Goal: Task Accomplishment & Management: Complete application form

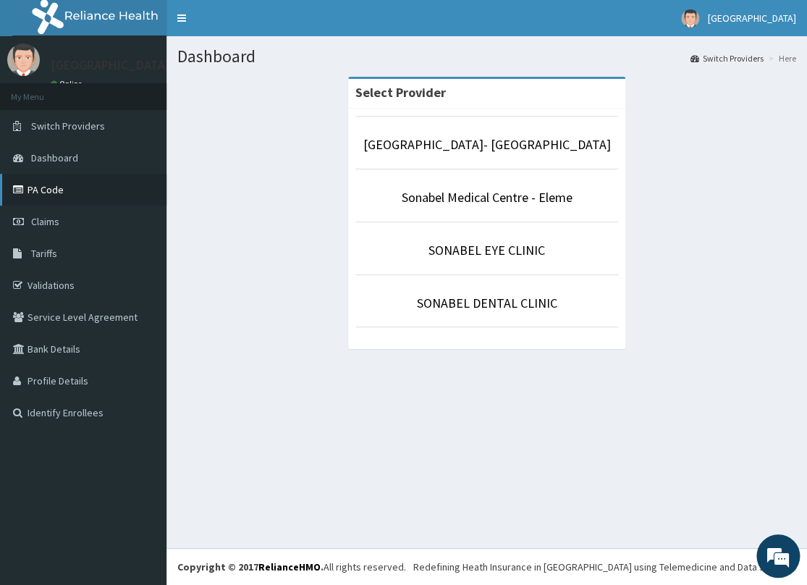
click at [62, 188] on link "PA Code" at bounding box center [83, 190] width 167 height 32
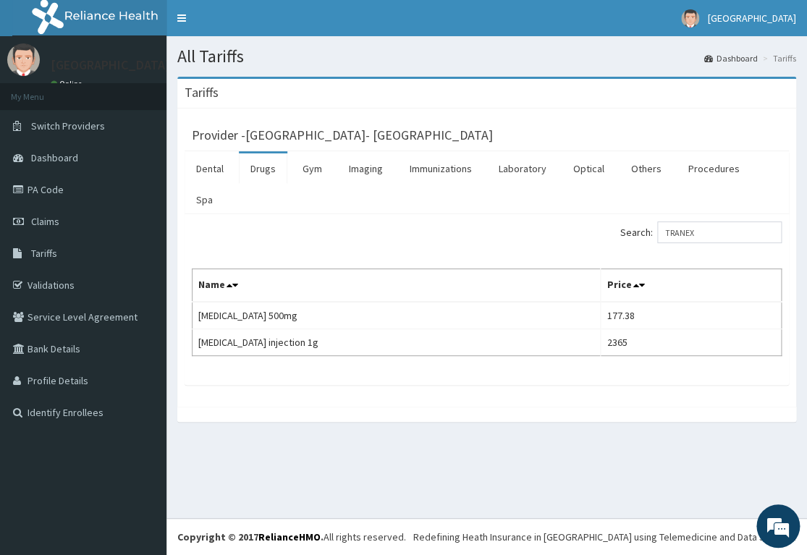
click at [70, 121] on span "Switch Providers" at bounding box center [68, 125] width 74 height 13
click at [109, 122] on link "Switch Providers" at bounding box center [83, 126] width 167 height 32
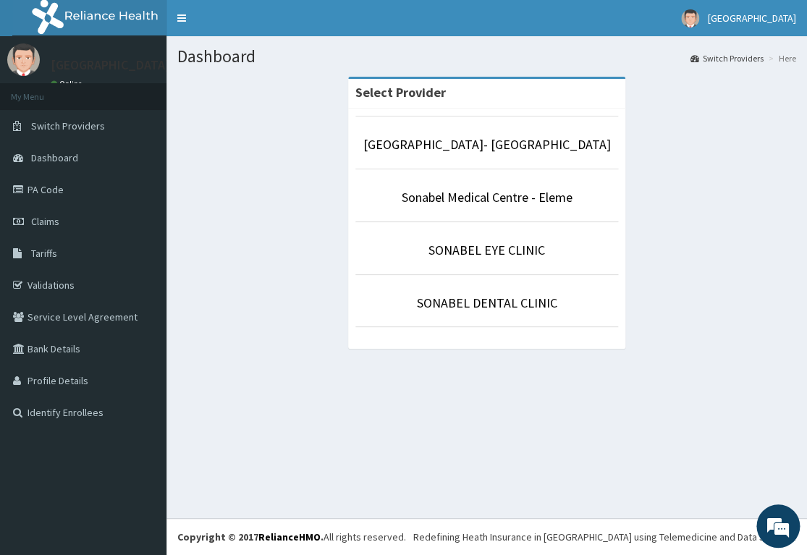
click at [806, 134] on section "Select Provider Sonabel Medical Centre- Orazi Sonabel Medical Centre - Eleme SO…" at bounding box center [487, 156] width 641 height 181
drag, startPoint x: 806, startPoint y: 134, endPoint x: 806, endPoint y: 150, distance: 15.9
click at [806, 150] on section "Select Provider Sonabel Medical Centre- Orazi Sonabel Medical Centre - Eleme SO…" at bounding box center [487, 156] width 641 height 181
click at [83, 186] on link "PA Code" at bounding box center [83, 190] width 167 height 32
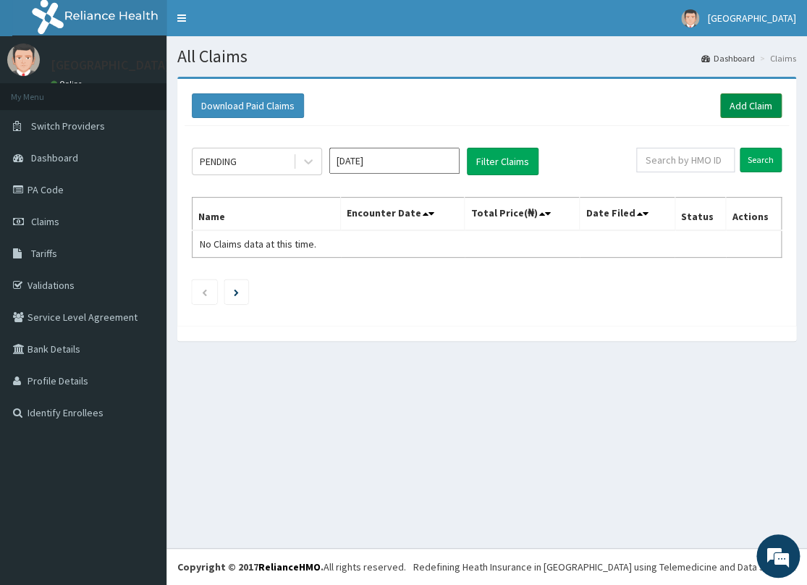
click at [763, 109] on link "Add Claim" at bounding box center [751, 105] width 62 height 25
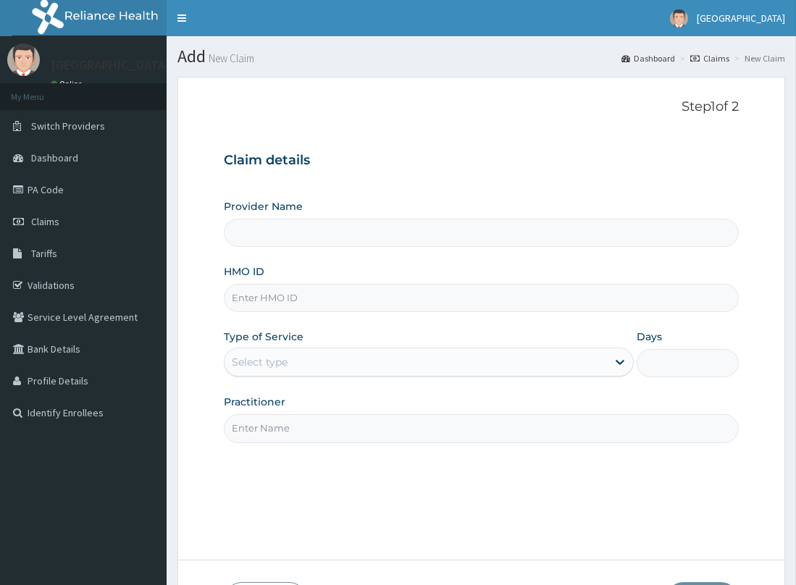
click at [338, 290] on input "HMO ID" at bounding box center [481, 298] width 515 height 28
type input "[GEOGRAPHIC_DATA]- [GEOGRAPHIC_DATA]"
type input "UPC/10186/A"
click at [318, 366] on div "Select type" at bounding box center [415, 361] width 382 height 23
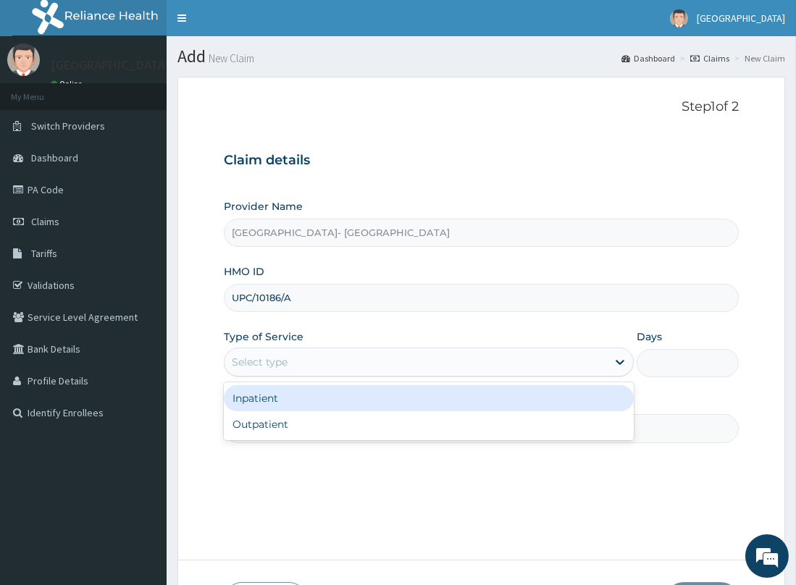
click at [298, 398] on div "Inpatient" at bounding box center [429, 398] width 410 height 26
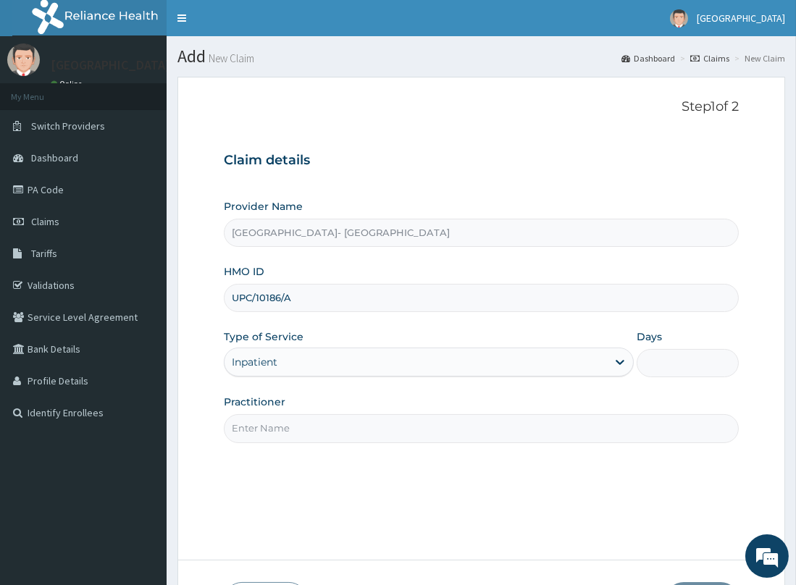
click at [692, 358] on input "Days" at bounding box center [687, 363] width 102 height 28
type input "2"
click at [348, 434] on input "Practitioner" at bounding box center [481, 428] width 515 height 28
type input "DR. [GEOGRAPHIC_DATA]"
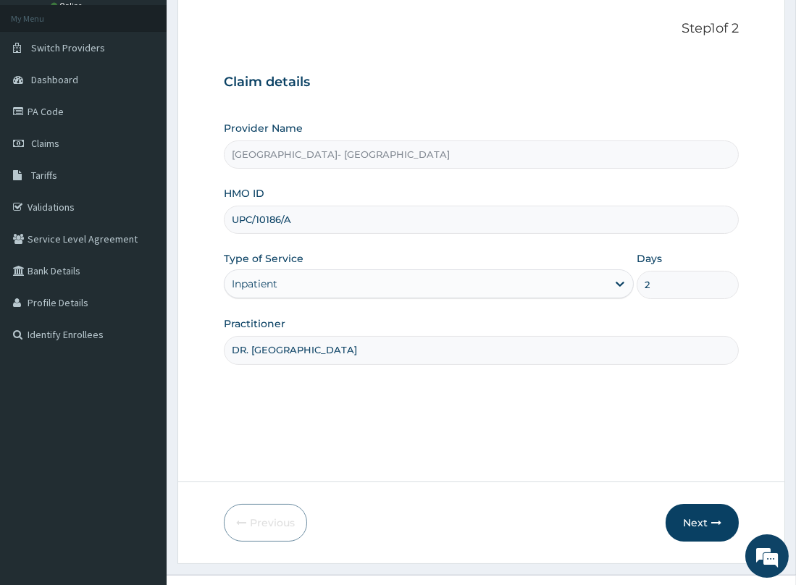
scroll to position [84, 0]
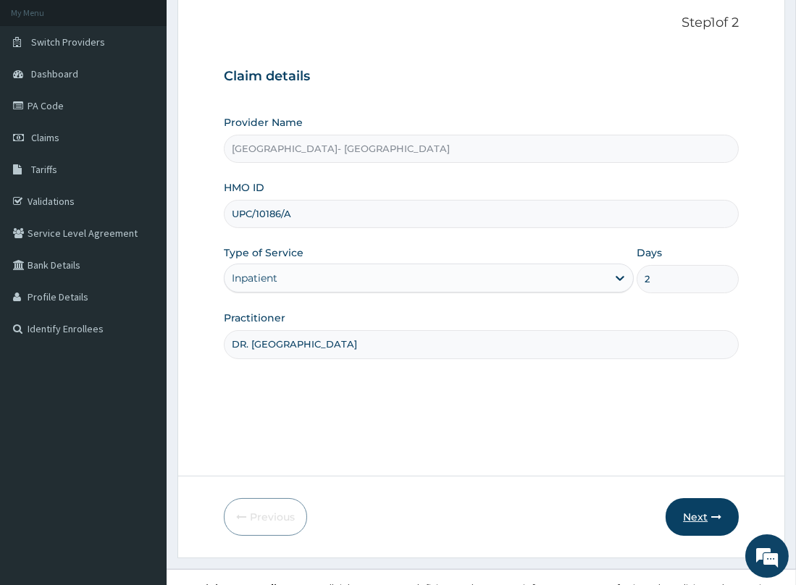
click at [691, 514] on button "Next" at bounding box center [701, 517] width 73 height 38
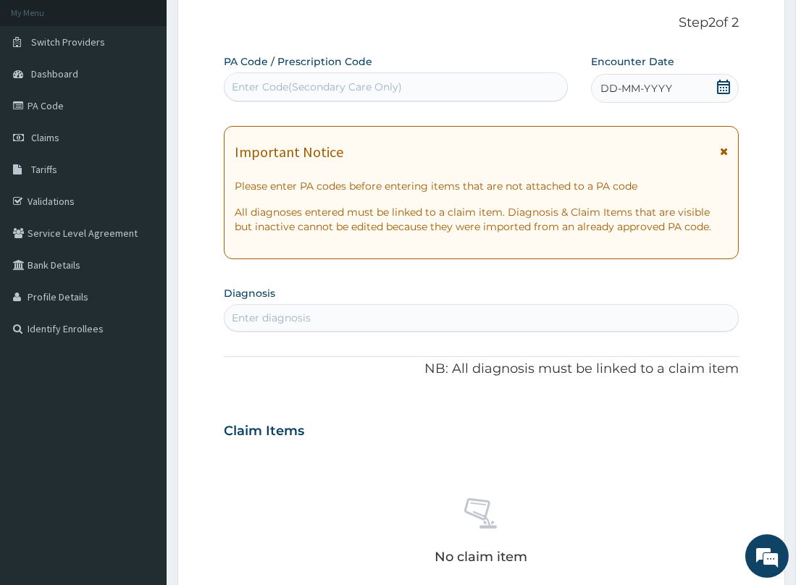
click at [723, 82] on icon at bounding box center [723, 87] width 14 height 14
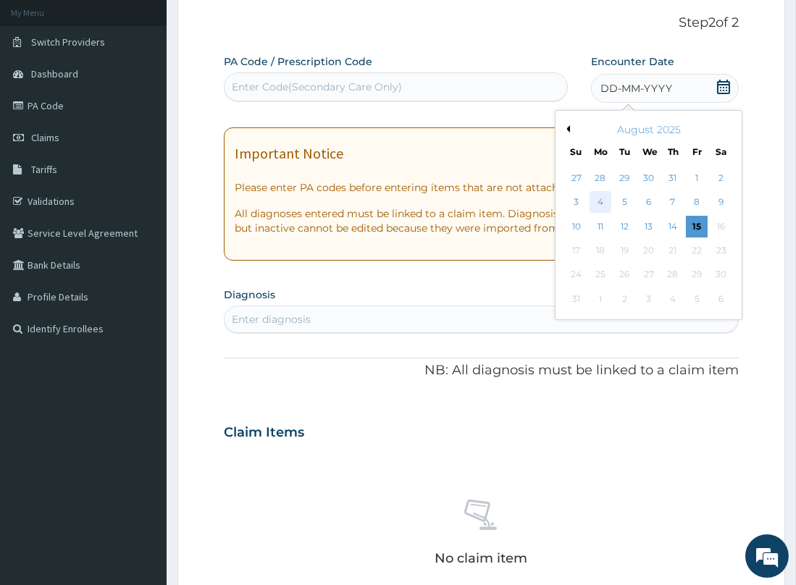
click at [602, 202] on div "4" at bounding box center [600, 203] width 22 height 22
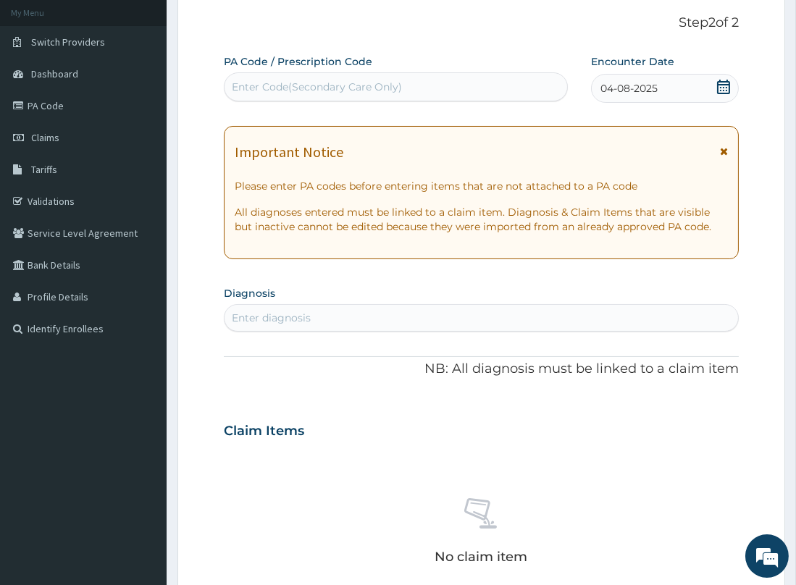
click at [432, 83] on div "Enter Code(Secondary Care Only)" at bounding box center [395, 86] width 343 height 23
click at [723, 87] on icon at bounding box center [723, 87] width 13 height 14
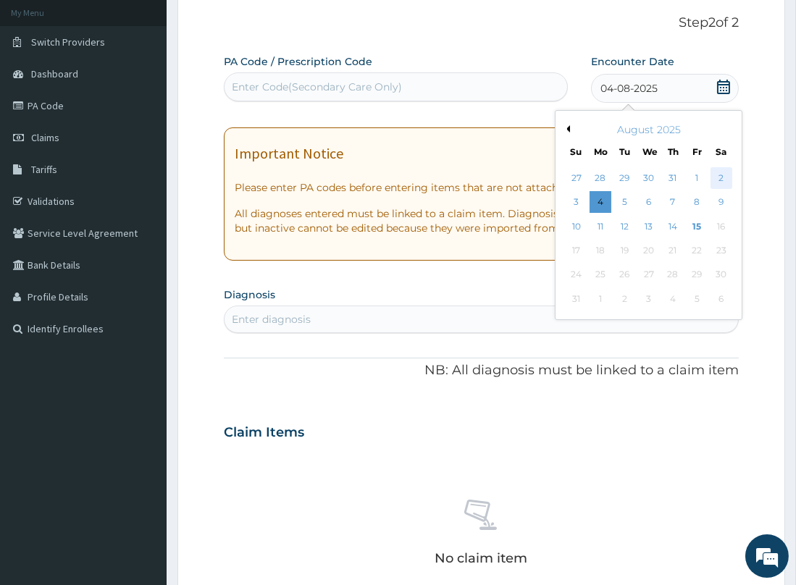
click at [716, 173] on div "2" at bounding box center [721, 178] width 22 height 22
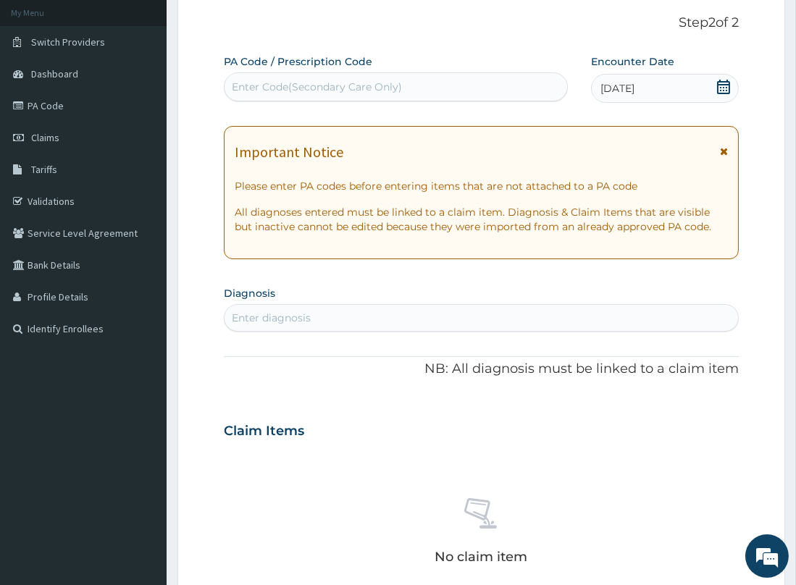
click at [366, 85] on div "Enter Code(Secondary Care Only)" at bounding box center [317, 87] width 170 height 14
paste input "PA/F5AC1A"
type input "PA/F5AC1A"
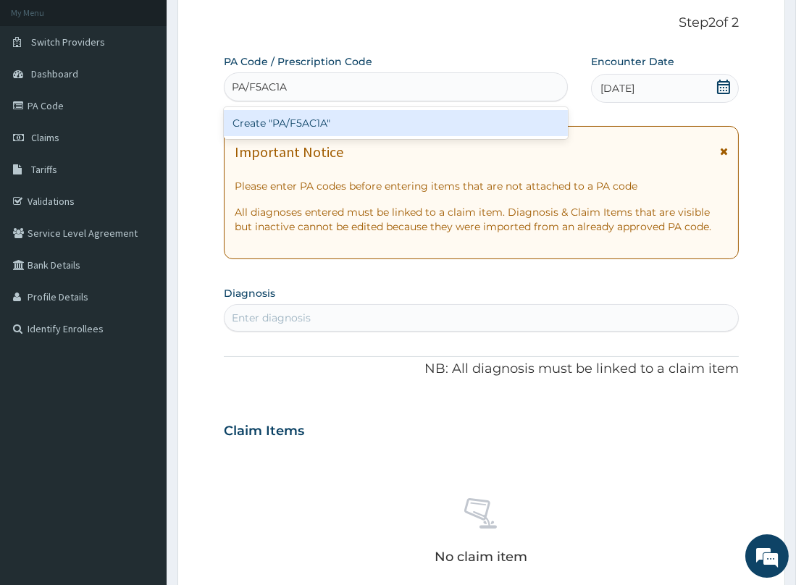
click at [302, 122] on div "Create "PA/F5AC1A"" at bounding box center [396, 123] width 345 height 26
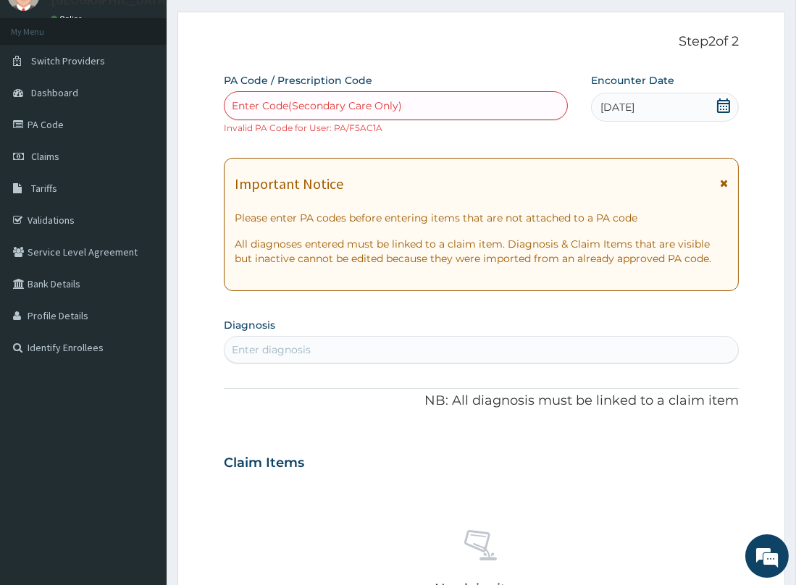
scroll to position [63, 0]
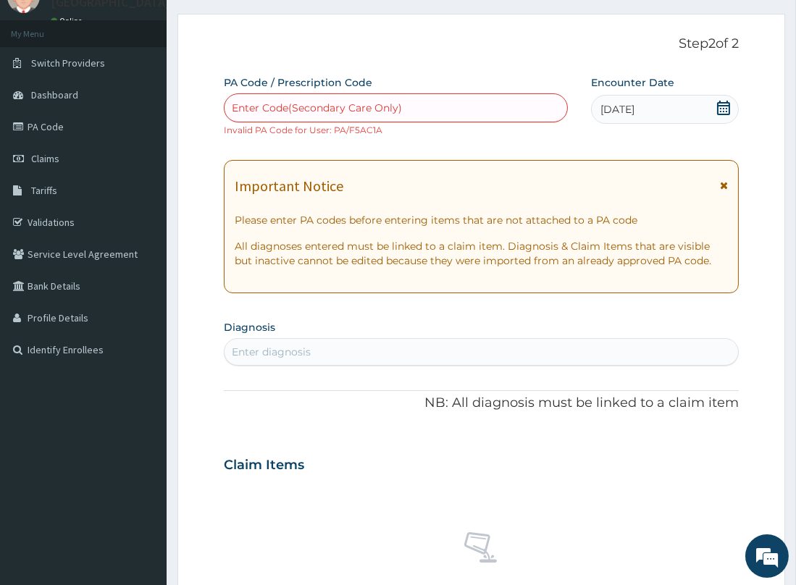
click at [289, 105] on div "Enter Code(Secondary Care Only)" at bounding box center [317, 108] width 170 height 14
paste input "PA/F5AC1A"
type input "PA/F5AC1A"
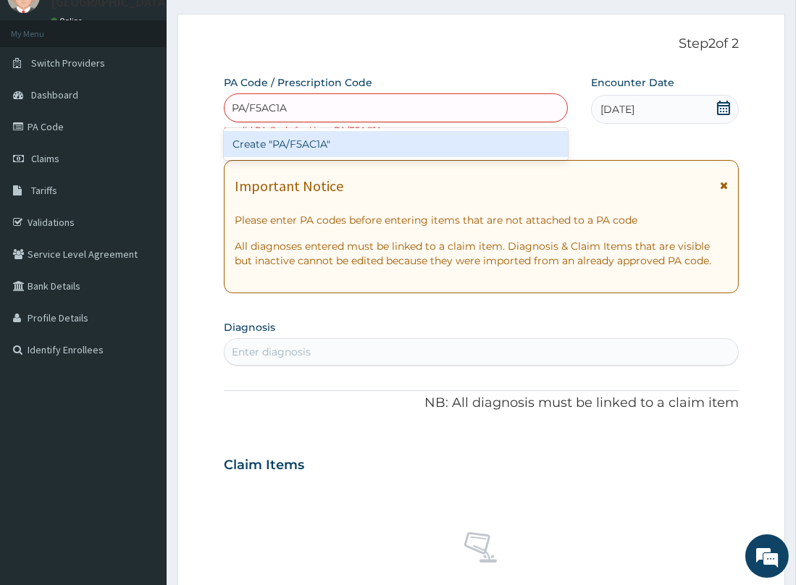
click at [294, 138] on div "Create "PA/F5AC1A"" at bounding box center [396, 144] width 345 height 26
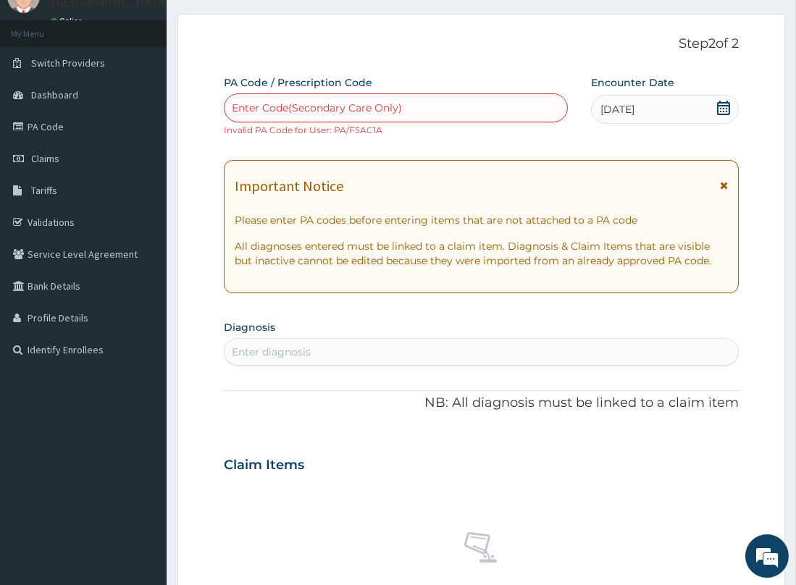
click at [634, 109] on span "02-08-2025" at bounding box center [617, 109] width 34 height 14
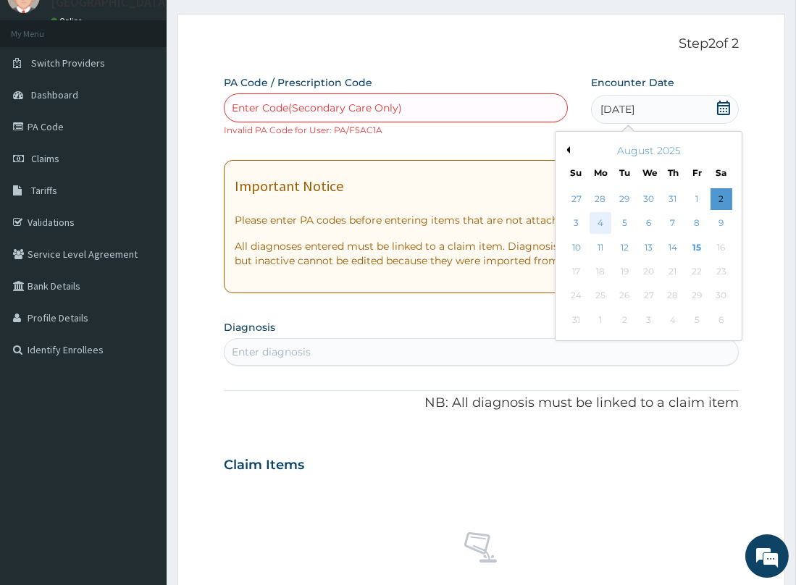
click at [596, 229] on div "4" at bounding box center [600, 224] width 22 height 22
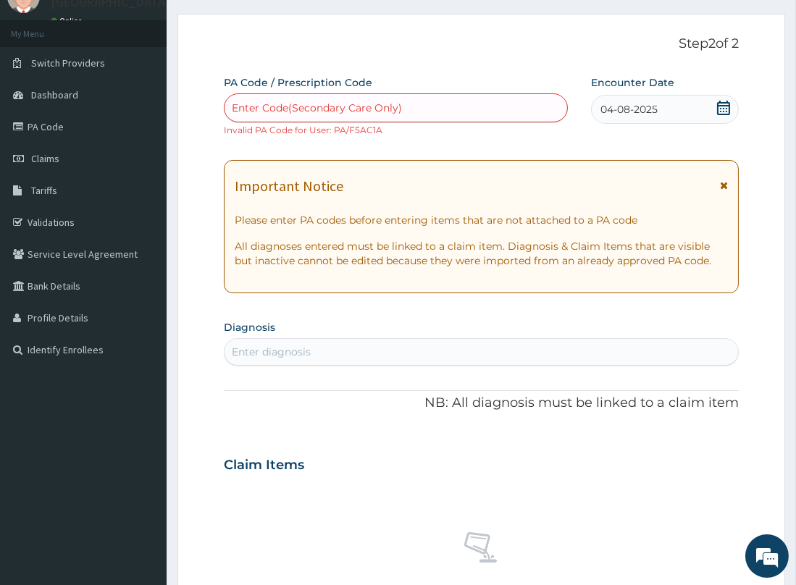
click at [310, 101] on div "Enter Code(Secondary Care Only)" at bounding box center [317, 108] width 170 height 14
paste input "PA/F5AC1A"
type input "PA/F5AC1A"
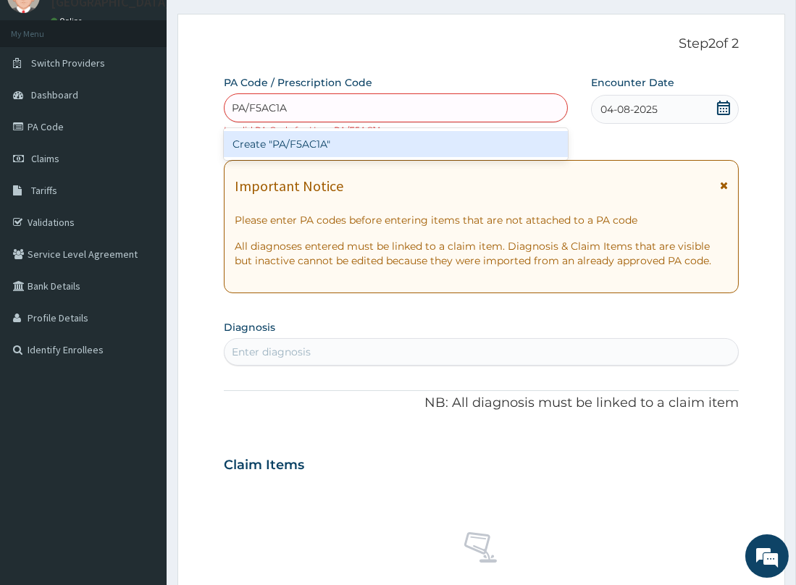
click at [298, 143] on div "Create "PA/F5AC1A"" at bounding box center [396, 144] width 345 height 26
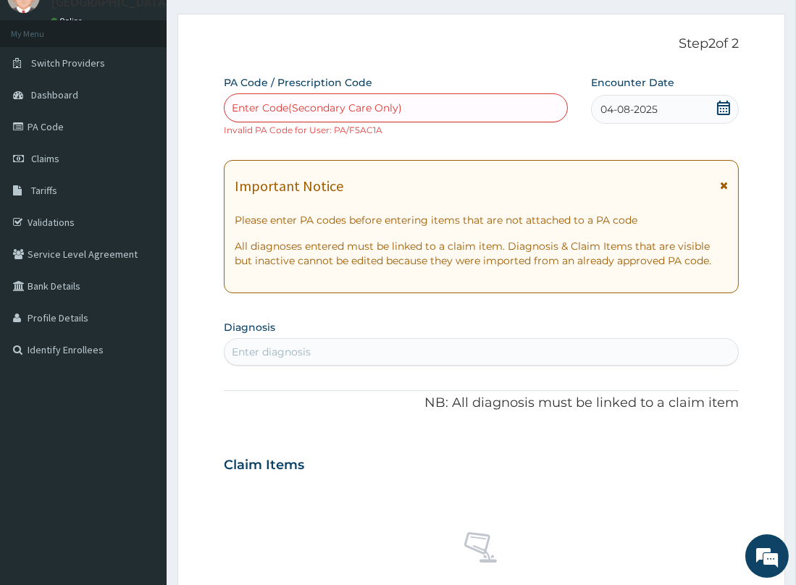
click at [290, 104] on div "Enter Code(Secondary Care Only)" at bounding box center [317, 108] width 170 height 14
paste input "PA/F5AC1A"
type input "PA/F5AC1A"
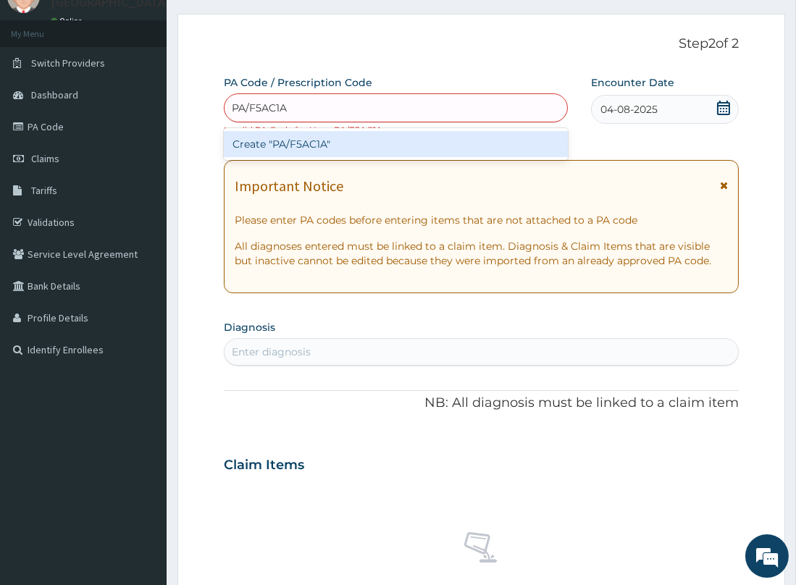
click at [280, 142] on div "Create "PA/F5AC1A"" at bounding box center [396, 144] width 345 height 26
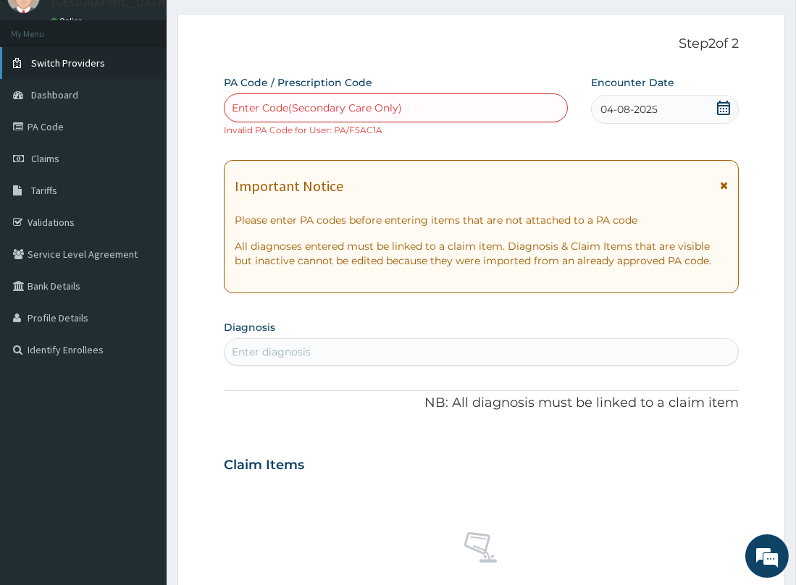
click at [63, 59] on span "Switch Providers" at bounding box center [68, 62] width 74 height 13
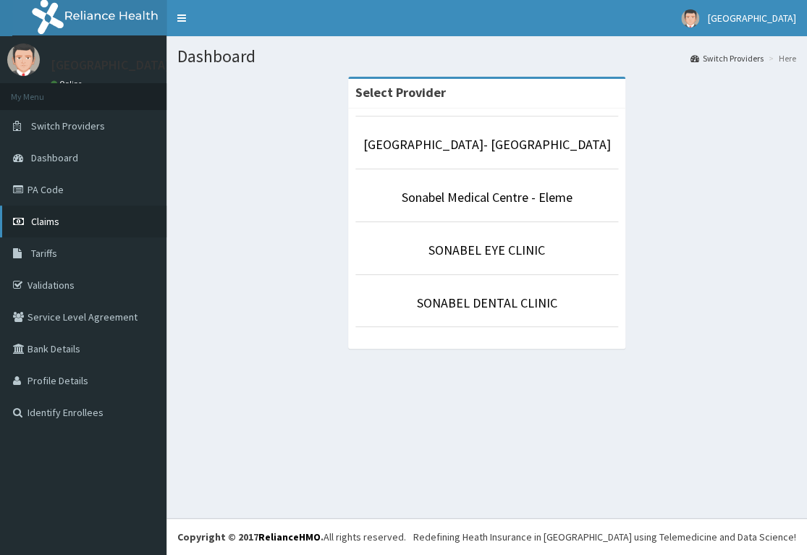
click at [48, 212] on link "Claims" at bounding box center [83, 222] width 167 height 32
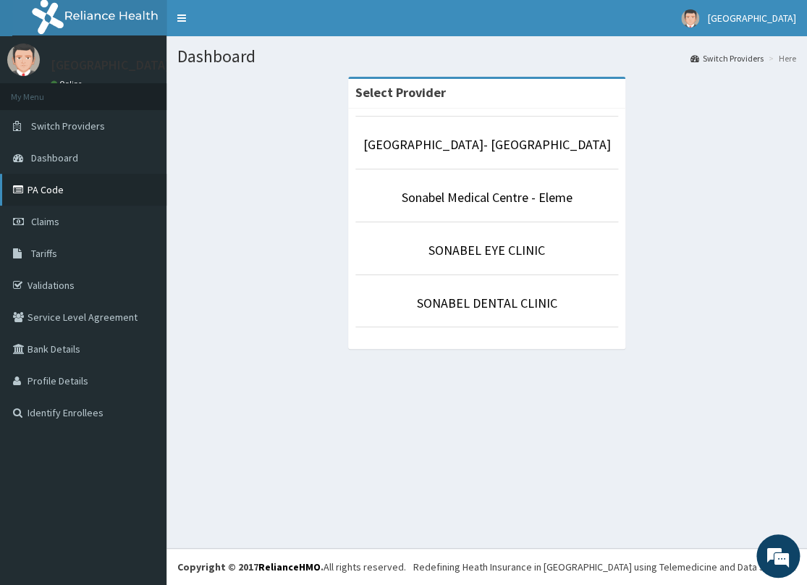
click at [54, 185] on link "PA Code" at bounding box center [83, 190] width 167 height 32
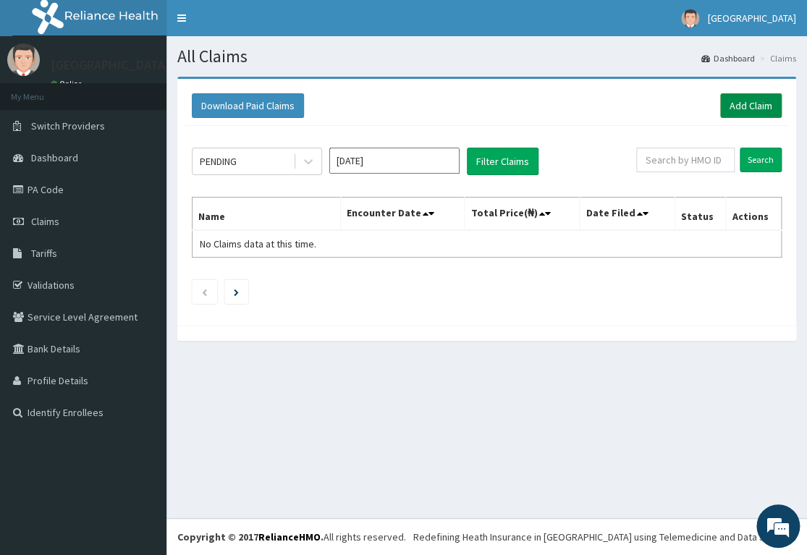
click at [744, 101] on link "Add Claim" at bounding box center [751, 105] width 62 height 25
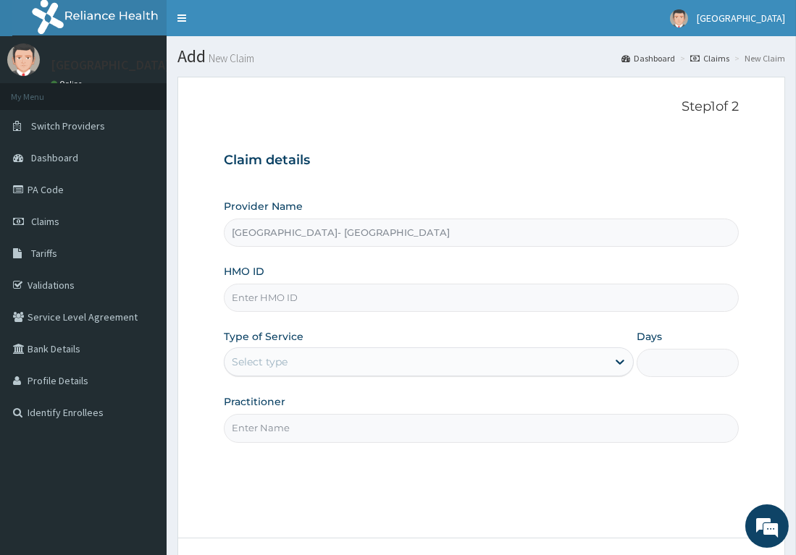
click at [282, 303] on input "HMO ID" at bounding box center [481, 298] width 515 height 28
type input "UPC/10187/A"
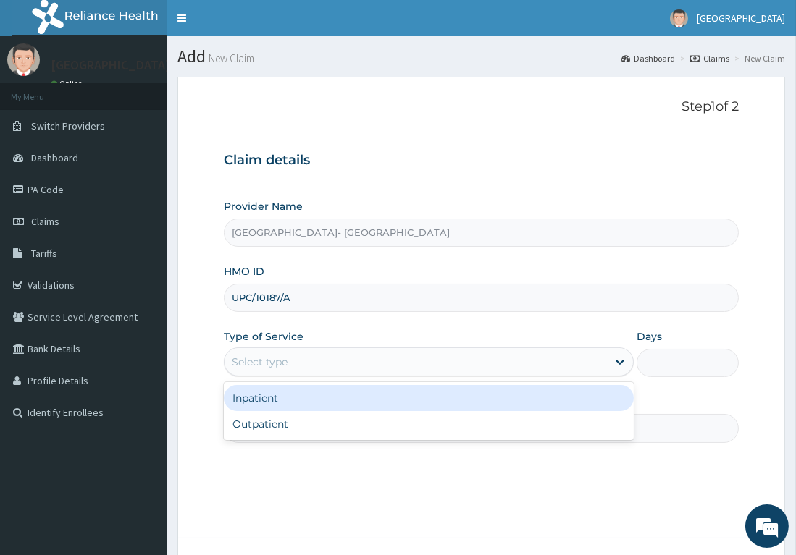
click at [324, 357] on div "Select type" at bounding box center [415, 361] width 382 height 23
click at [296, 400] on div "Inpatient" at bounding box center [429, 398] width 410 height 26
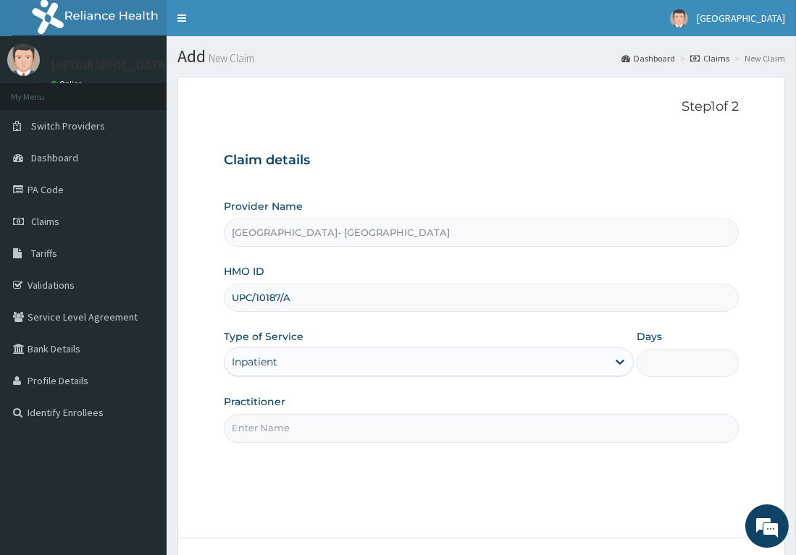
click at [700, 362] on input "Days" at bounding box center [687, 363] width 102 height 28
type input "2"
click at [348, 427] on input "Practitioner" at bounding box center [481, 428] width 515 height 28
type input "DR. ODEBEGO"
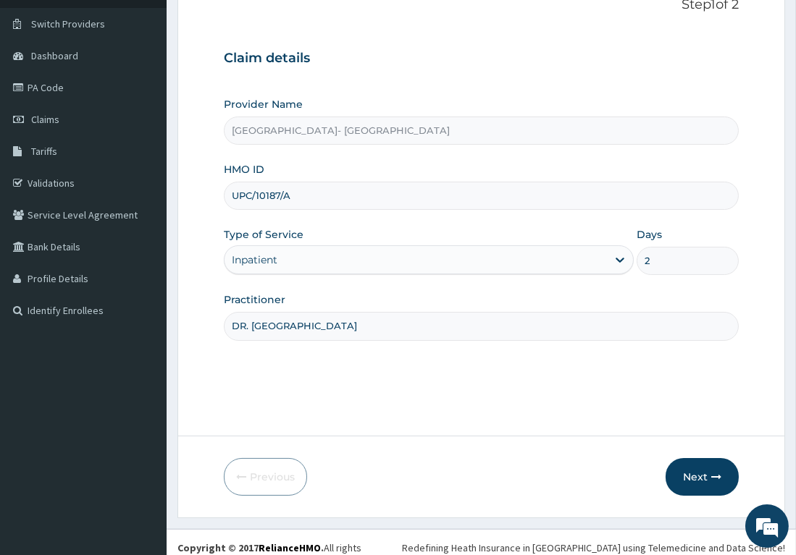
scroll to position [106, 0]
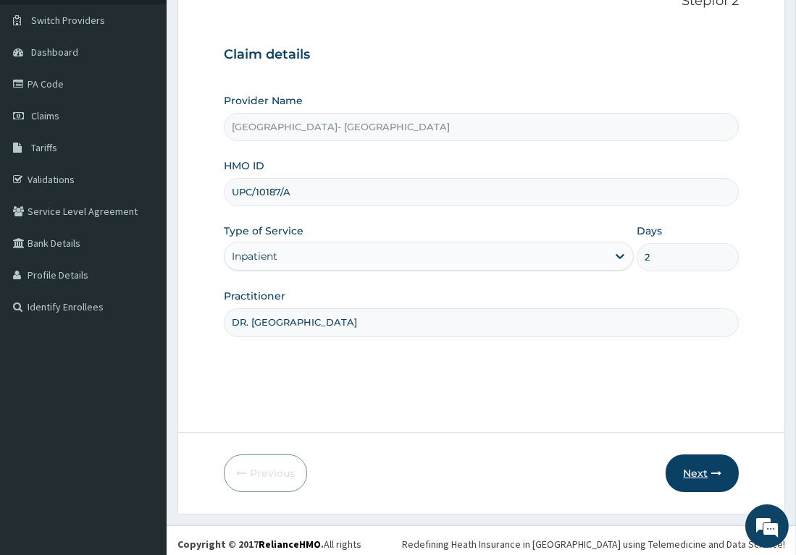
click at [684, 464] on button "Next" at bounding box center [701, 474] width 73 height 38
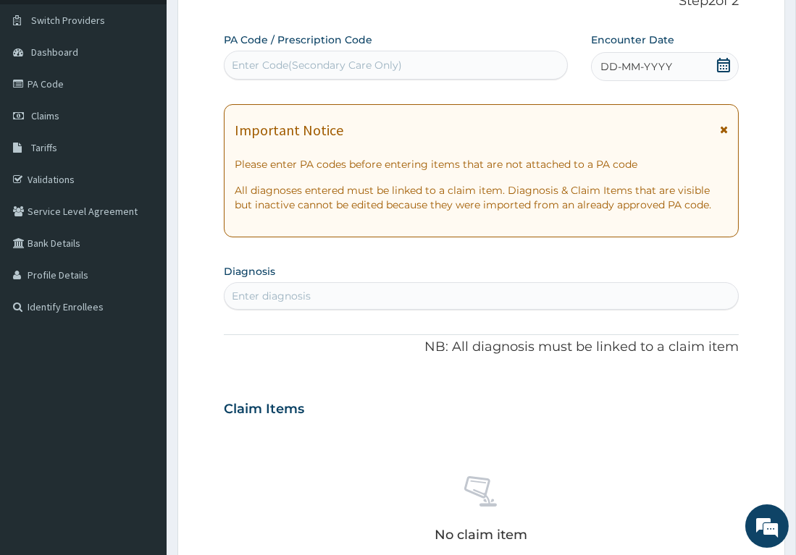
click at [715, 67] on div "DD-MM-YYYY" at bounding box center [665, 66] width 148 height 29
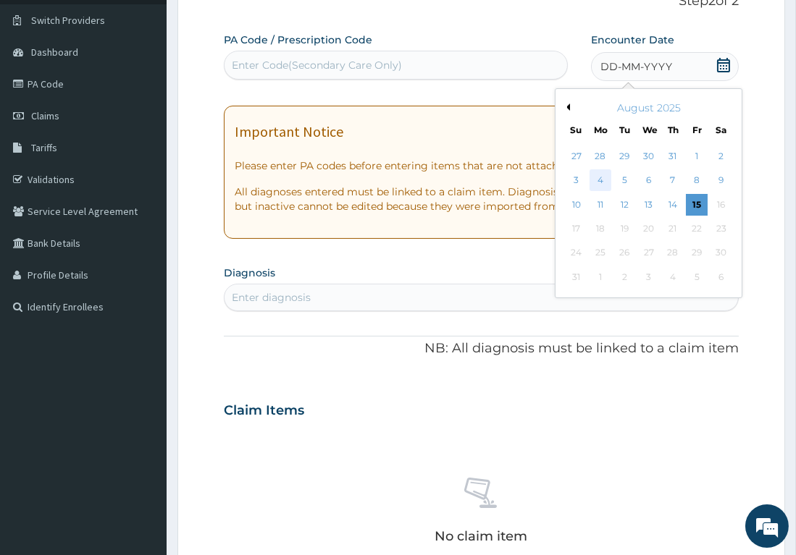
click at [600, 182] on div "4" at bounding box center [600, 181] width 22 height 22
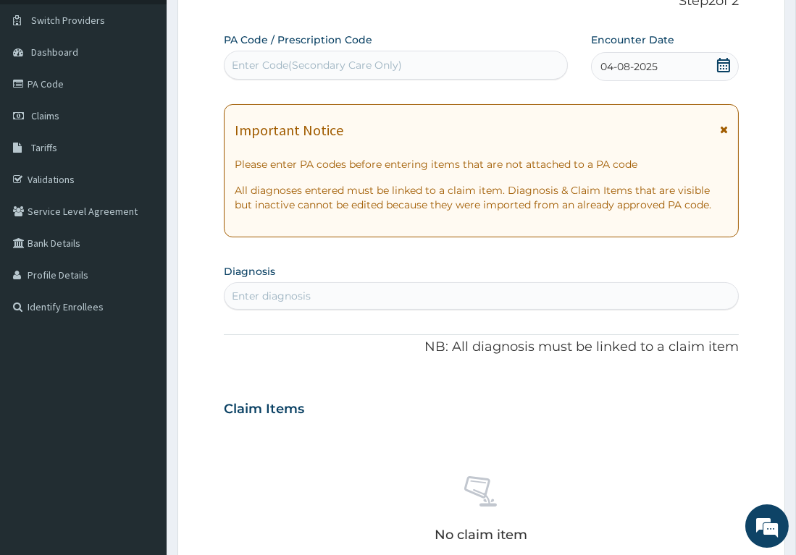
click at [427, 67] on div "Enter Code(Secondary Care Only)" at bounding box center [395, 65] width 343 height 23
paste input "PA/F5AC1A"
type input "PA/F5AC1A"
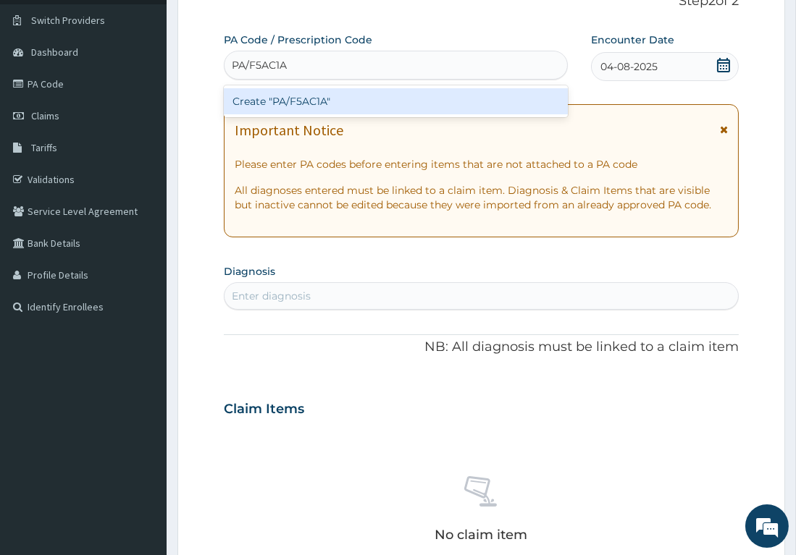
click at [308, 104] on div "Create "PA/F5AC1A"" at bounding box center [396, 101] width 345 height 26
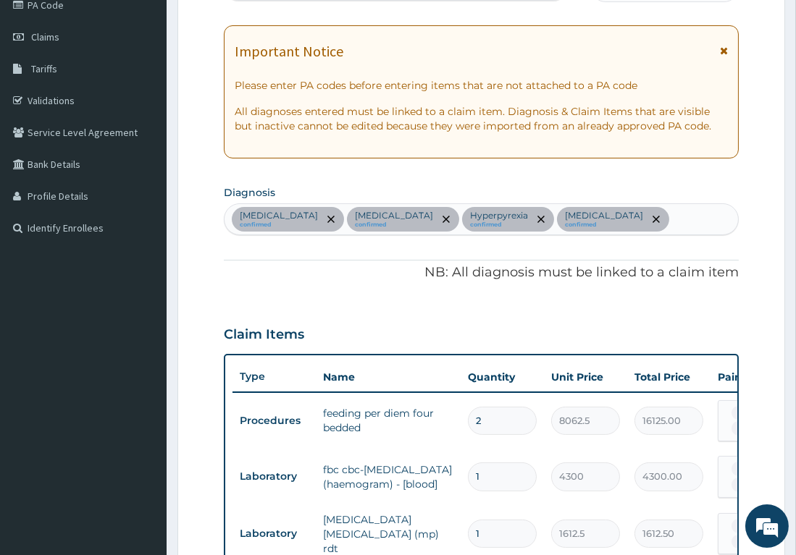
scroll to position [135, 0]
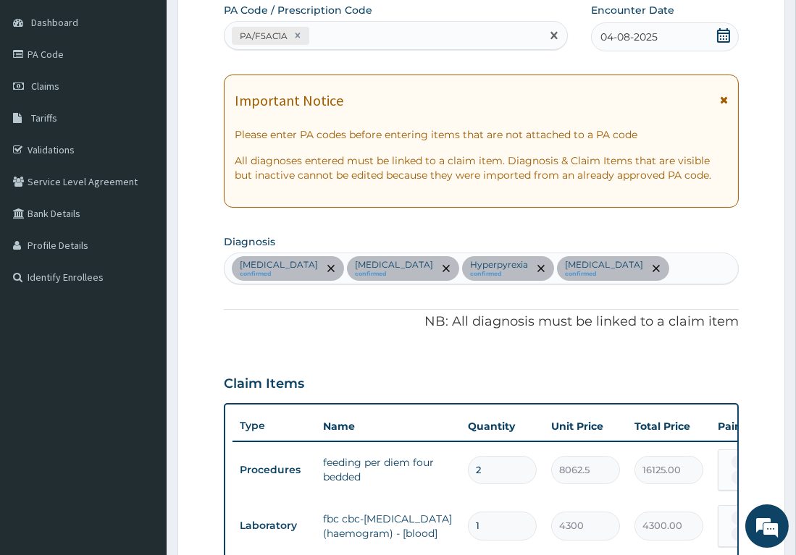
click at [461, 30] on div "PA/F5AC1A" at bounding box center [382, 36] width 317 height 24
paste input "PA/9323D9"
type input "PA/9323D9"
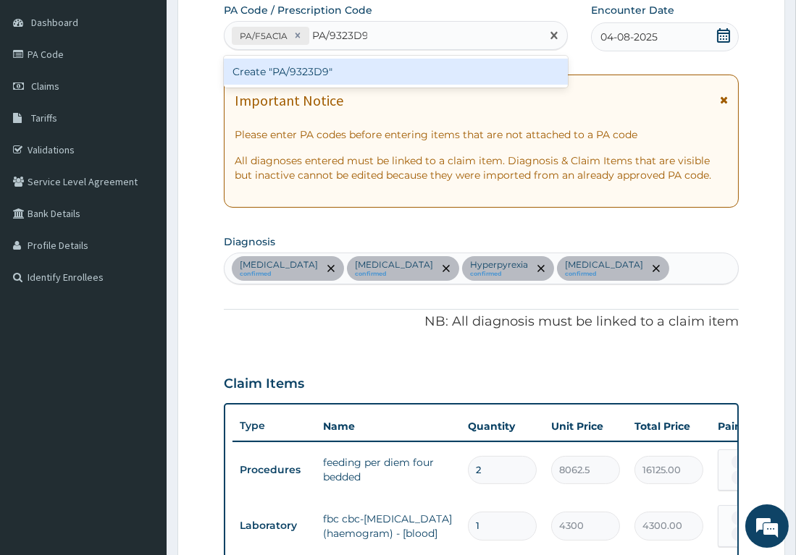
click at [304, 72] on div "Create "PA/9323D9"" at bounding box center [396, 72] width 345 height 26
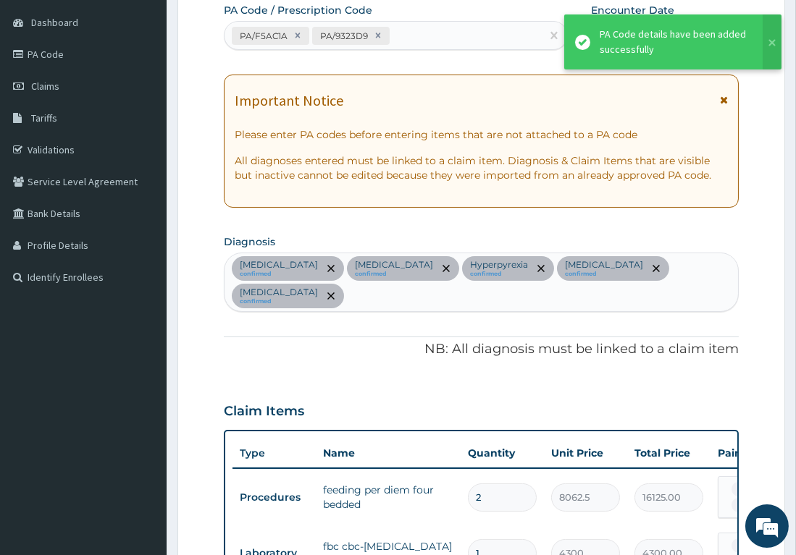
scroll to position [532, 0]
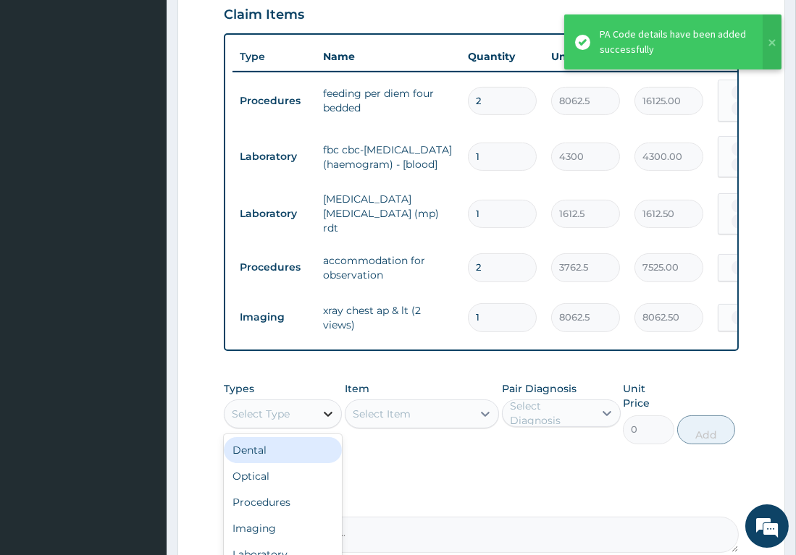
click at [327, 407] on icon at bounding box center [328, 414] width 14 height 14
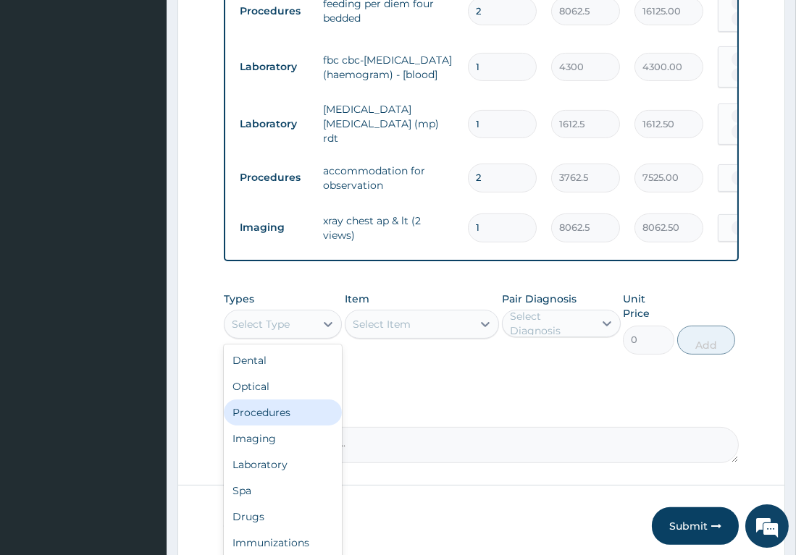
scroll to position [638, 0]
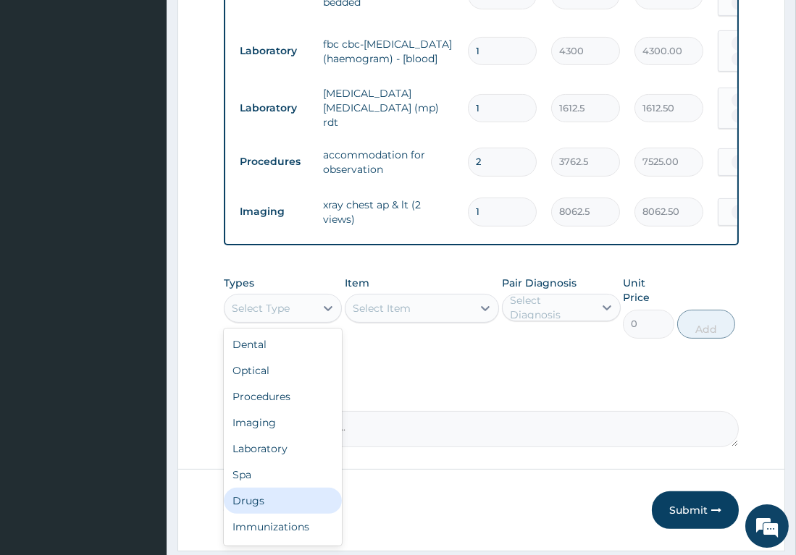
drag, startPoint x: 243, startPoint y: 471, endPoint x: 290, endPoint y: 419, distance: 71.3
click at [243, 488] on div "Drugs" at bounding box center [283, 501] width 119 height 26
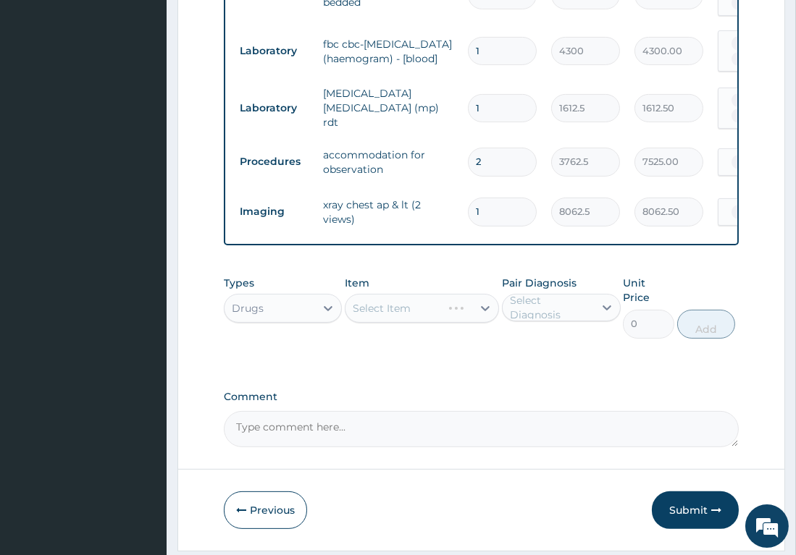
click at [440, 294] on div "Select Item" at bounding box center [422, 308] width 154 height 29
click at [443, 297] on div "Select Item" at bounding box center [408, 308] width 127 height 23
click at [436, 297] on div "Select Item" at bounding box center [408, 308] width 127 height 23
click at [446, 297] on div "Select Item" at bounding box center [408, 308] width 127 height 23
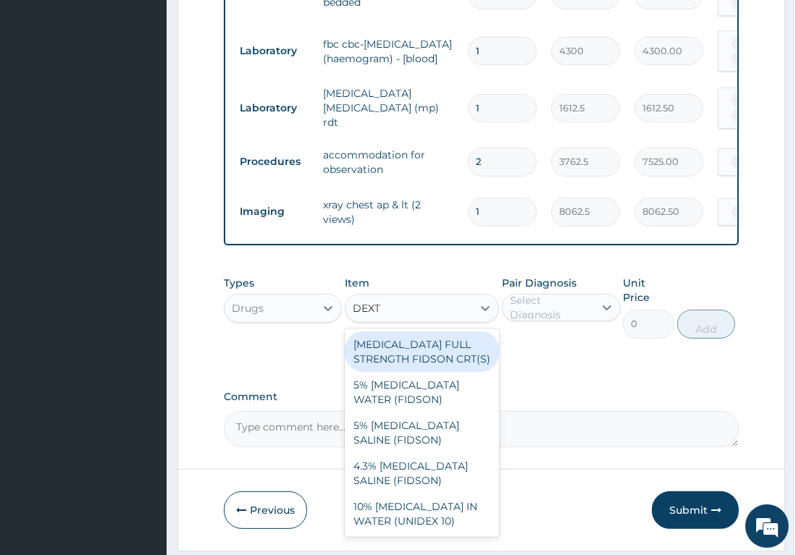
type input "DEXTR"
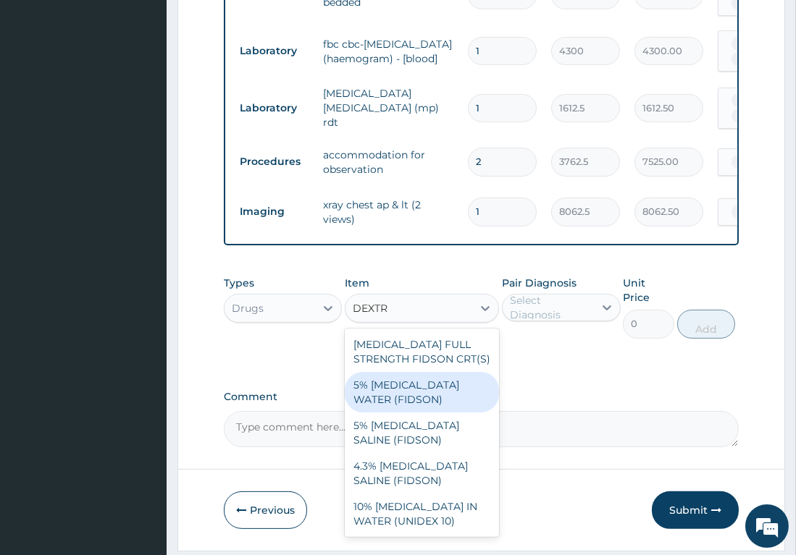
click at [429, 377] on div "5% DEXTROSE WATER (FIDSON)" at bounding box center [422, 392] width 154 height 41
type input "1773.75"
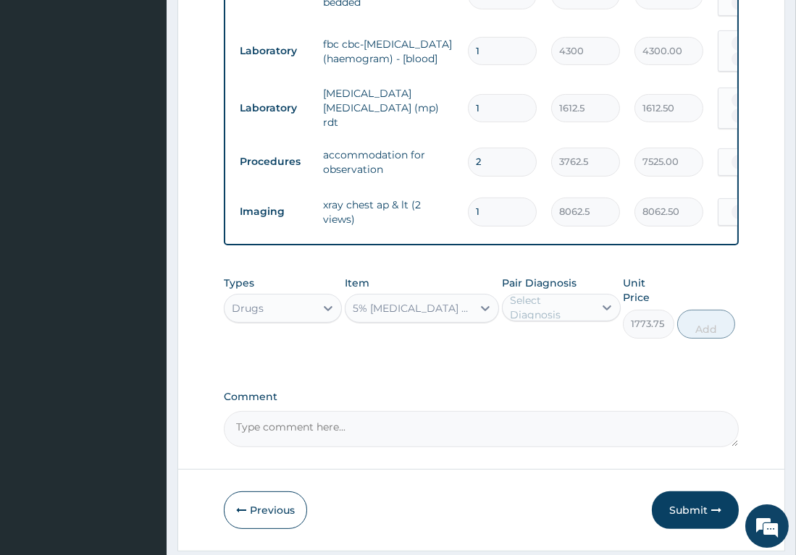
click at [592, 296] on div "Select Diagnosis" at bounding box center [548, 307] width 91 height 23
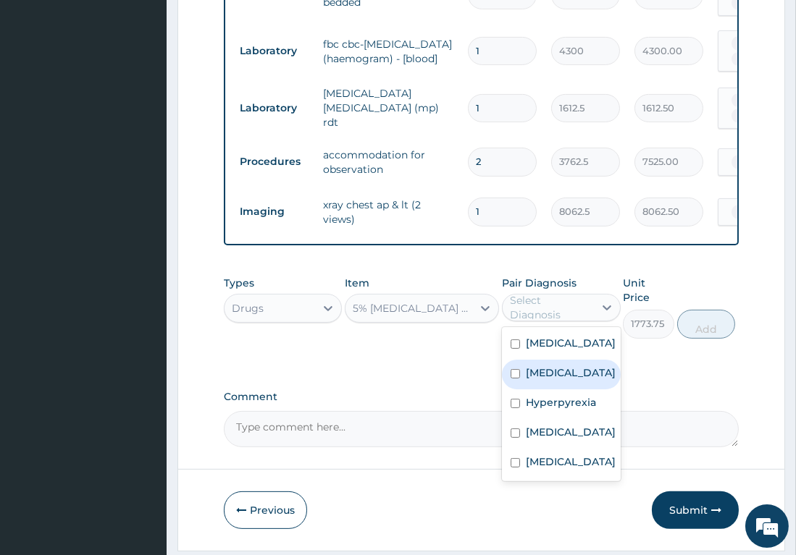
click at [516, 360] on div "[MEDICAL_DATA]" at bounding box center [561, 375] width 119 height 30
checkbox input "true"
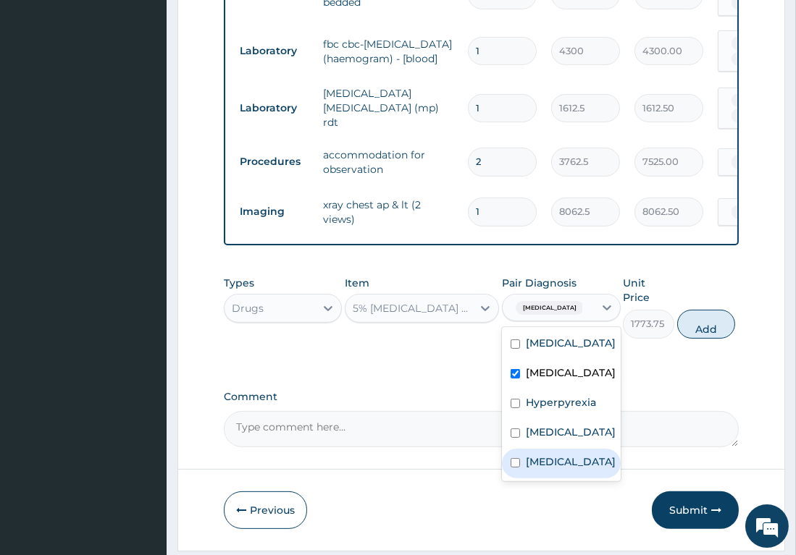
click at [516, 458] on input "checkbox" at bounding box center [514, 462] width 9 height 9
checkbox input "true"
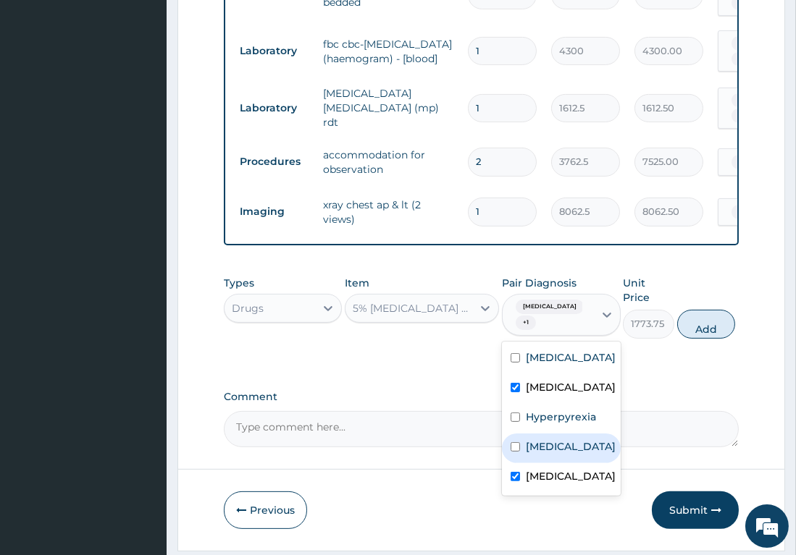
click at [512, 442] on input "checkbox" at bounding box center [514, 446] width 9 height 9
checkbox input "true"
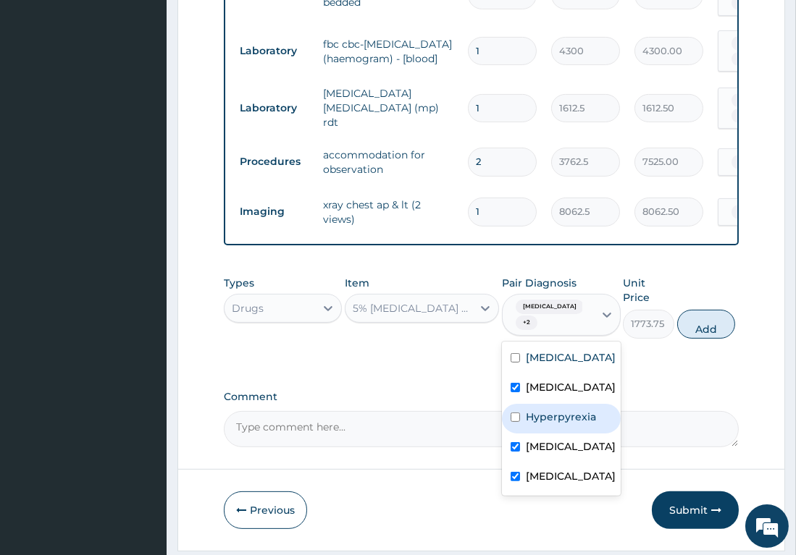
click at [510, 413] on input "checkbox" at bounding box center [514, 417] width 9 height 9
checkbox input "true"
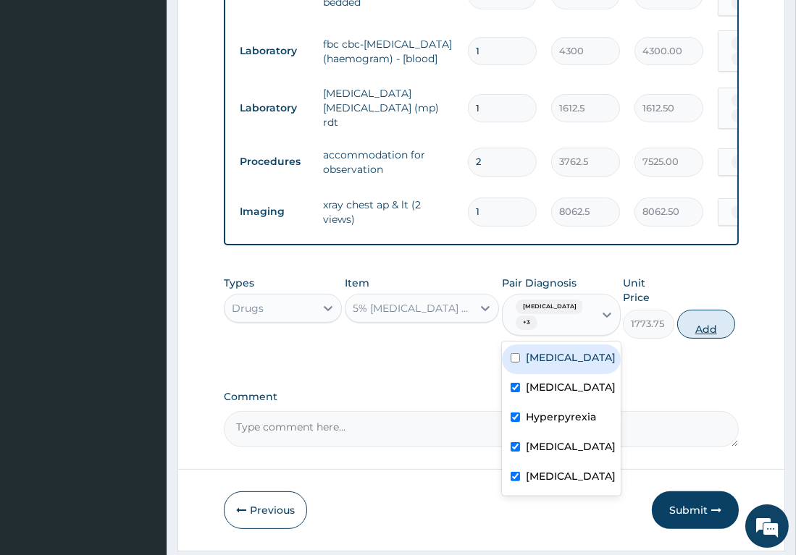
click at [687, 310] on button "Add" at bounding box center [706, 324] width 58 height 29
type input "0"
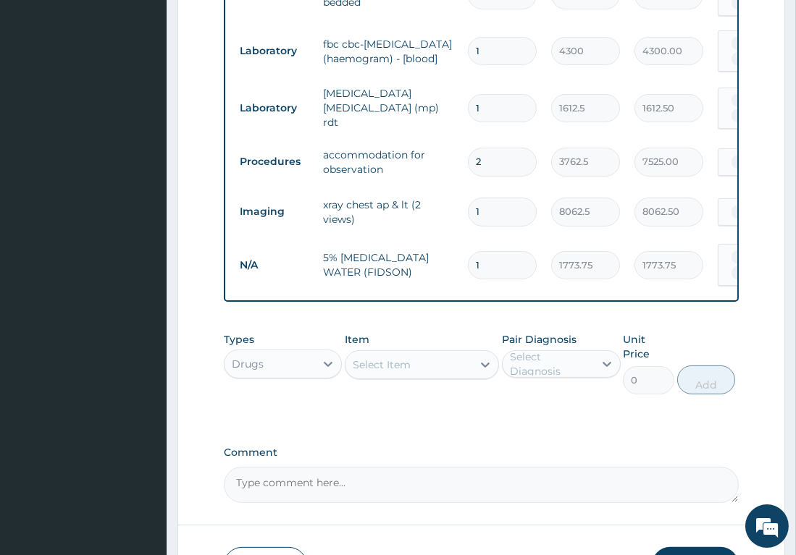
click at [492, 251] on input "1" at bounding box center [502, 265] width 69 height 28
type input "0.00"
type input "3"
type input "5321.25"
type input "3"
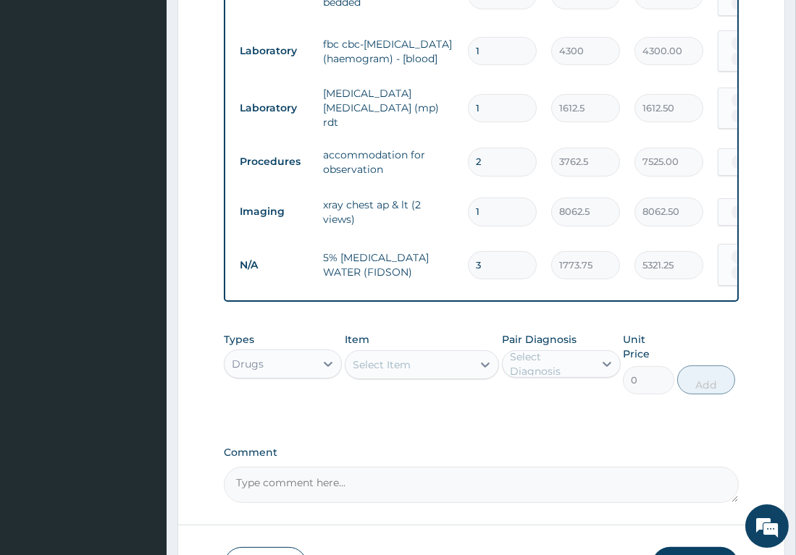
click at [419, 353] on div "Select Item" at bounding box center [408, 364] width 127 height 23
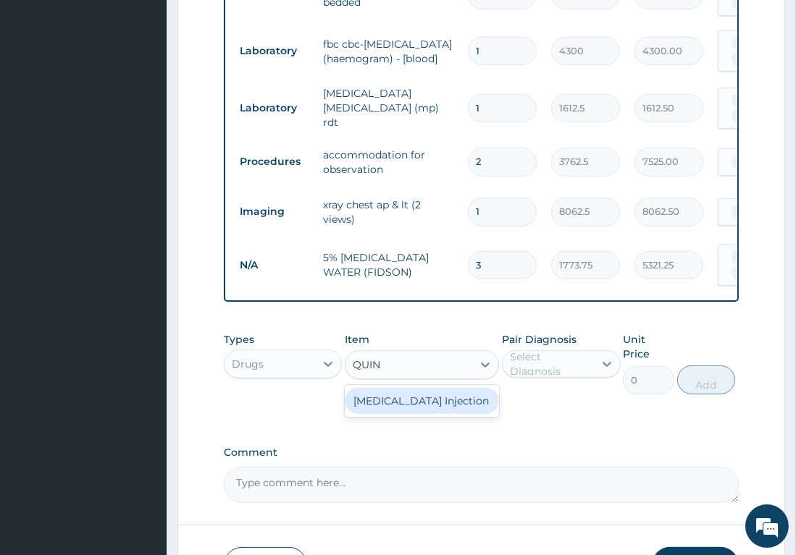
type input "QUINI"
click at [396, 388] on div "[MEDICAL_DATA] Injection" at bounding box center [422, 401] width 154 height 26
type input "591.25"
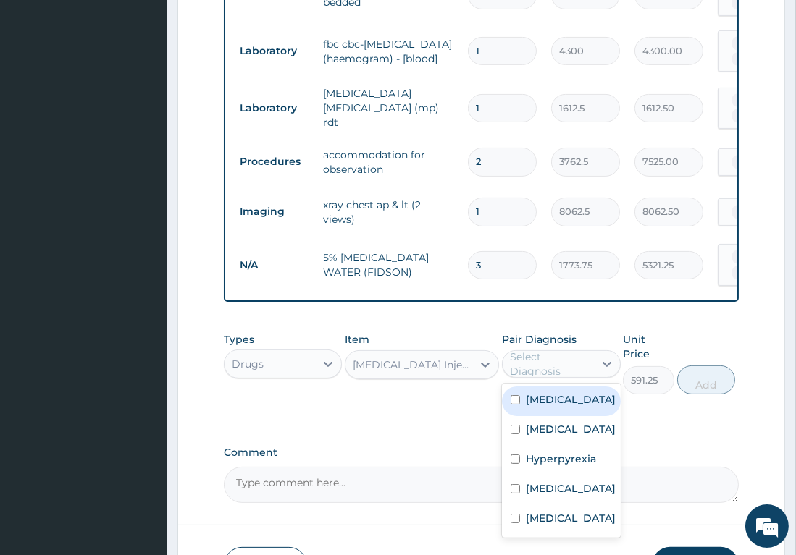
click at [559, 350] on div "Select Diagnosis" at bounding box center [551, 364] width 83 height 29
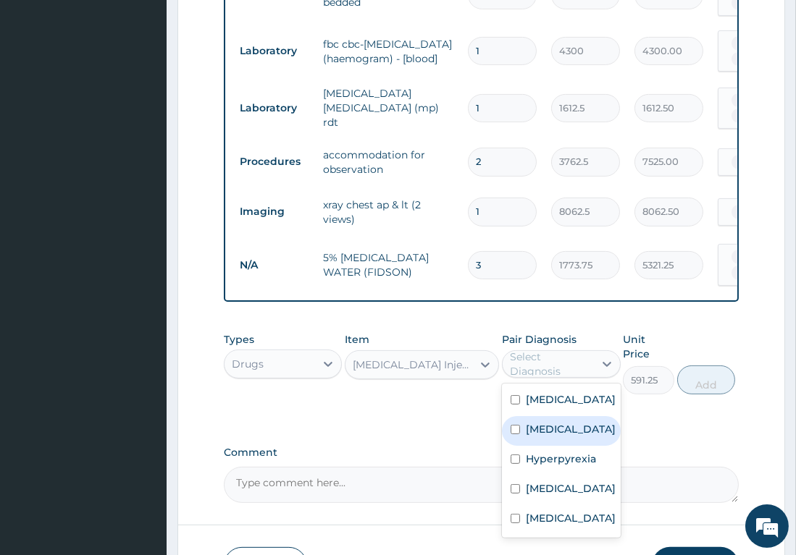
click at [517, 425] on input "checkbox" at bounding box center [514, 429] width 9 height 9
checkbox input "true"
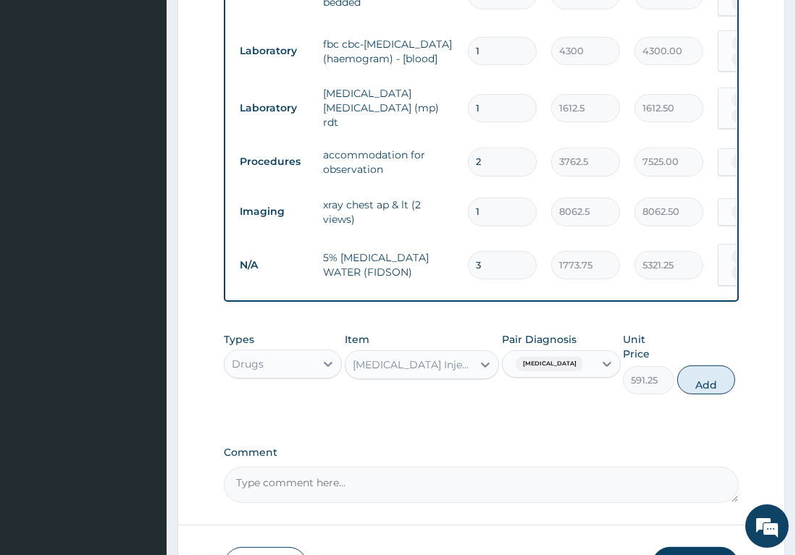
drag, startPoint x: 694, startPoint y: 338, endPoint x: 631, endPoint y: 335, distance: 63.8
click at [695, 366] on button "Add" at bounding box center [706, 380] width 58 height 29
type input "0"
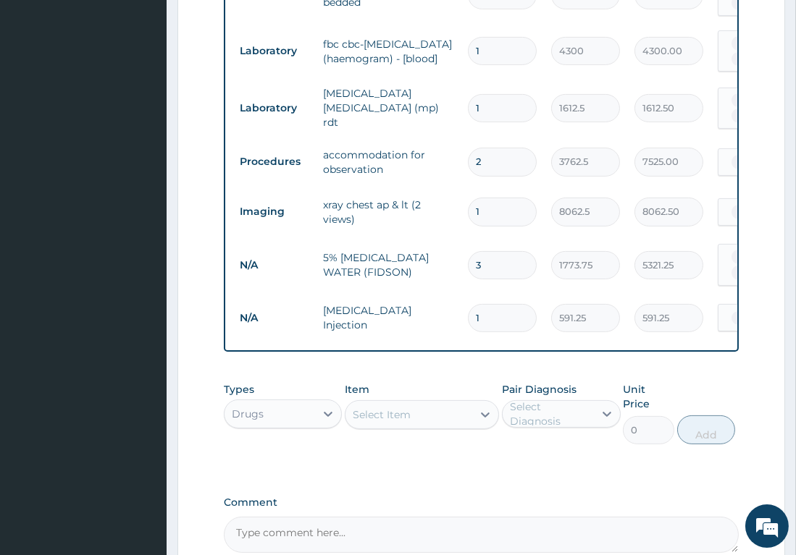
click at [507, 304] on input "1" at bounding box center [502, 318] width 69 height 28
type input "0.00"
type input "3"
type input "1773.75"
type input "3"
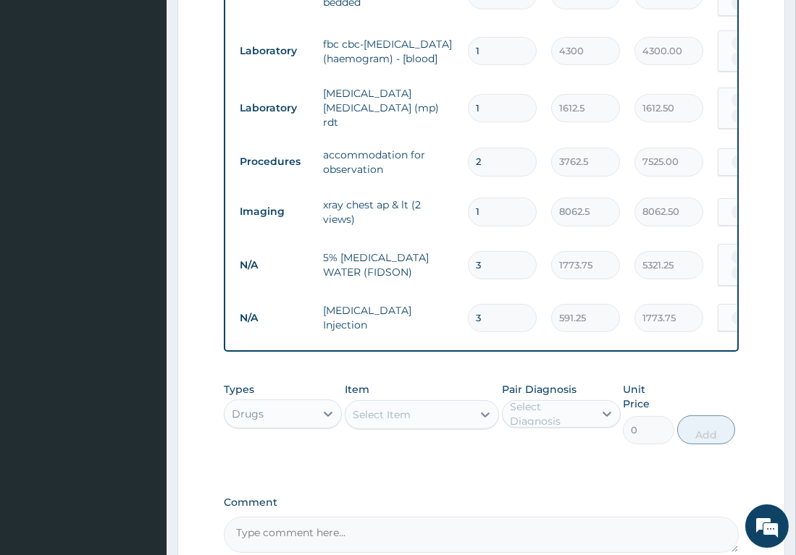
click at [390, 408] on div "Select Item" at bounding box center [382, 415] width 58 height 14
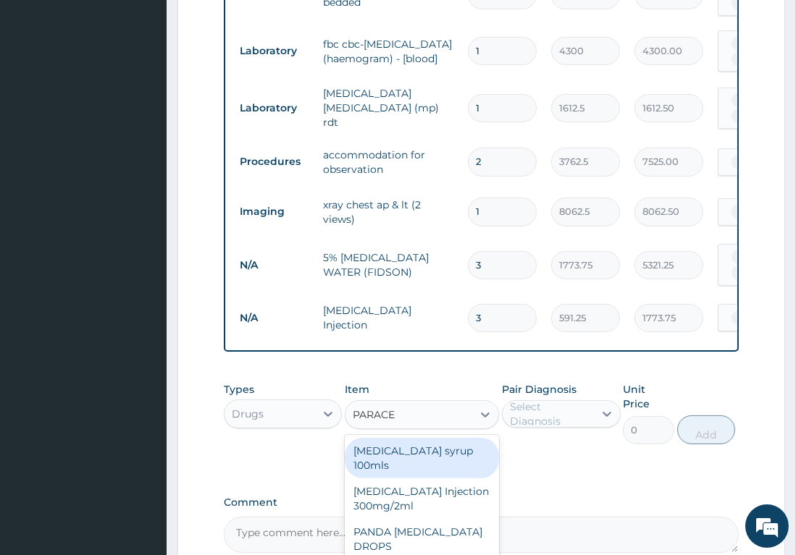
type input "PARACET"
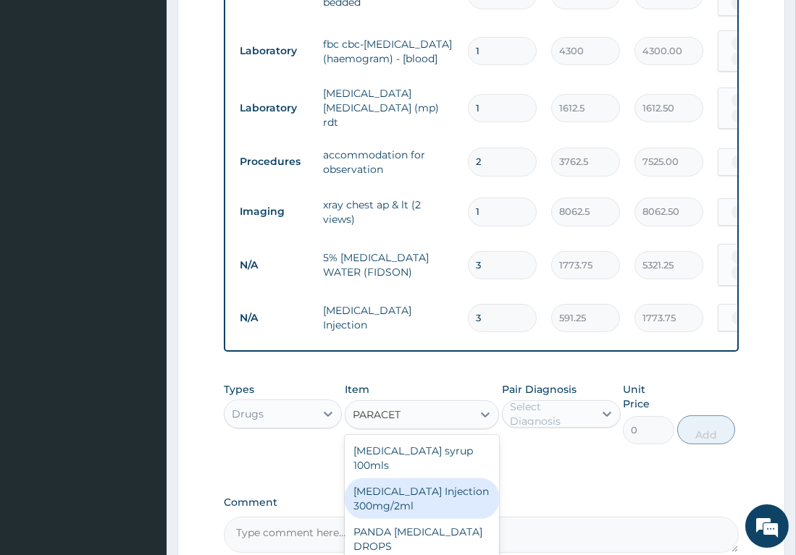
click at [437, 479] on div "PARACETAMOL Injection 300mg/2ml" at bounding box center [422, 499] width 154 height 41
type input "260.15"
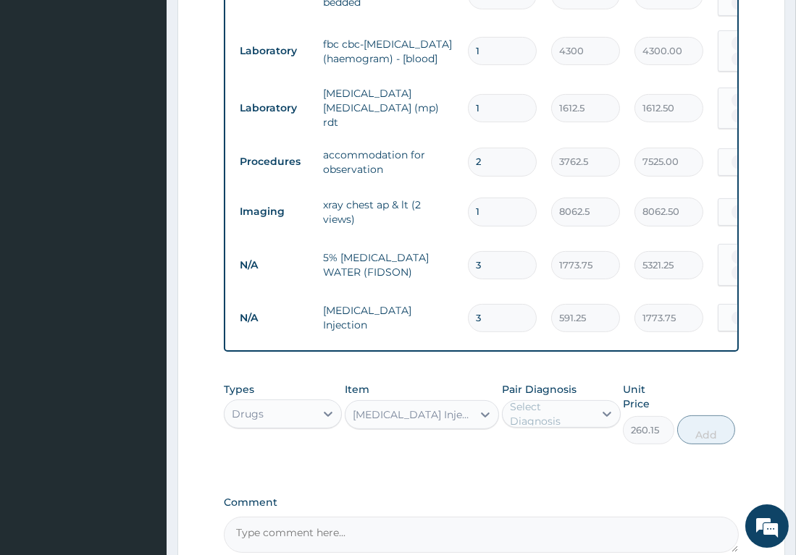
click at [579, 403] on div "Select Diagnosis" at bounding box center [548, 414] width 91 height 23
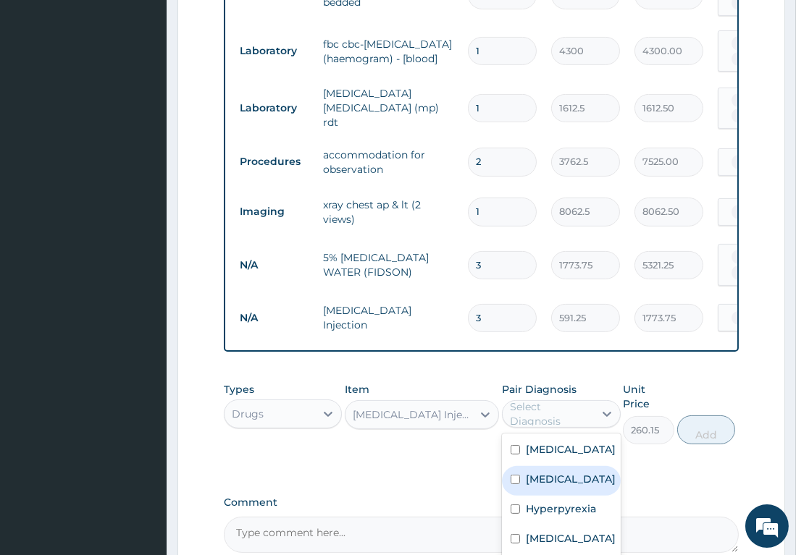
click at [520, 466] on div "Malaria" at bounding box center [561, 481] width 119 height 30
checkbox input "true"
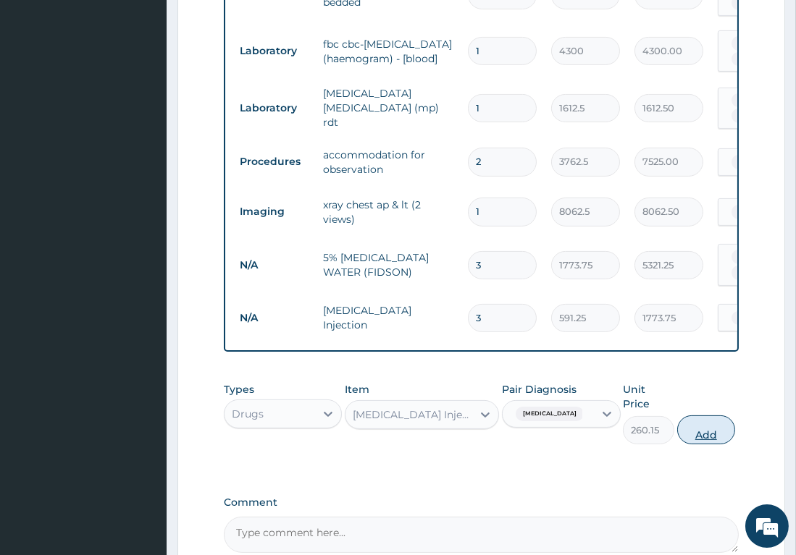
click at [694, 416] on button "Add" at bounding box center [706, 430] width 58 height 29
type input "0"
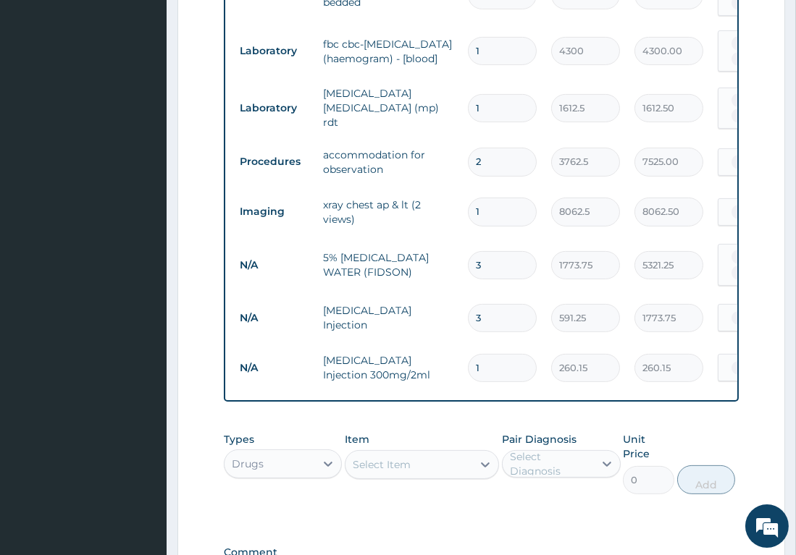
click at [487, 354] on input "1" at bounding box center [502, 368] width 69 height 28
type input "0.00"
type input "8"
type input "2081.20"
type input "8"
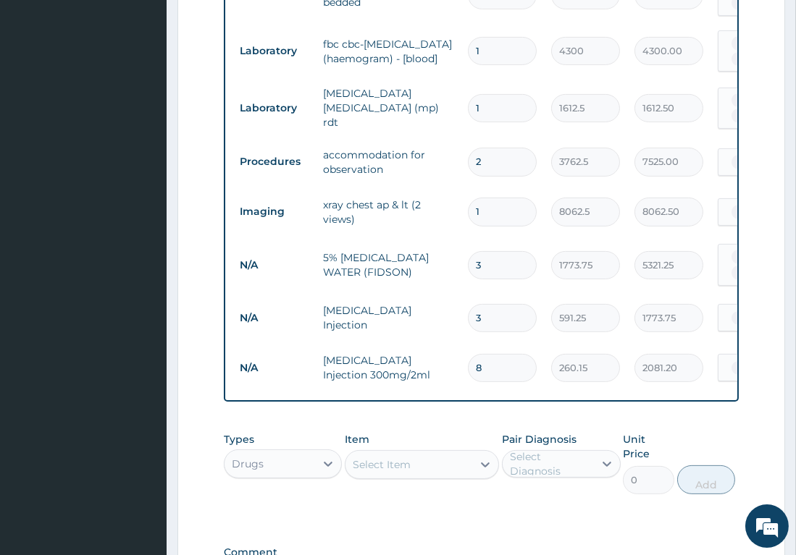
click at [402, 458] on div "Select Item" at bounding box center [382, 465] width 58 height 14
type input "A"
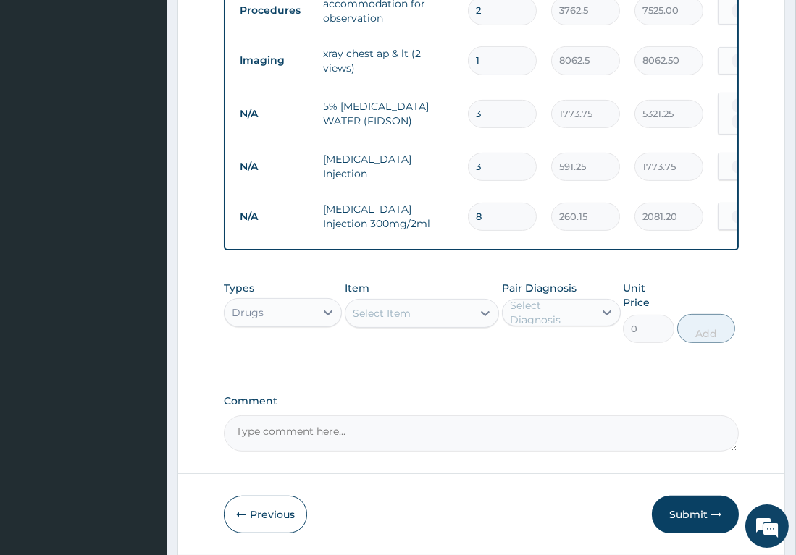
click at [395, 306] on div "Select Item" at bounding box center [382, 313] width 58 height 14
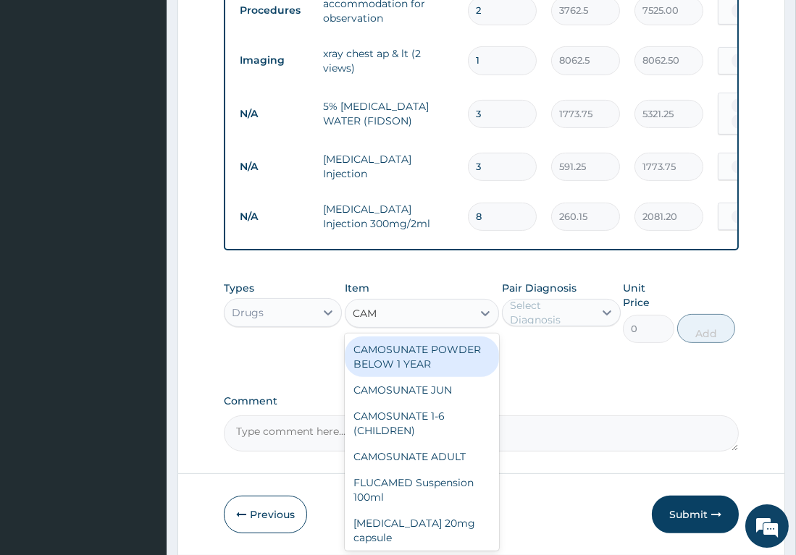
type input "CAMO"
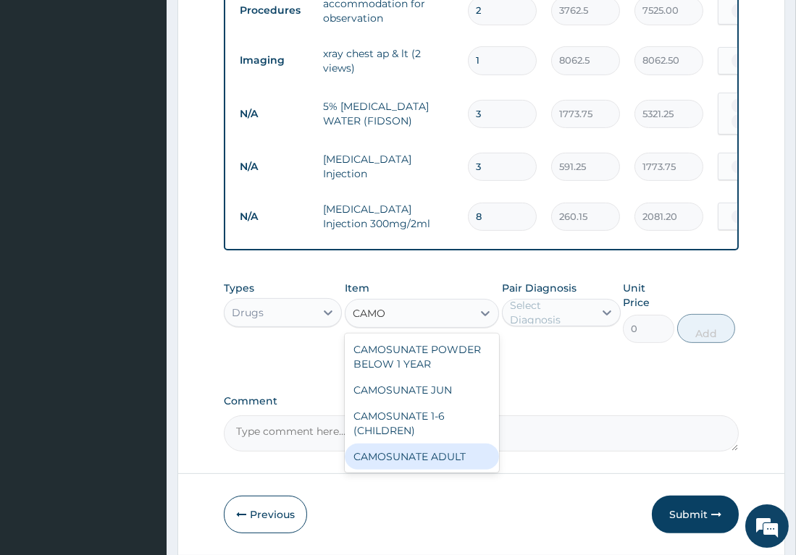
click at [416, 444] on div "CAMOSUNATE ADULT" at bounding box center [422, 457] width 154 height 26
type input "177.375"
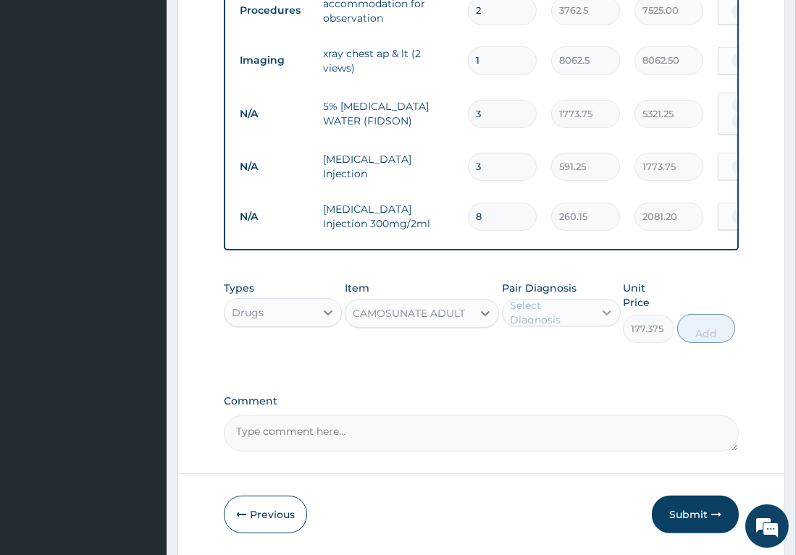
click at [607, 306] on icon at bounding box center [607, 313] width 14 height 14
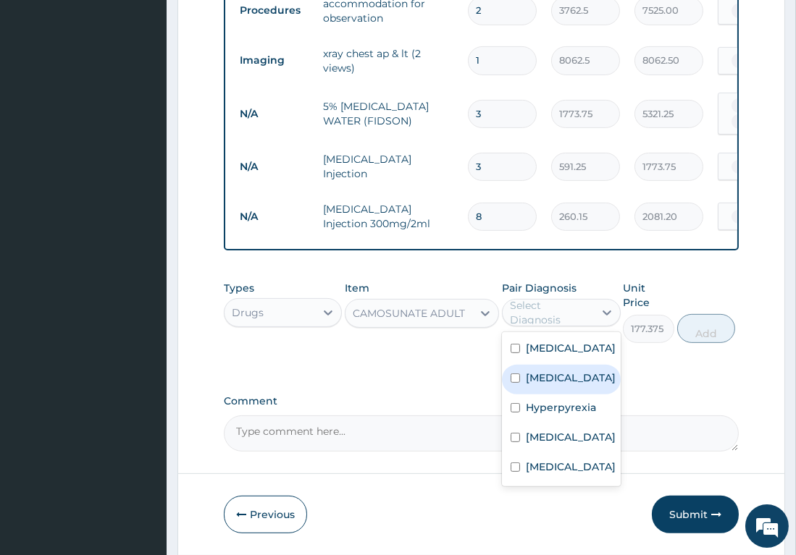
click at [535, 371] on label "[MEDICAL_DATA]" at bounding box center [571, 378] width 90 height 14
checkbox input "true"
click at [710, 302] on div "Types Drugs Item CAMOSUNATE ADULT Pair Diagnosis option Malaria, selected. opti…" at bounding box center [481, 323] width 515 height 98
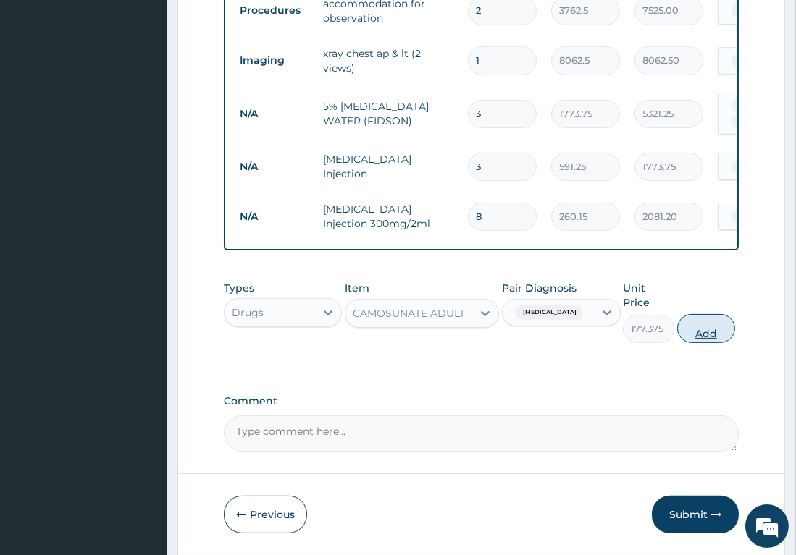
click at [695, 314] on button "Add" at bounding box center [706, 328] width 58 height 29
type input "0"
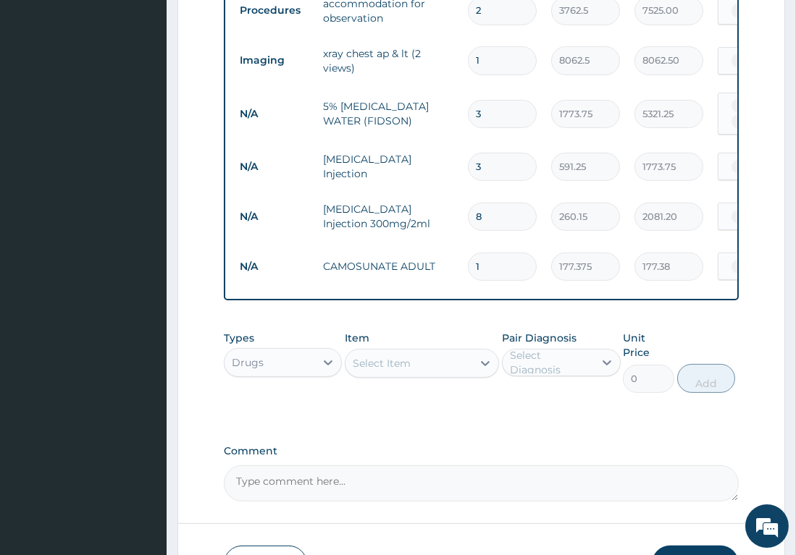
click at [492, 253] on input "1" at bounding box center [502, 267] width 69 height 28
type input "0.00"
type input "9"
type input "1596.38"
type input "9"
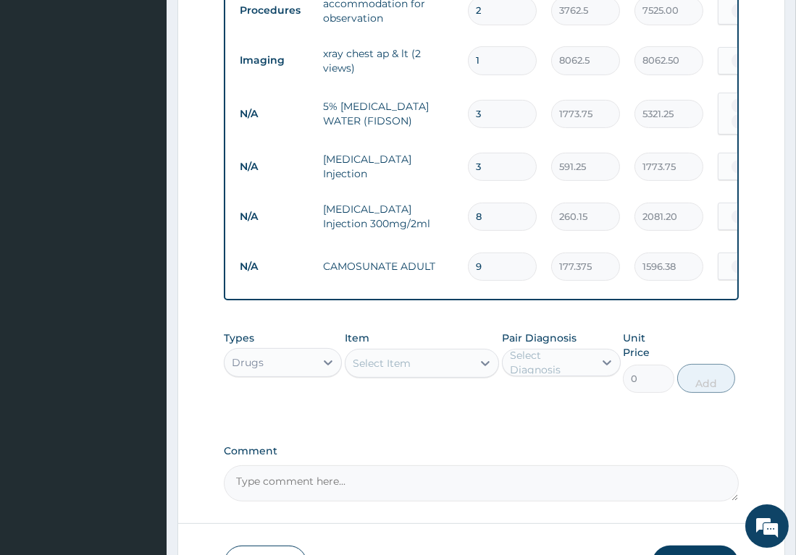
click at [422, 352] on div "Select Item" at bounding box center [408, 363] width 127 height 23
type input "SEPTRI"
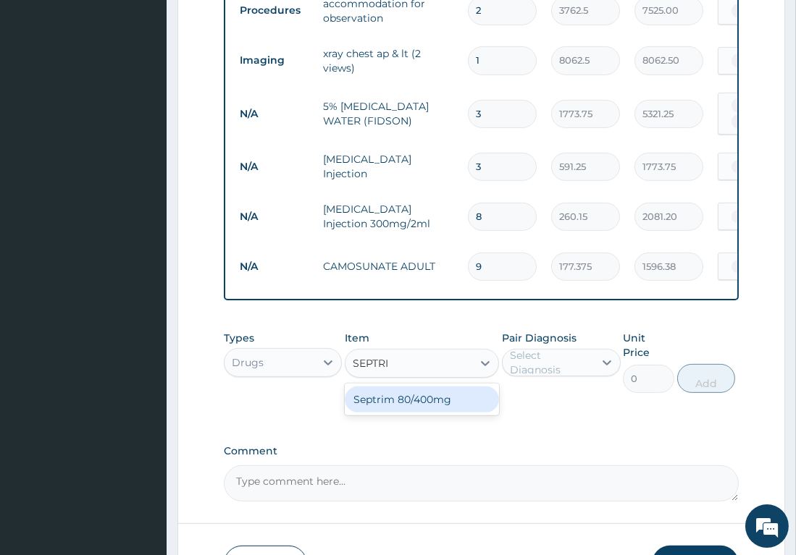
click at [446, 387] on div "Septrim 80/400mg" at bounding box center [422, 400] width 154 height 26
type input "94.6"
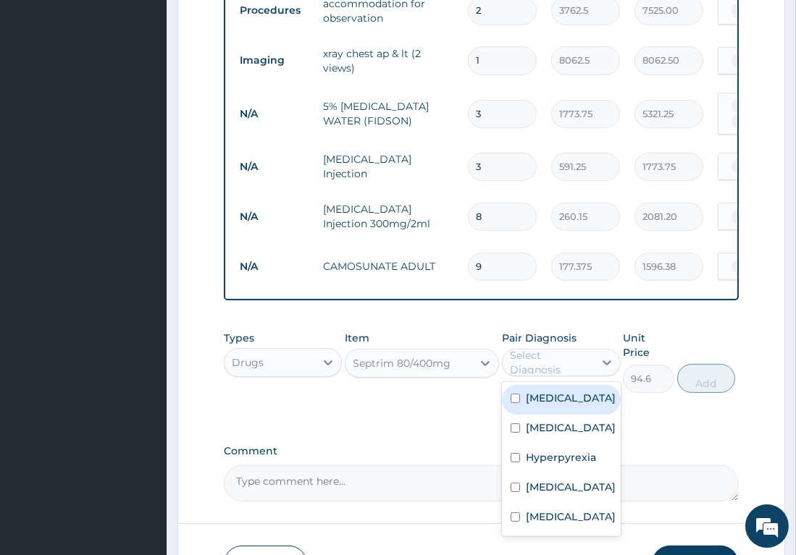
click at [582, 348] on div "Select Diagnosis" at bounding box center [551, 362] width 83 height 29
click at [559, 391] on label "Bronchitis" at bounding box center [571, 398] width 90 height 14
checkbox input "true"
click at [702, 364] on button "Add" at bounding box center [706, 378] width 58 height 29
type input "0"
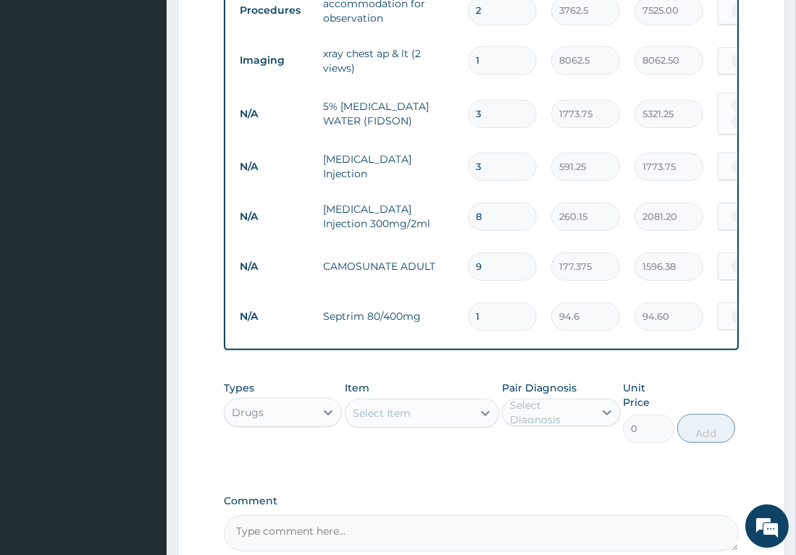
click at [493, 303] on input "1" at bounding box center [502, 317] width 69 height 28
type input "14"
type input "1324.40"
type input "14"
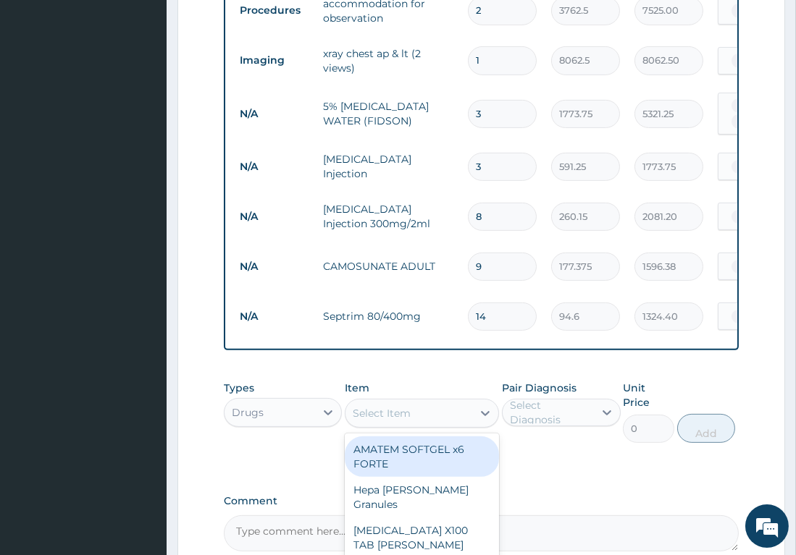
click at [453, 402] on div "Select Item" at bounding box center [408, 413] width 127 height 23
type input "COUGH"
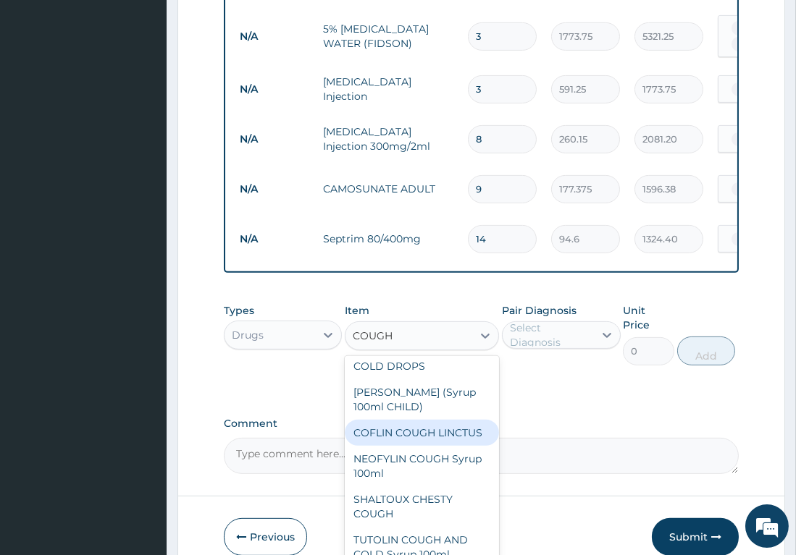
scroll to position [85, 0]
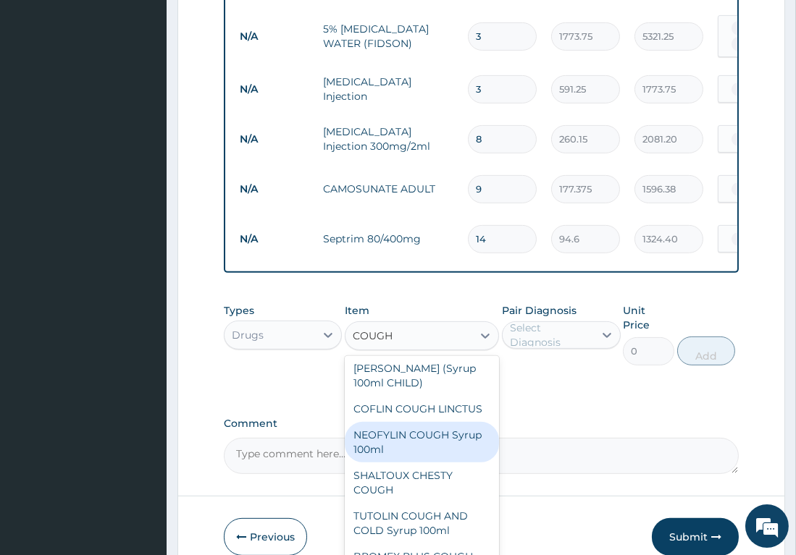
click at [435, 422] on div "NEOFYLIN COUGH Syrup 100ml" at bounding box center [422, 442] width 154 height 41
type input "1419"
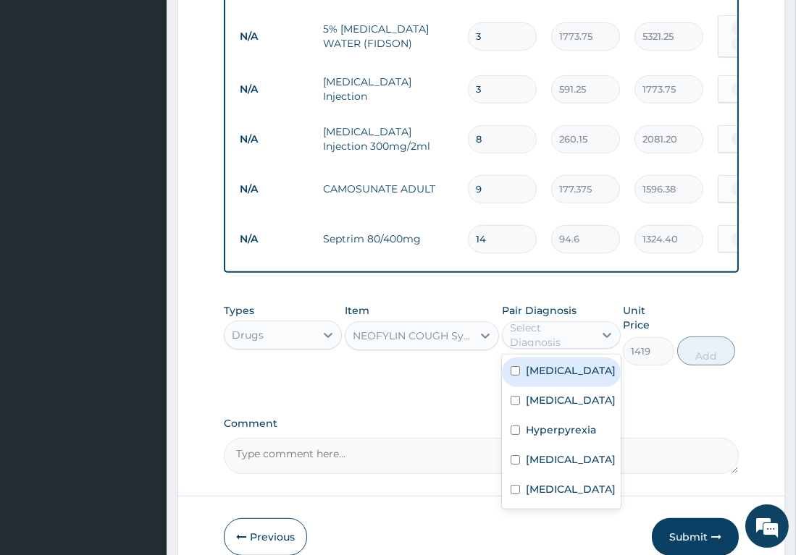
click at [592, 324] on div "Select Diagnosis" at bounding box center [548, 335] width 91 height 23
click at [521, 358] on div "Bronchitis" at bounding box center [561, 373] width 119 height 30
checkbox input "true"
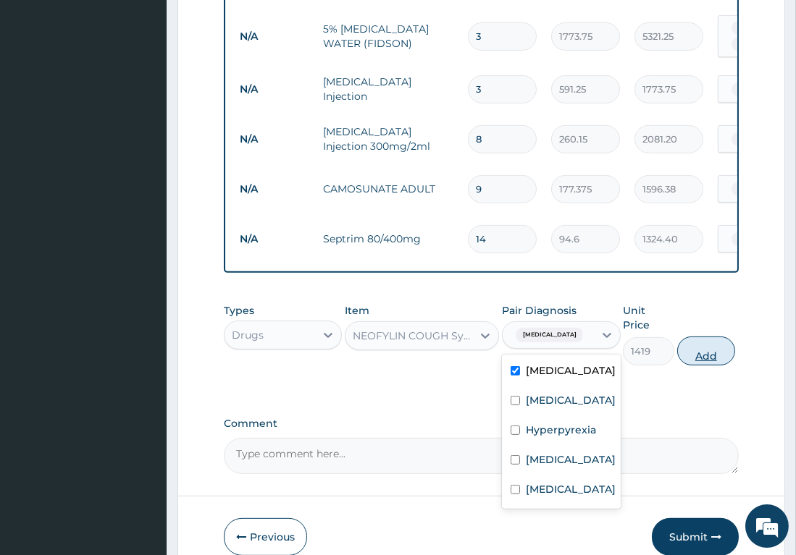
click at [699, 337] on button "Add" at bounding box center [706, 351] width 58 height 29
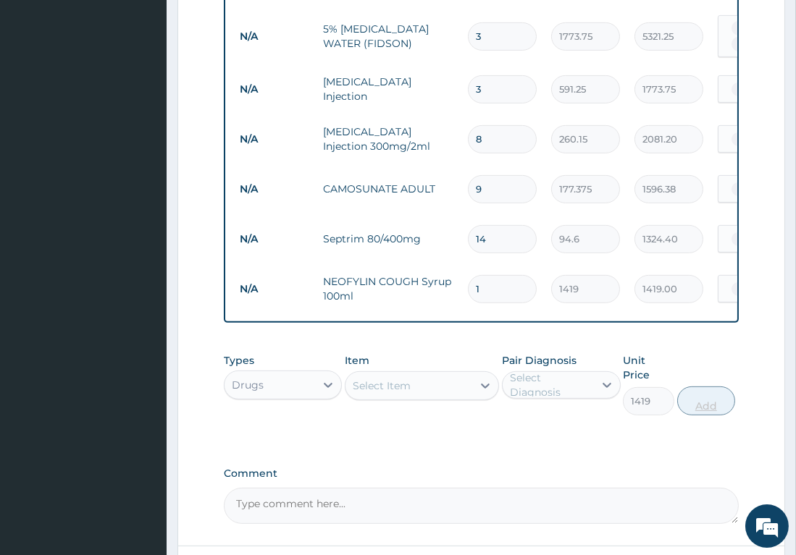
type input "0"
click at [449, 374] on div "Select Item" at bounding box center [408, 385] width 127 height 23
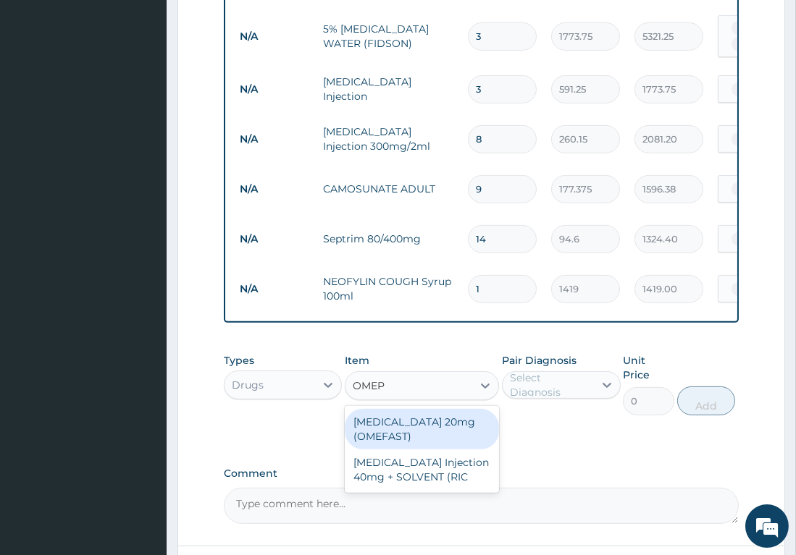
type input "OMEPR"
click at [417, 409] on div "[MEDICAL_DATA] 20mg (OMEFAST)" at bounding box center [422, 429] width 154 height 41
type input "82.775"
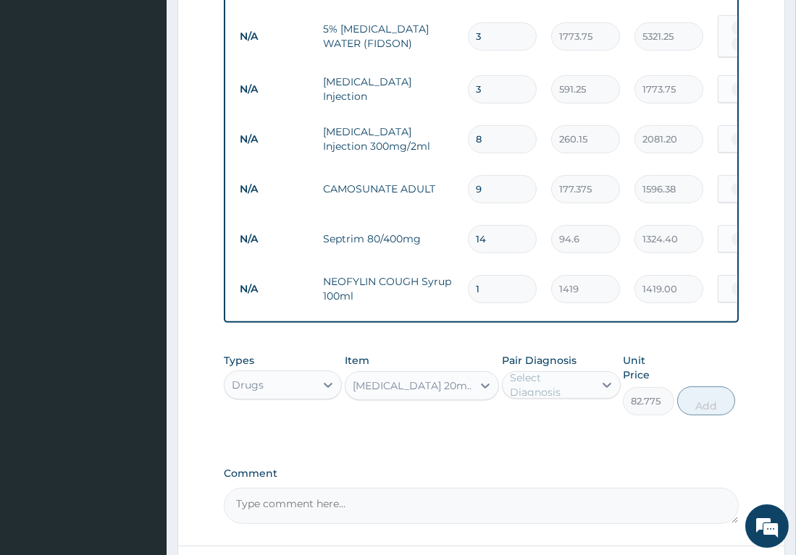
click at [471, 379] on div "[MEDICAL_DATA] 20mg (OMEFAST)" at bounding box center [413, 386] width 121 height 14
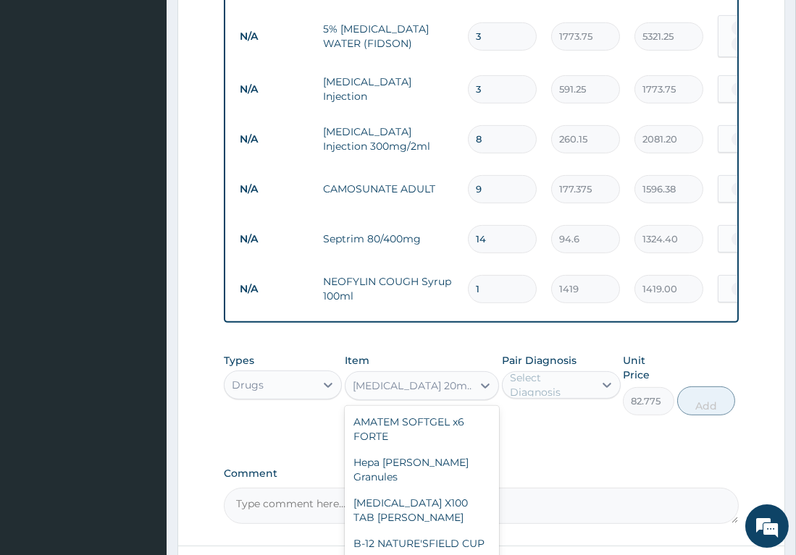
scroll to position [21878, 0]
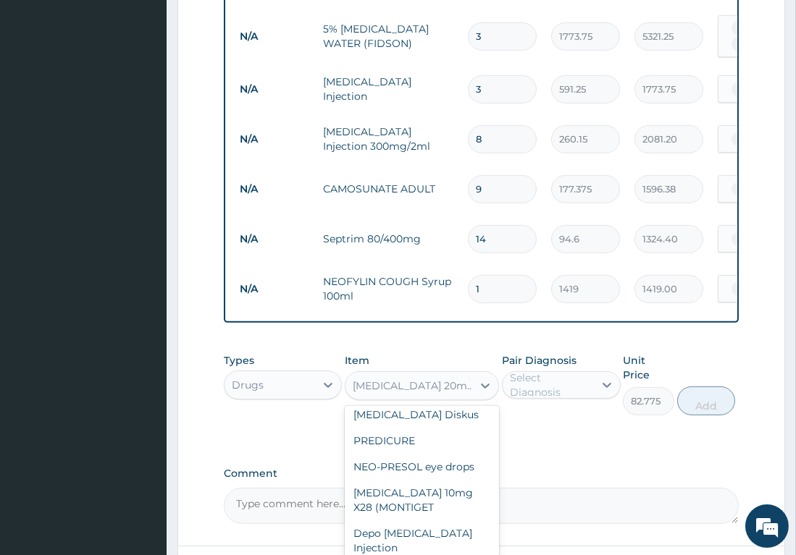
click at [602, 397] on div "Types Drugs Item option OMEPRAZOLE 20mg (OMEFAST) , selected. option OMEPRAZOLE…" at bounding box center [481, 395] width 515 height 98
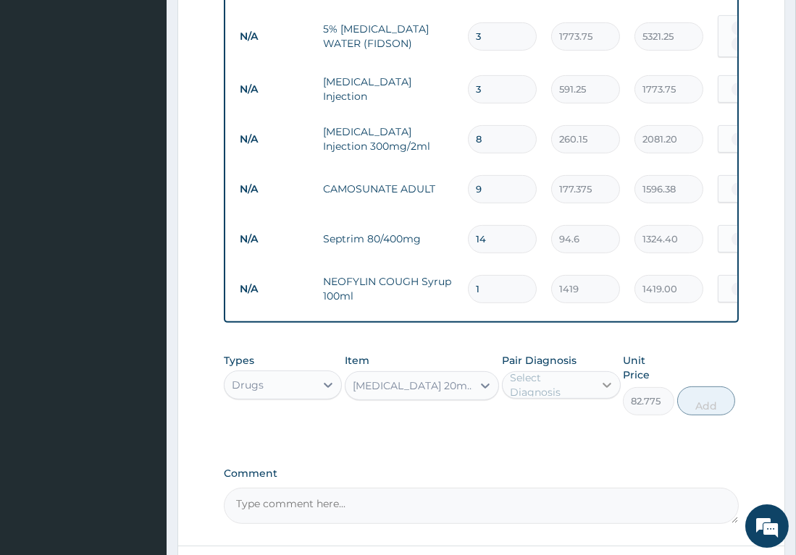
click at [601, 378] on icon at bounding box center [607, 385] width 14 height 14
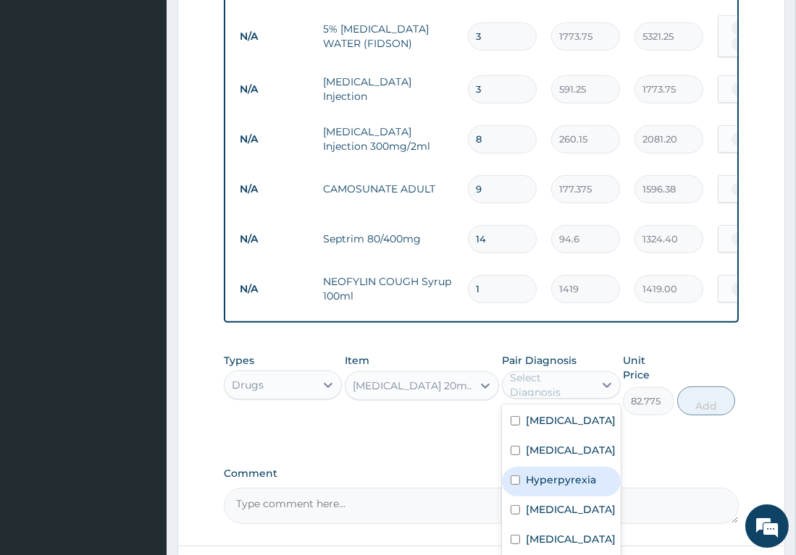
click at [523, 467] on div "Hyperpyrexia" at bounding box center [561, 482] width 119 height 30
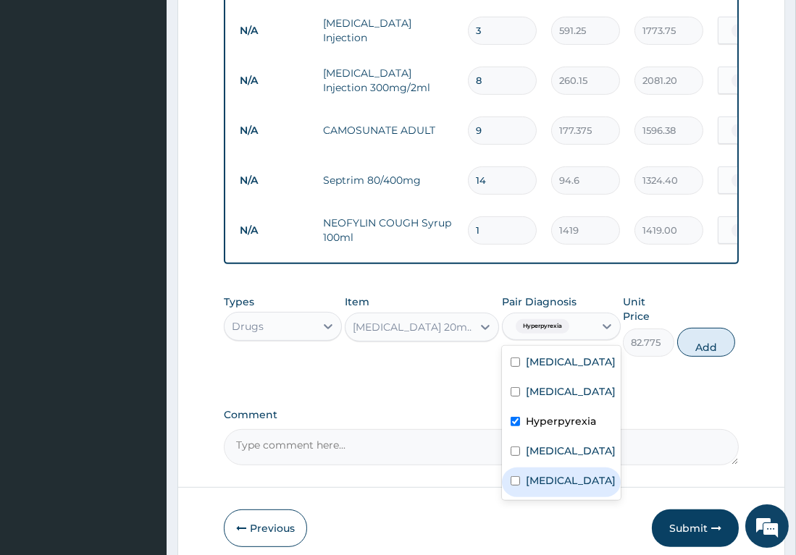
scroll to position [941, 0]
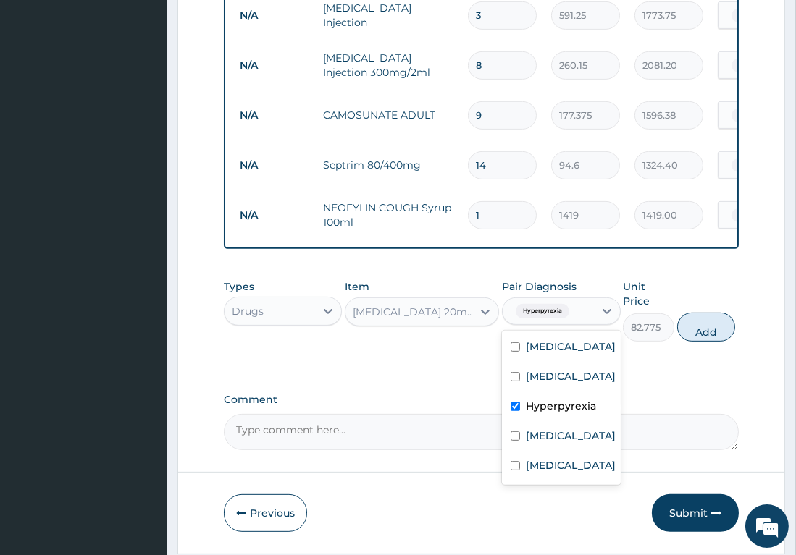
click at [516, 402] on input "checkbox" at bounding box center [514, 406] width 9 height 9
checkbox input "false"
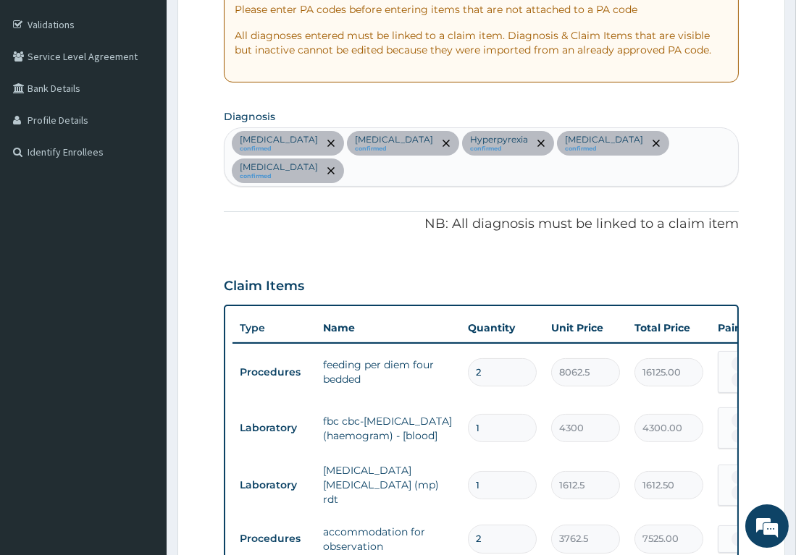
scroll to position [224, 0]
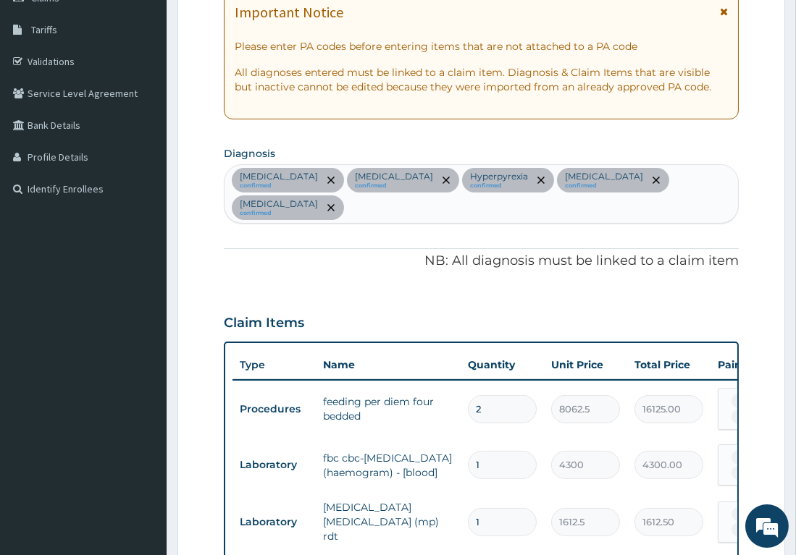
click at [716, 177] on div "Bronchitis confirmed Malaria confirmed Hyperpyrexia confirmed Bronchopneumonia …" at bounding box center [480, 194] width 513 height 58
type input "PEPTIC ULCER DISEASE"
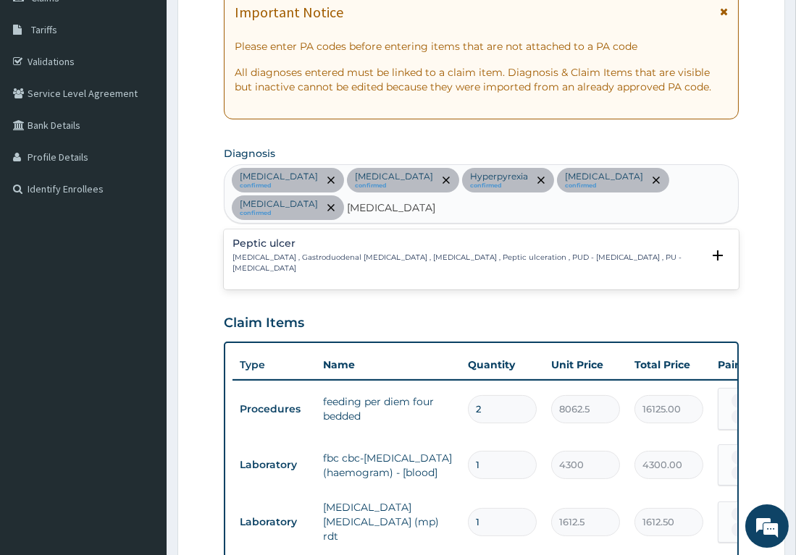
click at [278, 241] on h4 "Peptic ulcer" at bounding box center [466, 243] width 469 height 11
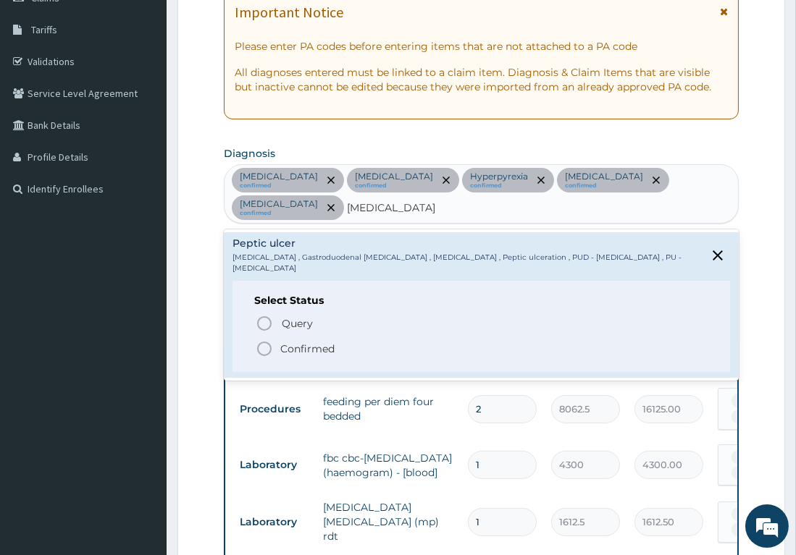
click at [261, 340] on icon "status option filled" at bounding box center [264, 348] width 17 height 17
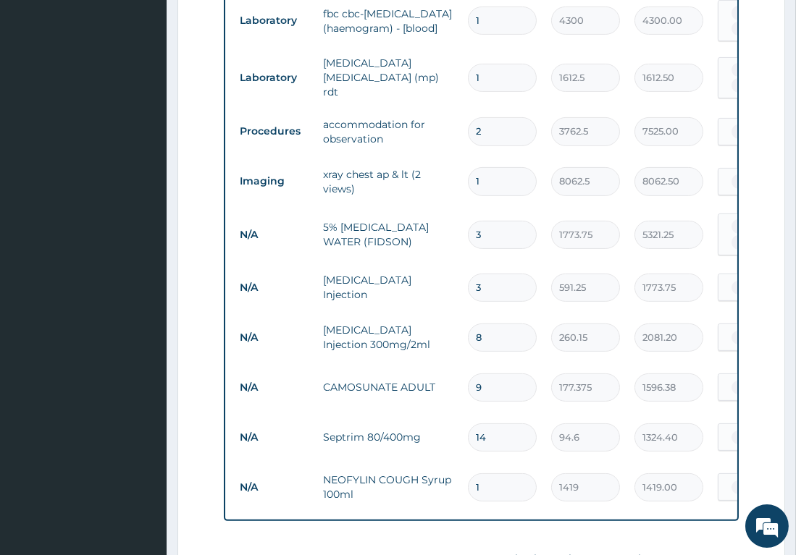
scroll to position [815, 0]
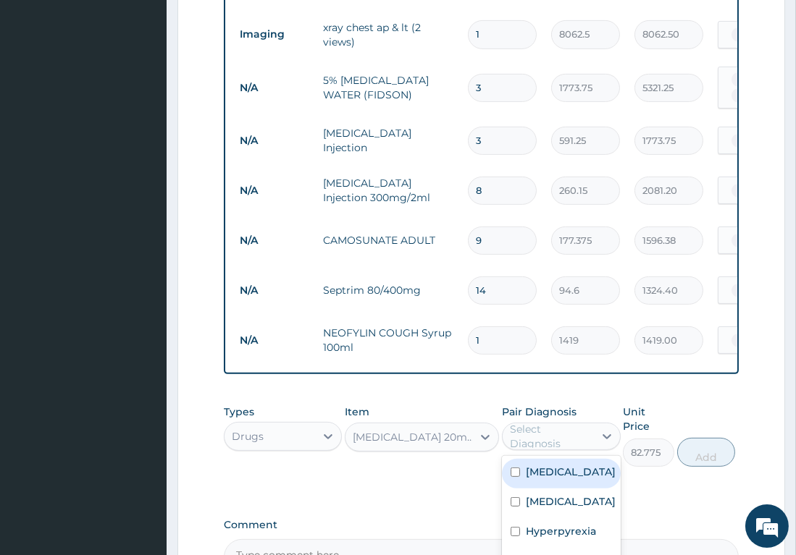
click at [586, 430] on div "Select Diagnosis" at bounding box center [551, 436] width 83 height 29
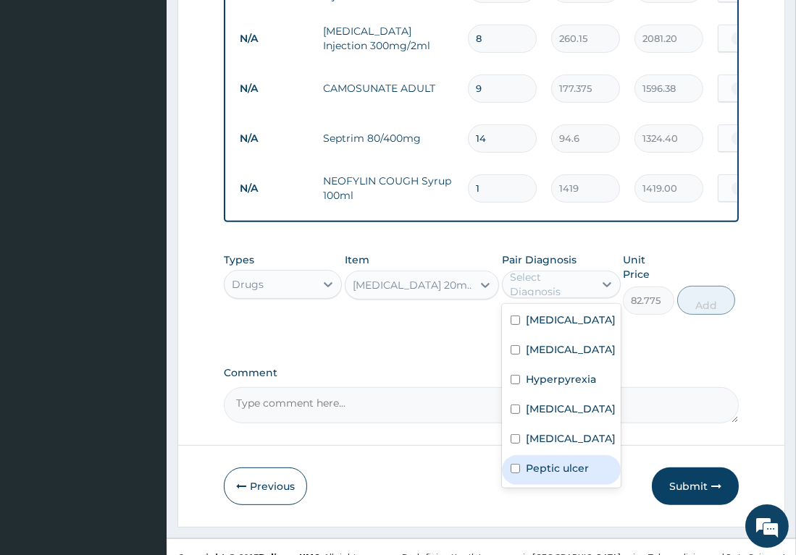
click at [579, 461] on label "Peptic ulcer" at bounding box center [557, 468] width 63 height 14
checkbox input "true"
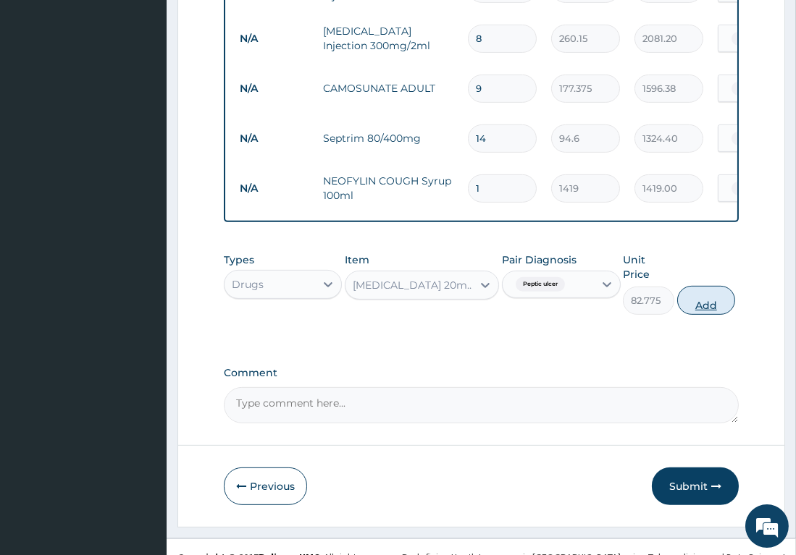
click at [705, 286] on button "Add" at bounding box center [706, 300] width 58 height 29
type input "0"
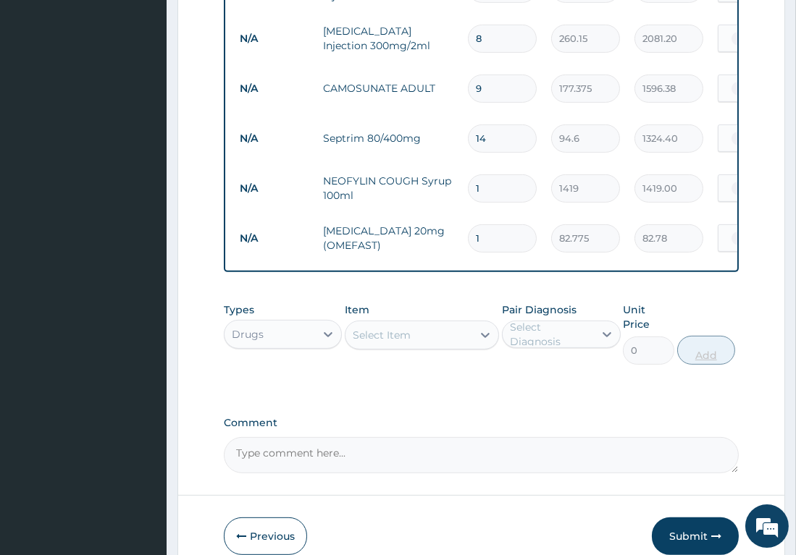
type input "0.00"
type input "1"
type input "82.78"
type input "14"
type input "1158.85"
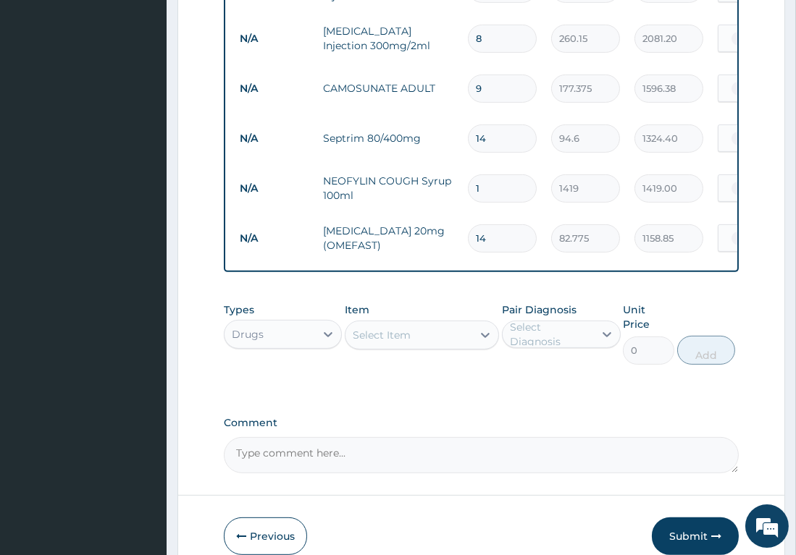
type input "14"
click at [471, 330] on div "Select Item" at bounding box center [408, 335] width 127 height 23
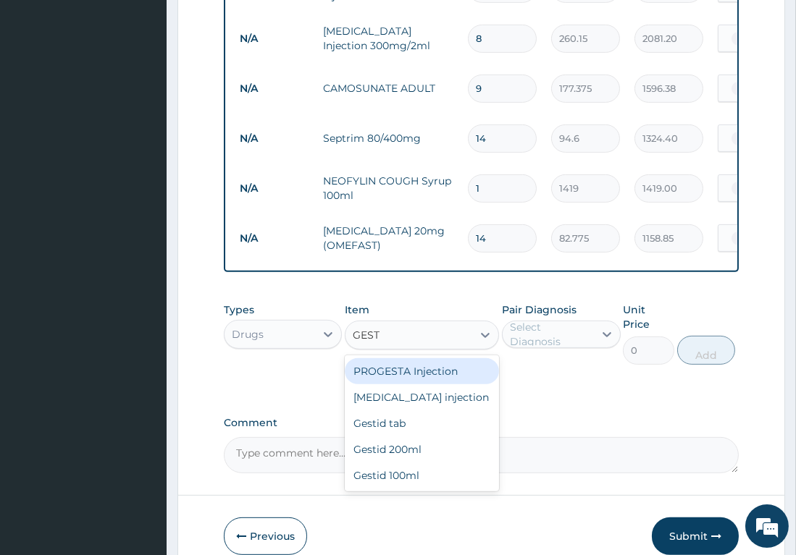
type input "GESTI"
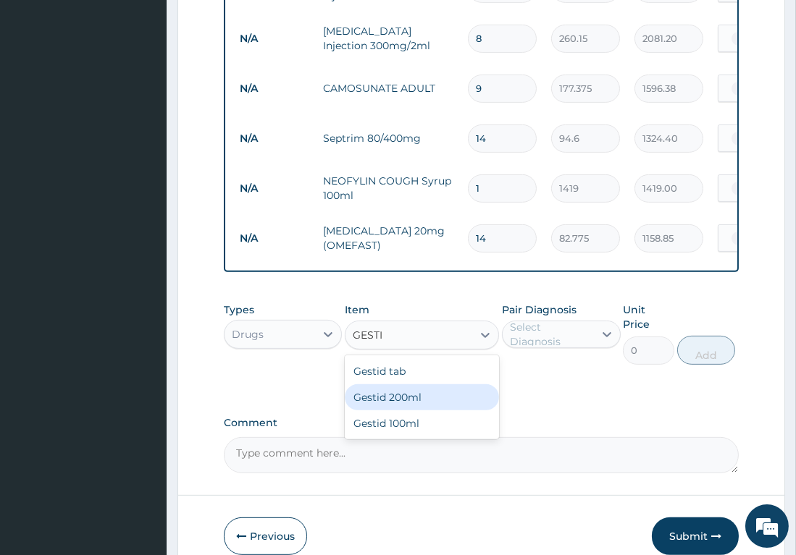
click at [427, 390] on div "Gestid 200ml" at bounding box center [422, 397] width 154 height 26
type input "1064.25"
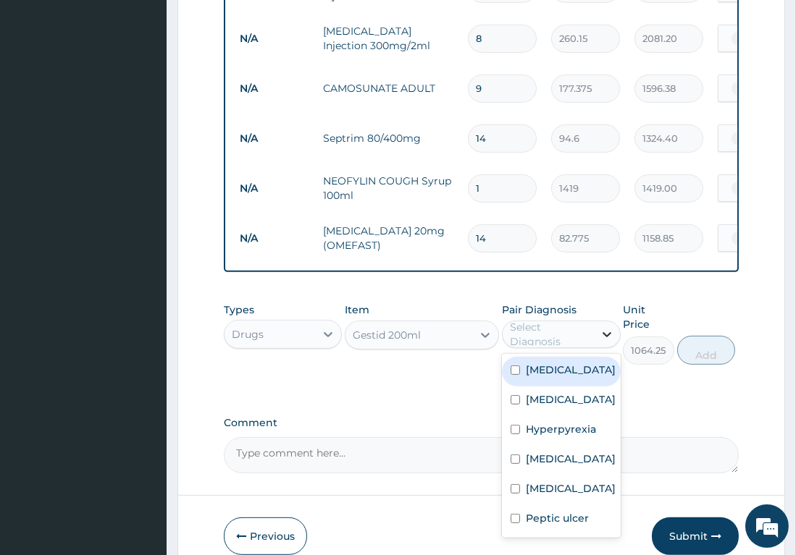
click at [606, 332] on icon at bounding box center [606, 334] width 9 height 5
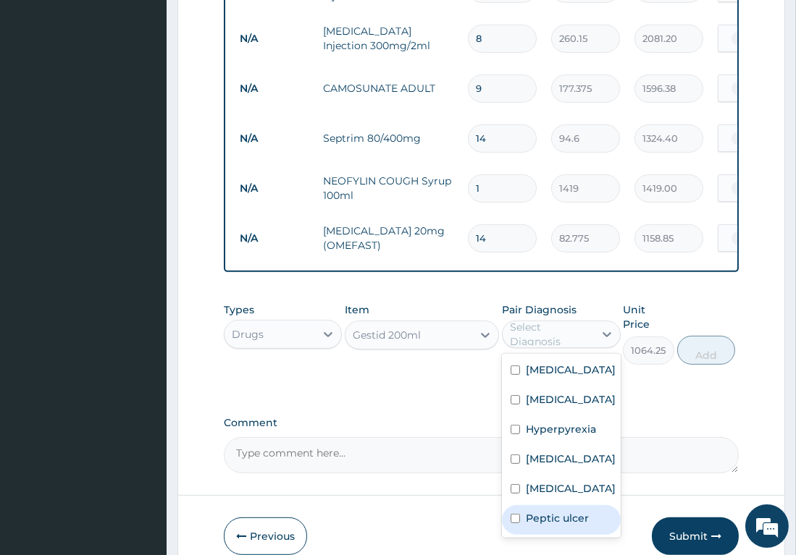
click at [547, 513] on label "Peptic ulcer" at bounding box center [557, 518] width 63 height 14
checkbox input "true"
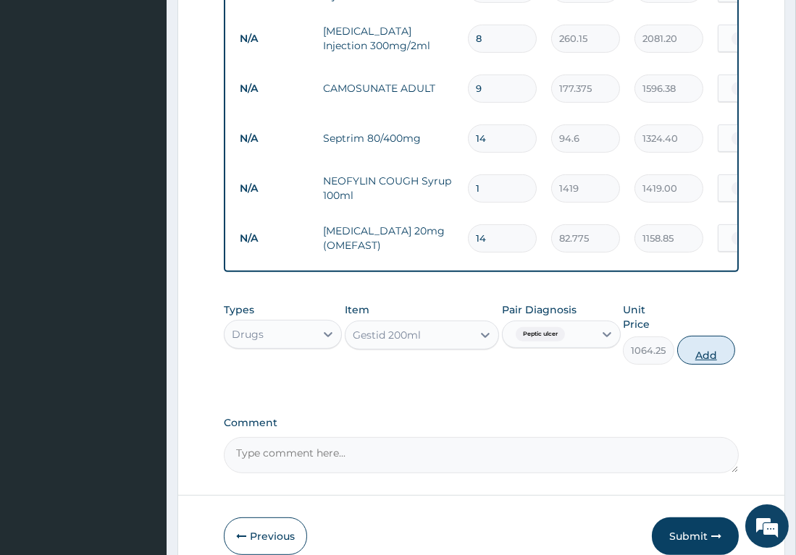
click at [702, 339] on button "Add" at bounding box center [706, 350] width 58 height 29
type input "0"
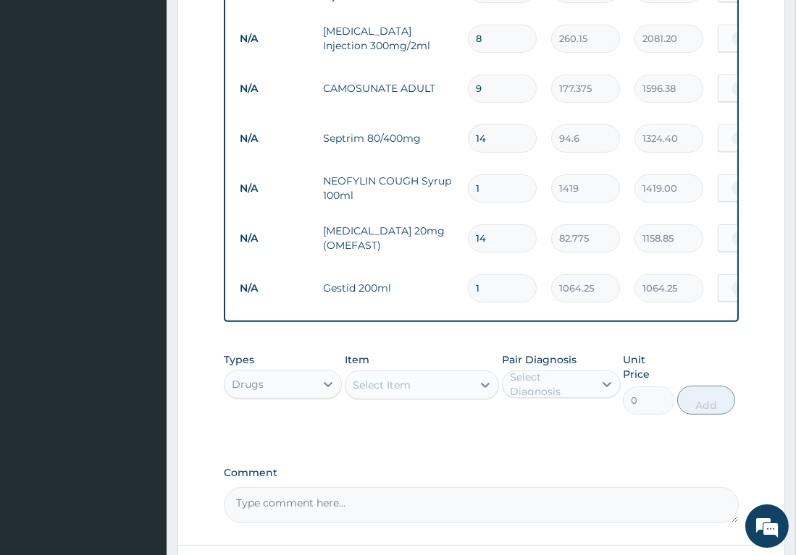
click at [413, 377] on div "Select Item" at bounding box center [408, 385] width 127 height 23
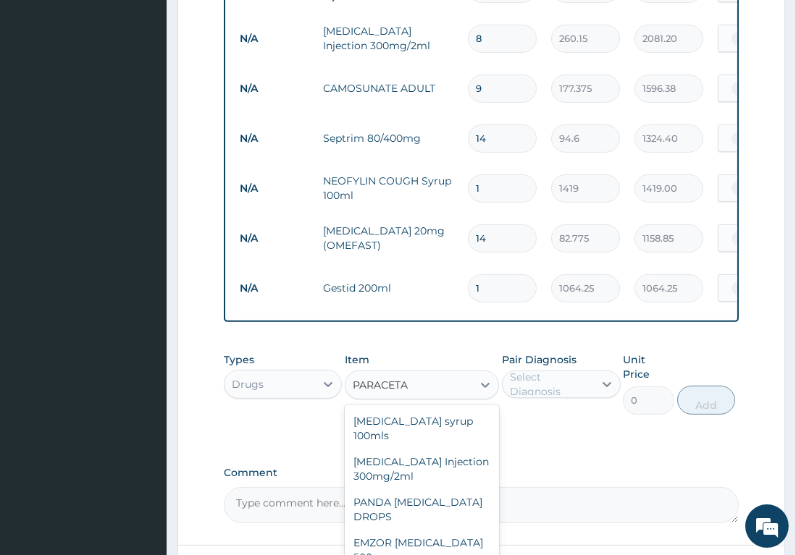
type input "PARACETAM"
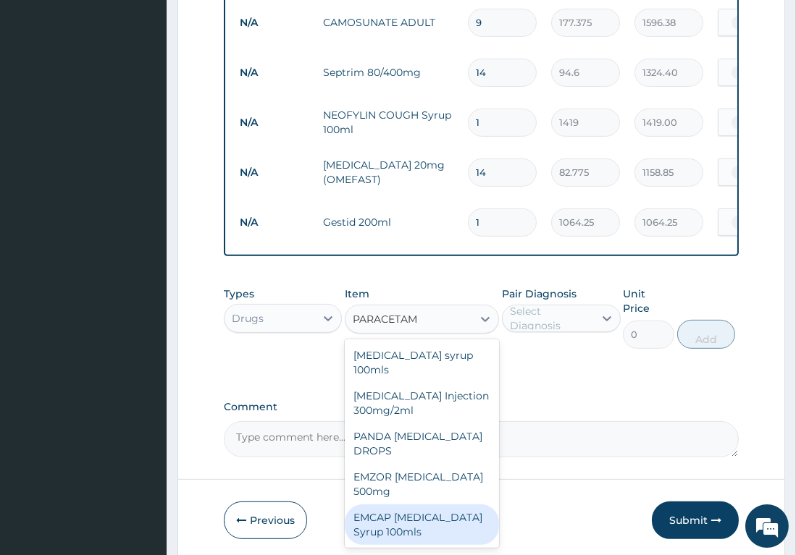
scroll to position [1054, 0]
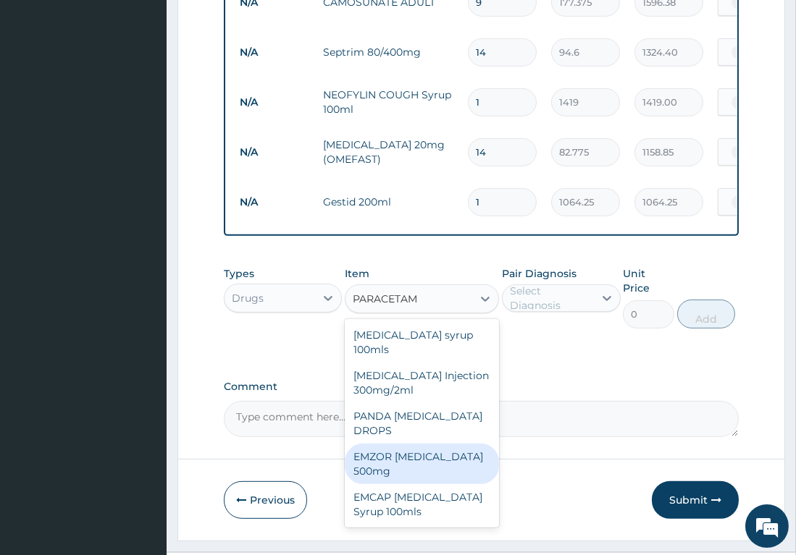
click at [423, 444] on div "EMZOR [MEDICAL_DATA] 500mg" at bounding box center [422, 464] width 154 height 41
type input "23.65"
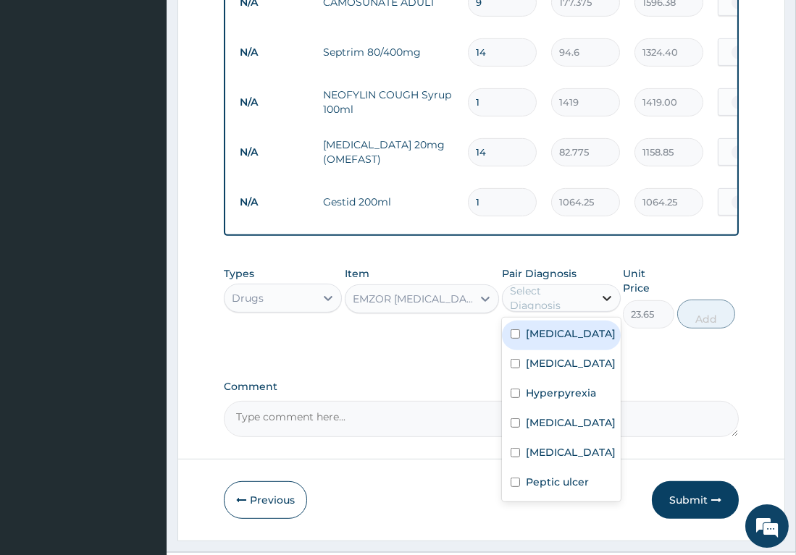
click at [600, 296] on icon at bounding box center [607, 298] width 14 height 14
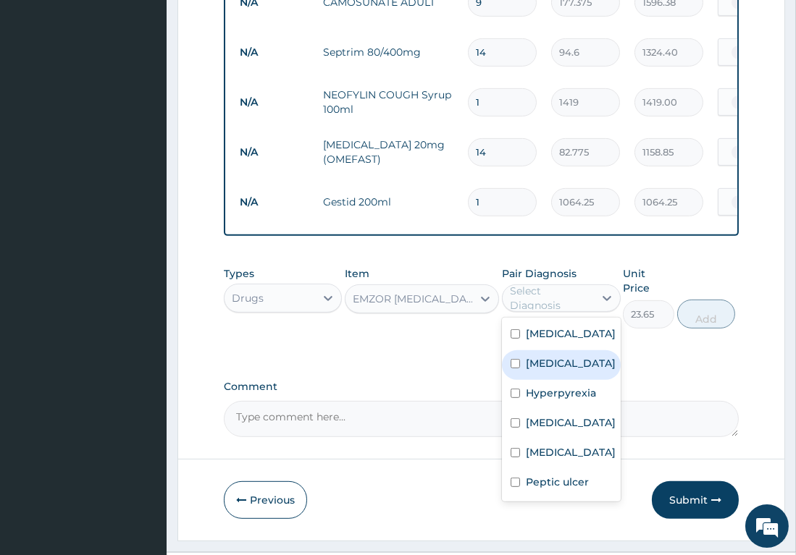
click at [557, 356] on label "[MEDICAL_DATA]" at bounding box center [571, 363] width 90 height 14
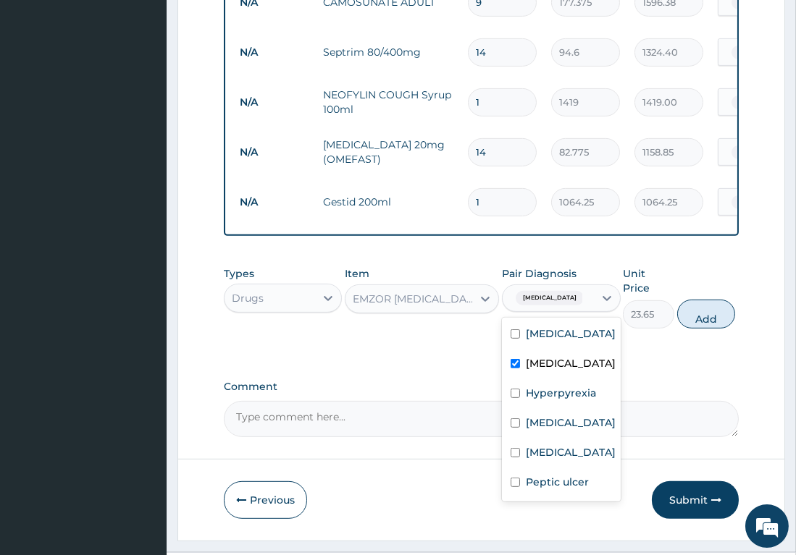
click at [592, 355] on div "[MEDICAL_DATA]" at bounding box center [561, 365] width 119 height 30
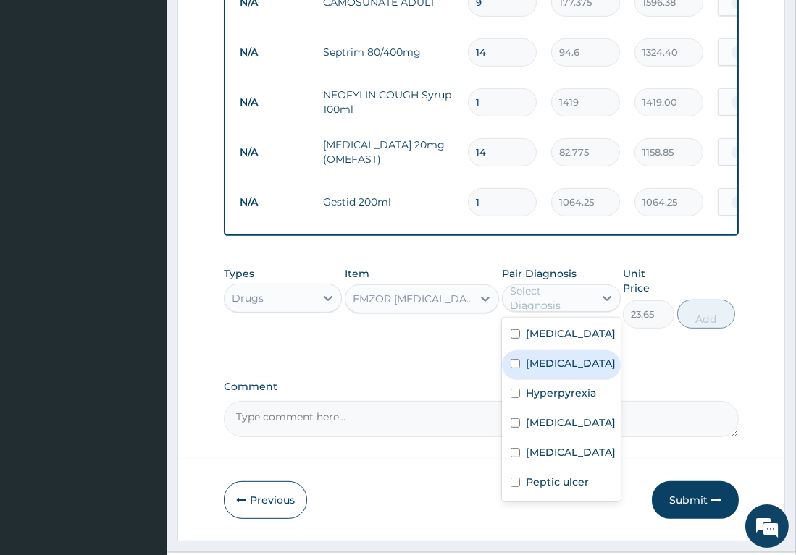
click at [530, 369] on div "[MEDICAL_DATA]" at bounding box center [561, 365] width 119 height 30
checkbox input "true"
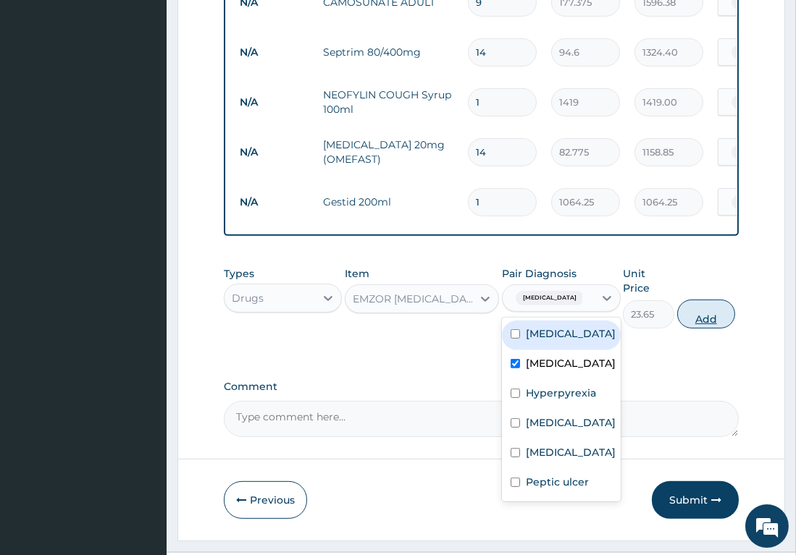
click at [715, 300] on button "Add" at bounding box center [706, 314] width 58 height 29
type input "0"
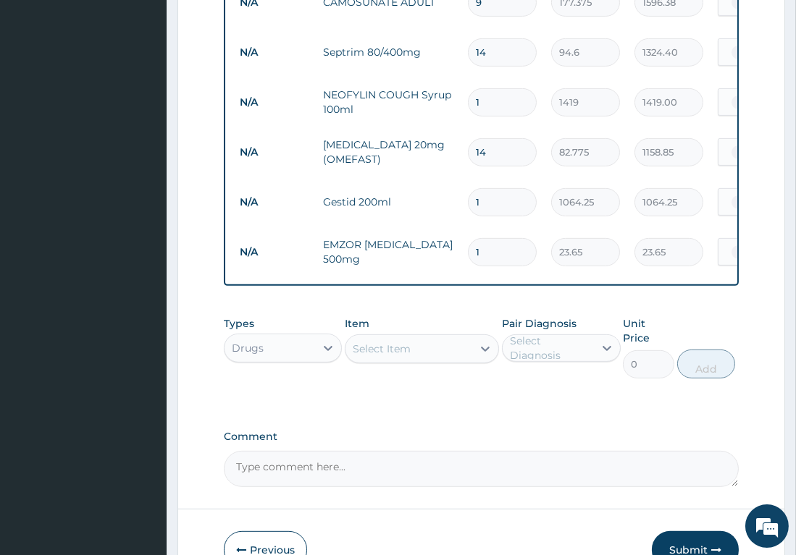
click at [492, 238] on input "1" at bounding box center [502, 252] width 69 height 28
type input "18"
type input "425.70"
type input "18"
click at [376, 337] on div "Select Item" at bounding box center [408, 348] width 127 height 23
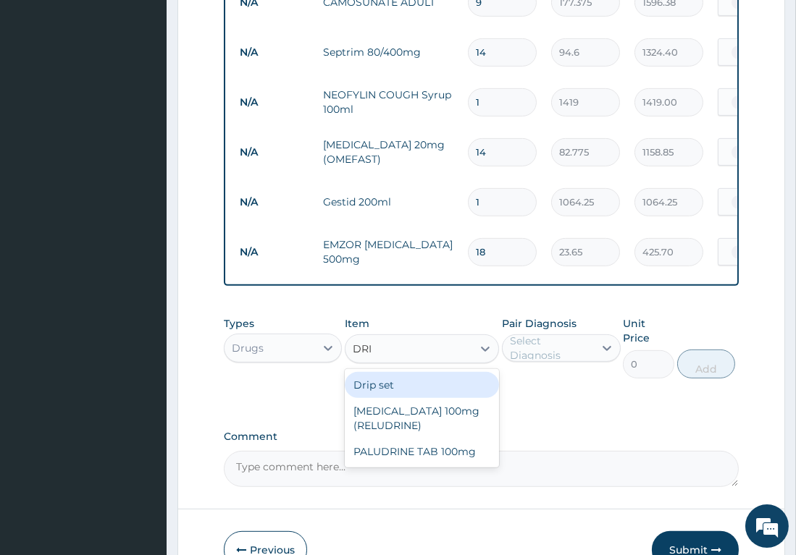
type input "DRIP"
click at [452, 383] on div "Drip set" at bounding box center [422, 385] width 154 height 26
type input "236.5"
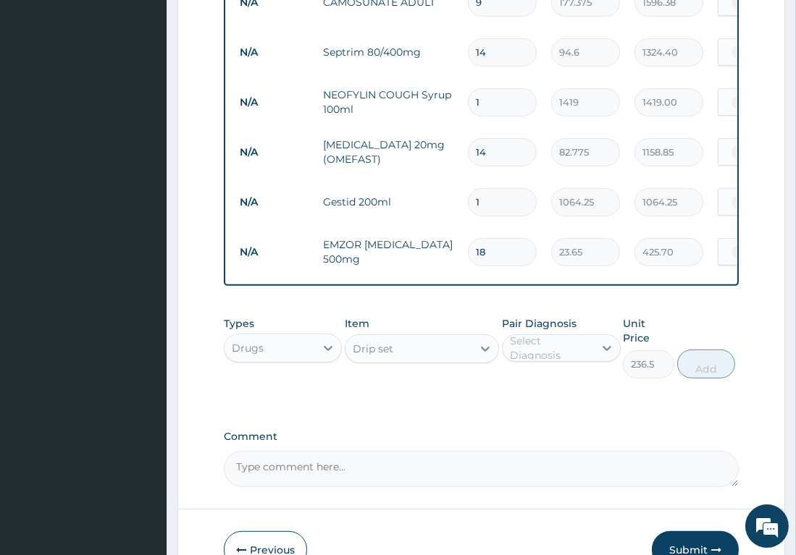
click at [563, 341] on div "Select Diagnosis" at bounding box center [551, 348] width 83 height 29
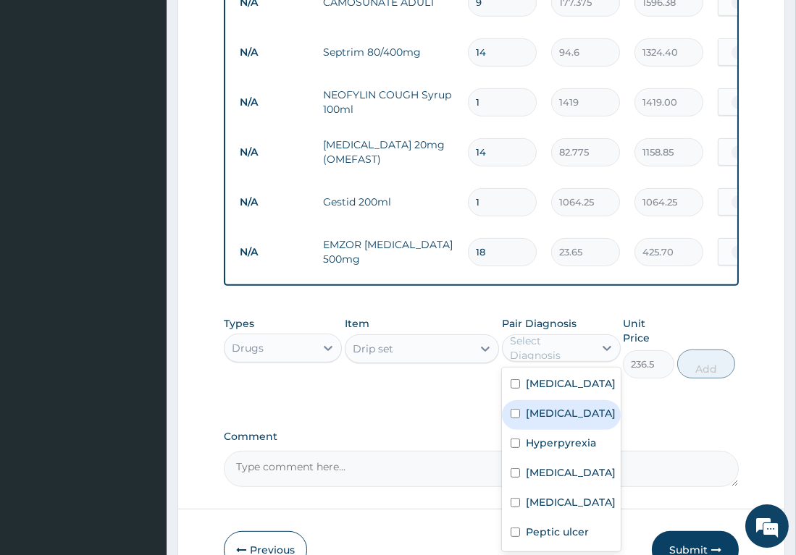
click at [531, 409] on label "[MEDICAL_DATA]" at bounding box center [571, 413] width 90 height 14
checkbox input "true"
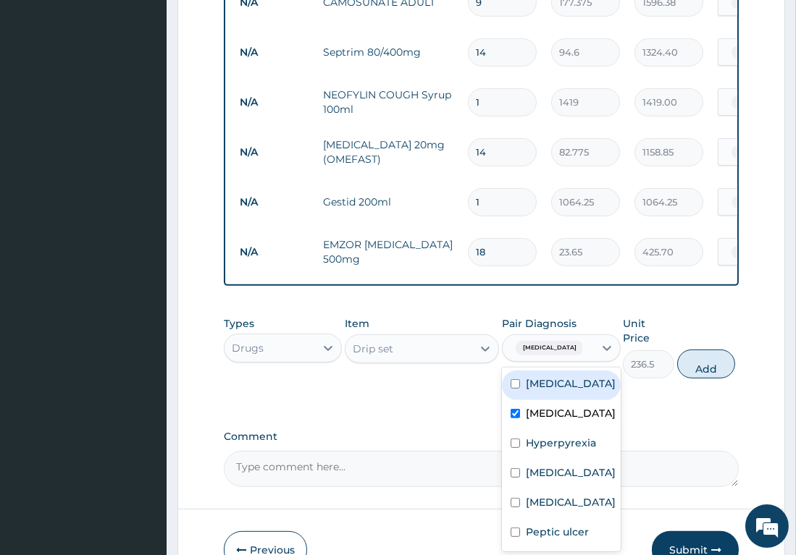
click at [521, 383] on div "Bronchitis" at bounding box center [561, 386] width 119 height 30
checkbox input "true"
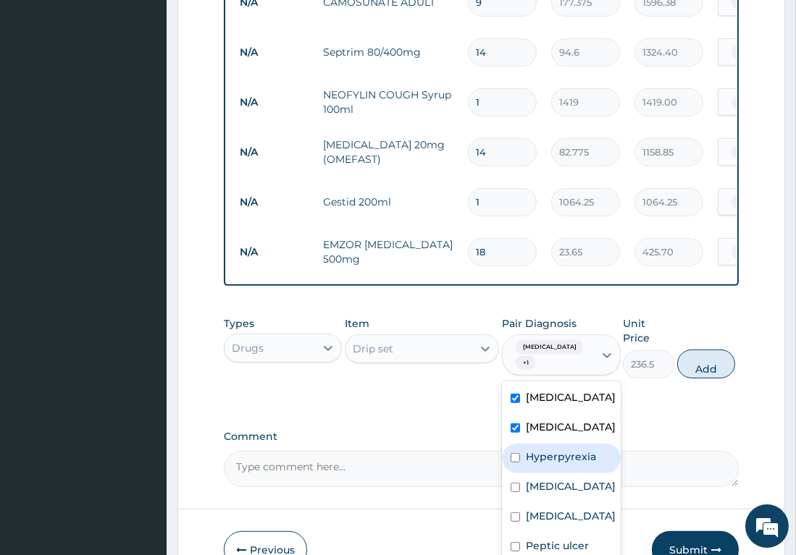
drag, startPoint x: 515, startPoint y: 443, endPoint x: 524, endPoint y: 471, distance: 29.8
click at [518, 453] on input "checkbox" at bounding box center [514, 457] width 9 height 9
checkbox input "true"
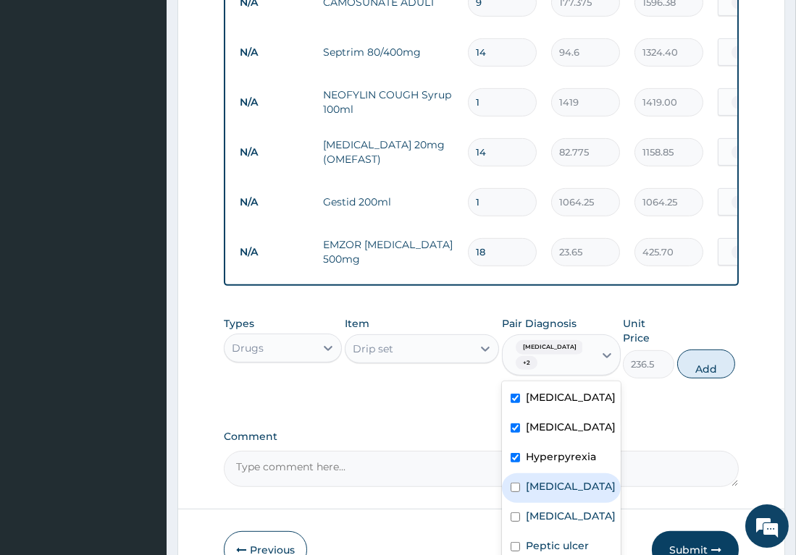
click at [519, 483] on input "checkbox" at bounding box center [514, 487] width 9 height 9
checkbox input "true"
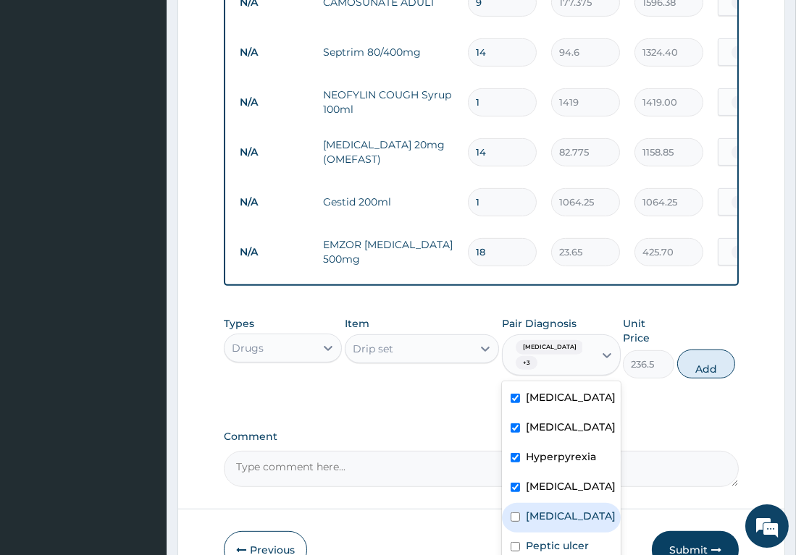
click at [518, 513] on input "checkbox" at bounding box center [514, 517] width 9 height 9
checkbox input "true"
click at [508, 533] on div "Peptic ulcer" at bounding box center [561, 548] width 119 height 30
checkbox input "true"
click at [705, 350] on button "Add" at bounding box center [706, 364] width 58 height 29
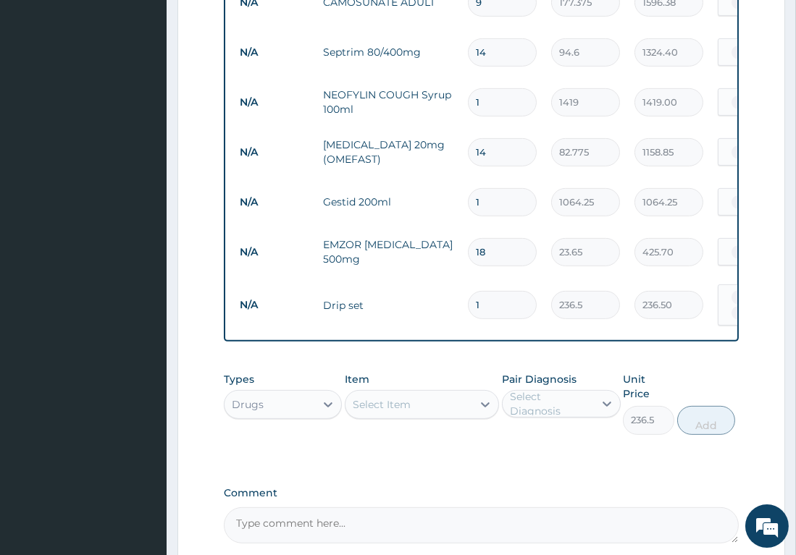
type input "0"
click at [413, 393] on div "Select Item" at bounding box center [408, 404] width 127 height 23
type input "CAN"
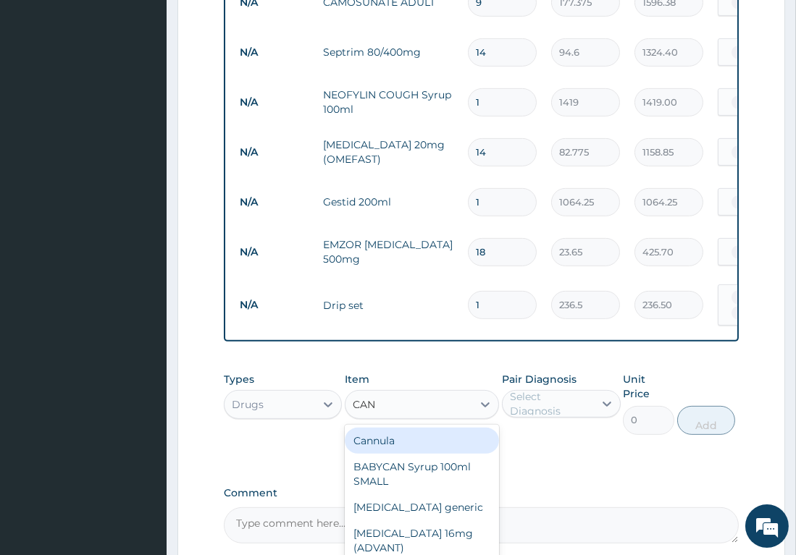
click at [408, 428] on div "Cannula" at bounding box center [422, 441] width 154 height 26
type input "236.5"
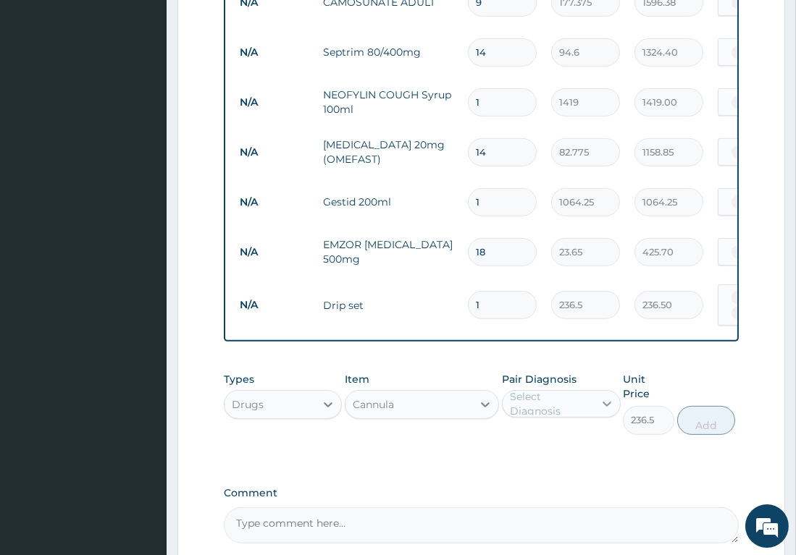
click at [601, 397] on icon at bounding box center [607, 404] width 14 height 14
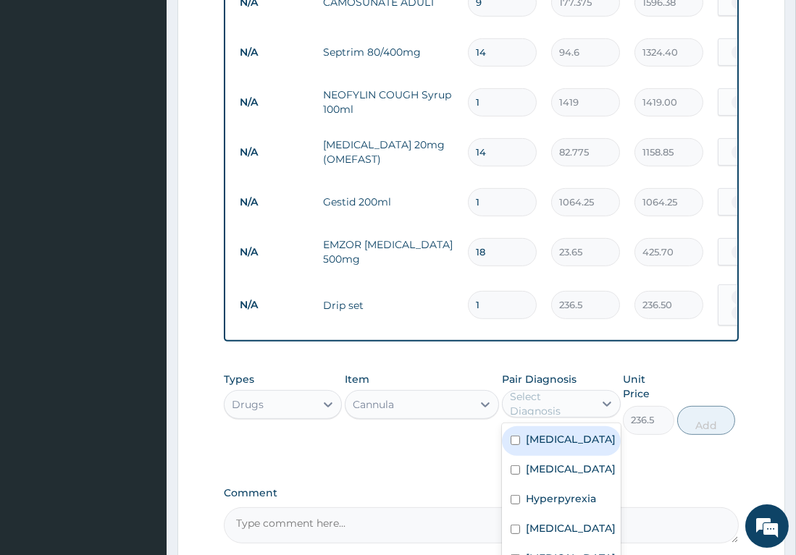
click at [524, 432] on div "Bronchitis" at bounding box center [561, 441] width 119 height 30
checkbox input "true"
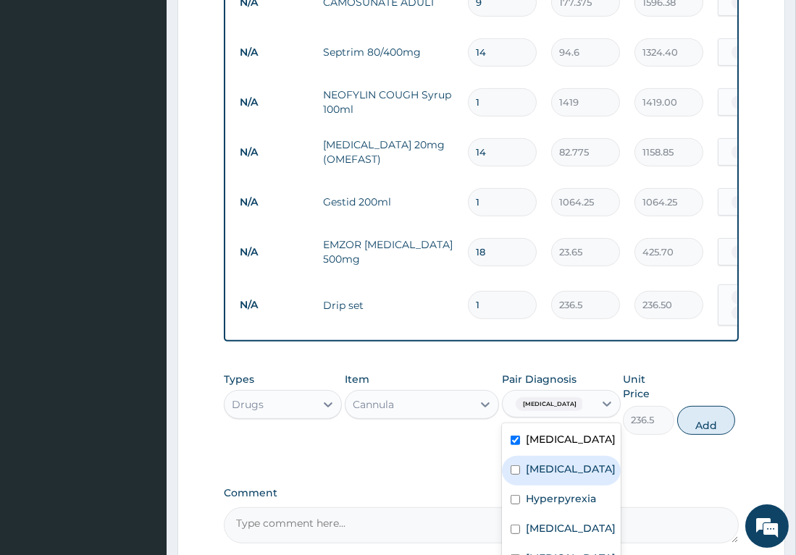
click at [523, 461] on div "Malaria" at bounding box center [561, 471] width 119 height 30
checkbox input "true"
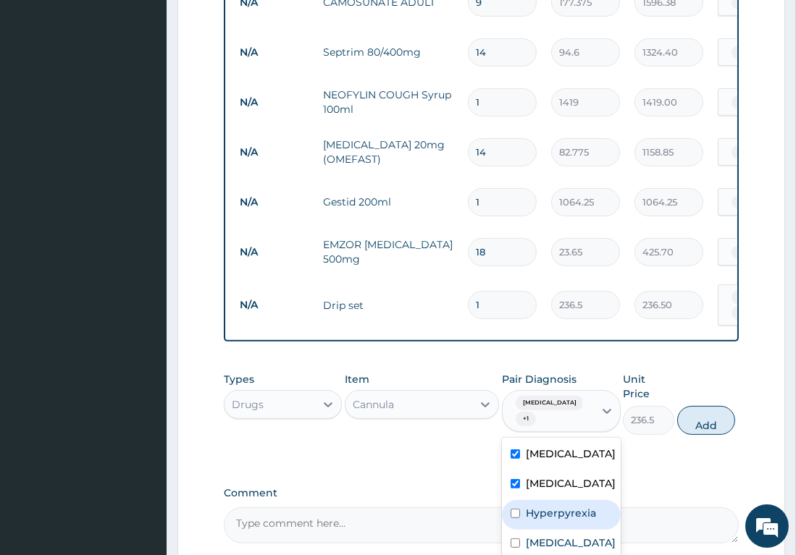
click at [515, 509] on input "checkbox" at bounding box center [514, 513] width 9 height 9
checkbox input "true"
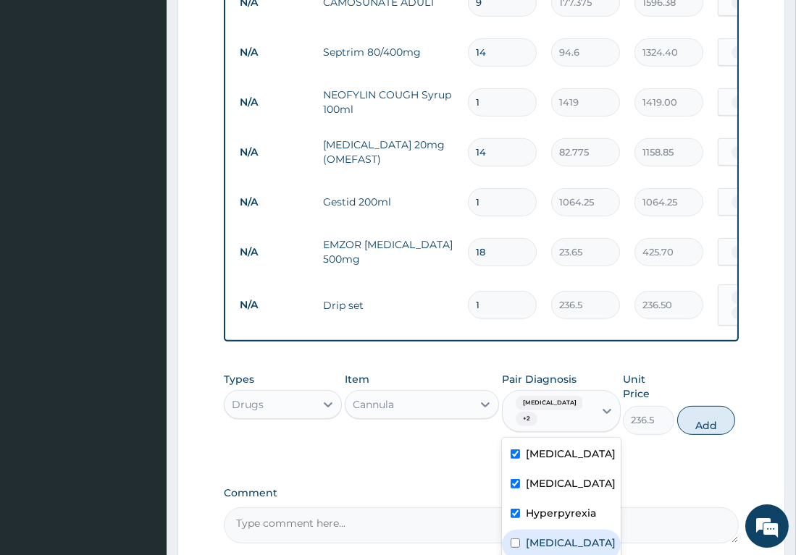
click at [513, 530] on div "Bronchopneumonia" at bounding box center [561, 545] width 119 height 30
checkbox input "true"
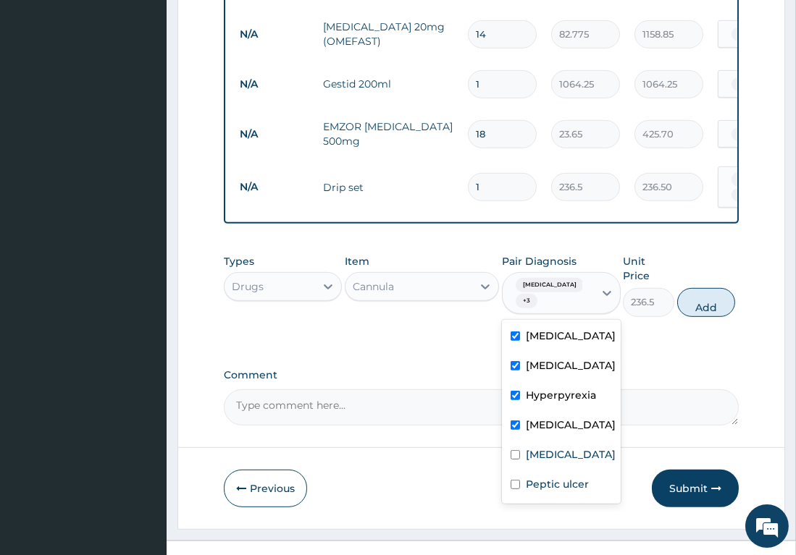
scroll to position [1176, 0]
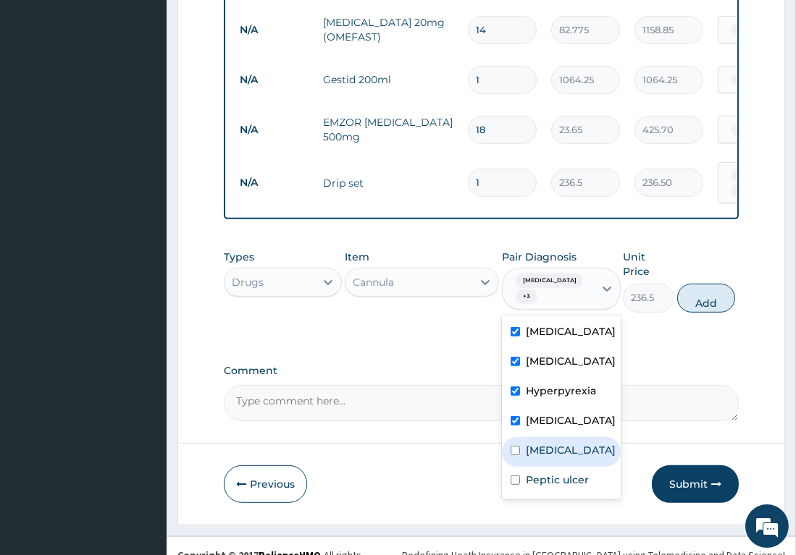
click at [508, 437] on div "Acute bronchitis" at bounding box center [561, 452] width 119 height 30
checkbox input "true"
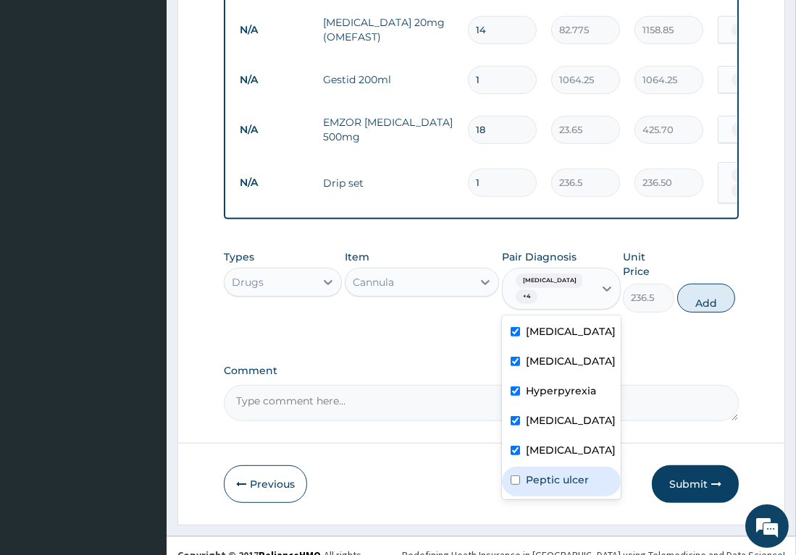
click at [513, 467] on div "Peptic ulcer" at bounding box center [561, 482] width 119 height 30
checkbox input "true"
click at [713, 291] on button "Add" at bounding box center [706, 298] width 58 height 29
type input "0"
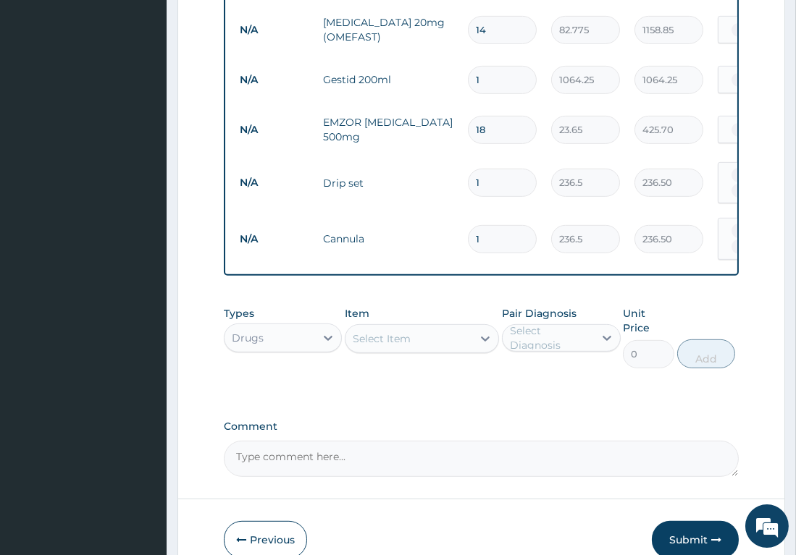
click at [422, 330] on div "Select Item" at bounding box center [408, 338] width 127 height 23
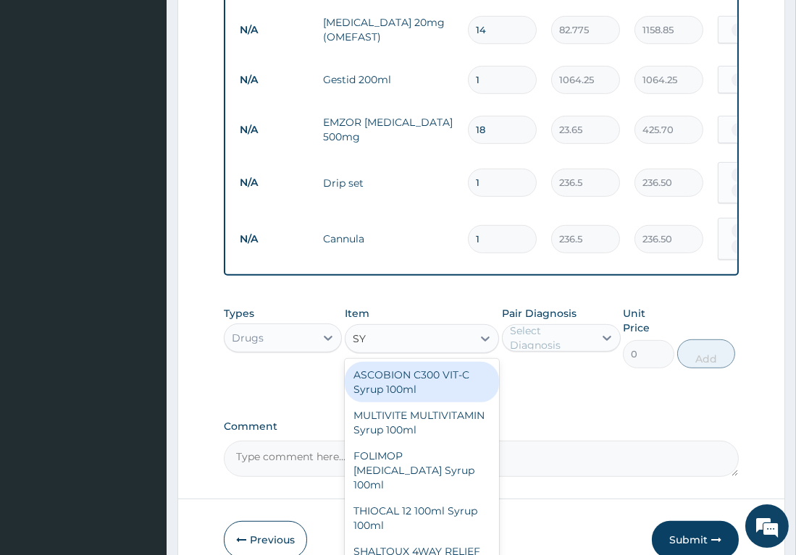
type input "S"
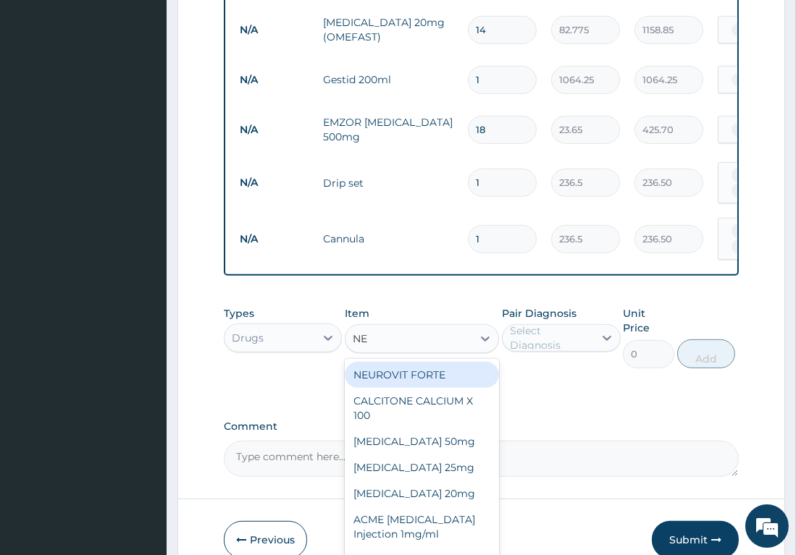
type input "NEE"
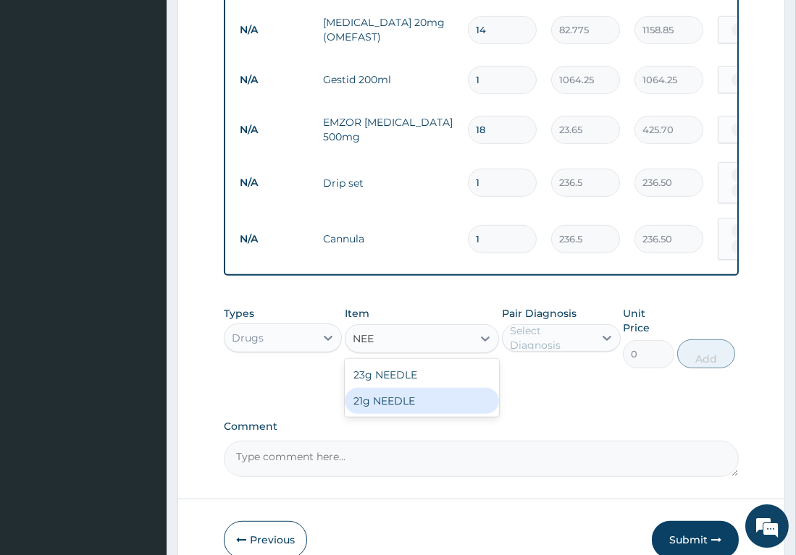
click at [391, 388] on div "21g NEEDLE" at bounding box center [422, 401] width 154 height 26
type input "59.125"
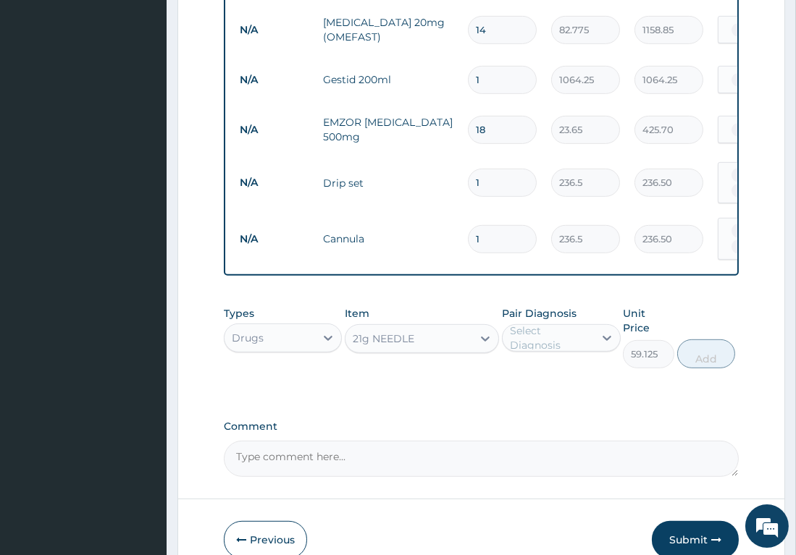
click at [550, 324] on div "Select Diagnosis" at bounding box center [551, 338] width 83 height 29
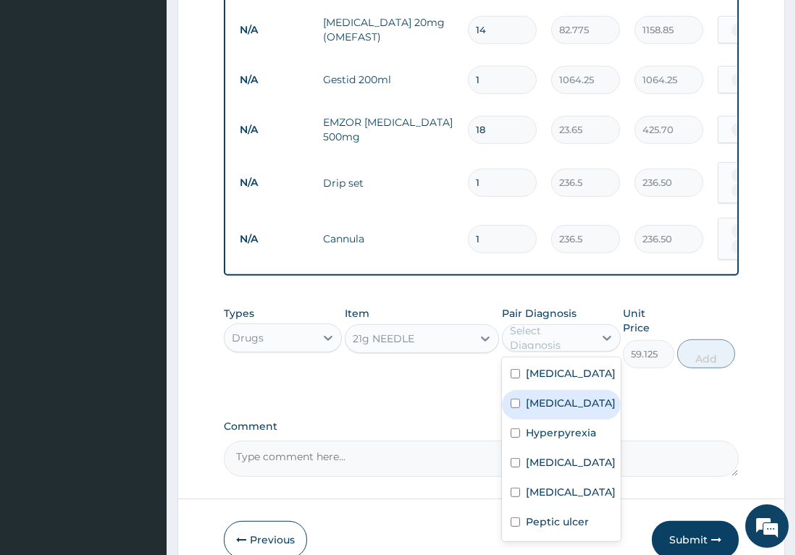
click at [508, 390] on div "Malaria" at bounding box center [561, 405] width 119 height 30
checkbox input "true"
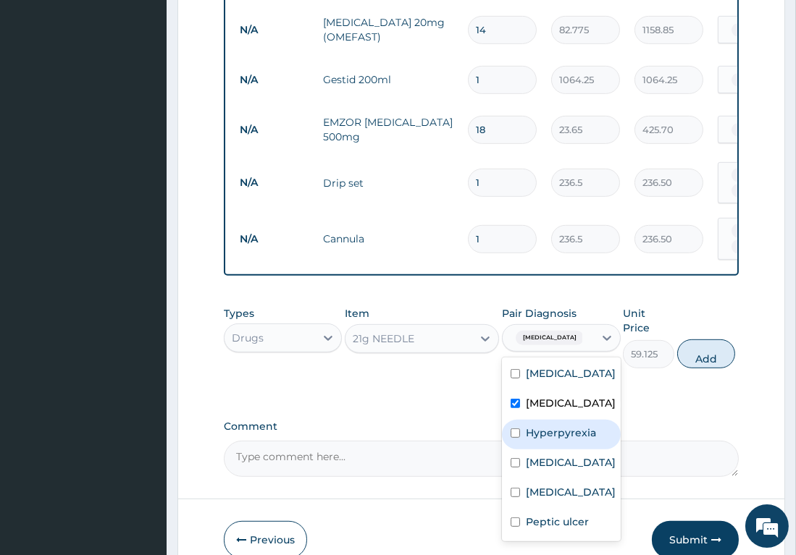
click at [524, 420] on div "Hyperpyrexia" at bounding box center [561, 435] width 119 height 30
checkbox input "true"
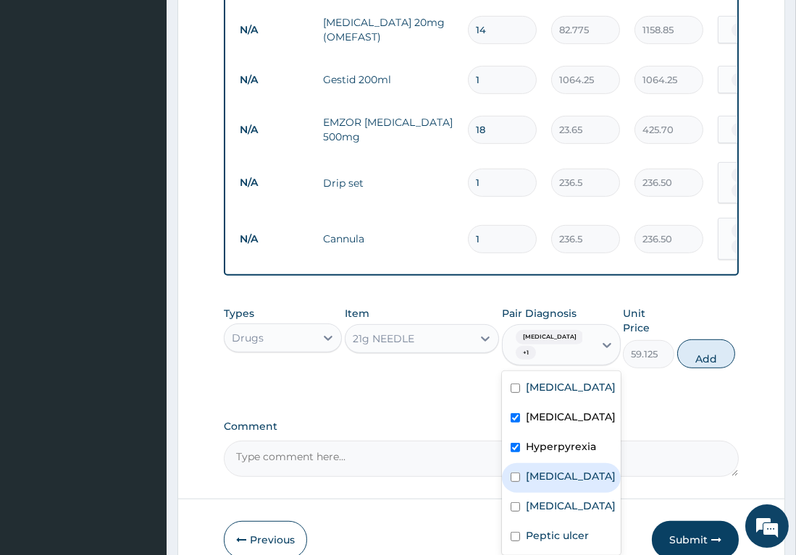
drag, startPoint x: 510, startPoint y: 446, endPoint x: 521, endPoint y: 468, distance: 25.3
click at [521, 463] on div "Bronchitis Malaria Hyperpyrexia Bronchopneumonia Acute bronchitis Peptic ulcer" at bounding box center [561, 463] width 119 height 184
click at [517, 503] on input "checkbox" at bounding box center [514, 507] width 9 height 9
checkbox input "true"
click at [713, 340] on button "Add" at bounding box center [706, 354] width 58 height 29
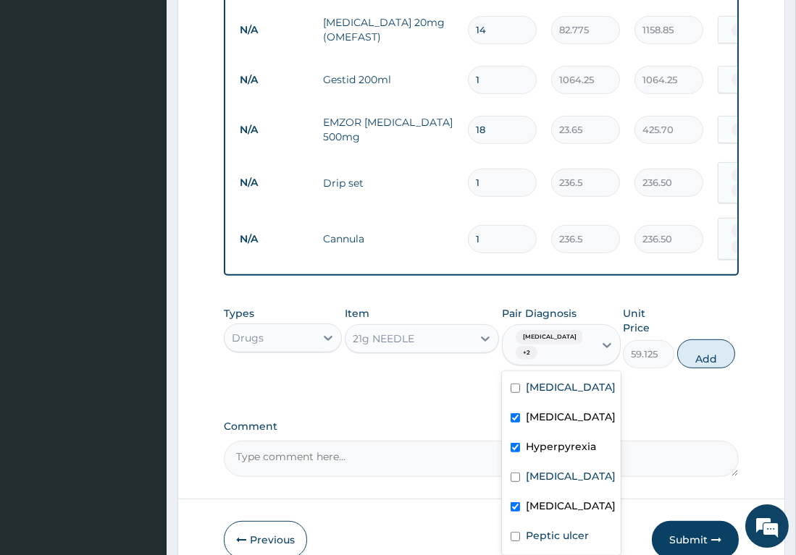
type input "0"
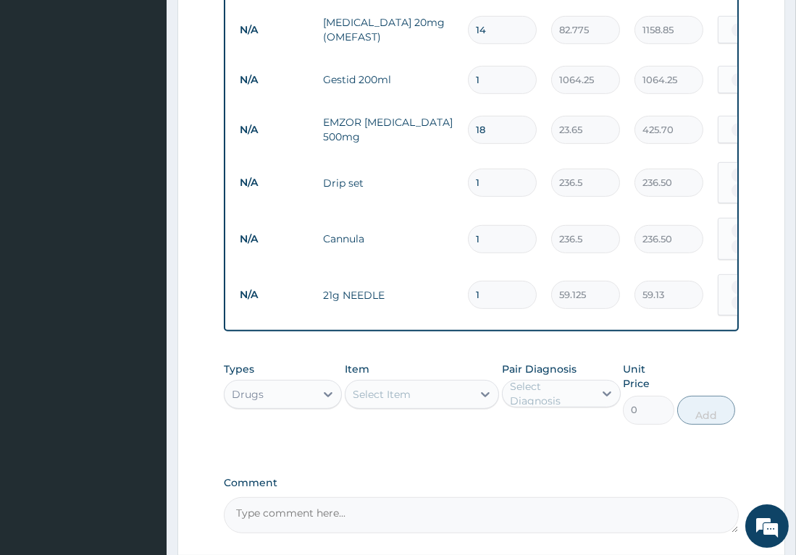
type input "15"
type input "886.88"
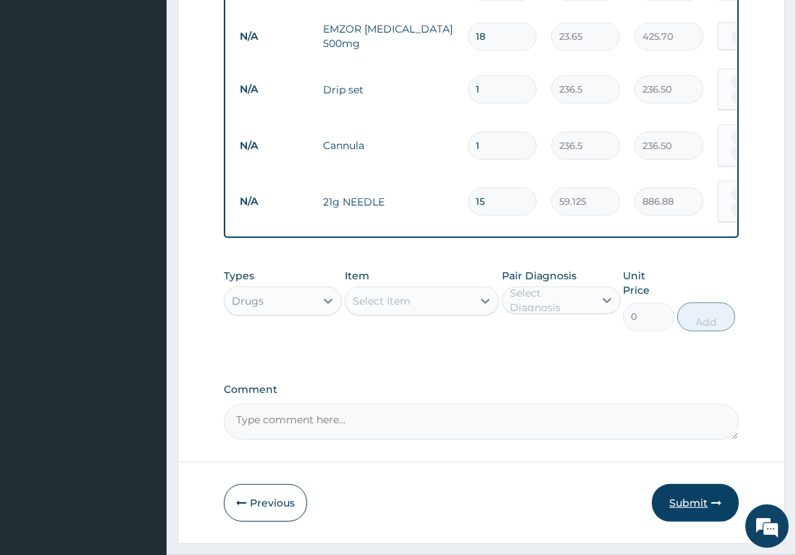
type input "15"
click at [694, 484] on button "Submit" at bounding box center [695, 503] width 87 height 38
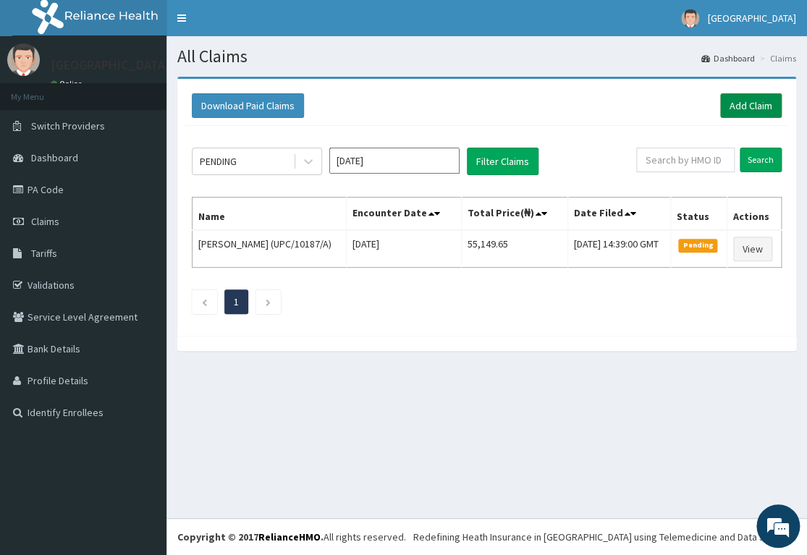
click at [736, 103] on link "Add Claim" at bounding box center [751, 105] width 62 height 25
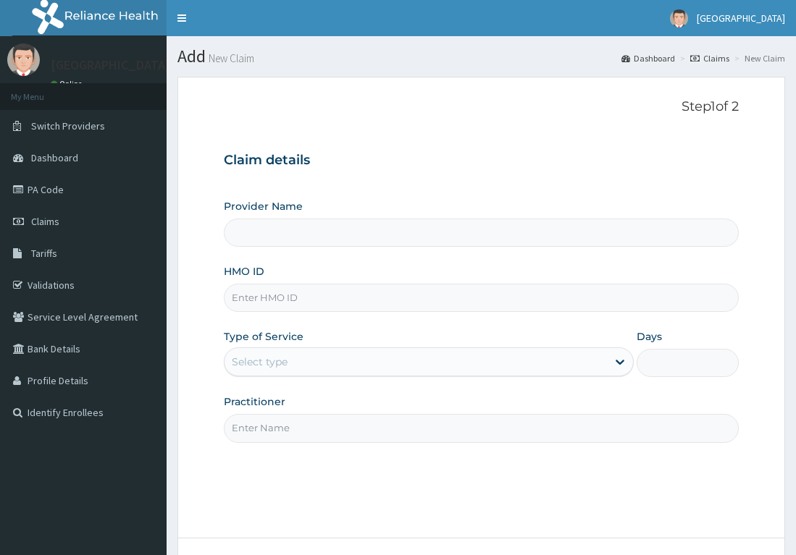
click at [335, 298] on input "HMO ID" at bounding box center [481, 298] width 515 height 28
type input "[GEOGRAPHIC_DATA]- [GEOGRAPHIC_DATA]"
click at [329, 301] on input "HMO ID" at bounding box center [481, 298] width 515 height 28
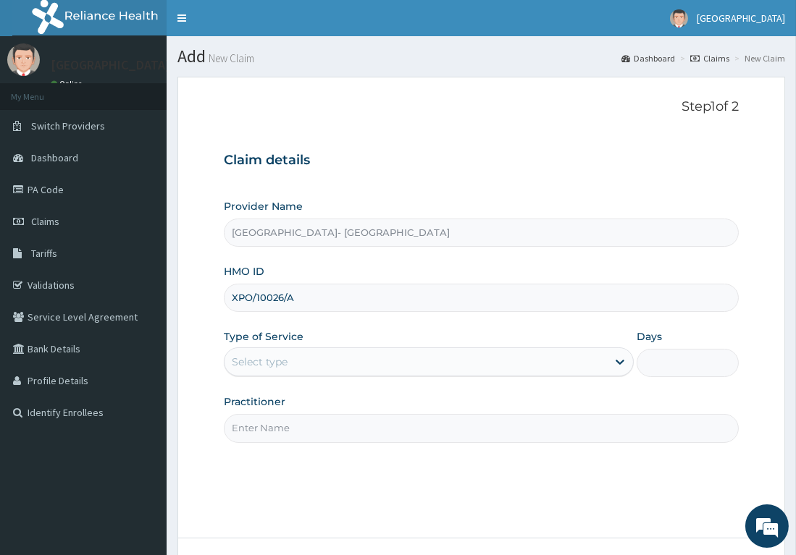
type input "XPO/10026/A"
drag, startPoint x: 311, startPoint y: 357, endPoint x: 318, endPoint y: 369, distance: 13.9
click at [311, 358] on div "Select type" at bounding box center [415, 361] width 382 height 23
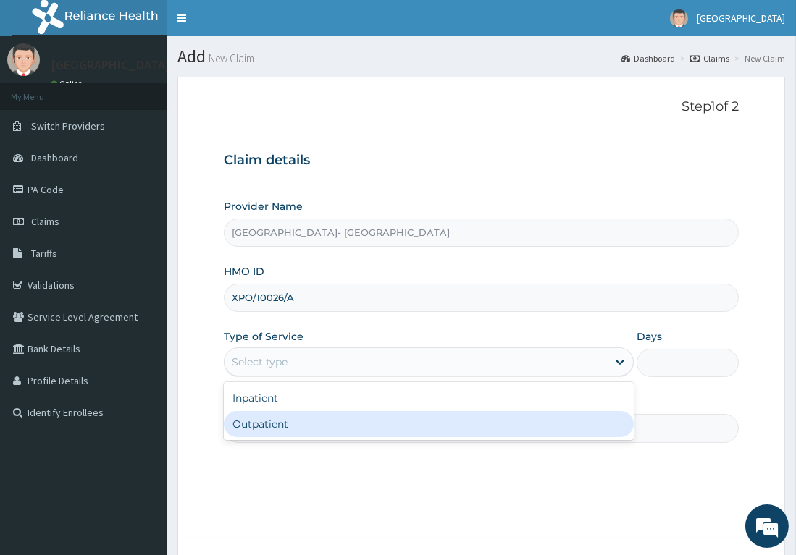
click at [306, 424] on div "Outpatient" at bounding box center [429, 424] width 410 height 26
type input "1"
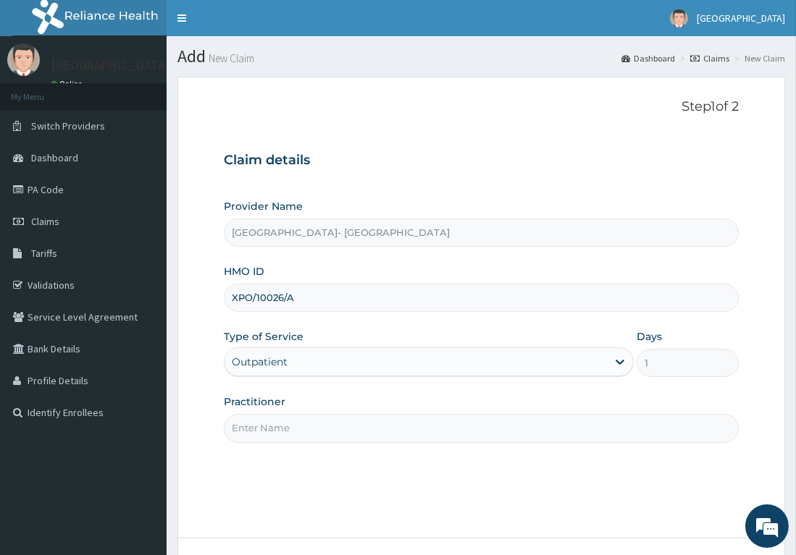
click at [306, 424] on input "Practitioner" at bounding box center [481, 428] width 515 height 28
type input "DR. ODEBEGO"
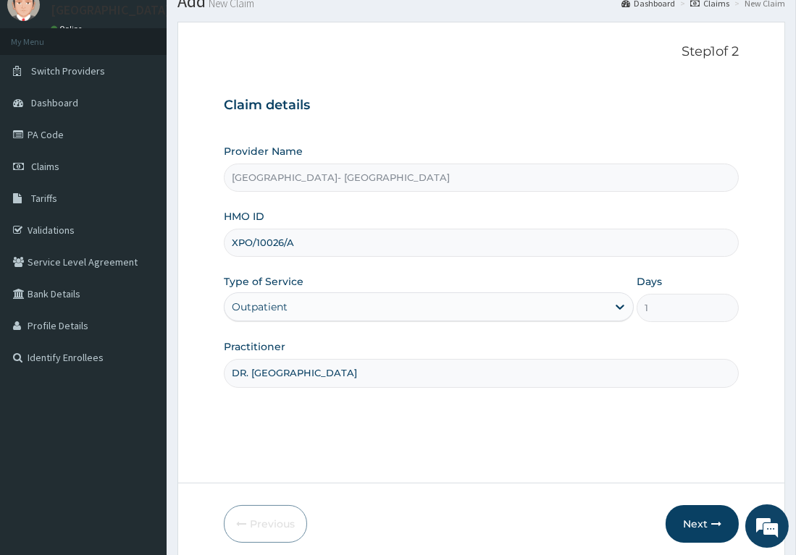
scroll to position [112, 0]
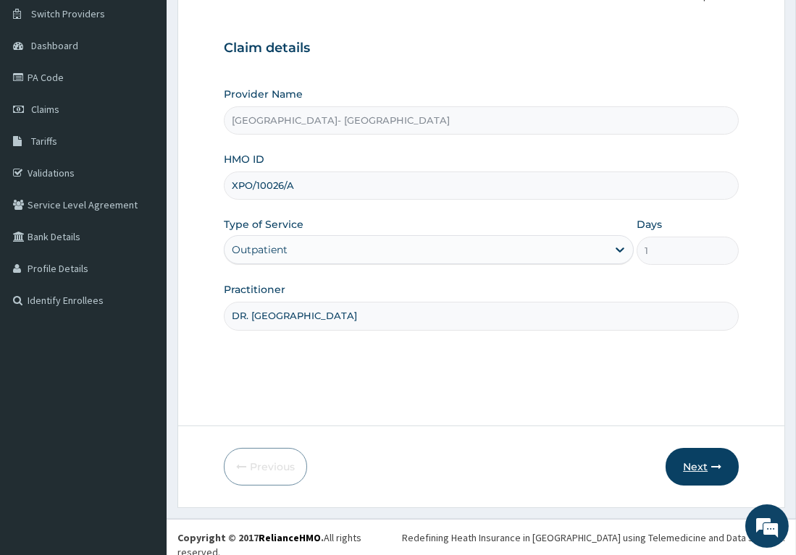
click at [709, 463] on button "Next" at bounding box center [701, 467] width 73 height 38
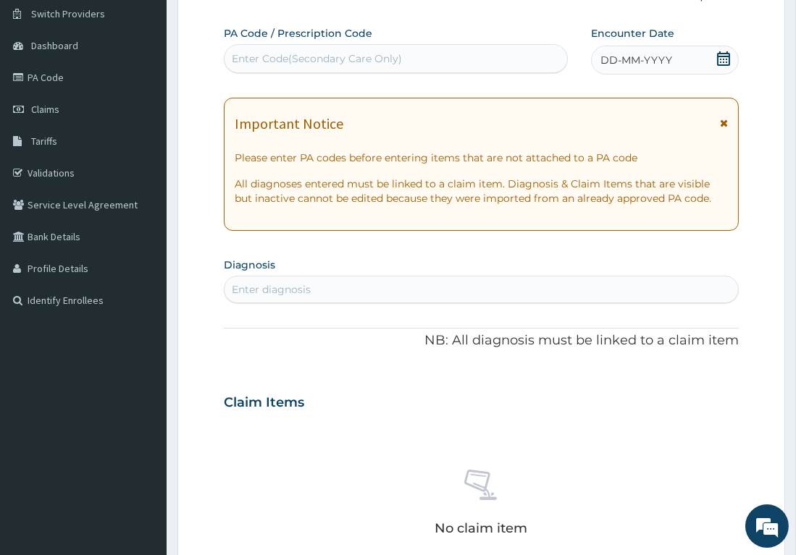
click at [728, 59] on icon at bounding box center [723, 58] width 14 height 14
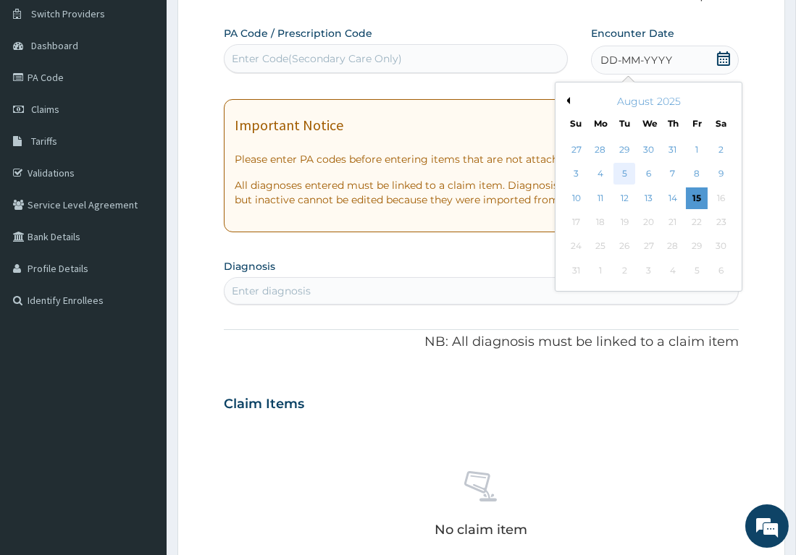
click at [622, 173] on div "5" at bounding box center [625, 175] width 22 height 22
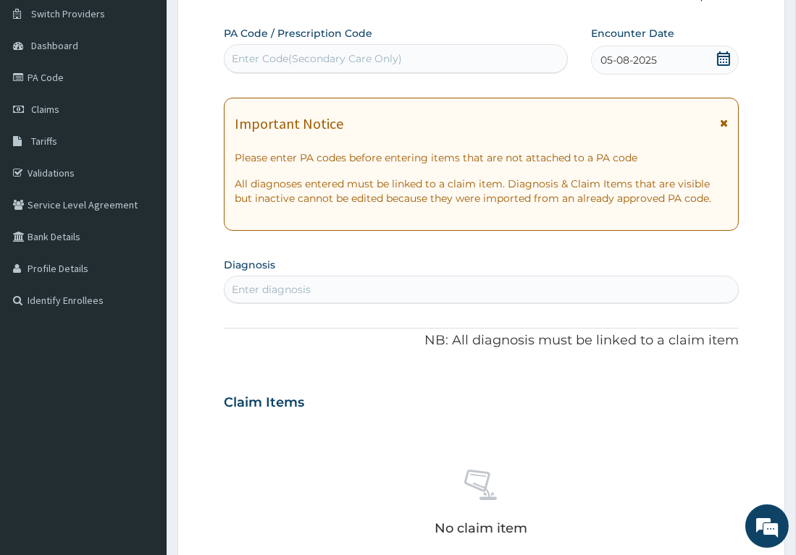
click at [368, 56] on div "Enter Code(Secondary Care Only)" at bounding box center [317, 58] width 170 height 14
paste input "PA/9BD26"
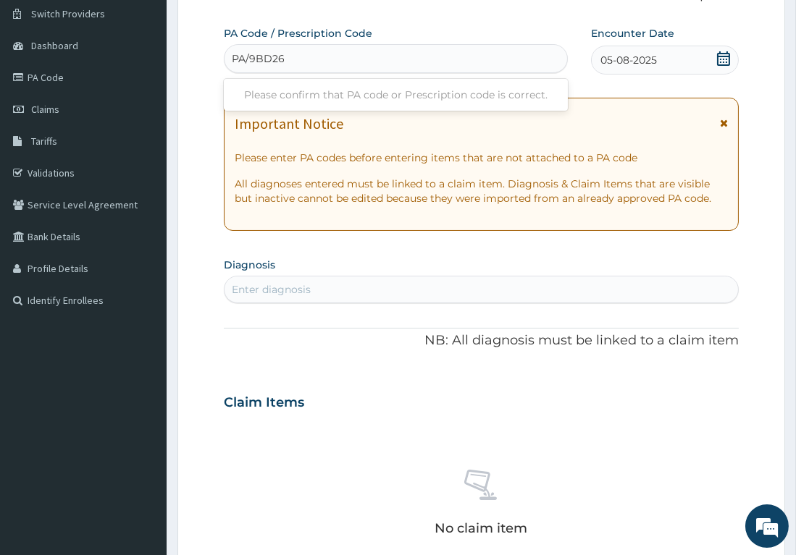
type input "PA/9BD26"
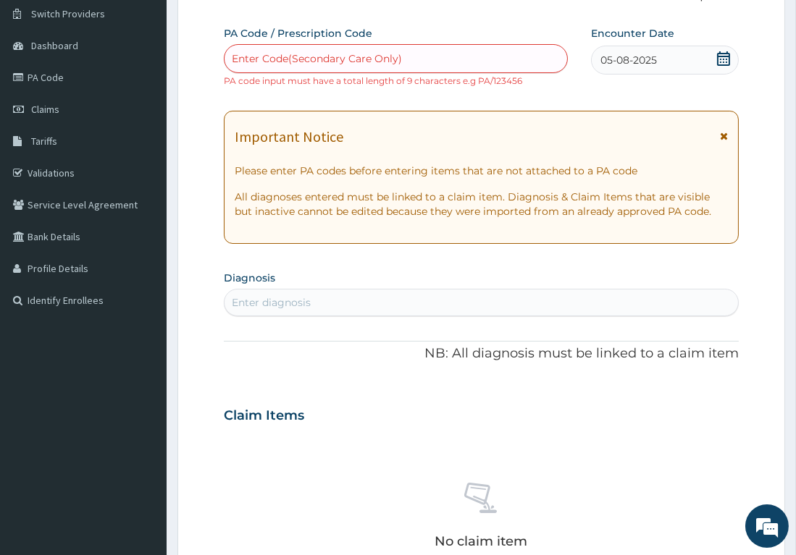
click at [356, 52] on div "Enter Code(Secondary Care Only)" at bounding box center [317, 58] width 170 height 14
paste input "PA/9BD26C"
type input "PA/9BD26C"
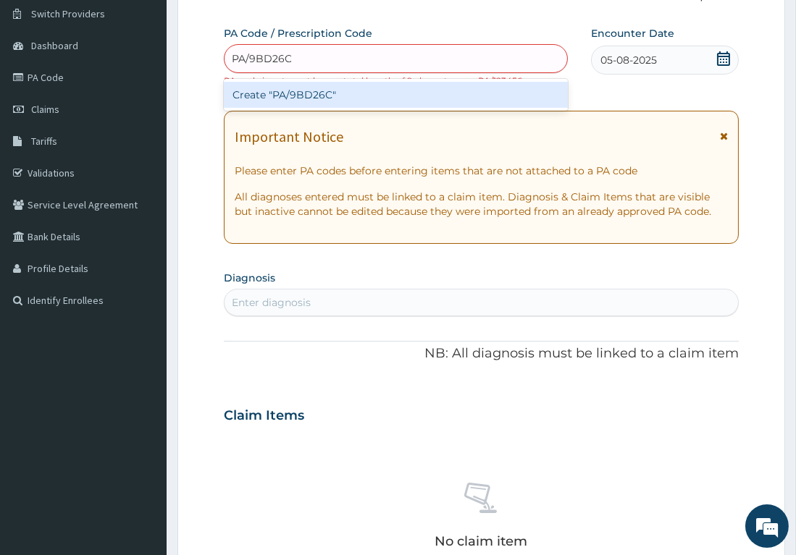
click at [302, 88] on div "Create "PA/9BD26C"" at bounding box center [396, 95] width 345 height 26
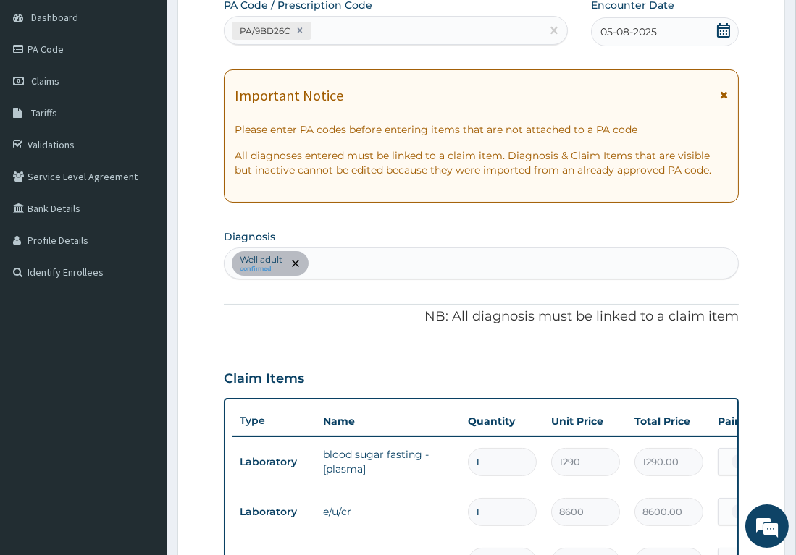
scroll to position [138, 0]
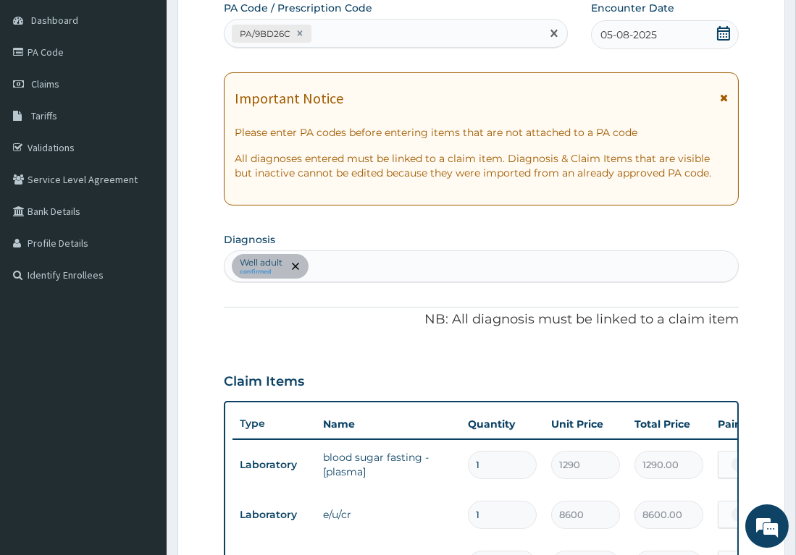
click at [390, 28] on div "PA/9BD26C" at bounding box center [382, 34] width 317 height 24
paste input "PA/F7F47D"
type input "PA/F7F47D"
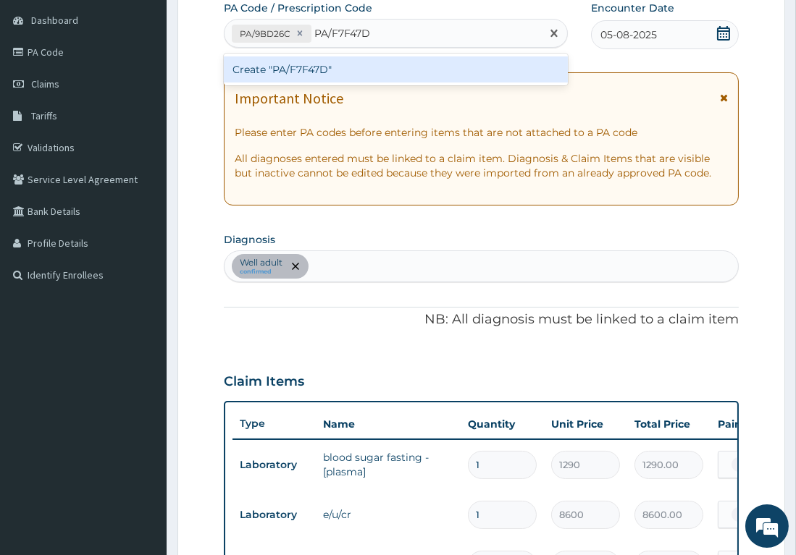
click at [308, 72] on div "Create "PA/F7F47D"" at bounding box center [396, 69] width 345 height 26
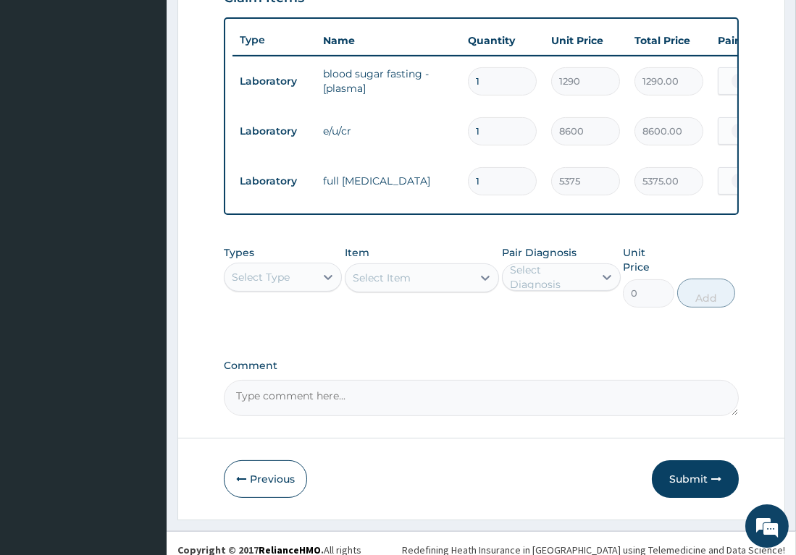
scroll to position [543, 0]
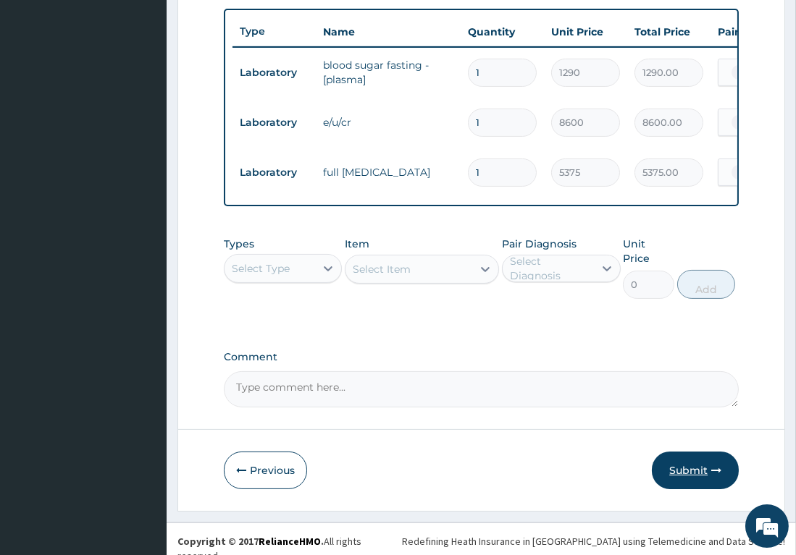
click at [680, 458] on button "Submit" at bounding box center [695, 471] width 87 height 38
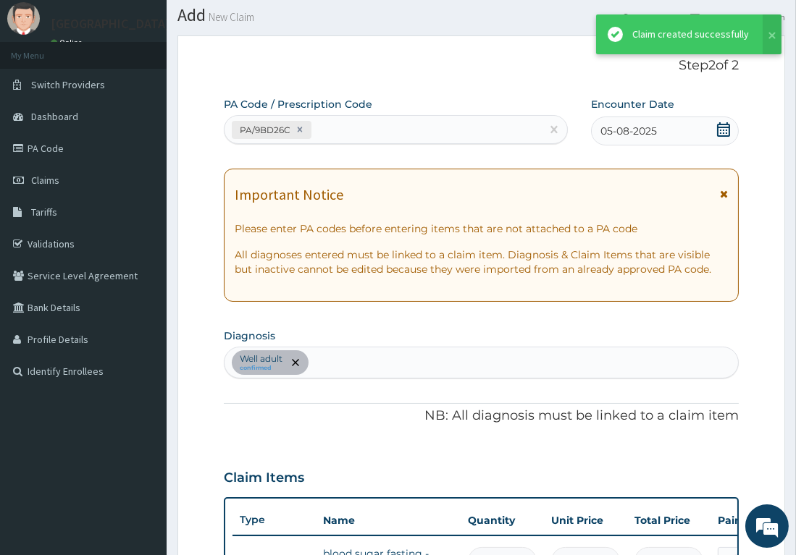
scroll to position [530, 0]
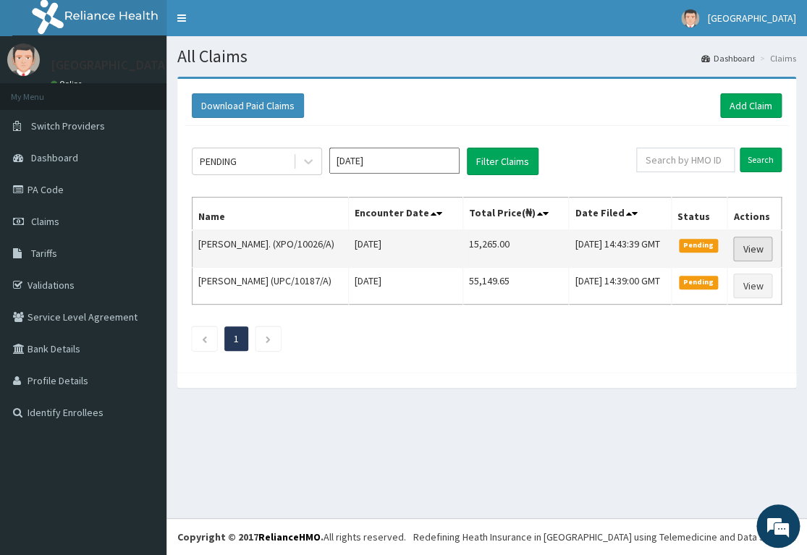
click at [746, 261] on link "View" at bounding box center [753, 249] width 39 height 25
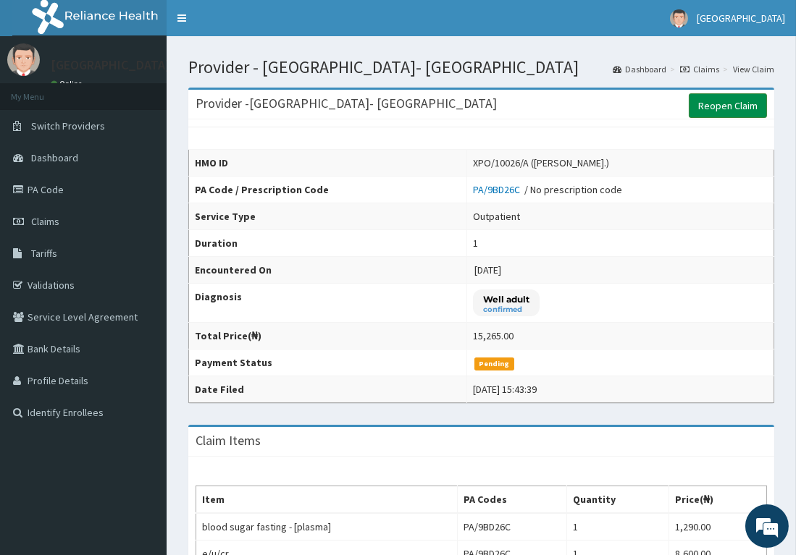
click at [716, 103] on link "Reopen Claim" at bounding box center [728, 105] width 78 height 25
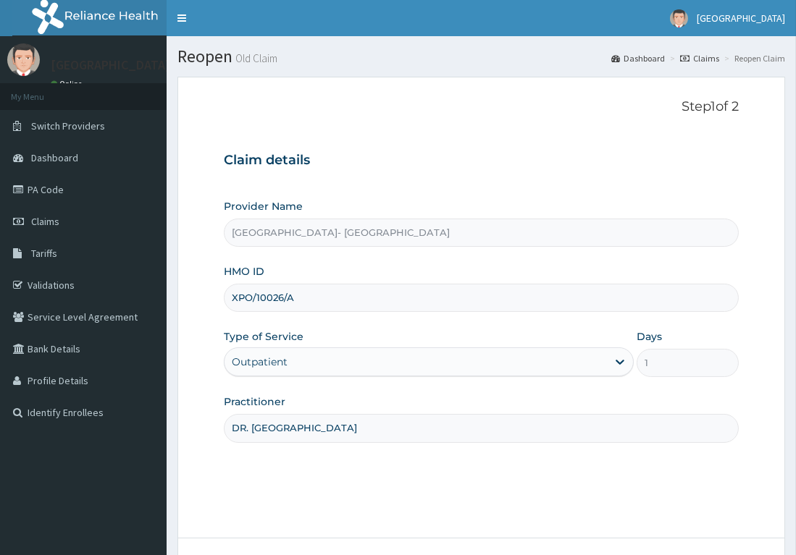
scroll to position [112, 0]
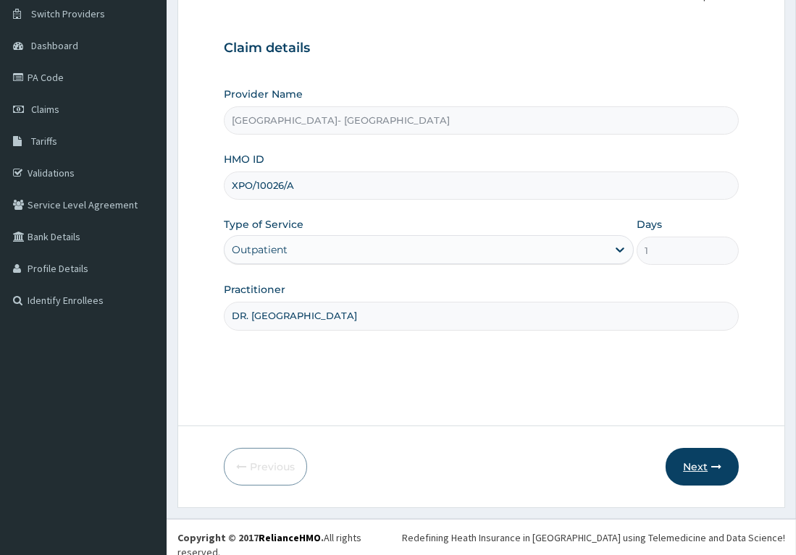
click at [704, 471] on button "Next" at bounding box center [701, 467] width 73 height 38
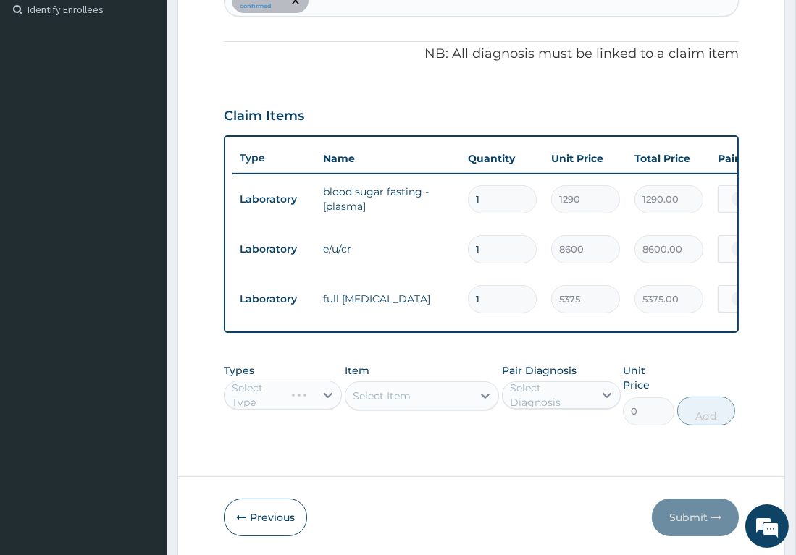
scroll to position [405, 0]
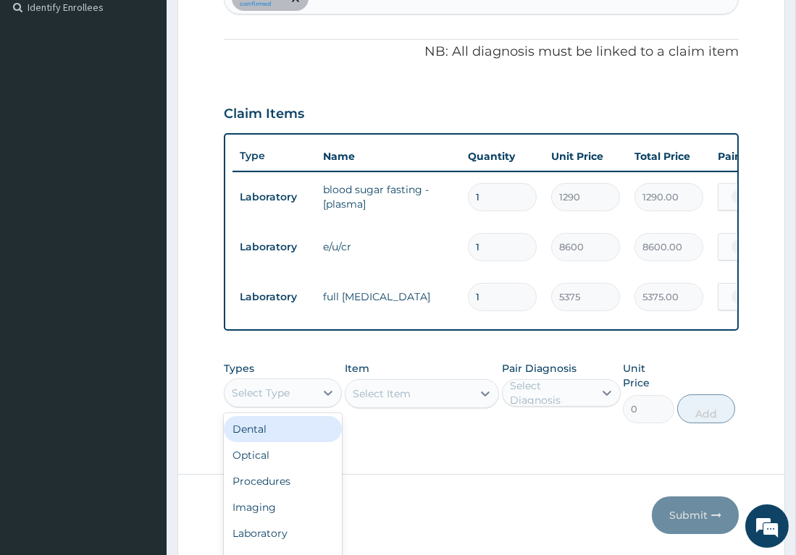
click at [311, 400] on div "option Dental focused, 1 of 10. 10 results available. Use Up and Down to choose…" at bounding box center [283, 393] width 119 height 29
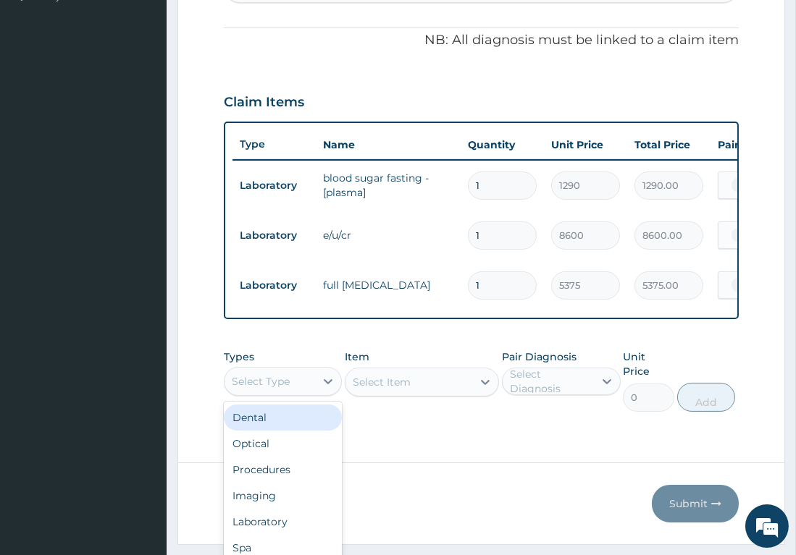
click at [311, 405] on div "Dental" at bounding box center [283, 418] width 119 height 26
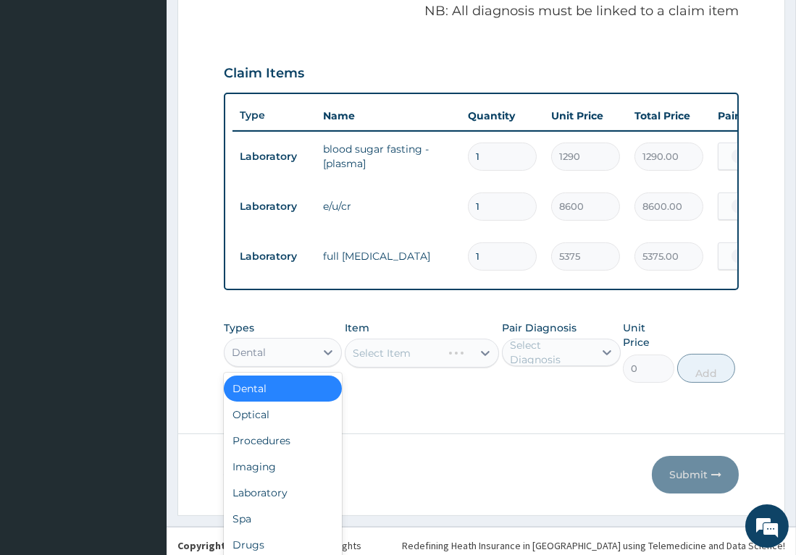
scroll to position [41, 0]
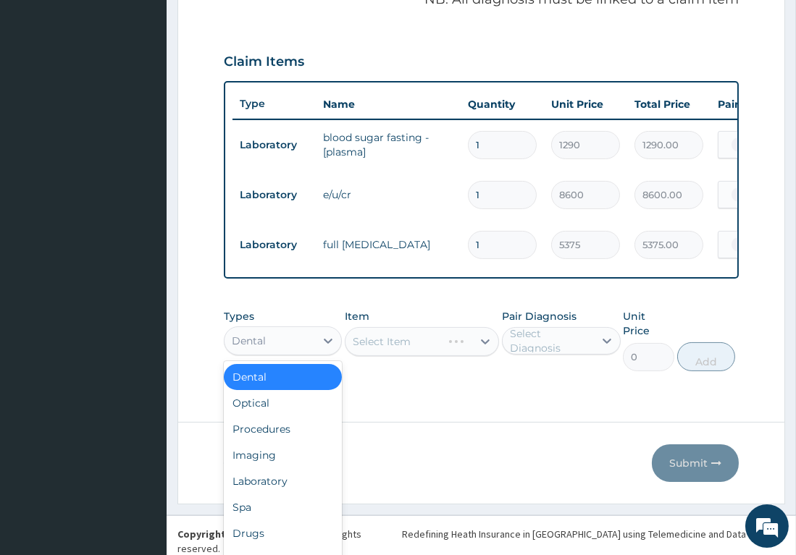
click at [312, 356] on div "option Dental, selected. option Dental selected, 1 of 10. 10 results available.…" at bounding box center [283, 341] width 119 height 29
click at [273, 416] on div "Procedures" at bounding box center [283, 429] width 119 height 26
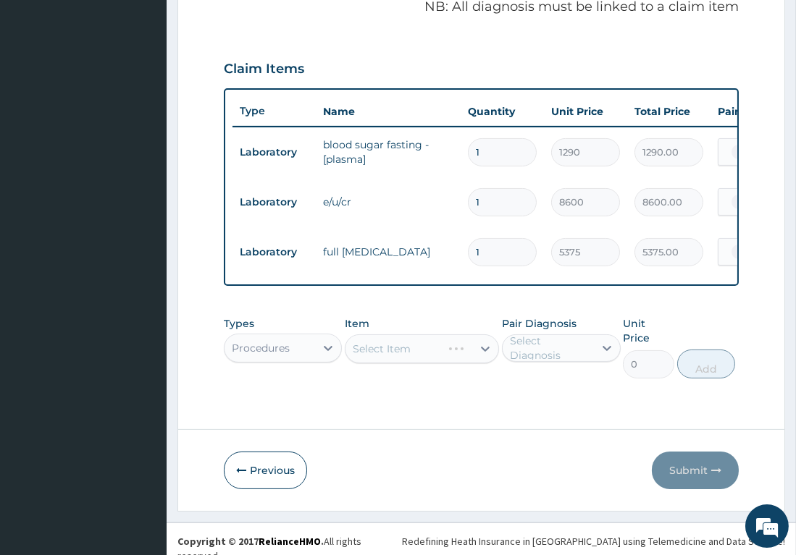
drag, startPoint x: 413, startPoint y: 353, endPoint x: 405, endPoint y: 340, distance: 14.7
click at [413, 353] on div "Select Item" at bounding box center [422, 349] width 154 height 29
click at [434, 358] on div "Select Item" at bounding box center [422, 349] width 154 height 29
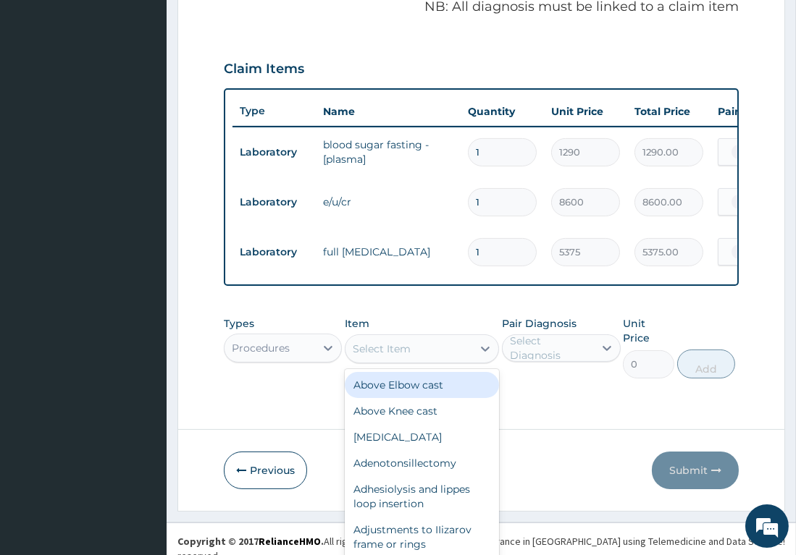
scroll to position [41, 0]
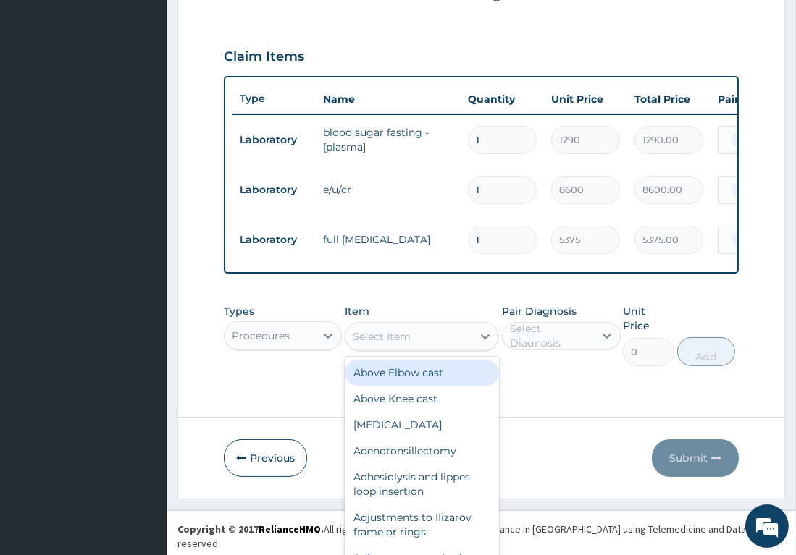
click at [434, 360] on div "Above Elbow cast" at bounding box center [422, 373] width 154 height 26
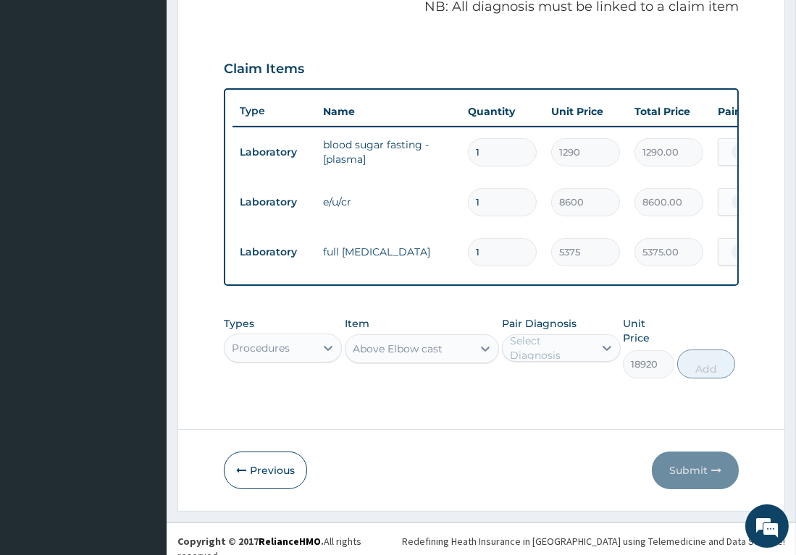
type input "18920"
click at [434, 356] on div "Above Elbow cast" at bounding box center [398, 349] width 90 height 14
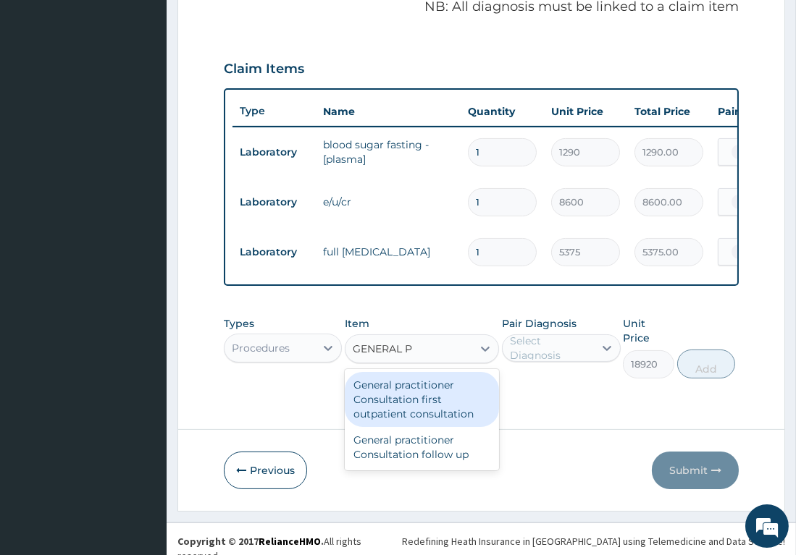
type input "GENERAL PR"
click at [412, 404] on div "General practitioner Consultation first outpatient consultation" at bounding box center [422, 399] width 154 height 55
type input "3547.5"
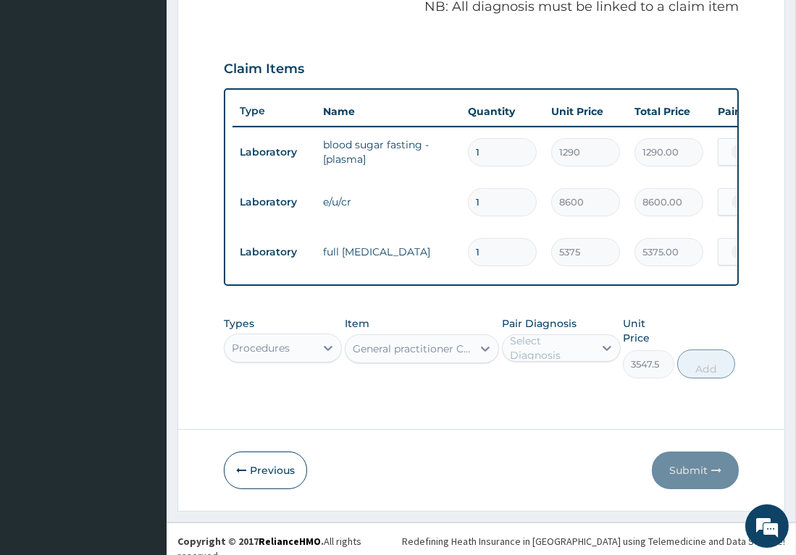
click at [571, 356] on div "Select Diagnosis" at bounding box center [551, 348] width 83 height 29
click at [543, 388] on label "Well adult" at bounding box center [552, 384] width 53 height 14
checkbox input "true"
click at [706, 358] on button "Add" at bounding box center [706, 364] width 58 height 29
type input "0"
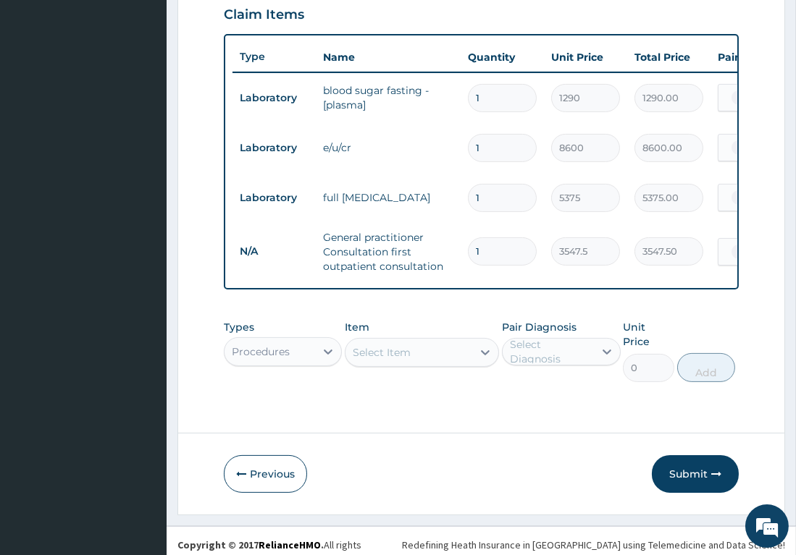
scroll to position [508, 0]
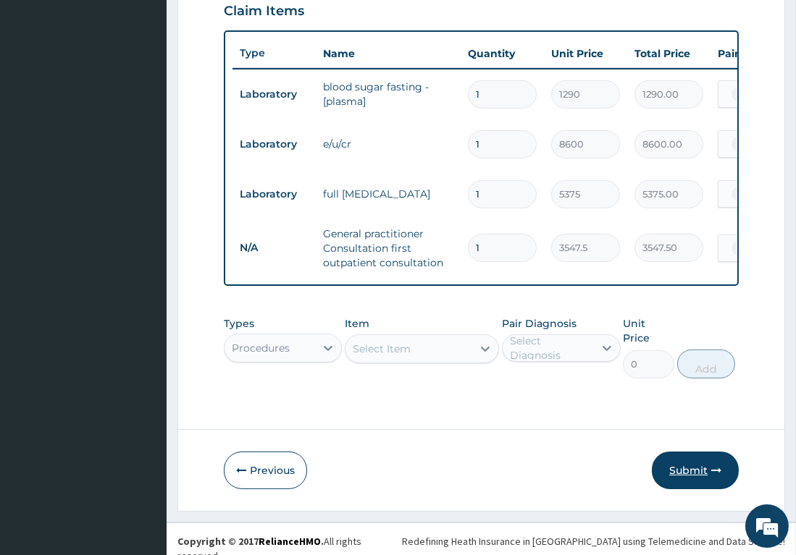
click at [694, 463] on button "Submit" at bounding box center [695, 471] width 87 height 38
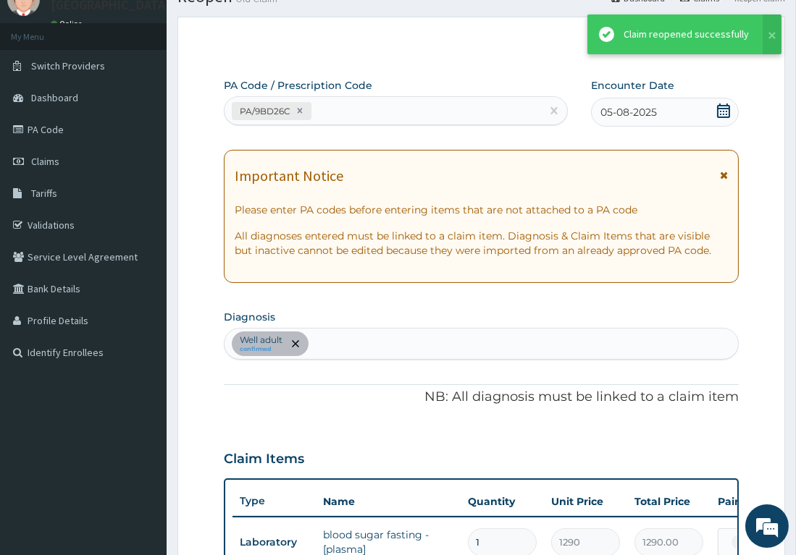
scroll to position [49, 0]
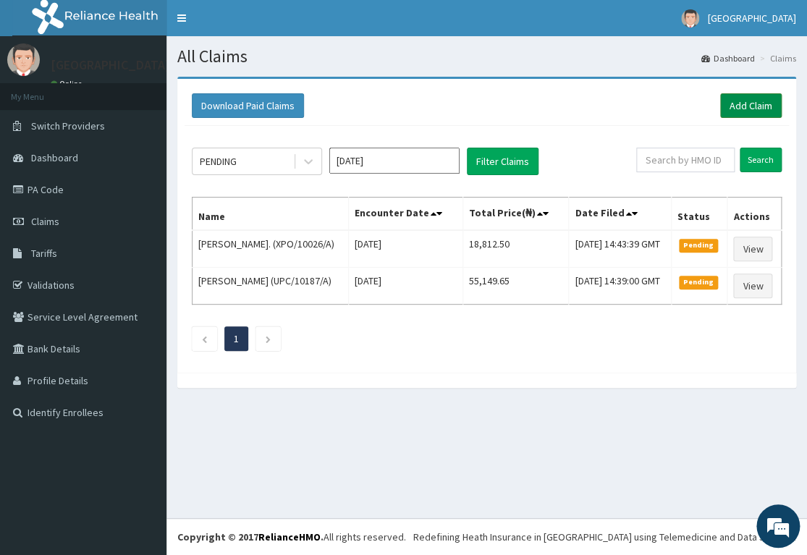
click at [747, 108] on link "Add Claim" at bounding box center [751, 105] width 62 height 25
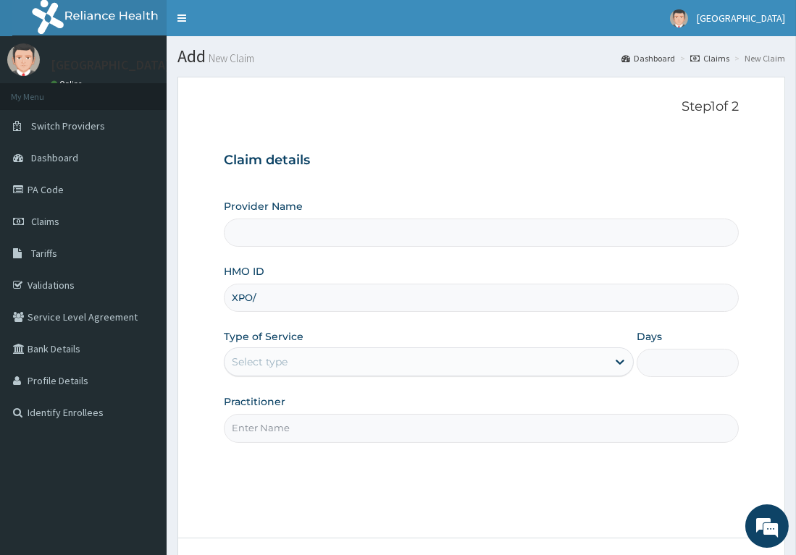
type input "[GEOGRAPHIC_DATA]- [GEOGRAPHIC_DATA]"
type input "XPO/10026/A"
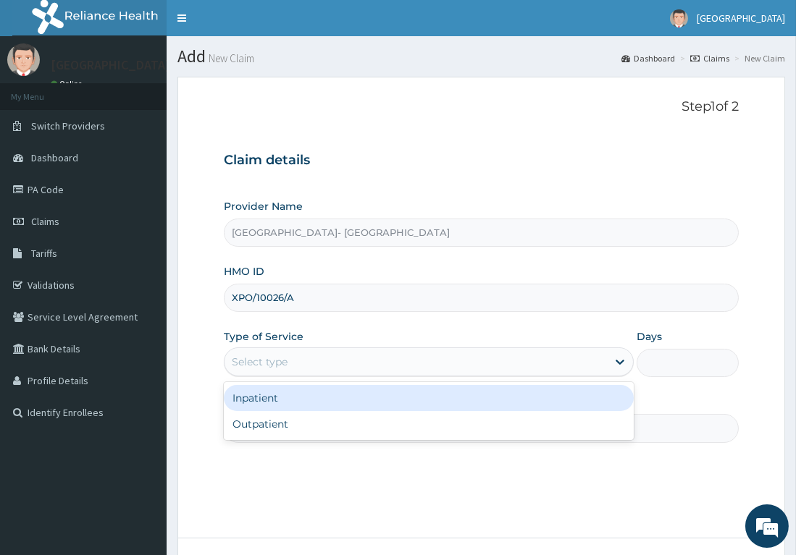
click at [247, 358] on div "Select type" at bounding box center [260, 362] width 56 height 14
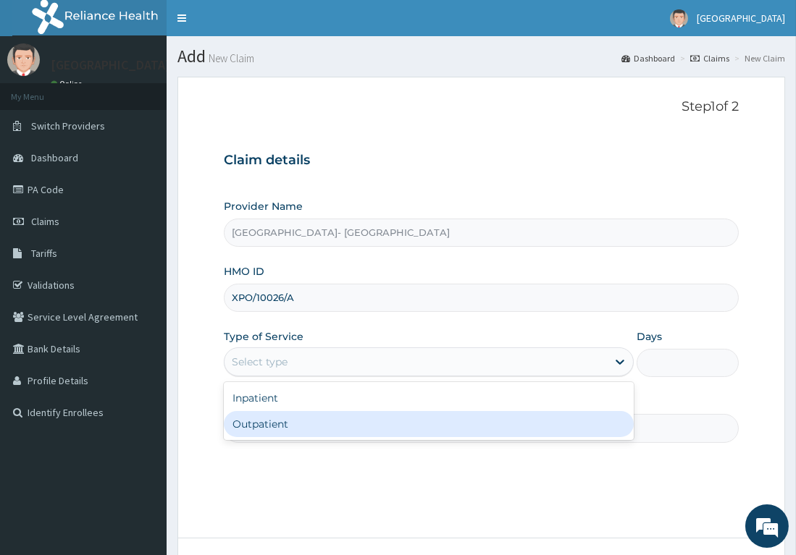
click at [290, 415] on div "Outpatient" at bounding box center [429, 424] width 410 height 26
type input "1"
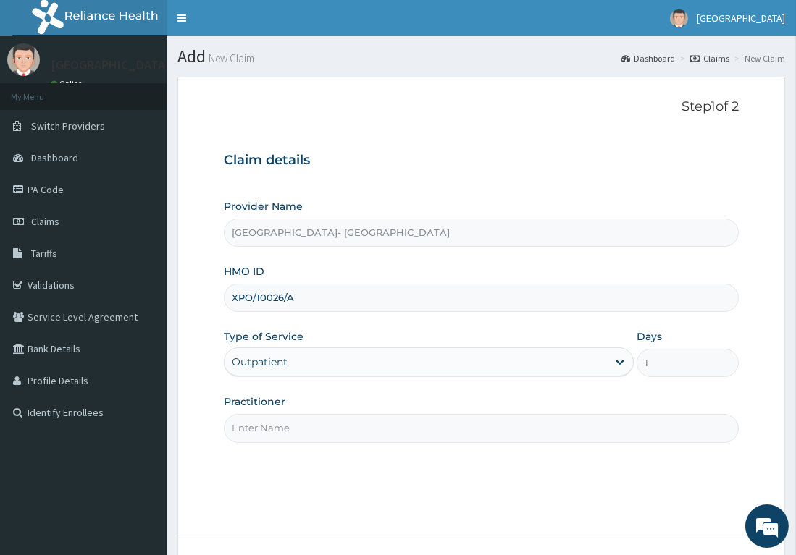
click at [291, 424] on input "Practitioner" at bounding box center [481, 428] width 515 height 28
type input "DR. ODEBEGO"
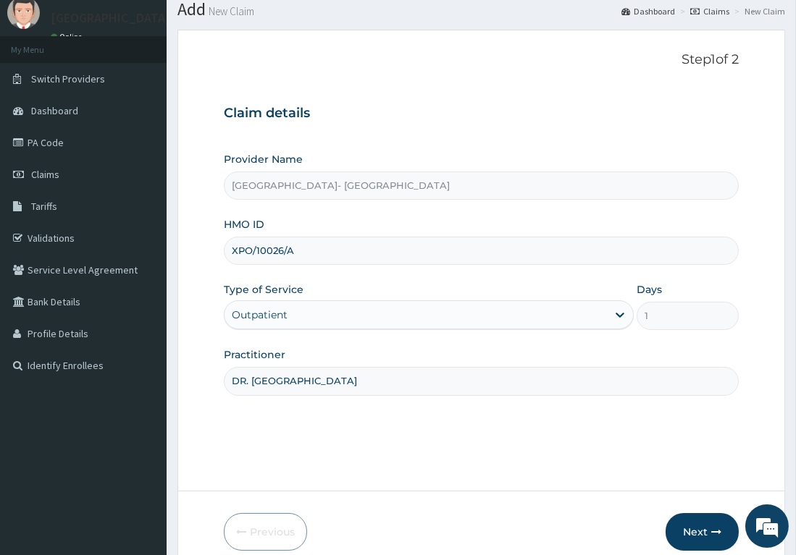
scroll to position [112, 0]
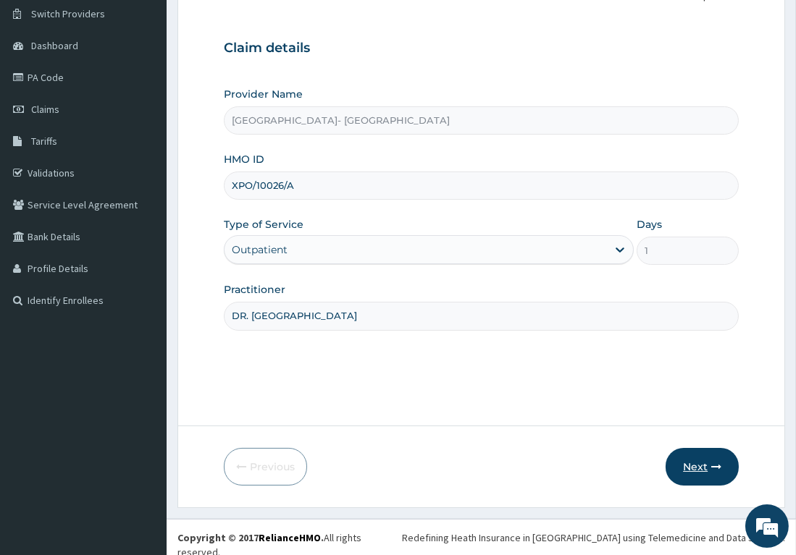
click at [699, 468] on button "Next" at bounding box center [701, 467] width 73 height 38
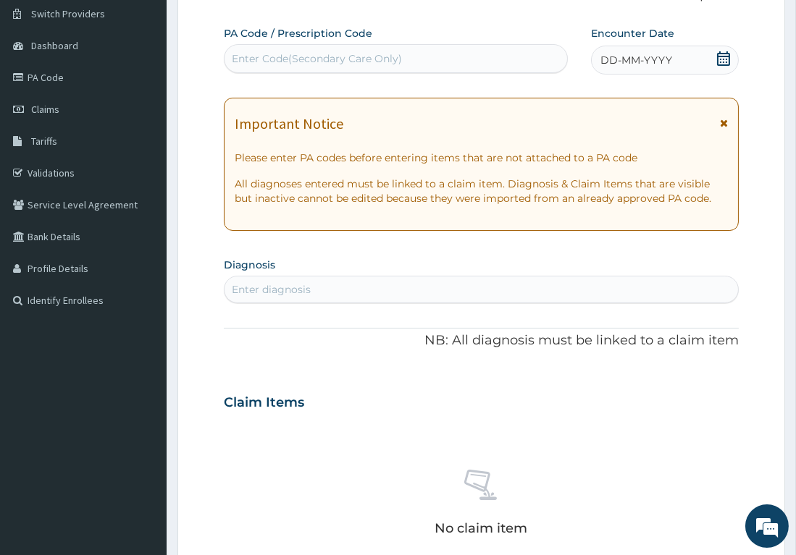
click at [723, 58] on icon at bounding box center [723, 58] width 14 height 14
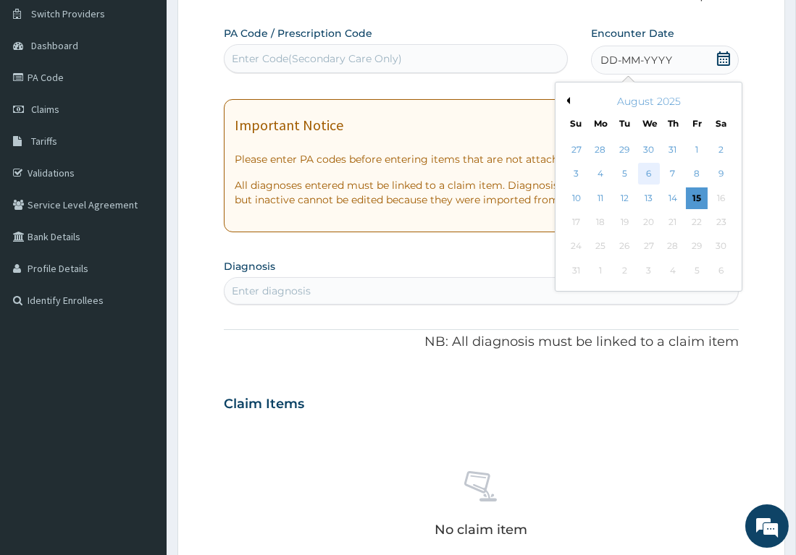
click at [648, 173] on div "6" at bounding box center [649, 175] width 22 height 22
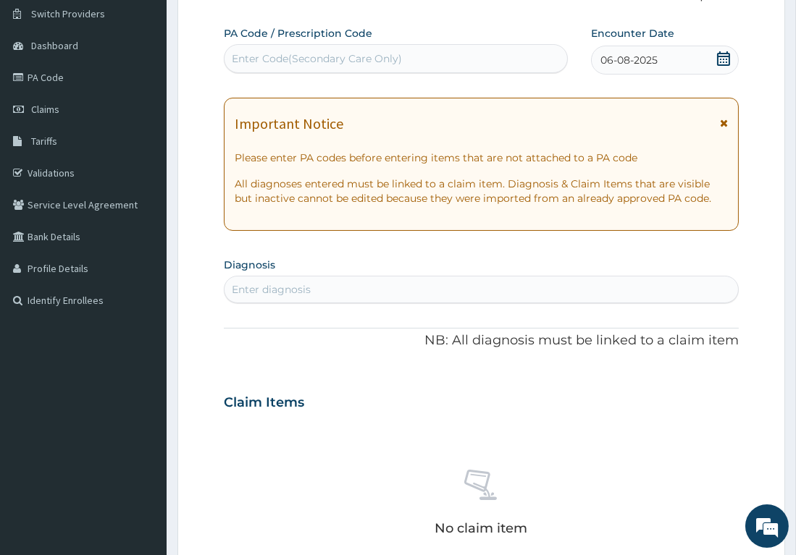
click at [352, 54] on div "Enter Code(Secondary Care Only)" at bounding box center [317, 58] width 170 height 14
paste input "PA/F7F47D"
type input "PA/F7F47D"
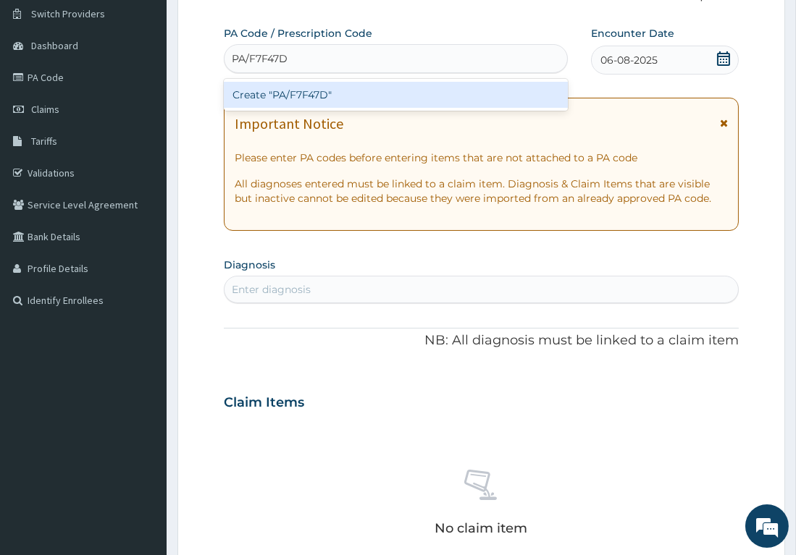
click at [295, 93] on div "Create "PA/F7F47D"" at bounding box center [396, 95] width 345 height 26
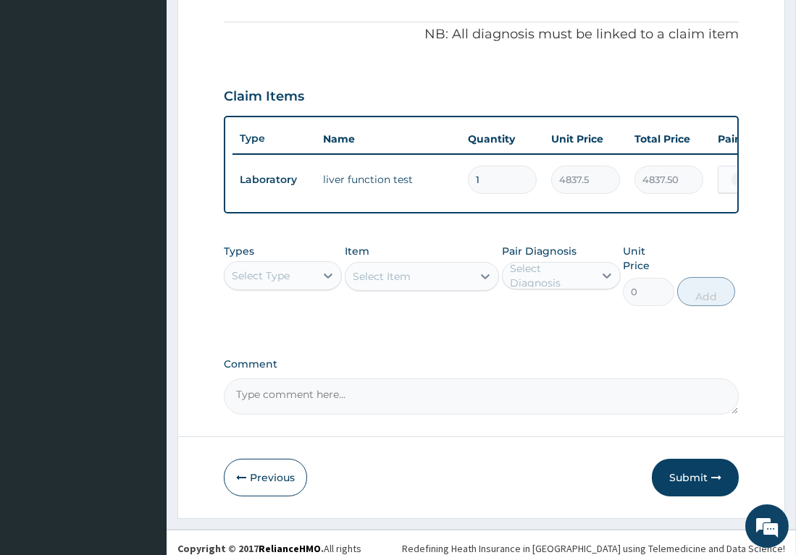
scroll to position [429, 0]
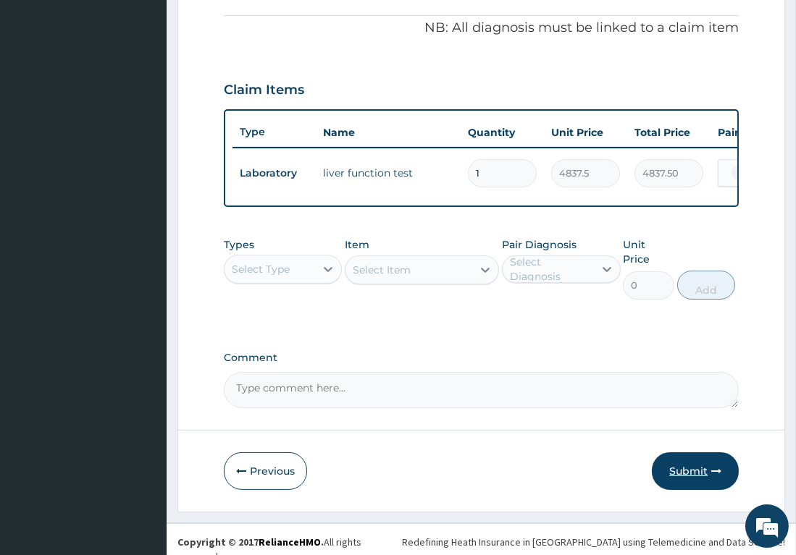
click at [698, 469] on button "Submit" at bounding box center [695, 472] width 87 height 38
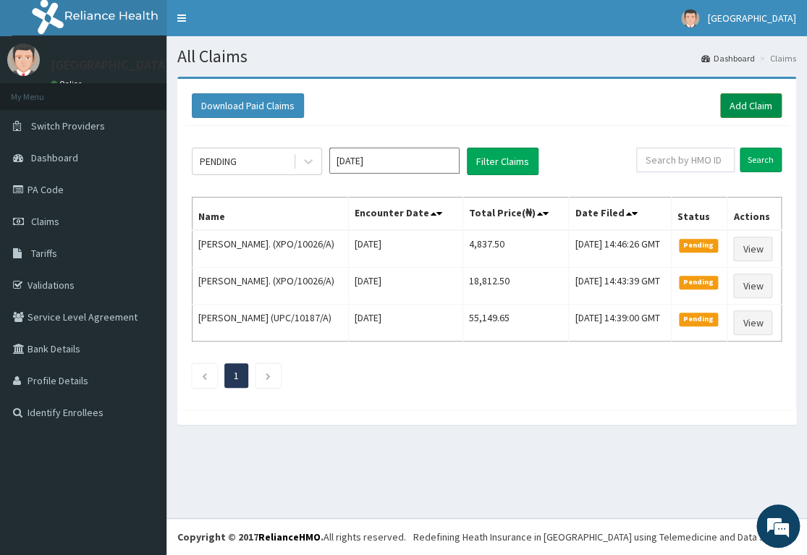
click at [760, 107] on link "Add Claim" at bounding box center [751, 105] width 62 height 25
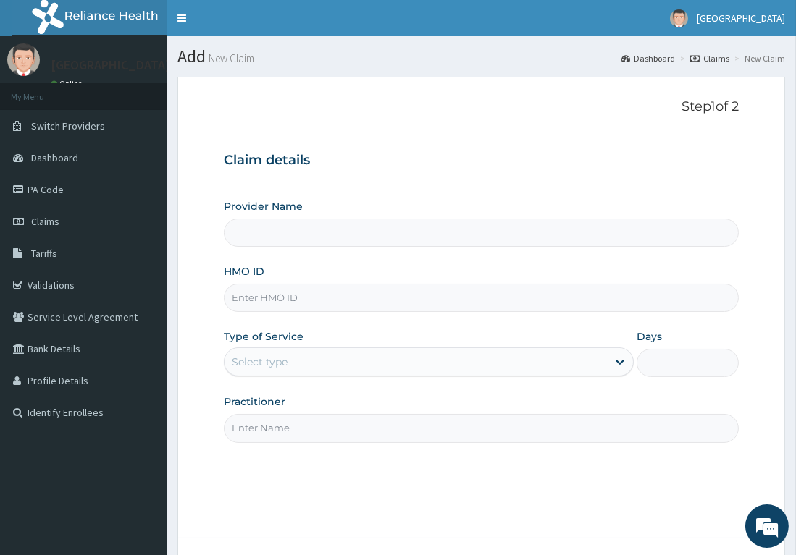
type input "[GEOGRAPHIC_DATA]- [GEOGRAPHIC_DATA]"
click at [361, 298] on input "HMO ID" at bounding box center [481, 298] width 515 height 28
type input "ERM/10089/A"
click at [311, 369] on div "Select type" at bounding box center [415, 361] width 382 height 23
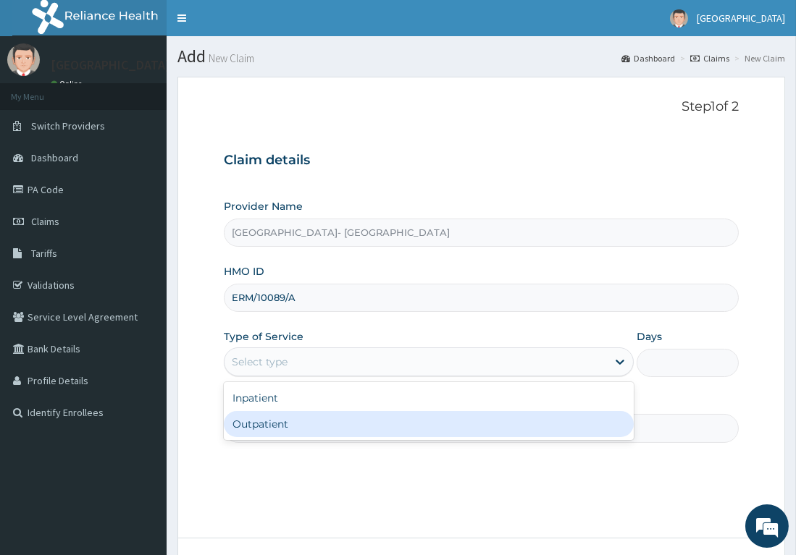
click at [282, 422] on div "Outpatient" at bounding box center [429, 424] width 410 height 26
type input "1"
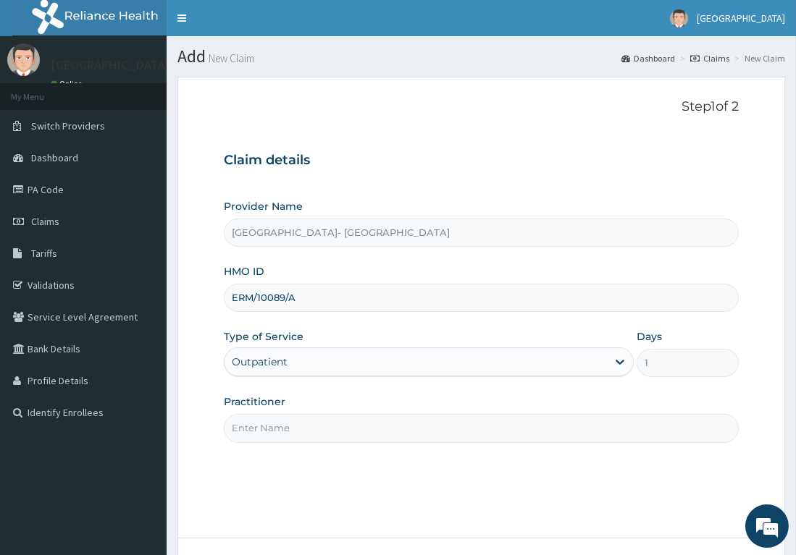
click at [282, 422] on input "Practitioner" at bounding box center [481, 428] width 515 height 28
type input "DR. PRINCE WILL OBELE"
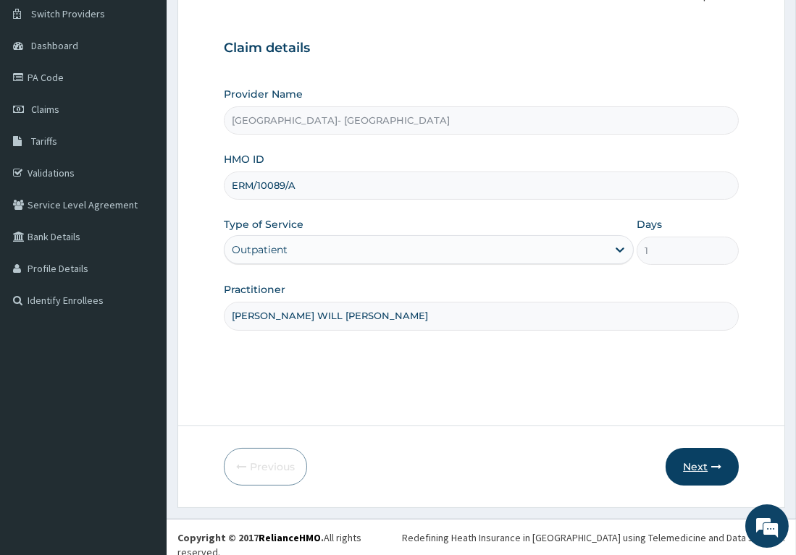
click at [691, 467] on button "Next" at bounding box center [701, 467] width 73 height 38
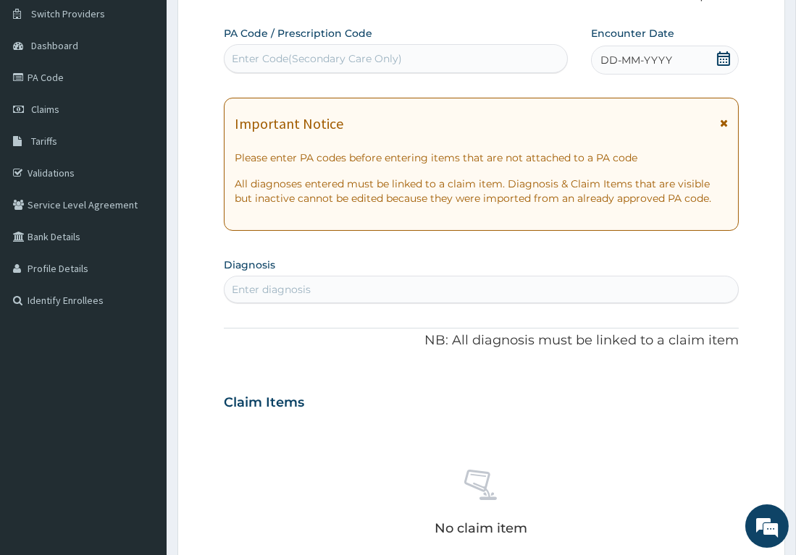
click at [726, 64] on icon at bounding box center [723, 58] width 13 height 14
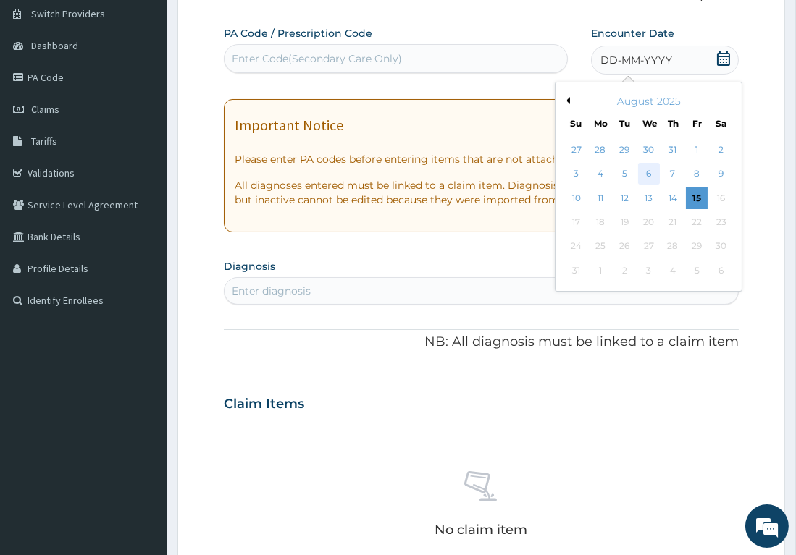
click at [651, 173] on div "6" at bounding box center [649, 175] width 22 height 22
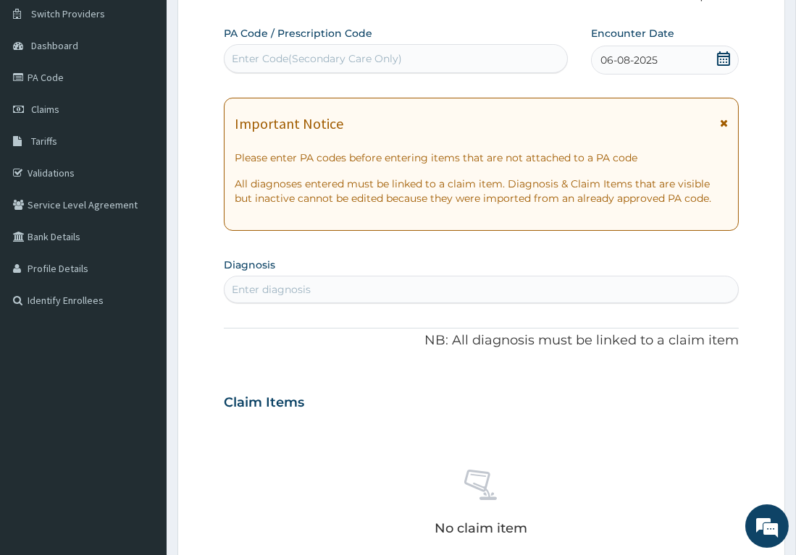
click at [370, 56] on div "Enter Code(Secondary Care Only)" at bounding box center [317, 58] width 170 height 14
paste input "PA/E910BB"
type input "PA/E910BB"
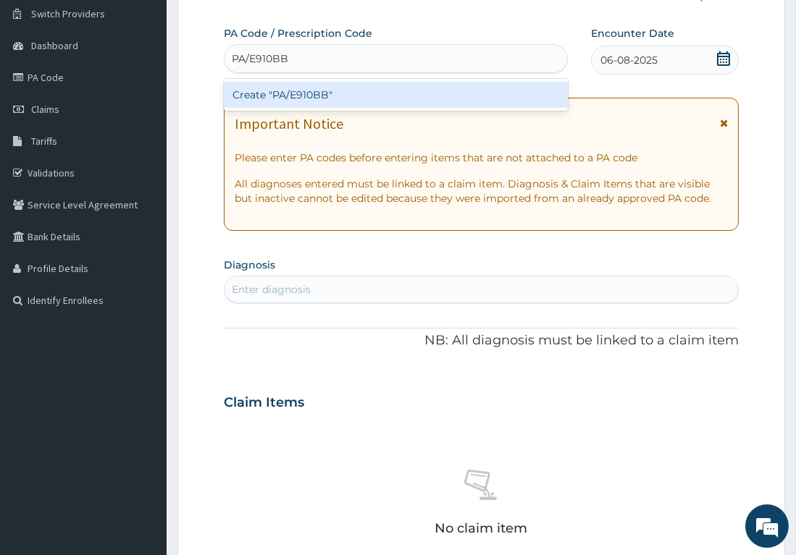
click at [308, 92] on div "Create "PA/E910BB"" at bounding box center [396, 95] width 345 height 26
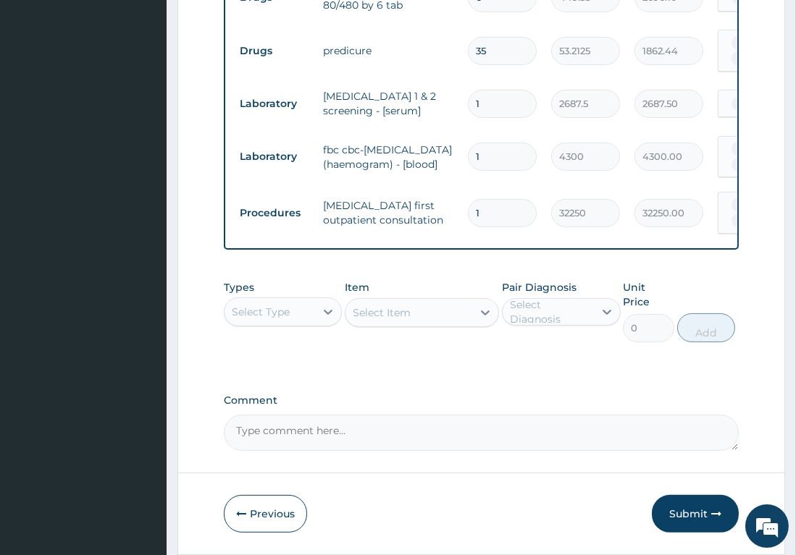
scroll to position [846, 0]
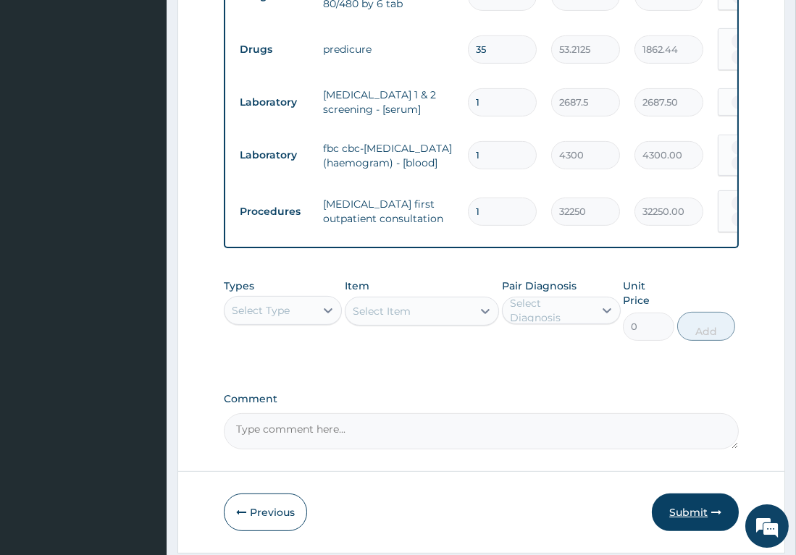
click at [692, 494] on button "Submit" at bounding box center [695, 513] width 87 height 38
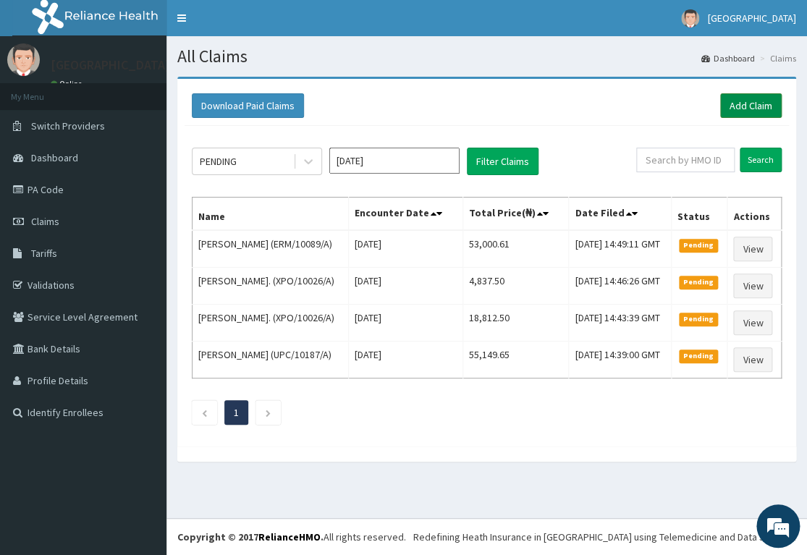
click at [752, 109] on link "Add Claim" at bounding box center [751, 105] width 62 height 25
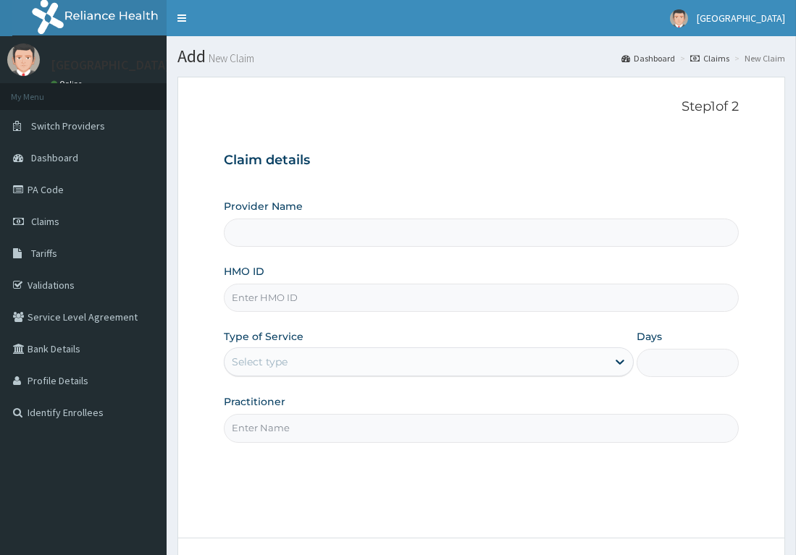
type input "[GEOGRAPHIC_DATA]- [GEOGRAPHIC_DATA]"
click at [324, 292] on input "HMO ID" at bounding box center [481, 298] width 515 height 28
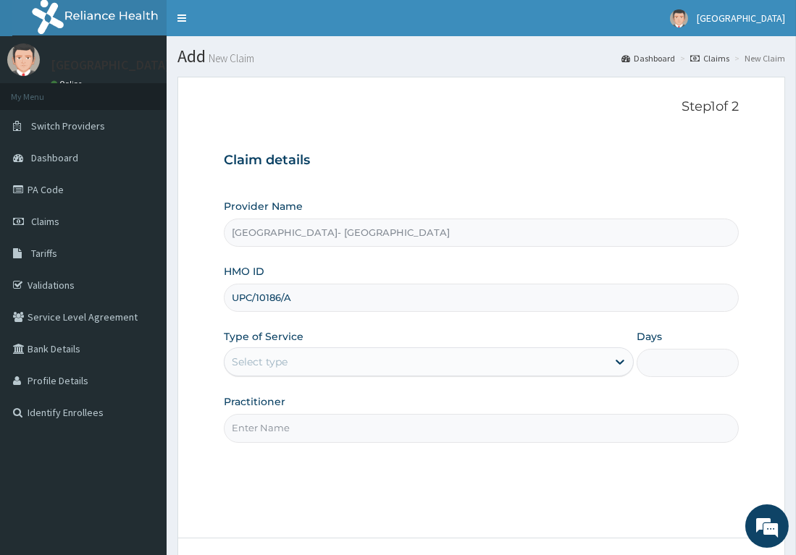
type input "UPC/10186/A"
click at [324, 360] on div "Select type" at bounding box center [415, 361] width 382 height 23
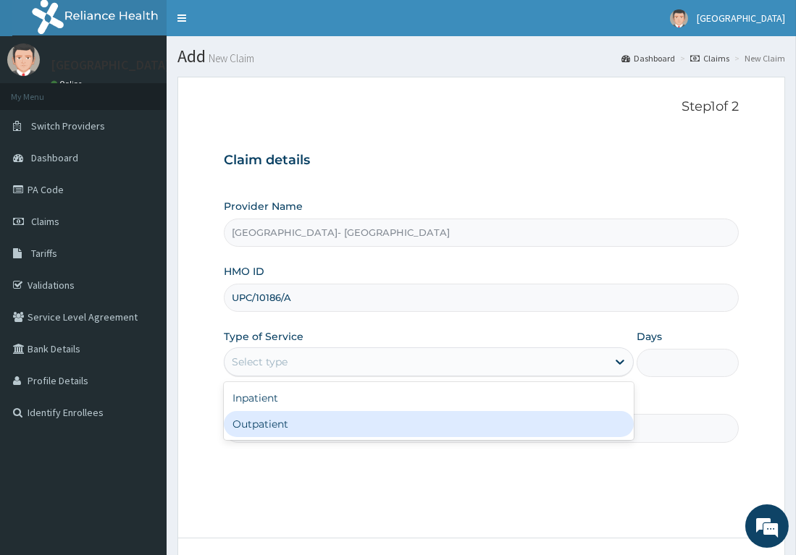
click at [287, 423] on div "Outpatient" at bounding box center [429, 424] width 410 height 26
type input "1"
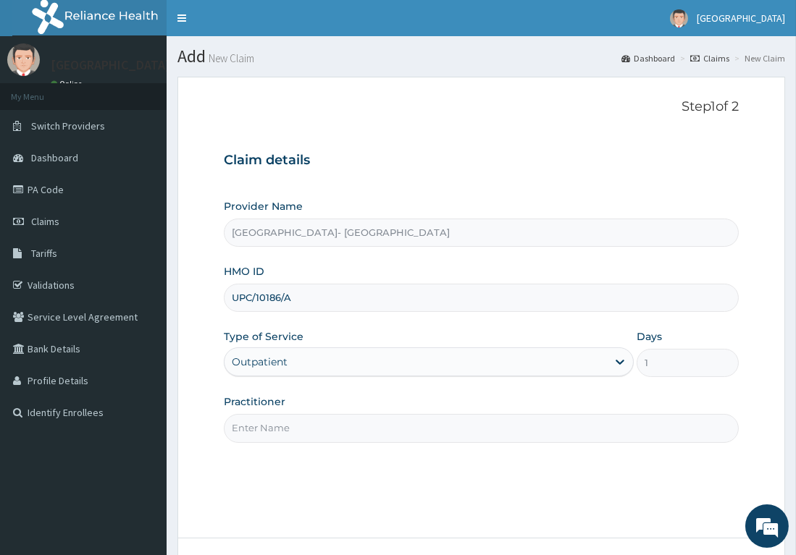
click at [286, 423] on input "Practitioner" at bounding box center [481, 428] width 515 height 28
type input "DR. [GEOGRAPHIC_DATA]"
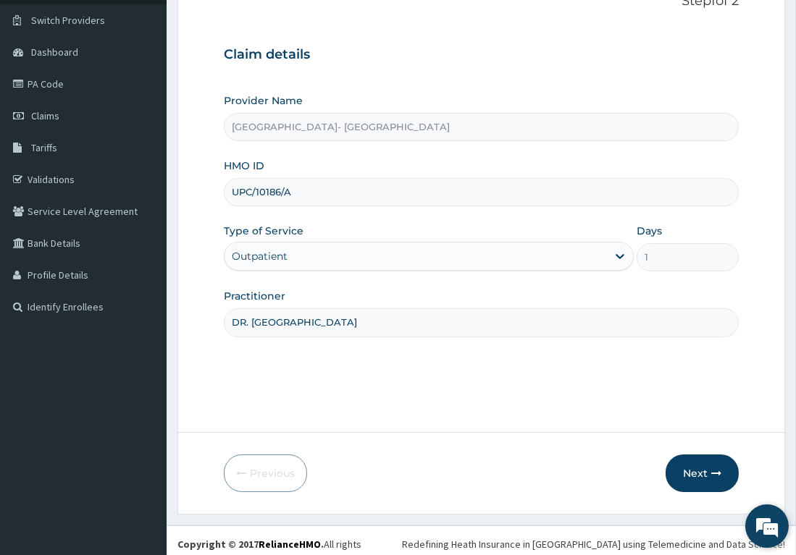
scroll to position [107, 0]
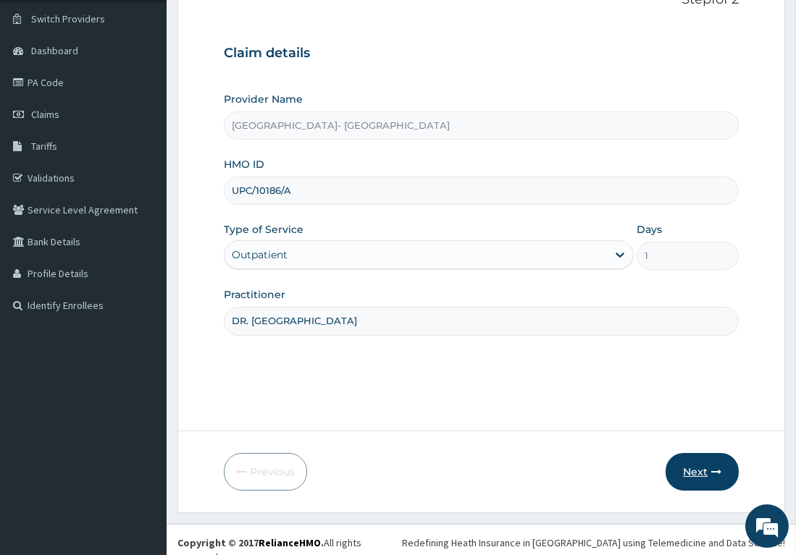
click at [702, 471] on button "Next" at bounding box center [701, 472] width 73 height 38
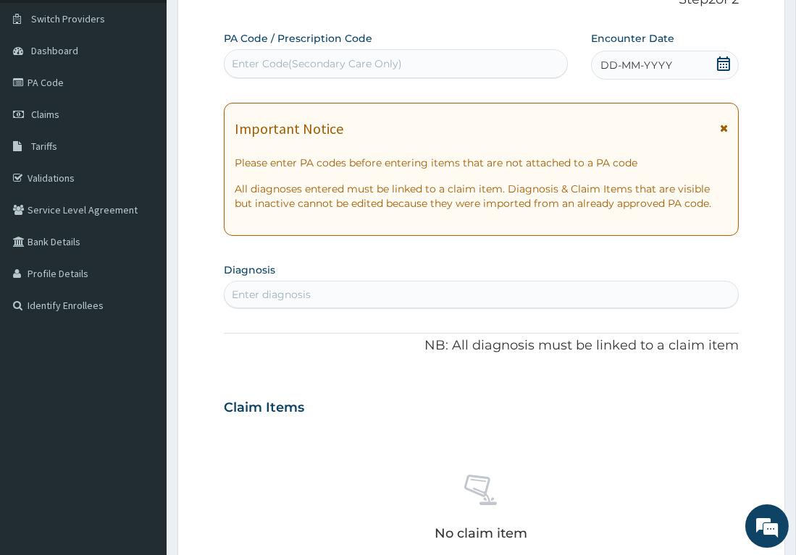
click at [715, 64] on div "DD-MM-YYYY" at bounding box center [665, 65] width 148 height 29
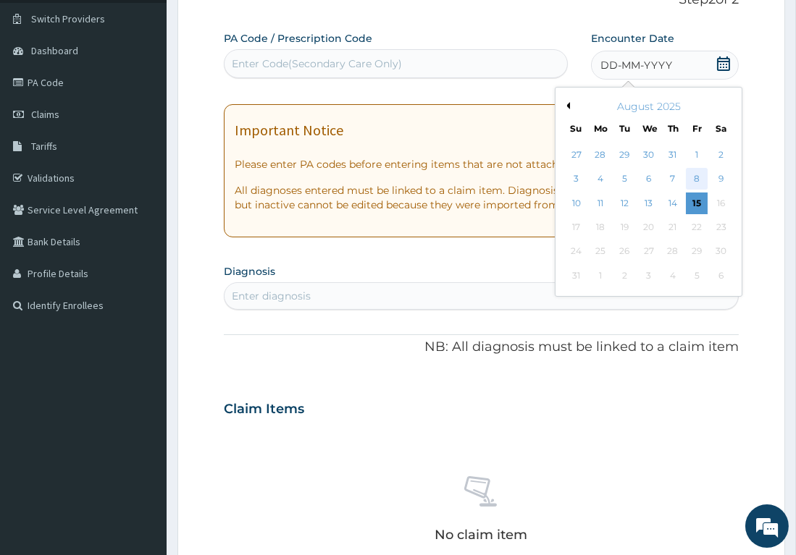
click at [697, 180] on div "8" at bounding box center [697, 180] width 22 height 22
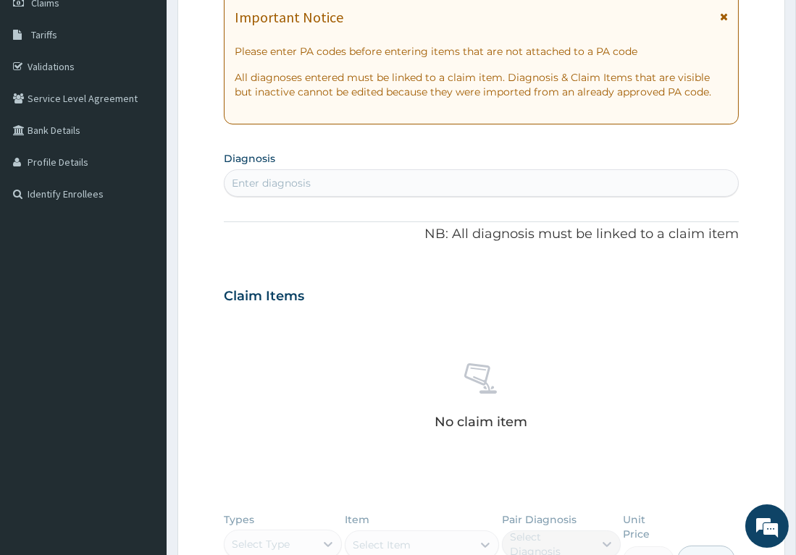
scroll to position [321, 0]
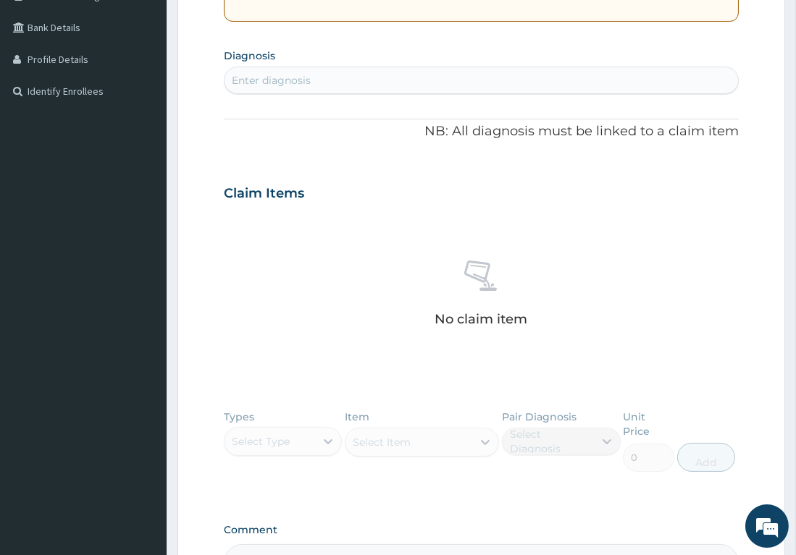
click at [533, 81] on div "Enter diagnosis" at bounding box center [480, 80] width 513 height 23
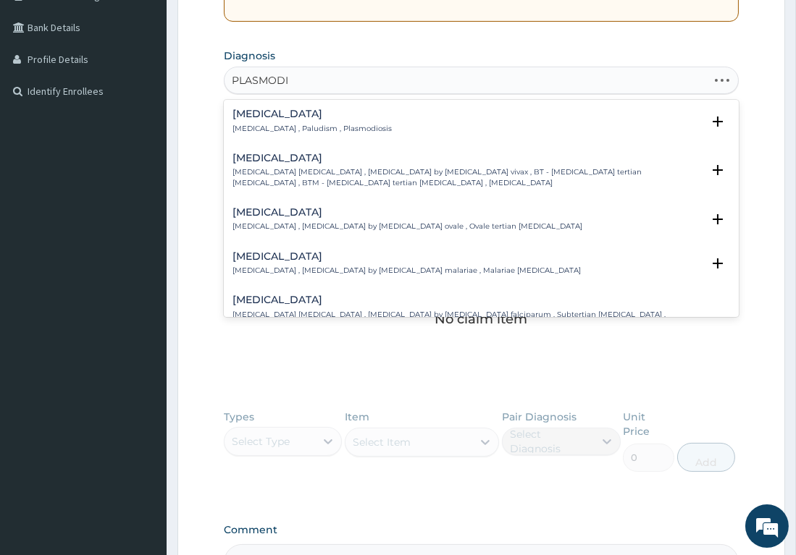
type input "PLASMODIA"
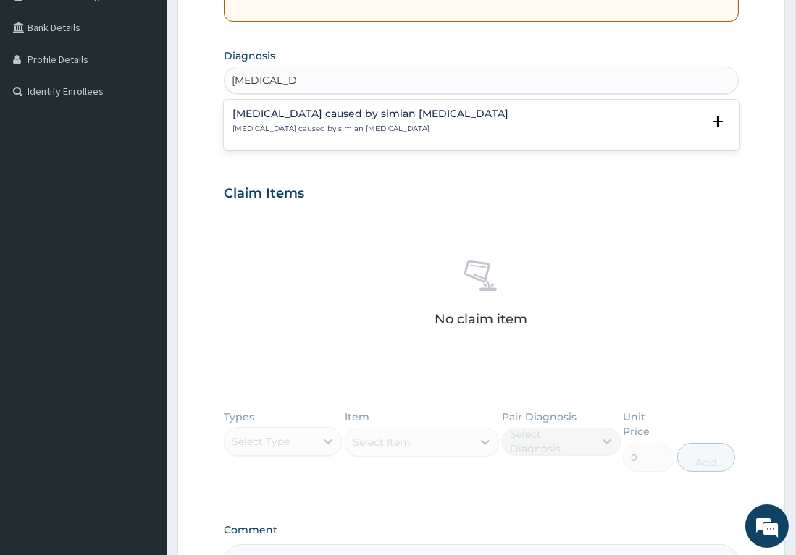
click at [310, 119] on h4 "[MEDICAL_DATA] caused by simian [MEDICAL_DATA]" at bounding box center [370, 114] width 276 height 11
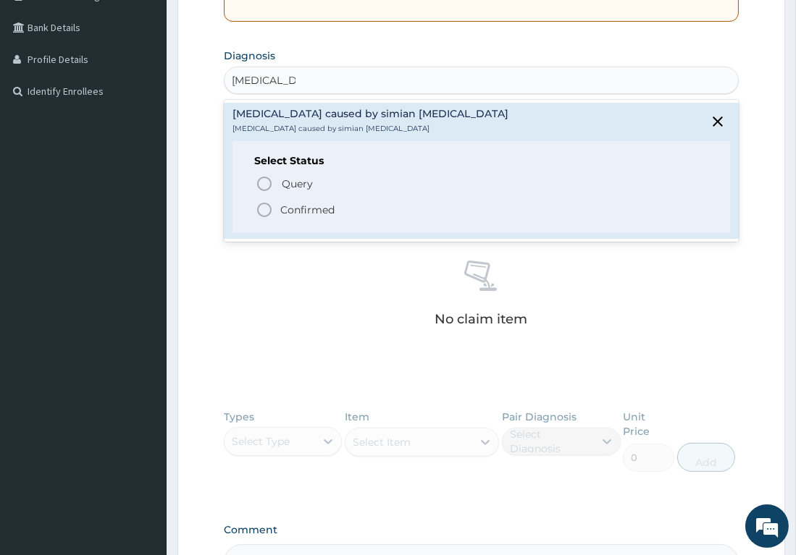
click at [268, 211] on icon "status option filled" at bounding box center [264, 209] width 17 height 17
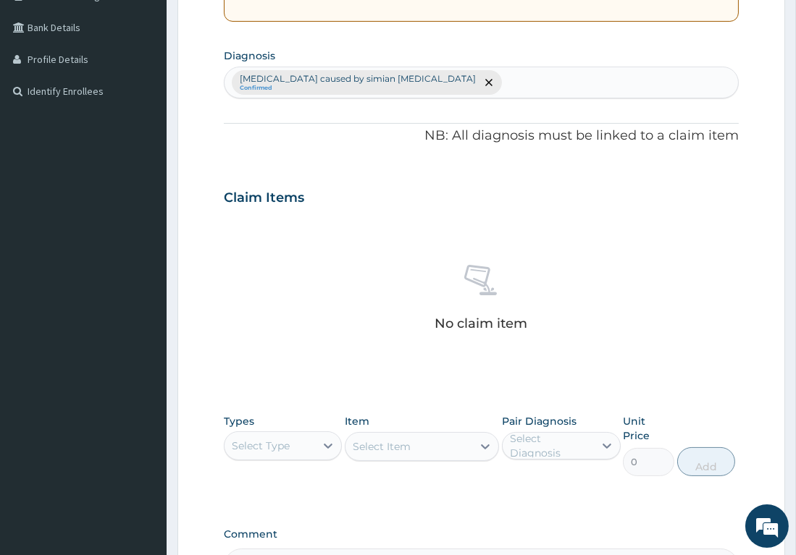
click at [533, 68] on div "Malaria caused by simian plasmodia Confirmed" at bounding box center [480, 82] width 513 height 30
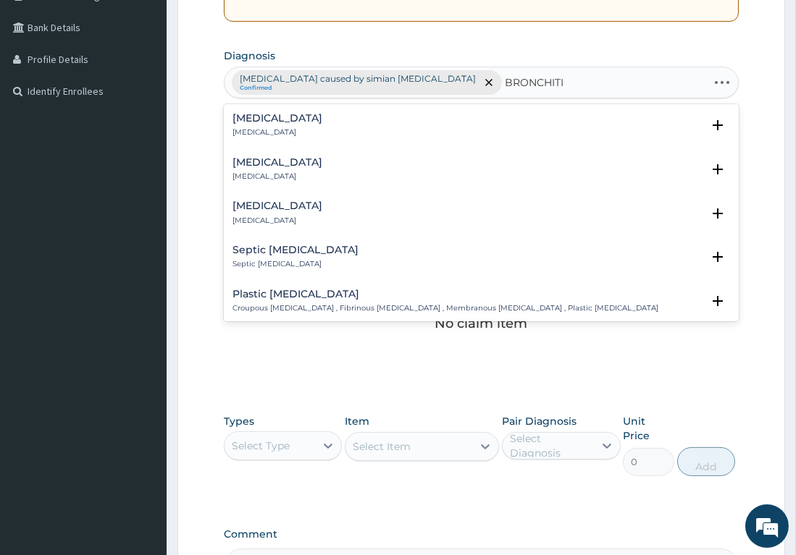
type input "BRONCHITIS"
click at [259, 122] on h4 "Bronchitis" at bounding box center [277, 118] width 90 height 11
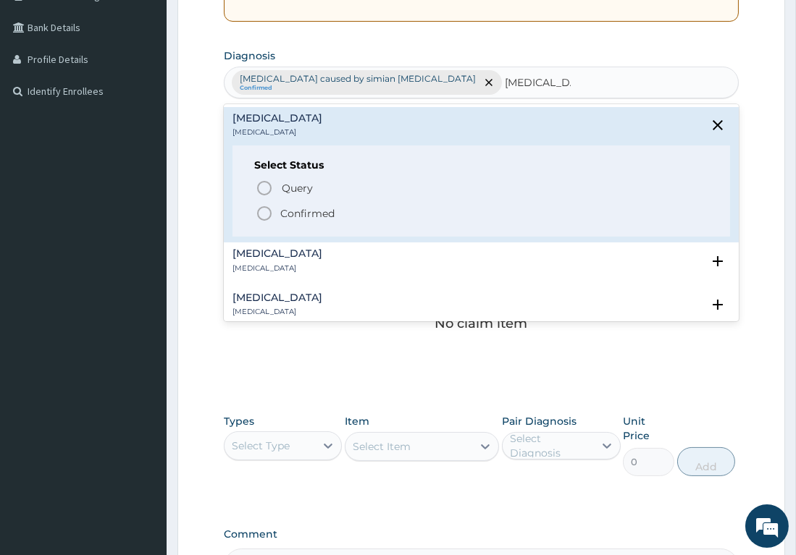
click at [260, 213] on icon "status option filled" at bounding box center [264, 213] width 17 height 17
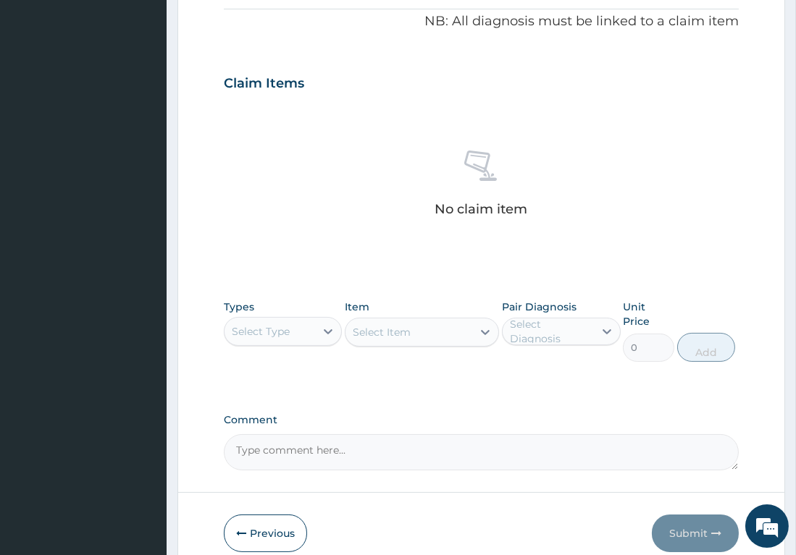
scroll to position [487, 0]
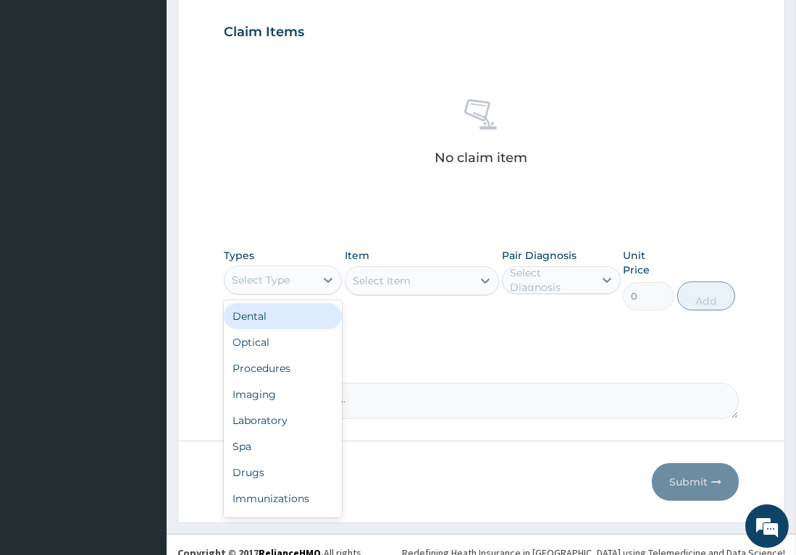
click at [308, 272] on div "Select Type" at bounding box center [269, 280] width 91 height 23
click at [278, 365] on div "Procedures" at bounding box center [283, 369] width 119 height 26
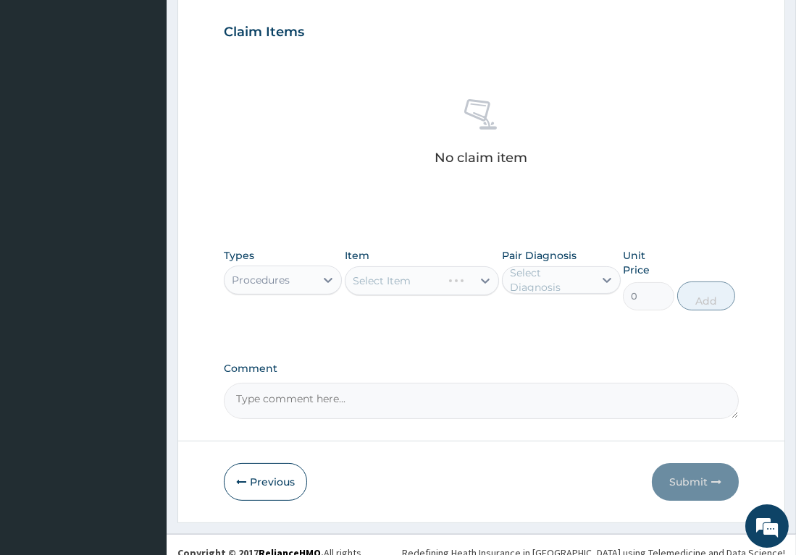
click at [413, 272] on div "Select Item" at bounding box center [422, 280] width 154 height 29
click at [431, 282] on div "Select Item" at bounding box center [422, 280] width 154 height 29
click at [431, 282] on div "Select Item" at bounding box center [408, 280] width 127 height 23
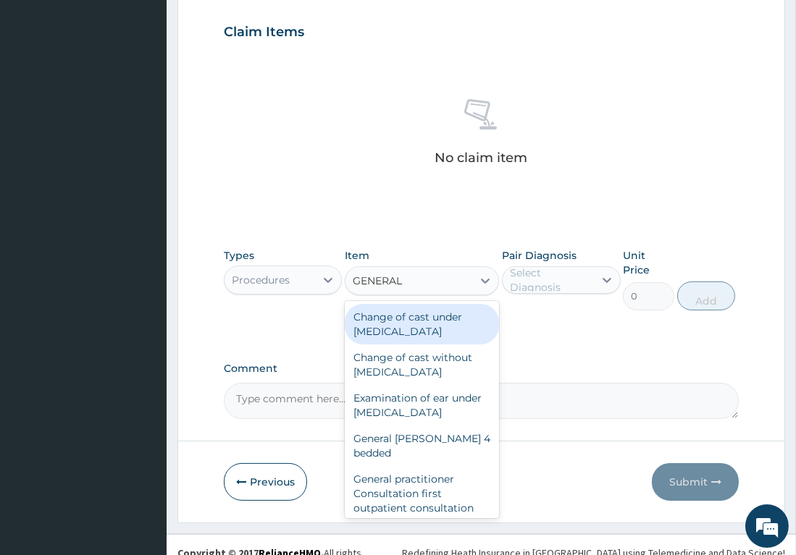
type input "GENERAL P"
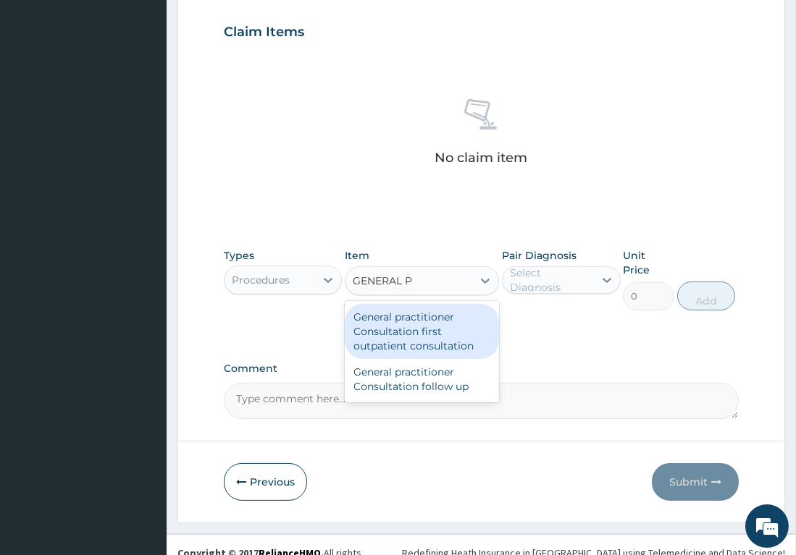
click at [413, 340] on div "General practitioner Consultation first outpatient consultation" at bounding box center [422, 331] width 154 height 55
type input "3547.5"
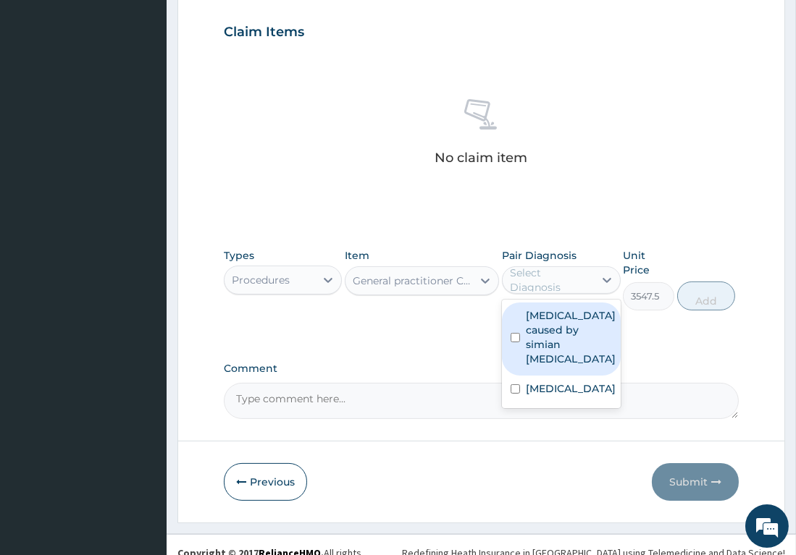
click at [587, 283] on div "Select Diagnosis" at bounding box center [551, 280] width 83 height 29
click at [557, 319] on label "Malaria caused by simian plasmodia" at bounding box center [571, 337] width 90 height 58
checkbox input "true"
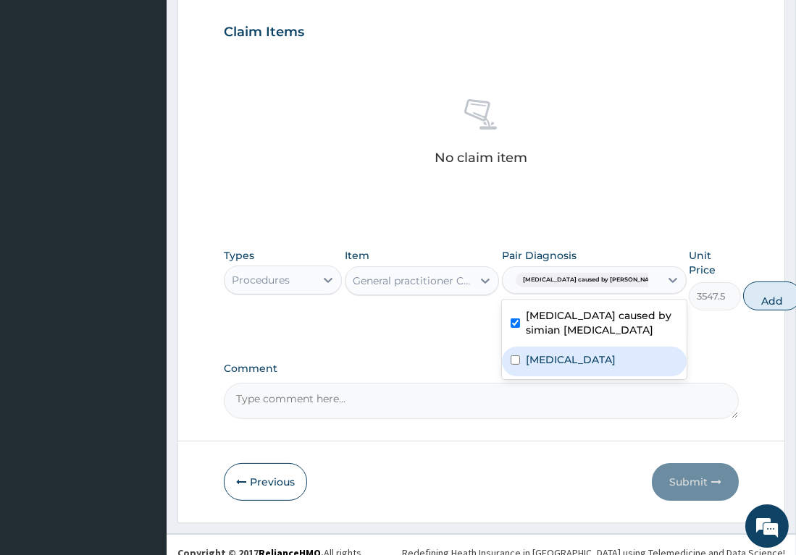
click at [550, 363] on label "Bronchitis" at bounding box center [571, 360] width 90 height 14
checkbox input "true"
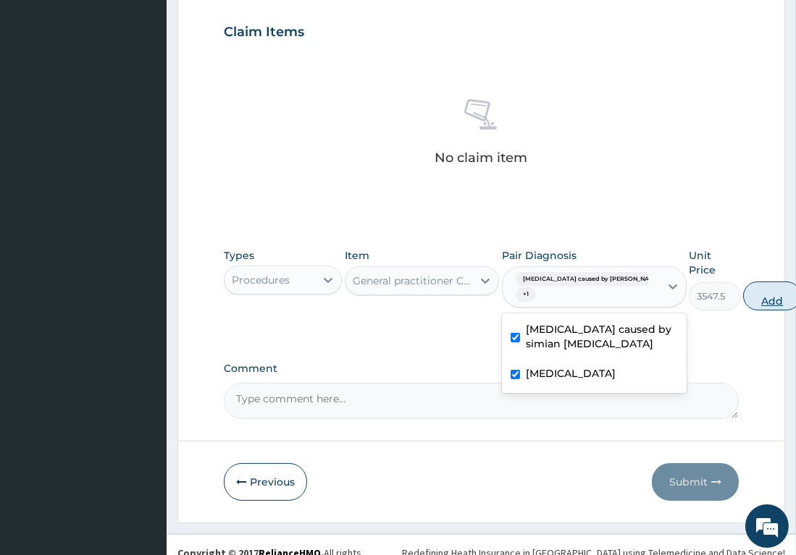
click at [743, 293] on button "Add" at bounding box center [772, 296] width 58 height 29
type input "0"
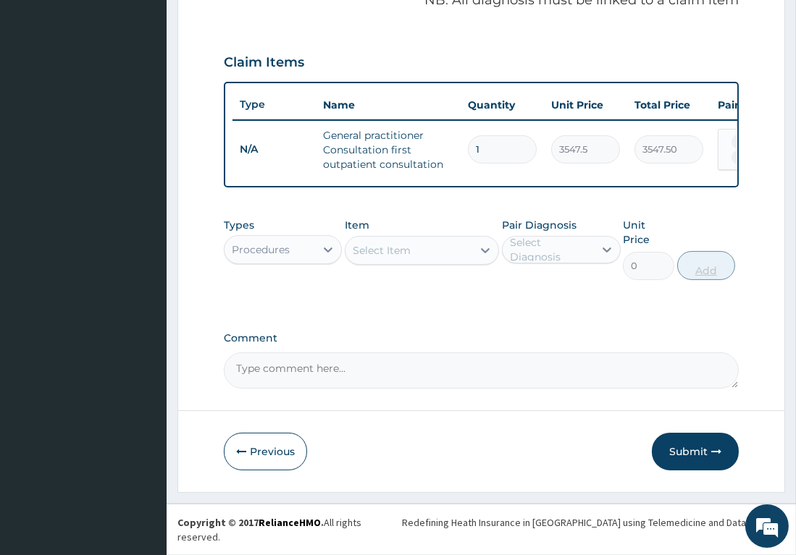
scroll to position [437, 0]
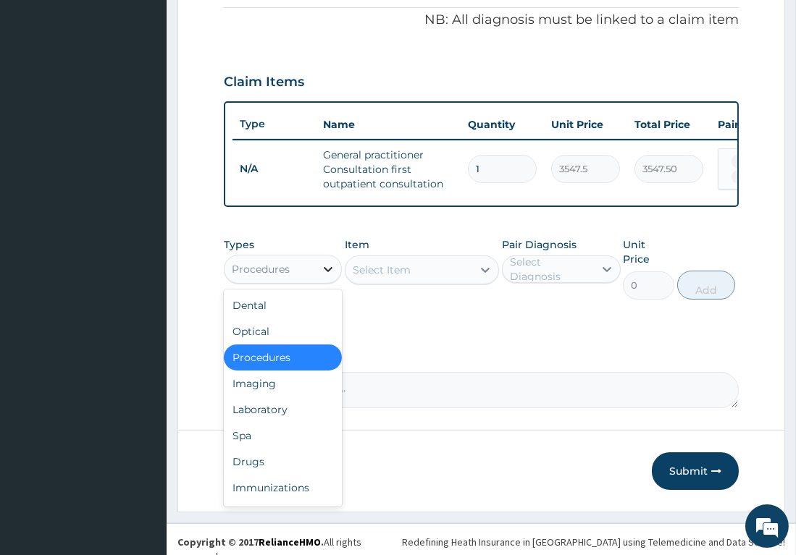
click at [326, 272] on icon at bounding box center [328, 269] width 9 height 5
click at [280, 471] on div "Drugs" at bounding box center [283, 462] width 119 height 26
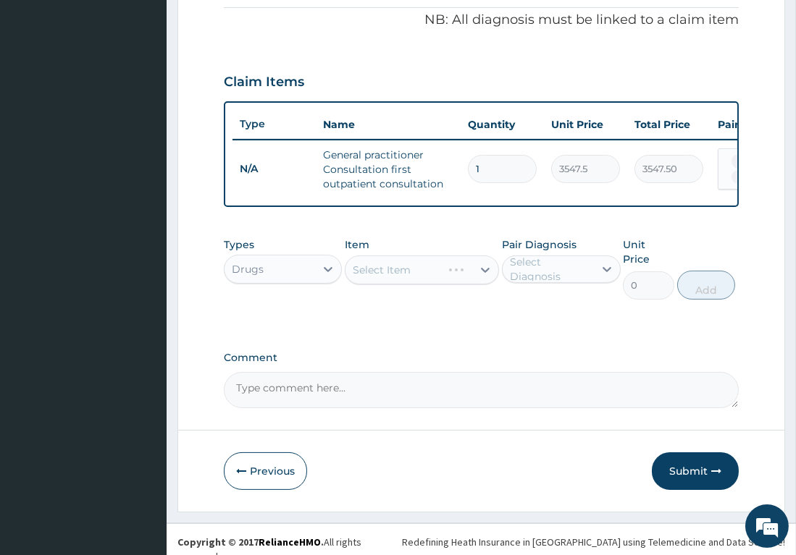
click at [434, 277] on div "Select Item" at bounding box center [422, 270] width 154 height 29
click at [431, 277] on div "Select Item" at bounding box center [422, 270] width 154 height 29
click at [475, 278] on div at bounding box center [485, 270] width 26 height 26
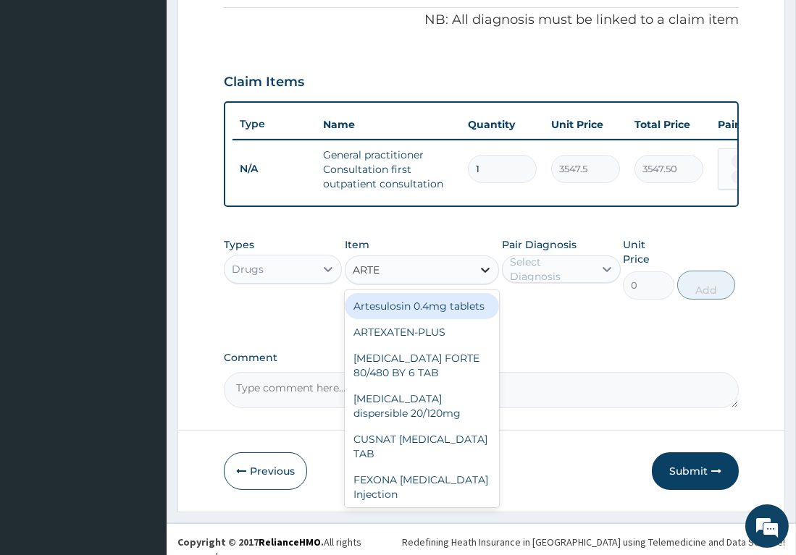
type input "ARTEM"
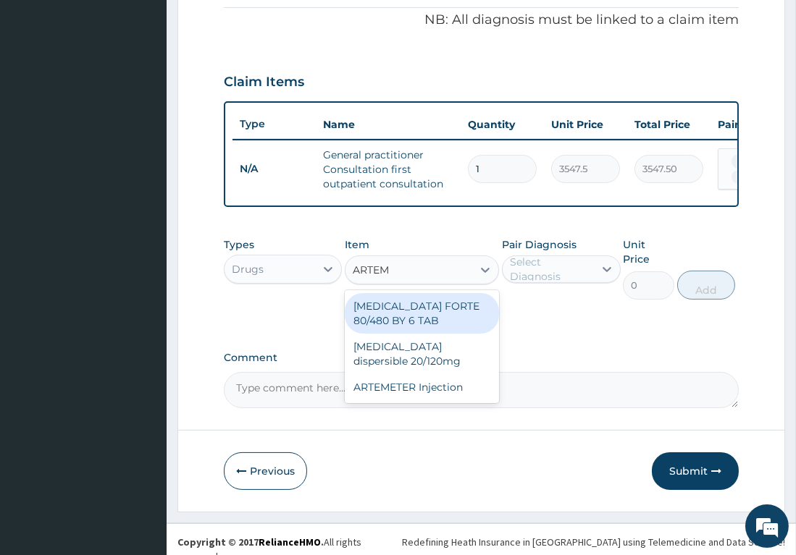
click at [419, 323] on div "COARTEM FORTE 80/480 BY 6 TAB" at bounding box center [422, 313] width 154 height 41
type input "449.35"
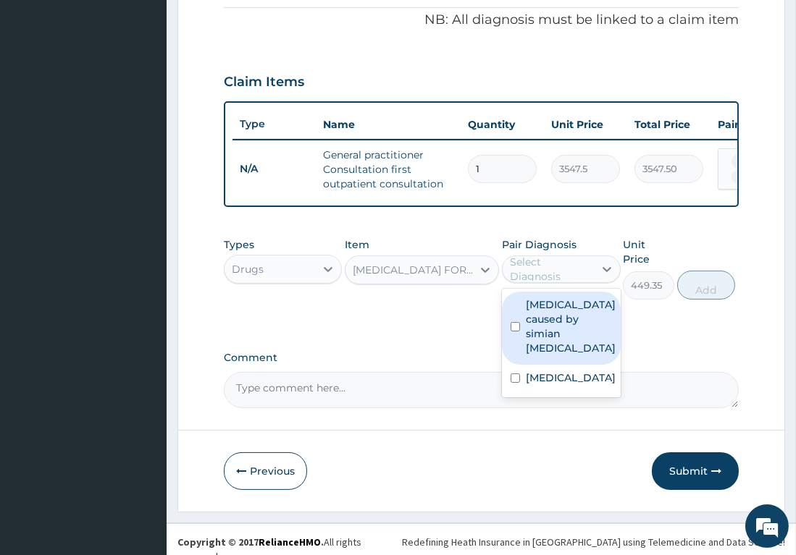
click at [592, 281] on div "Select Diagnosis" at bounding box center [548, 269] width 91 height 23
click at [550, 339] on label "Malaria caused by simian plasmodia" at bounding box center [571, 327] width 90 height 58
checkbox input "true"
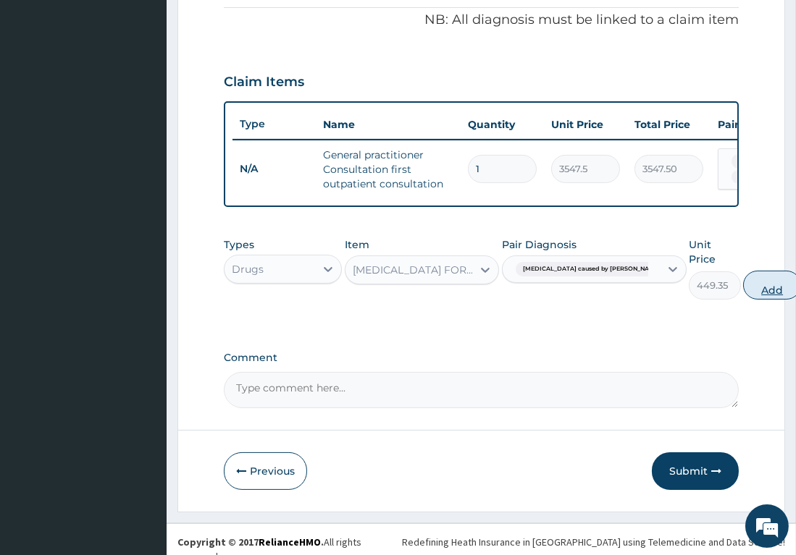
click at [743, 283] on button "Add" at bounding box center [772, 285] width 58 height 29
type input "0"
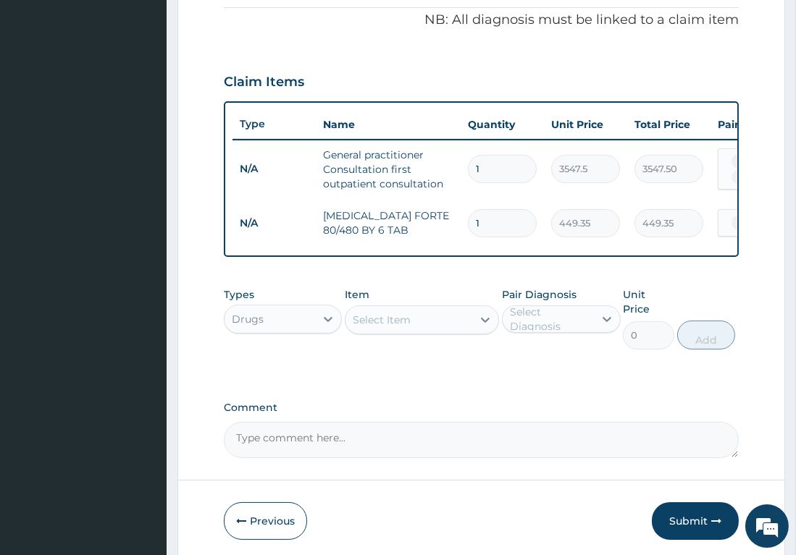
type input "0.00"
type input "6"
type input "2696.10"
type input "6"
click at [430, 325] on div "Select Item" at bounding box center [408, 319] width 127 height 23
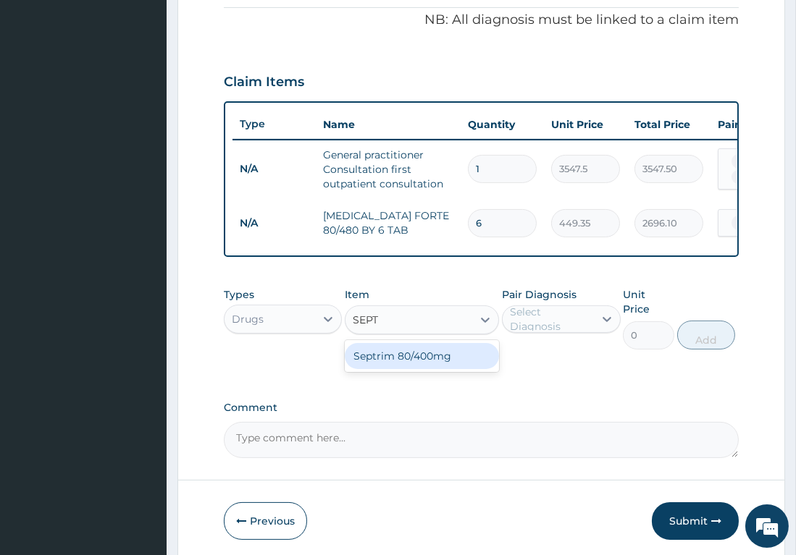
type input "SEPTR"
click at [420, 360] on div "Septrim 80/400mg" at bounding box center [422, 356] width 154 height 26
type input "94.6"
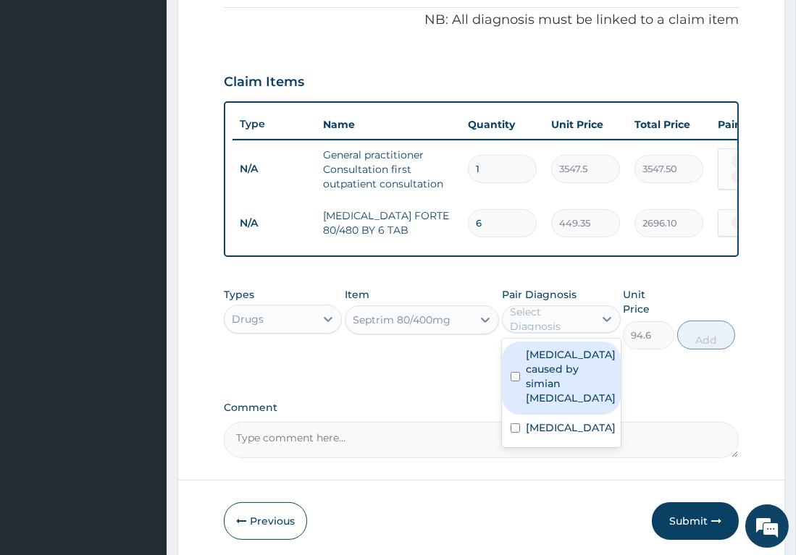
click at [532, 332] on div "Select Diagnosis" at bounding box center [551, 319] width 83 height 29
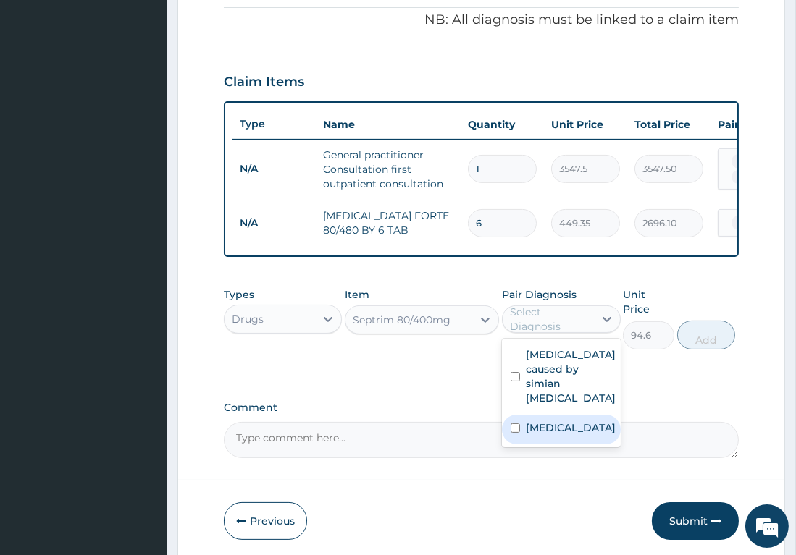
click at [526, 421] on label "Bronchitis" at bounding box center [571, 428] width 90 height 14
checkbox input "true"
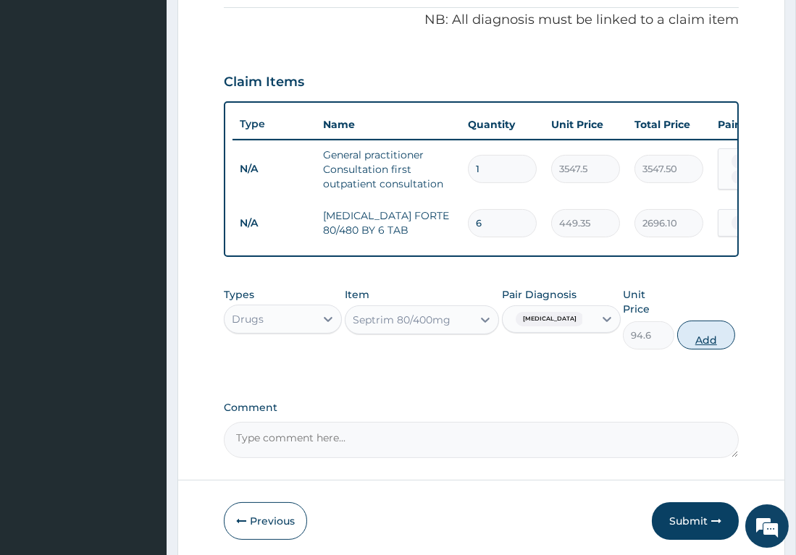
click at [687, 324] on button "Add" at bounding box center [706, 335] width 58 height 29
type input "0"
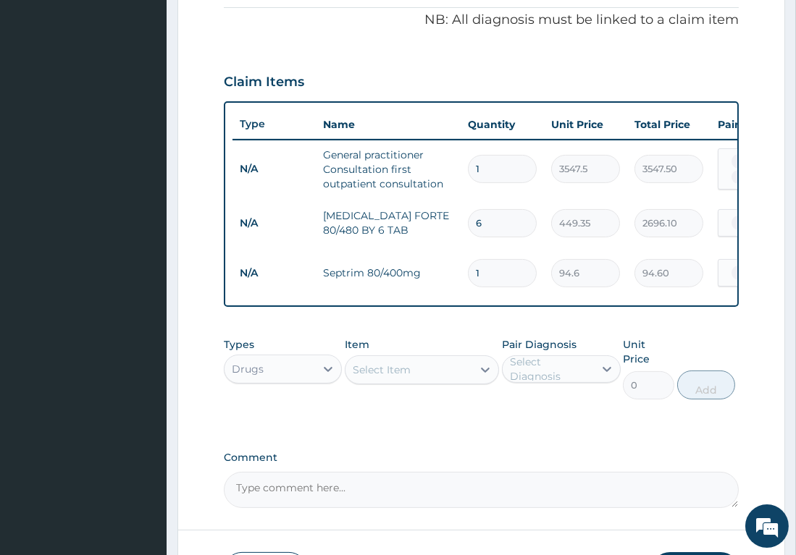
click at [503, 260] on input "1" at bounding box center [502, 273] width 69 height 28
type input "14"
type input "1324.40"
type input "14"
click at [432, 381] on div "Select Item" at bounding box center [408, 369] width 127 height 23
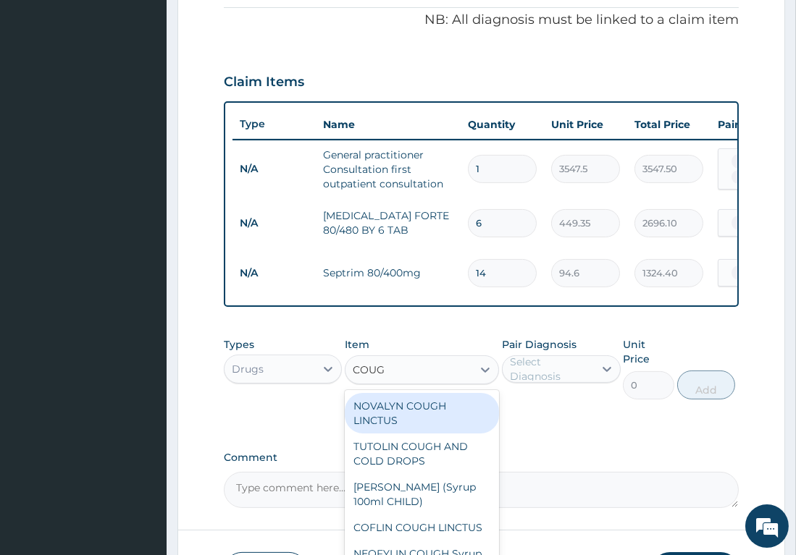
type input "COUGH"
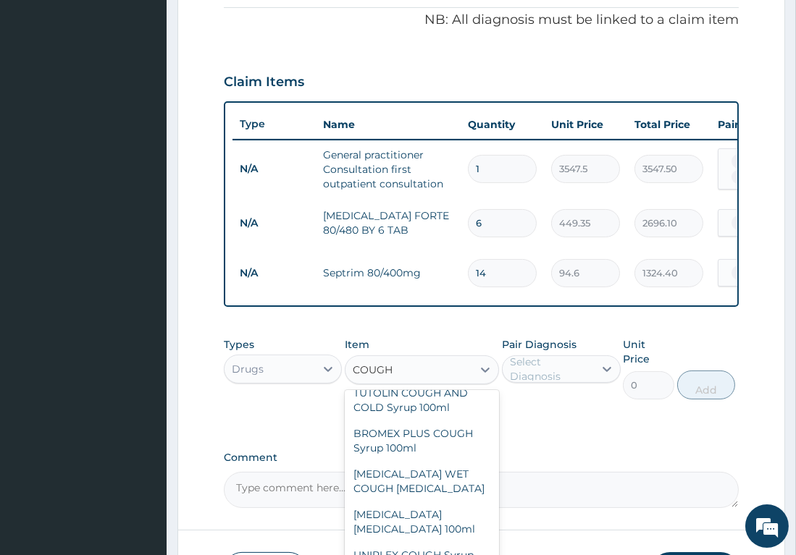
scroll to position [236, 0]
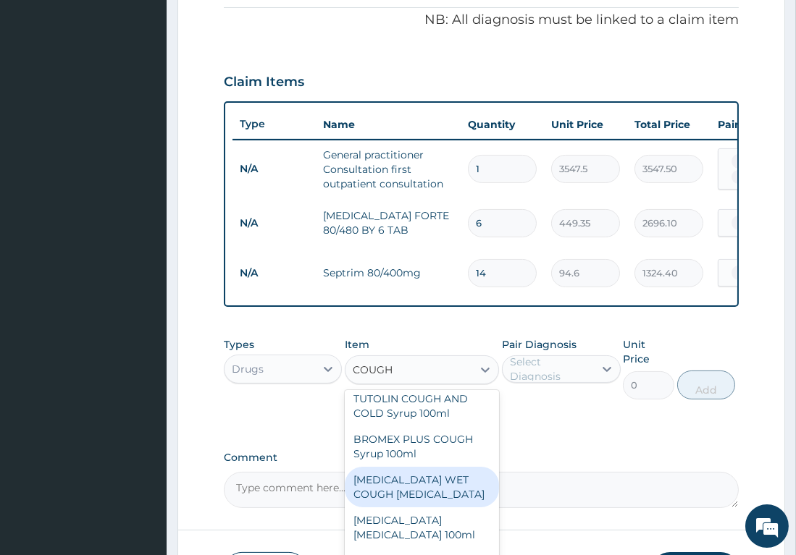
click at [398, 500] on div "BENYLIN WET COUGH MENTHOL" at bounding box center [422, 487] width 154 height 41
type input "1773.75"
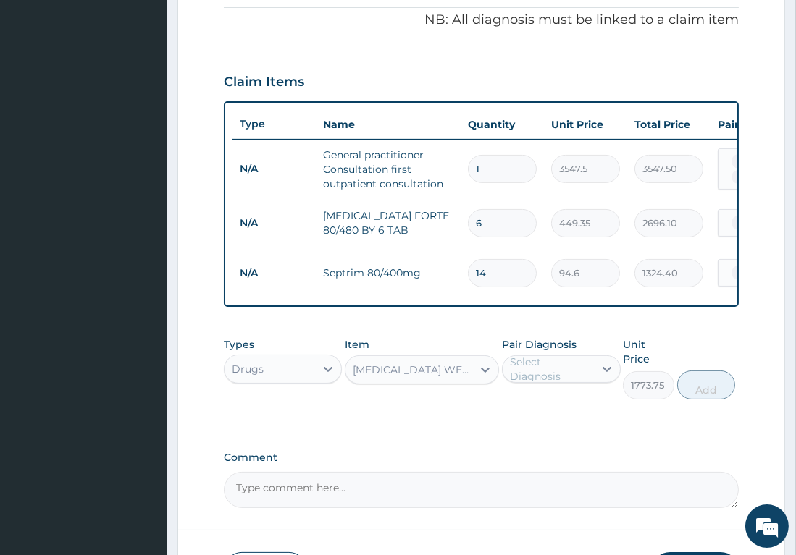
click at [569, 381] on div "Select Diagnosis" at bounding box center [548, 369] width 91 height 23
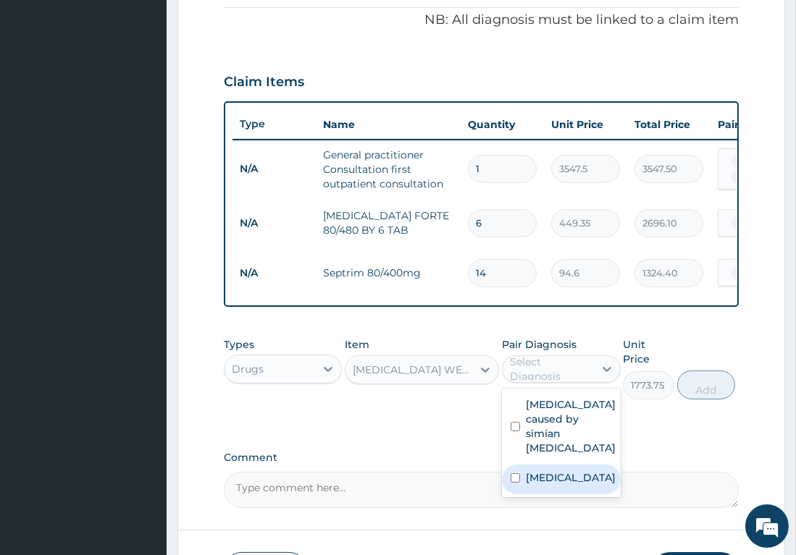
click at [539, 471] on label "Bronchitis" at bounding box center [571, 478] width 90 height 14
checkbox input "true"
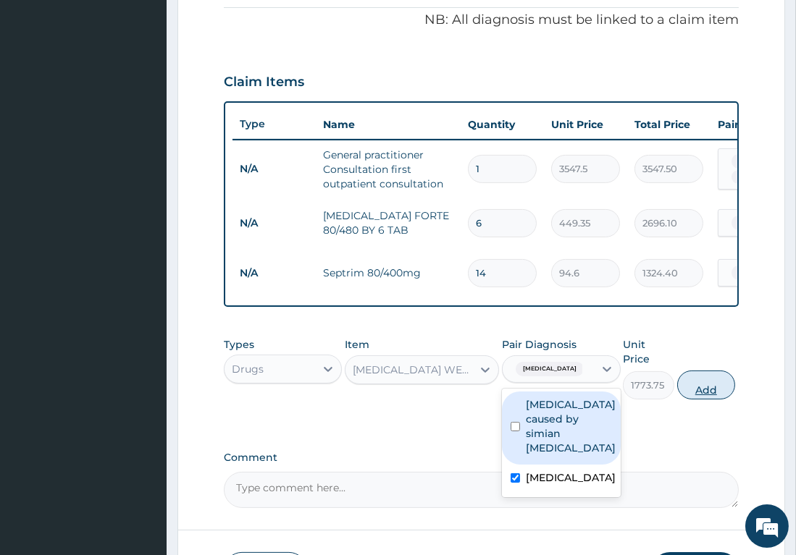
click at [697, 383] on button "Add" at bounding box center [706, 385] width 58 height 29
type input "0"
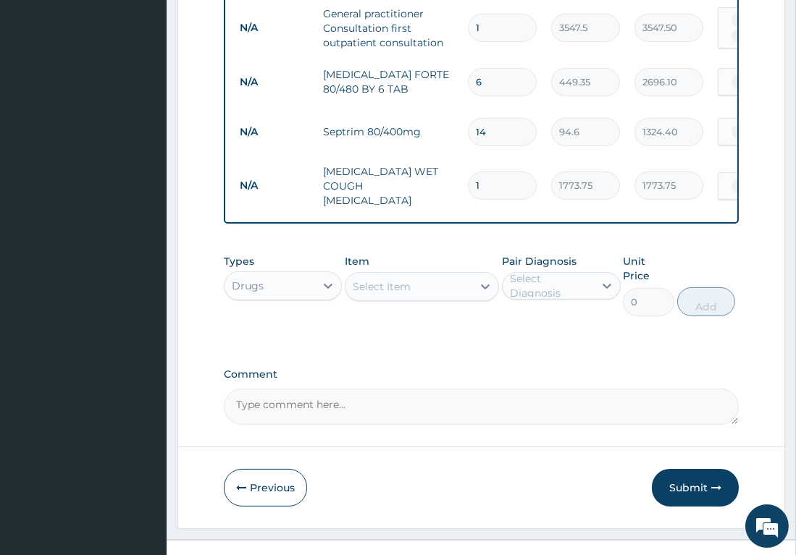
scroll to position [588, 0]
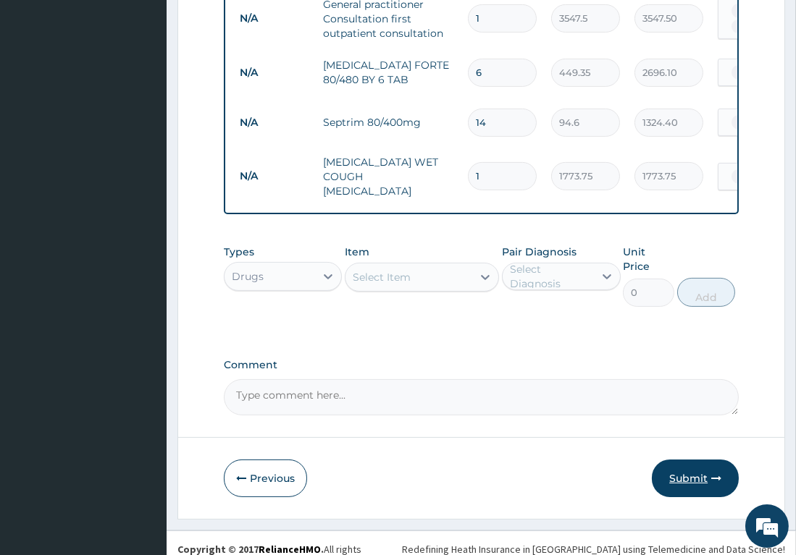
click at [698, 465] on button "Submit" at bounding box center [695, 479] width 87 height 38
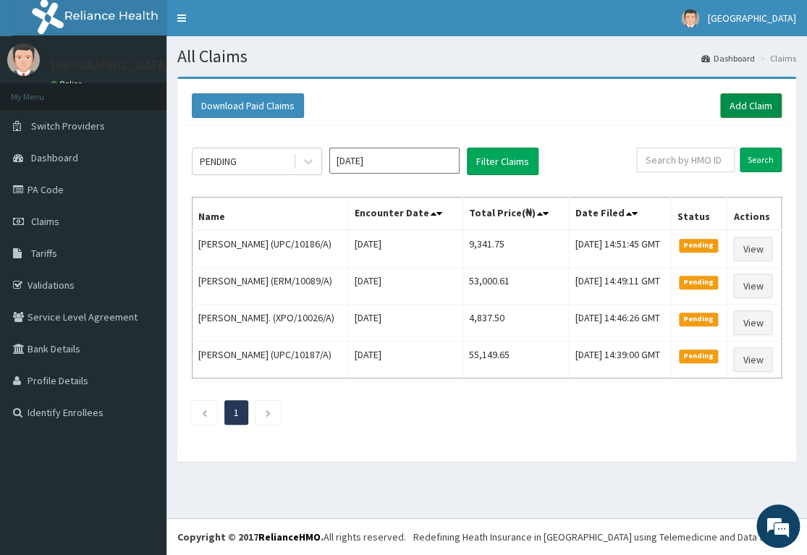
click at [749, 105] on link "Add Claim" at bounding box center [751, 105] width 62 height 25
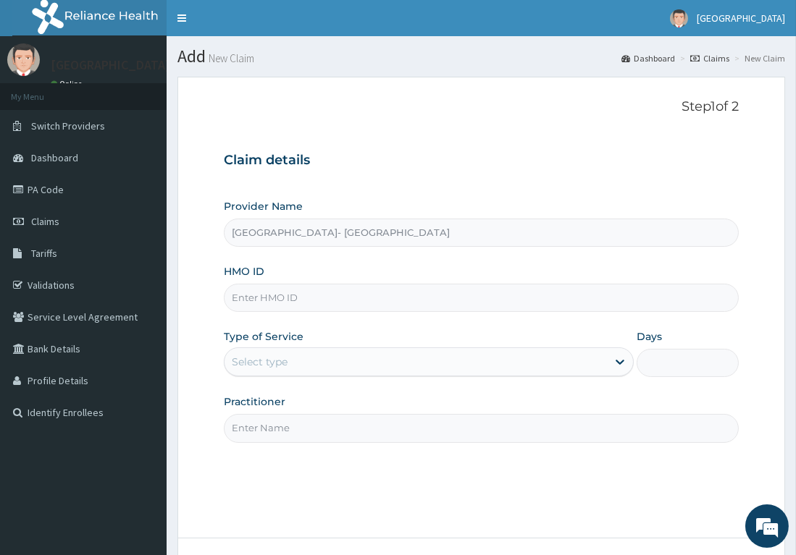
click at [328, 297] on input "HMO ID" at bounding box center [481, 298] width 515 height 28
type input "1"
click at [312, 298] on input "HMO ID" at bounding box center [481, 298] width 515 height 28
type input "RLD/10006/A"
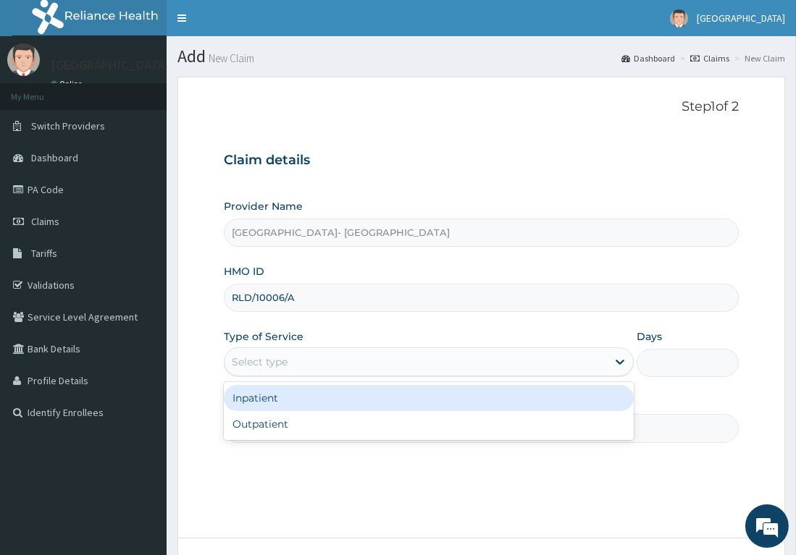
click at [280, 363] on div "Select type" at bounding box center [260, 362] width 56 height 14
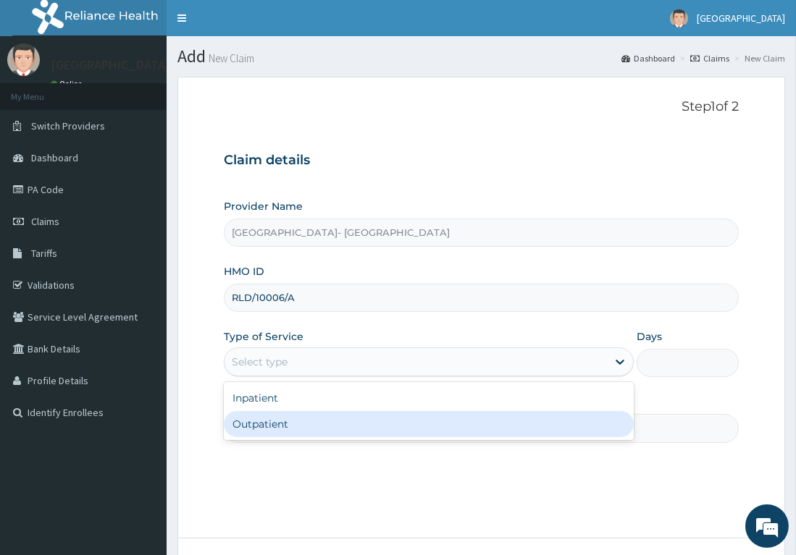
click at [269, 426] on div "Outpatient" at bounding box center [429, 424] width 410 height 26
type input "1"
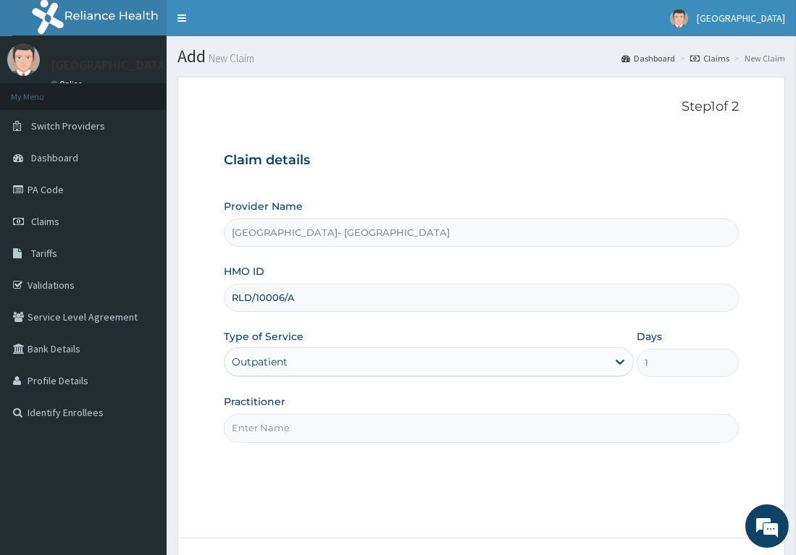
click at [353, 422] on input "Practitioner" at bounding box center [481, 428] width 515 height 28
type input "DR. [GEOGRAPHIC_DATA]"
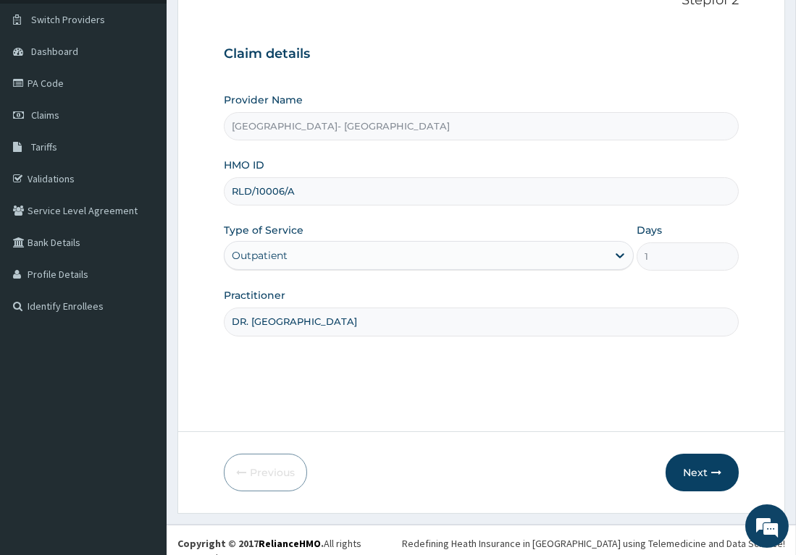
scroll to position [112, 0]
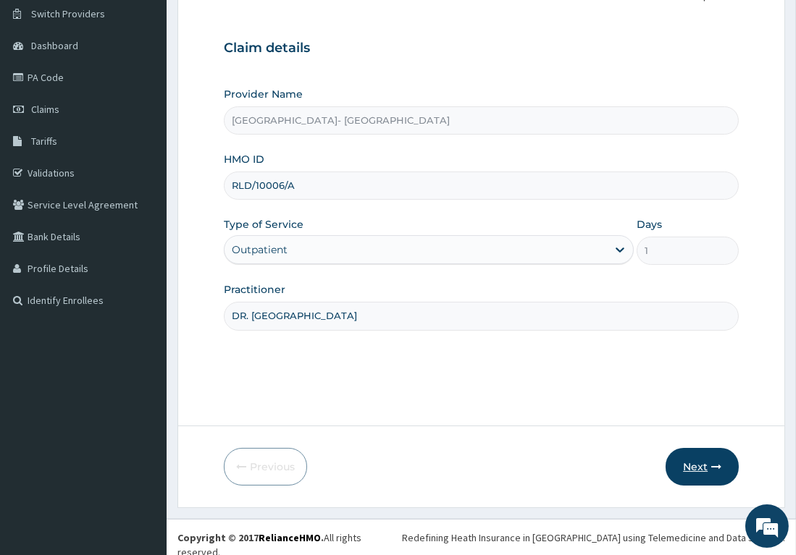
click at [701, 460] on button "Next" at bounding box center [701, 467] width 73 height 38
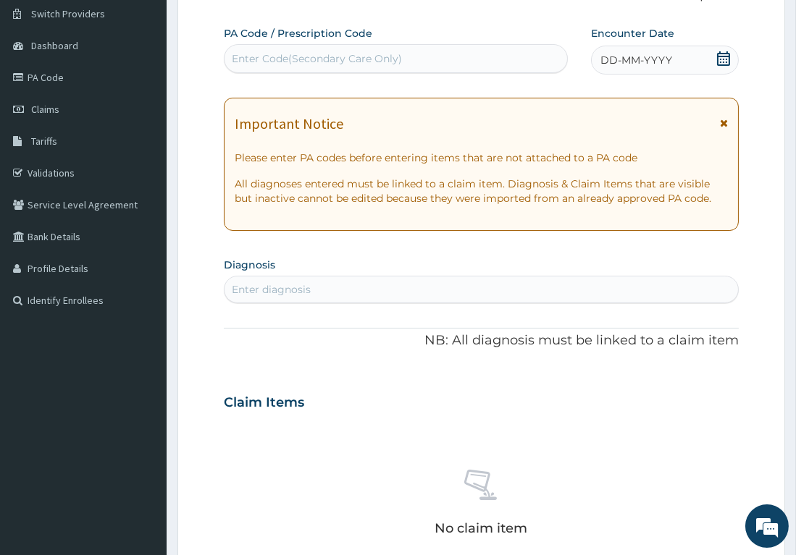
click at [697, 57] on div "DD-MM-YYYY" at bounding box center [665, 60] width 148 height 29
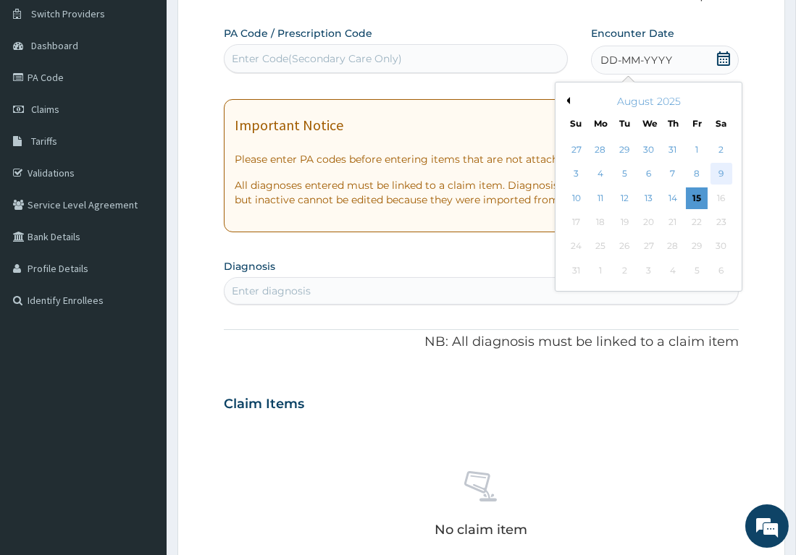
click at [723, 175] on div "9" at bounding box center [721, 175] width 22 height 22
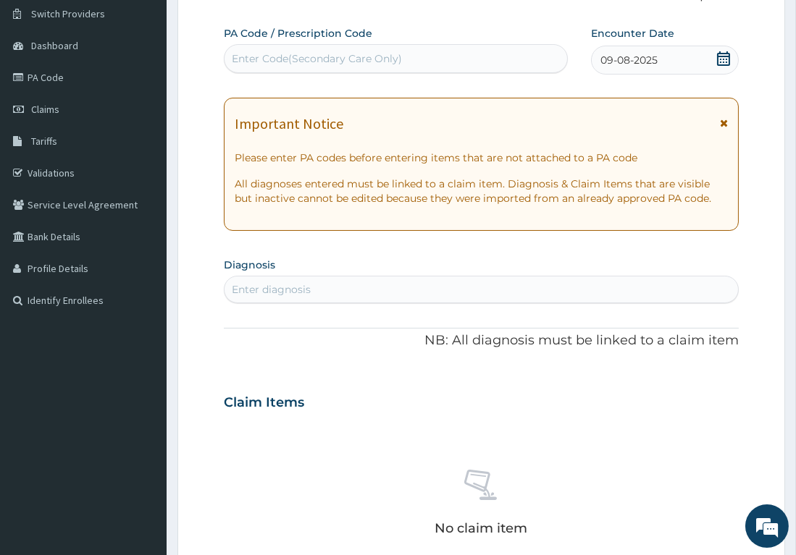
click at [403, 57] on div "Enter Code(Secondary Care Only)" at bounding box center [395, 58] width 343 height 23
click at [321, 289] on div "Enter diagnosis" at bounding box center [480, 289] width 513 height 23
type input "[MEDICAL_DATA]"
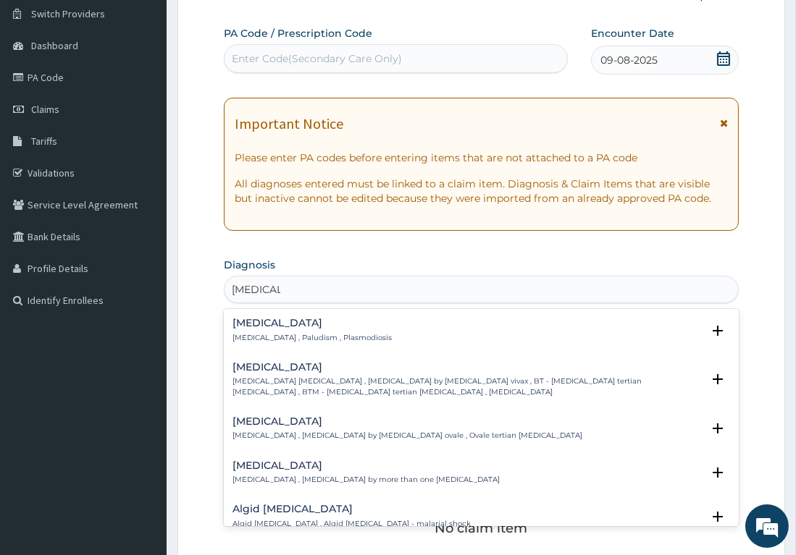
click at [254, 331] on div "[MEDICAL_DATA] [MEDICAL_DATA] , Paludism , Plasmodiosis" at bounding box center [311, 330] width 159 height 25
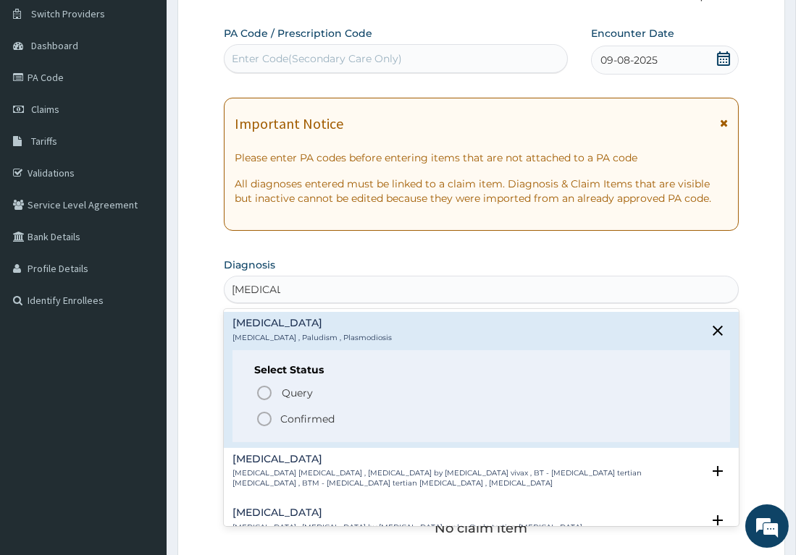
click at [265, 423] on icon "status option filled" at bounding box center [264, 419] width 17 height 17
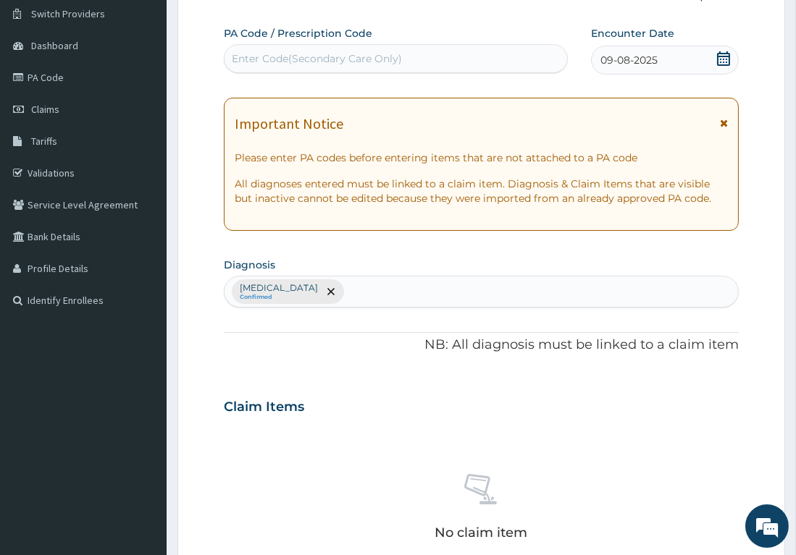
click at [400, 295] on div "[MEDICAL_DATA] Confirmed" at bounding box center [480, 292] width 513 height 30
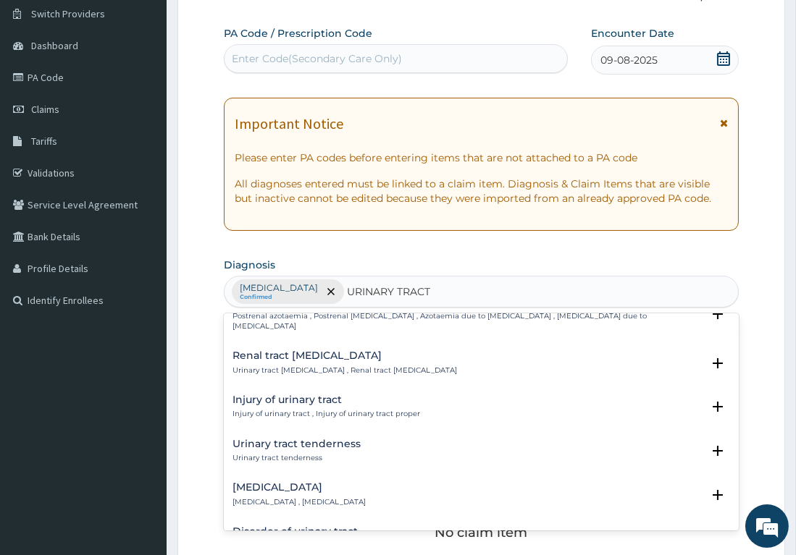
scroll to position [235, 0]
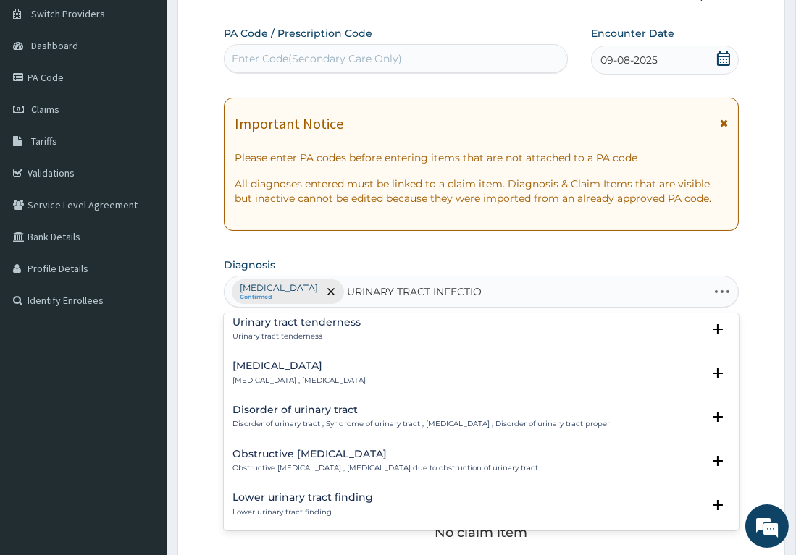
type input "[MEDICAL_DATA]"
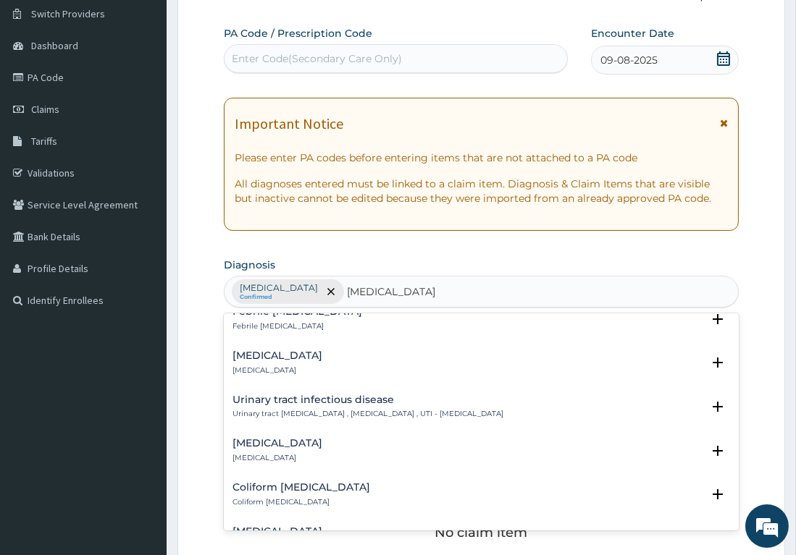
click at [270, 401] on h4 "Urinary tract infectious disease" at bounding box center [367, 400] width 271 height 11
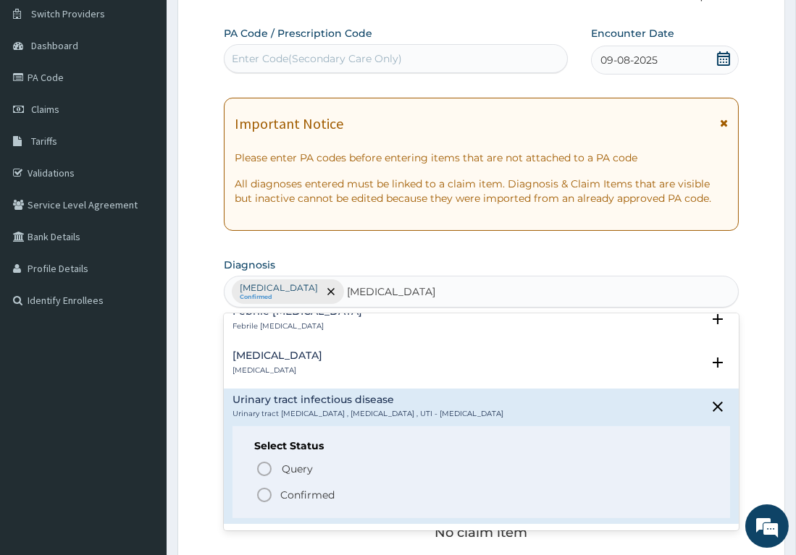
click at [263, 489] on icon "status option filled" at bounding box center [264, 495] width 17 height 17
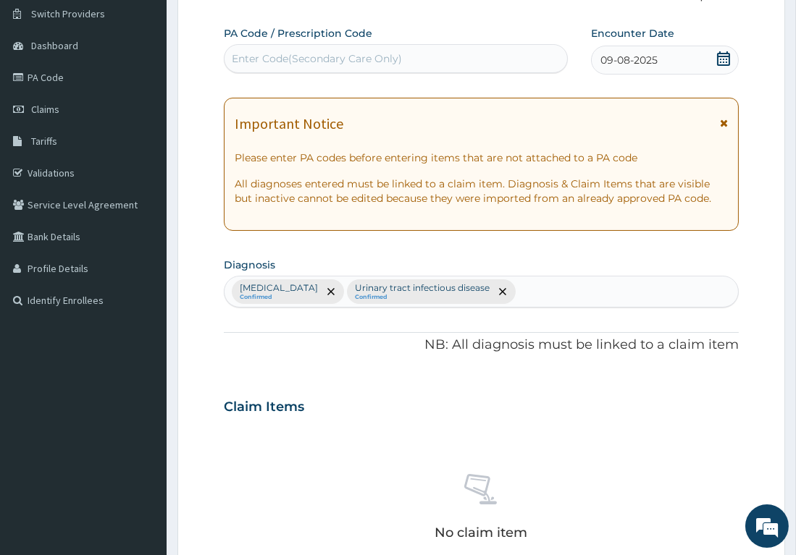
click at [553, 290] on div "[MEDICAL_DATA] Confirmed Urinary tract [MEDICAL_DATA] Confirmed" at bounding box center [480, 292] width 513 height 30
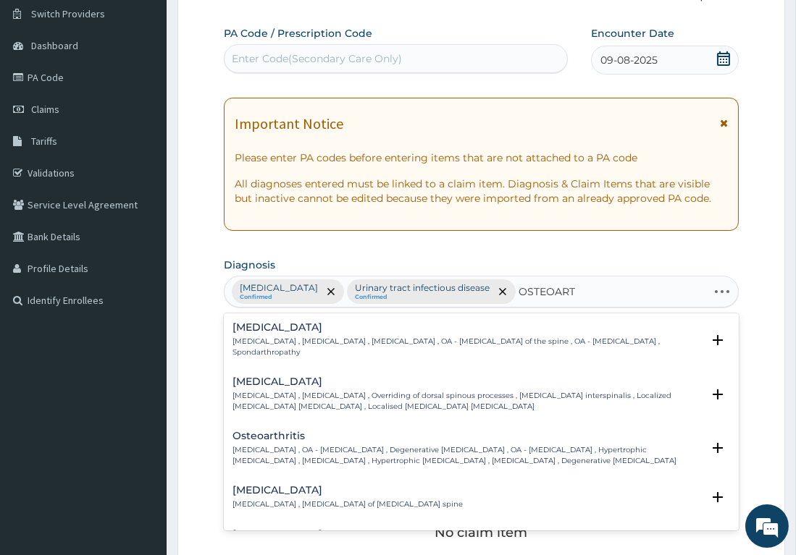
type input "OSTEOARTH"
click at [264, 440] on h4 "Osteoarthritis" at bounding box center [466, 436] width 469 height 11
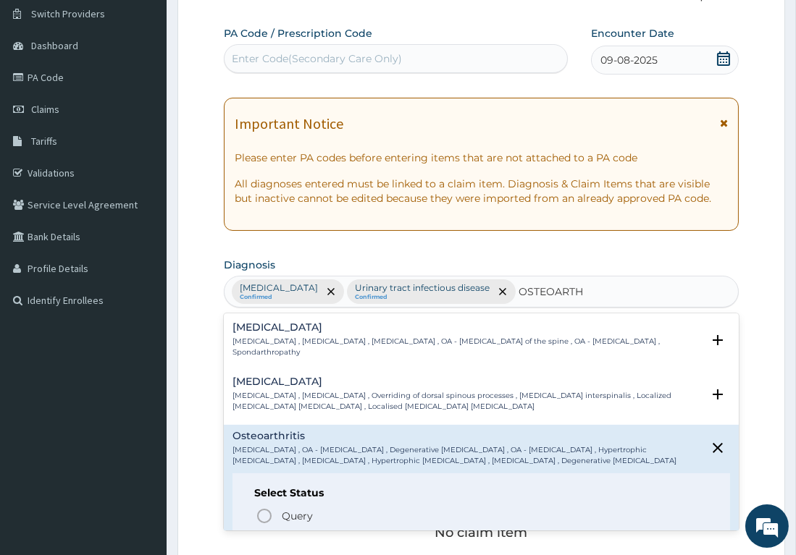
scroll to position [123, 0]
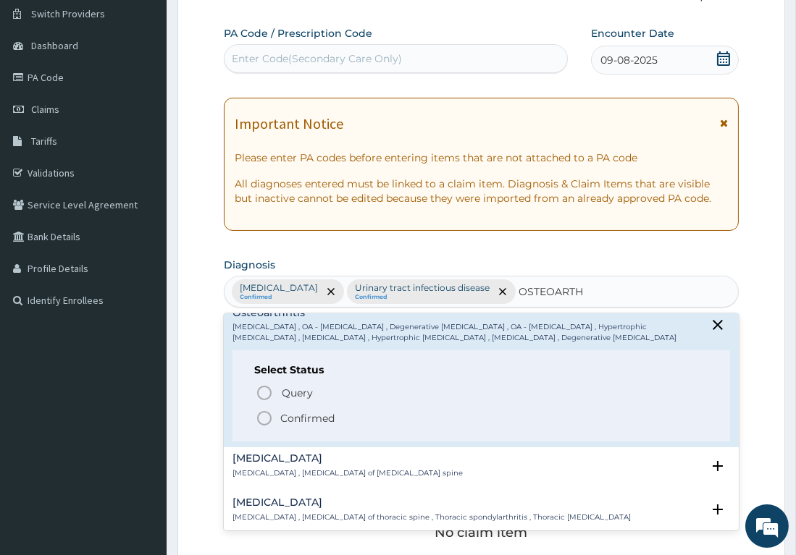
click at [263, 420] on icon "status option filled" at bounding box center [264, 418] width 17 height 17
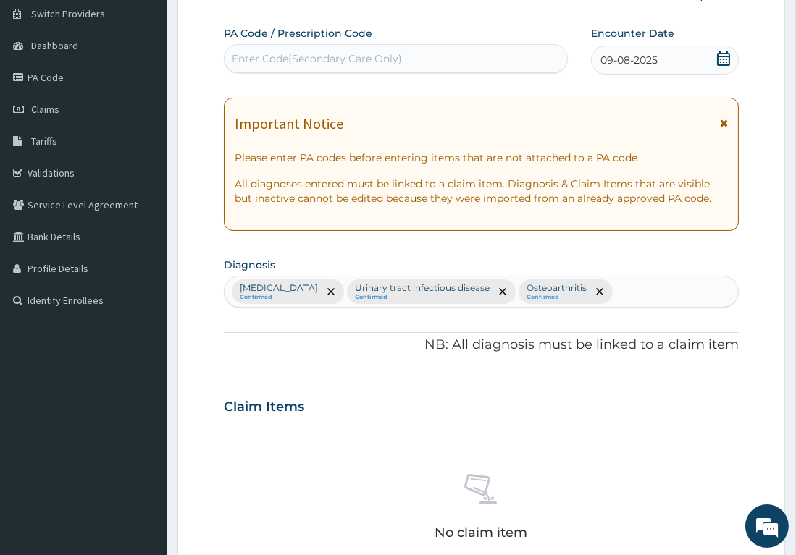
click at [635, 290] on div "Malaria Confirmed Urinary tract infectious disease Confirmed Osteoarthritis Con…" at bounding box center [480, 292] width 513 height 30
type input "IMMUNO"
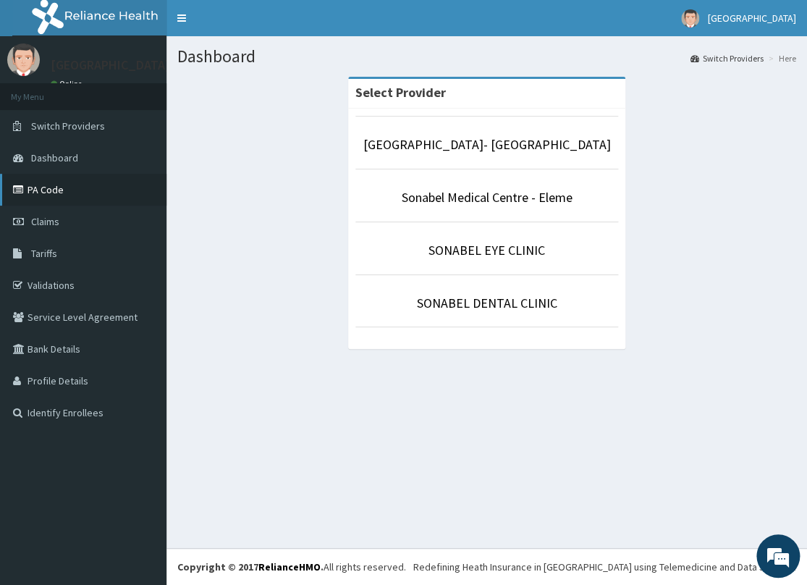
click at [57, 187] on link "PA Code" at bounding box center [83, 190] width 167 height 32
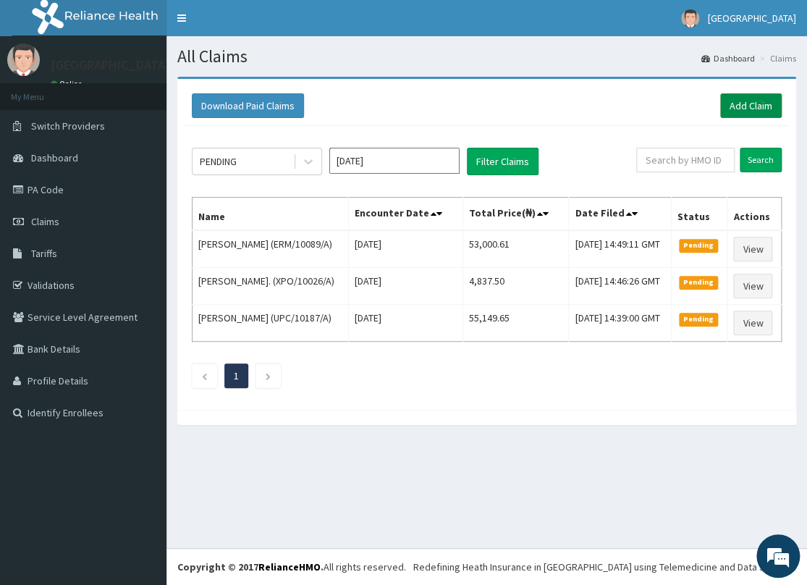
click at [755, 101] on link "Add Claim" at bounding box center [751, 105] width 62 height 25
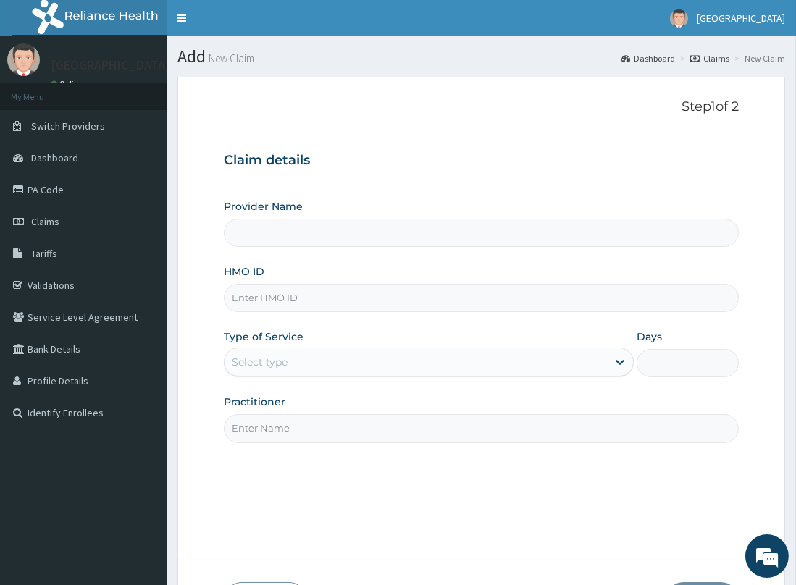
type input "[GEOGRAPHIC_DATA]- [GEOGRAPHIC_DATA]"
click at [327, 287] on input "HMO ID" at bounding box center [481, 298] width 515 height 28
type input "RLD/10006/A"
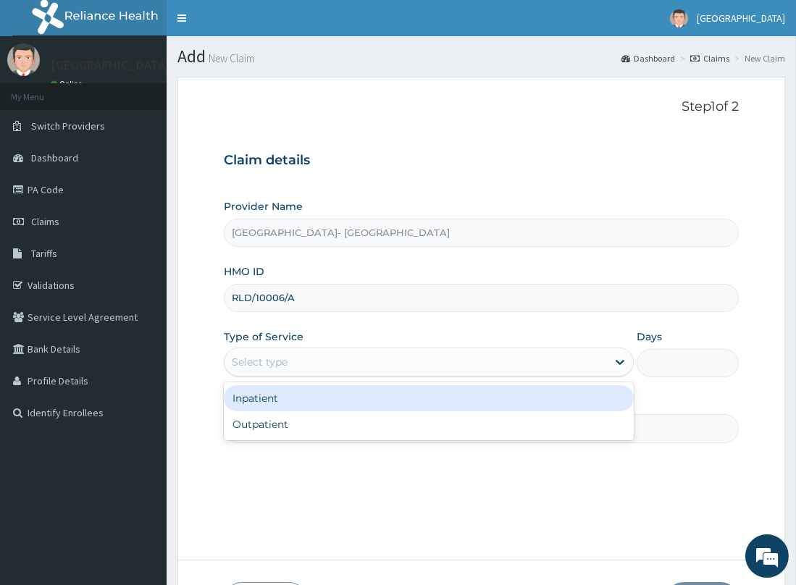
click at [342, 359] on div "Select type" at bounding box center [415, 361] width 382 height 23
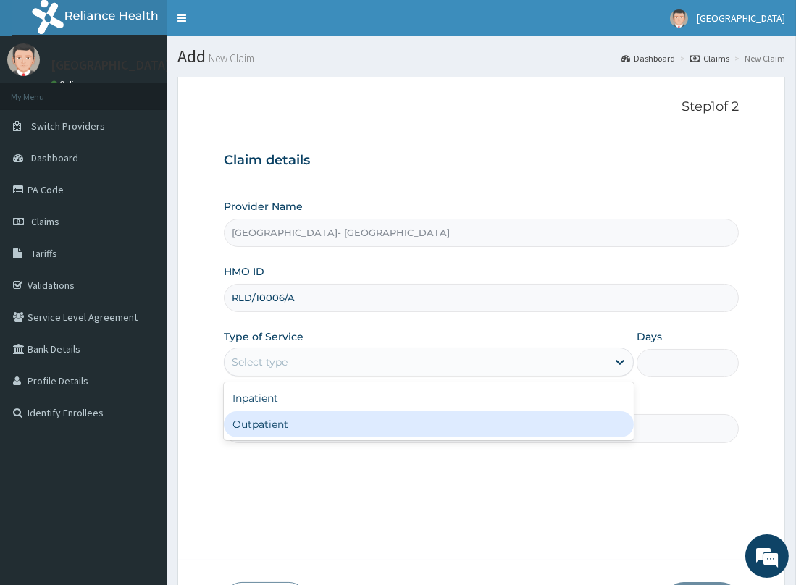
click at [277, 427] on div "Outpatient" at bounding box center [429, 424] width 410 height 26
type input "1"
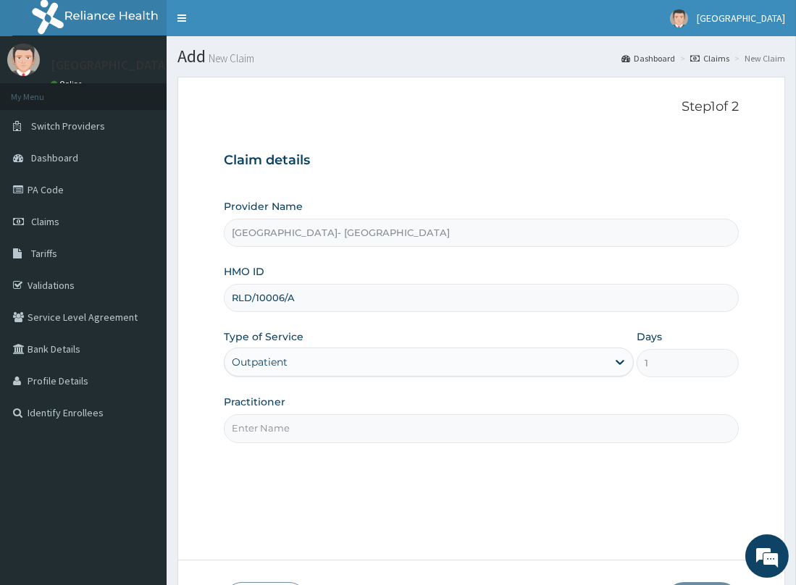
click at [286, 424] on input "Practitioner" at bounding box center [481, 428] width 515 height 28
type input "DR. ODEBEGO"
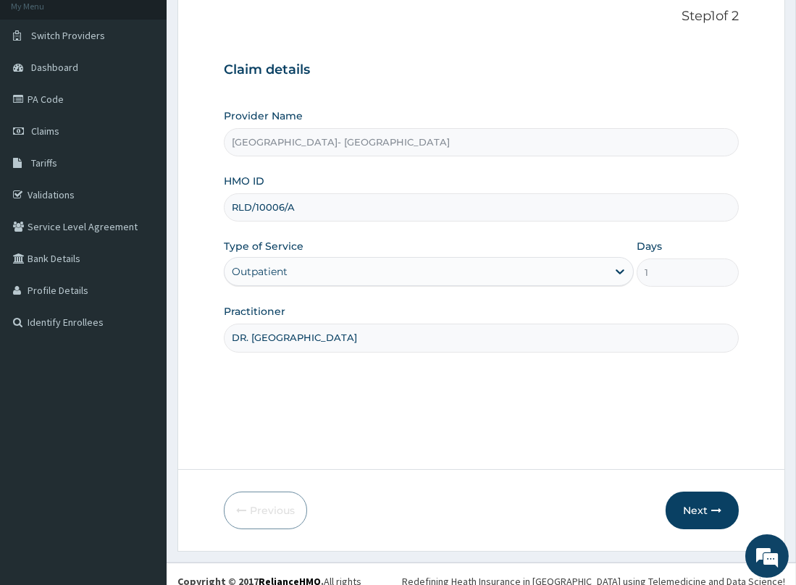
scroll to position [105, 0]
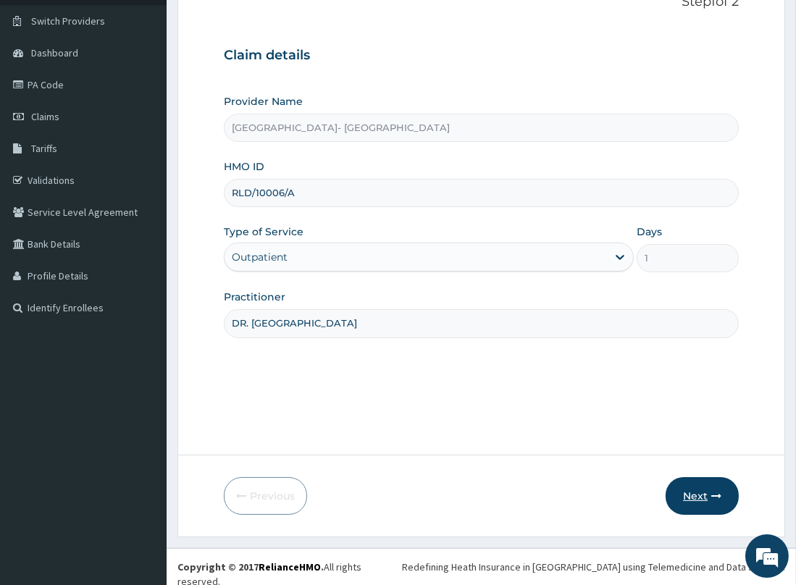
click at [702, 497] on button "Next" at bounding box center [701, 496] width 73 height 38
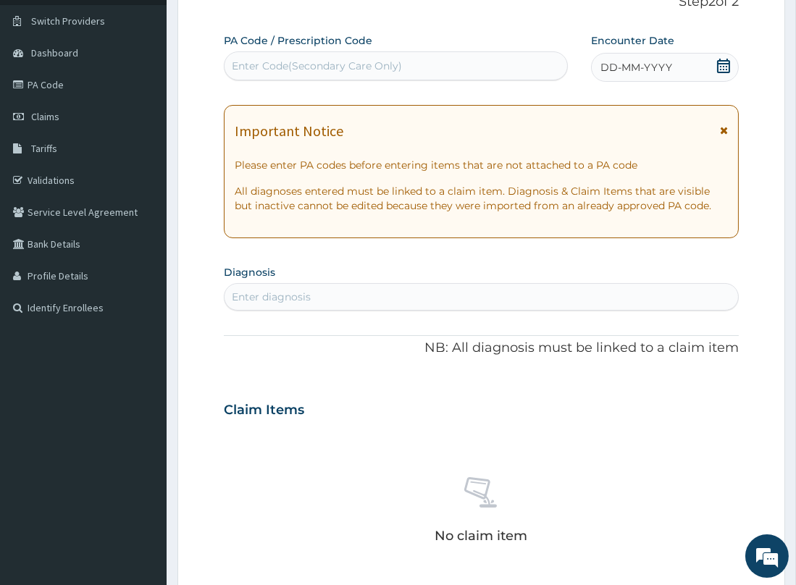
click at [720, 66] on icon at bounding box center [723, 66] width 13 height 14
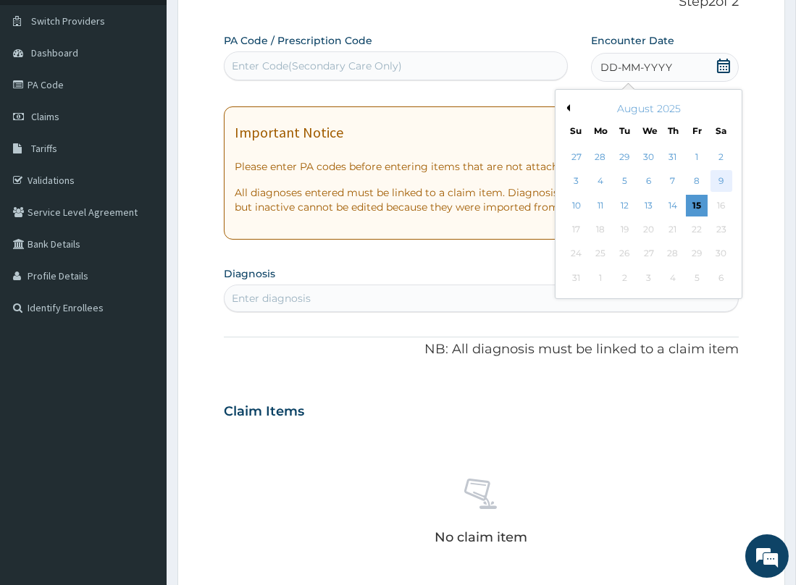
click at [718, 176] on div "9" at bounding box center [721, 182] width 22 height 22
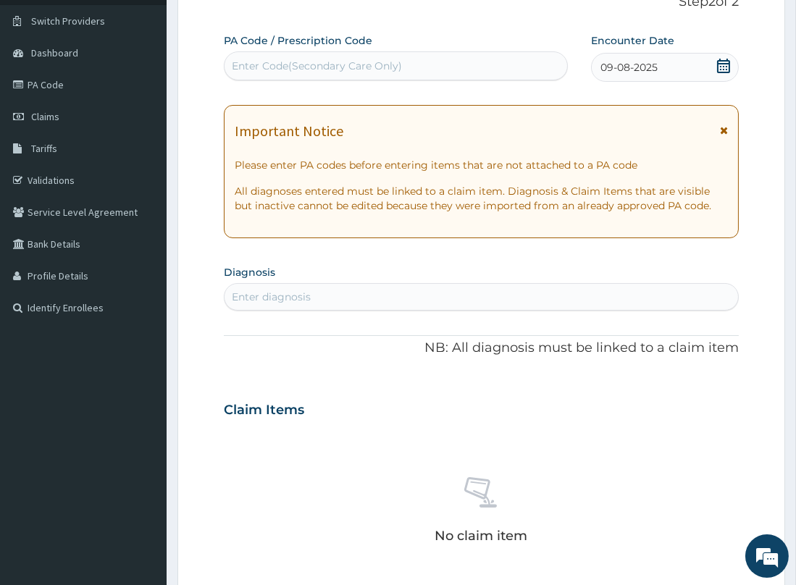
click at [388, 66] on div "Enter Code(Secondary Care Only)" at bounding box center [317, 66] width 170 height 14
paste input "PA/C5CD1E"
type input "PA/C5CD1E"
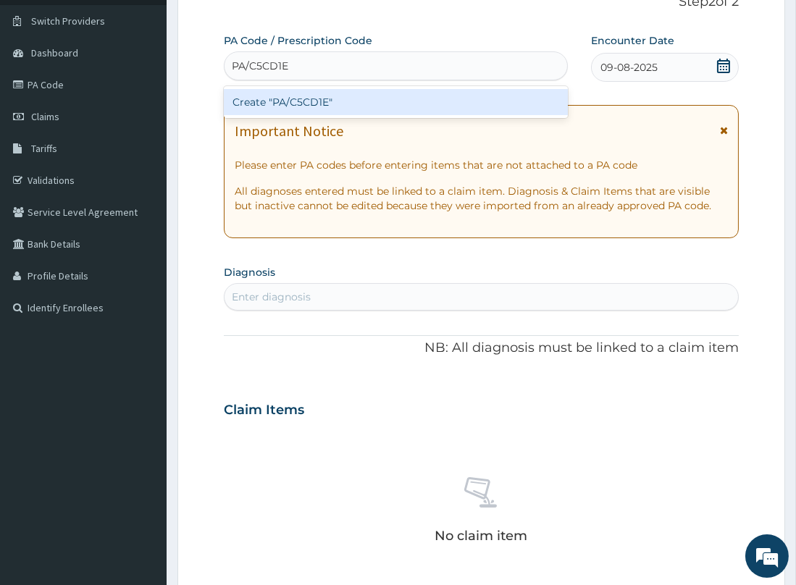
click at [311, 104] on div "Create "PA/C5CD1E"" at bounding box center [396, 102] width 345 height 26
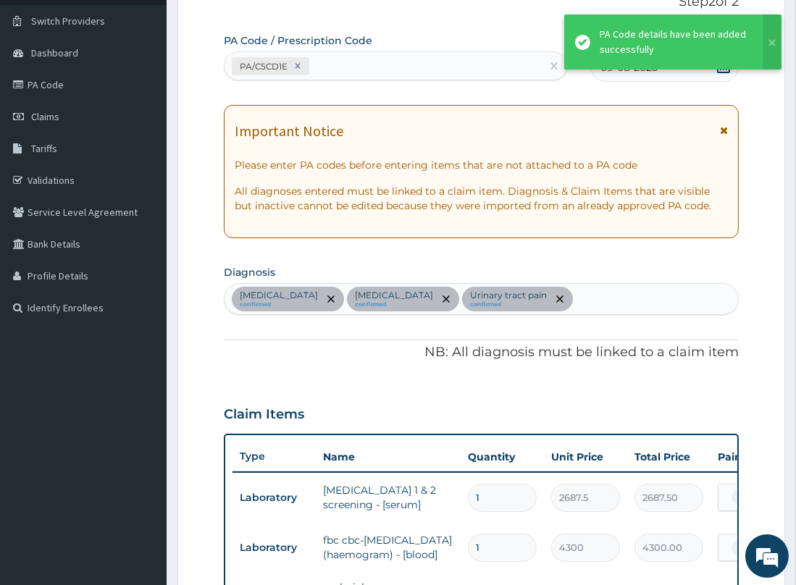
scroll to position [467, 0]
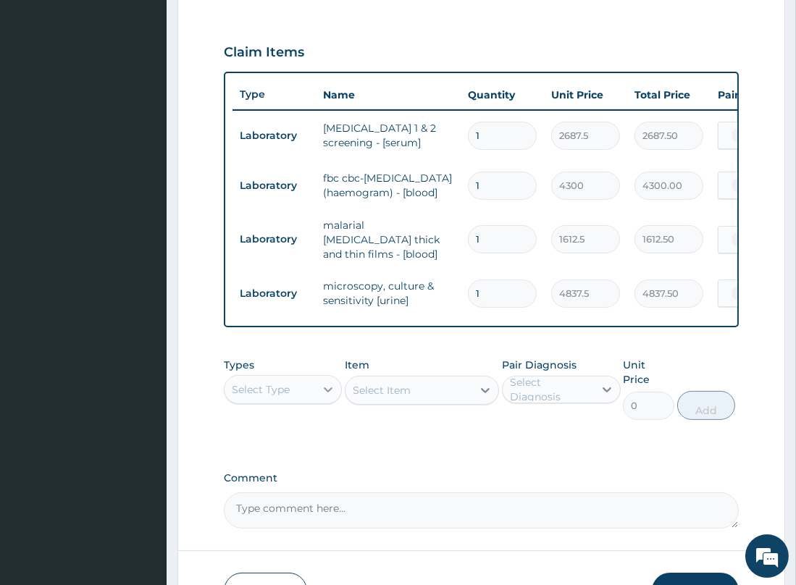
click at [316, 403] on div at bounding box center [328, 390] width 26 height 26
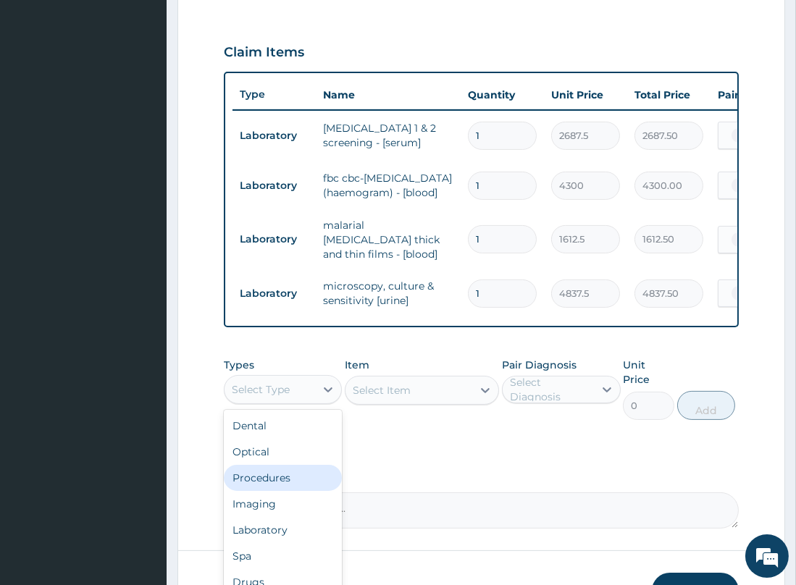
click at [318, 482] on div "Procedures" at bounding box center [283, 478] width 119 height 26
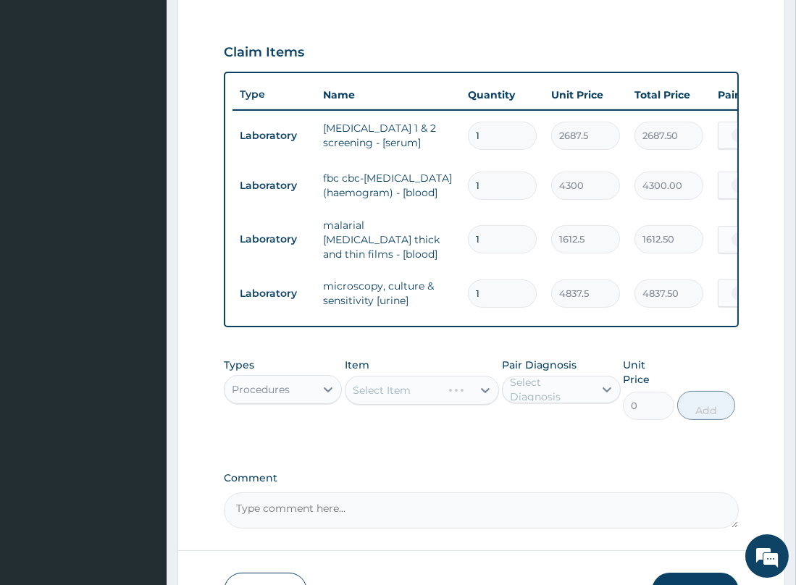
click at [434, 403] on div "Select Item" at bounding box center [422, 390] width 154 height 29
click at [418, 400] on div "Select Item" at bounding box center [408, 390] width 127 height 23
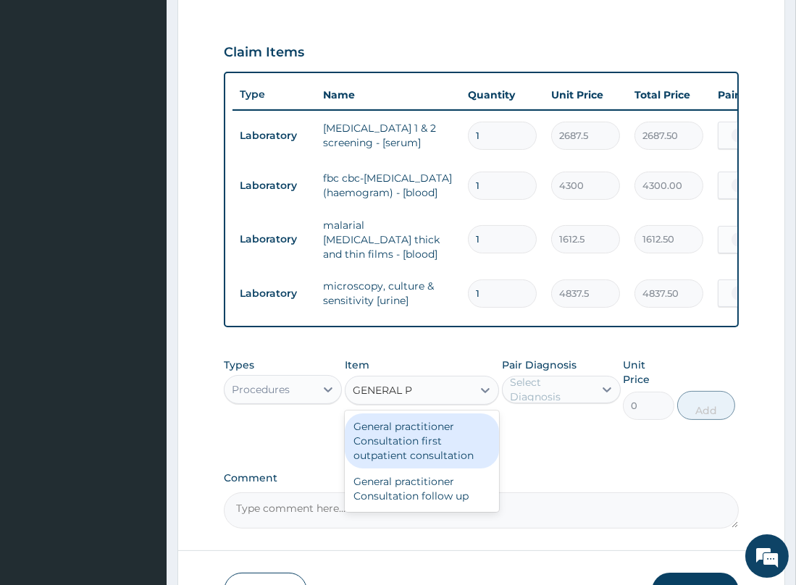
type input "GENERAL PR"
click at [386, 449] on div "General practitioner Consultation first outpatient consultation" at bounding box center [422, 440] width 154 height 55
type input "3547.5"
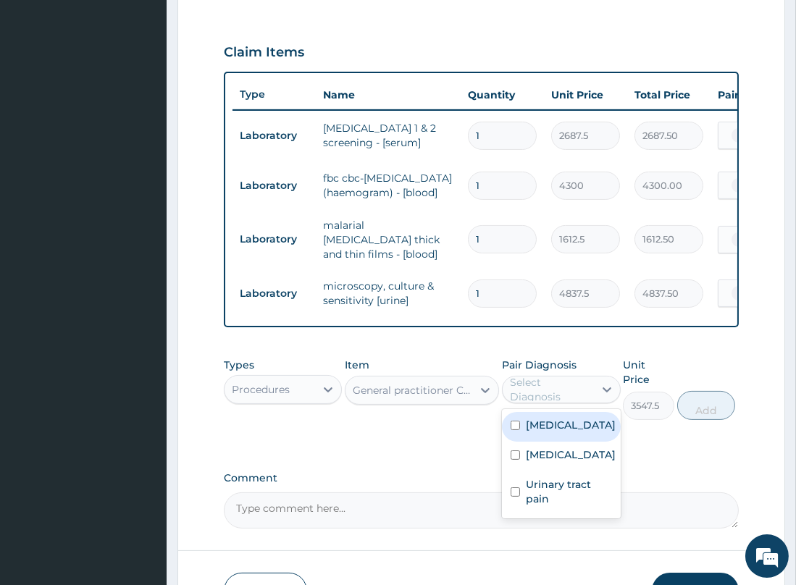
click at [575, 398] on div "Select Diagnosis" at bounding box center [551, 389] width 83 height 29
click at [521, 438] on div "Immunosuppression" at bounding box center [561, 427] width 119 height 30
checkbox input "true"
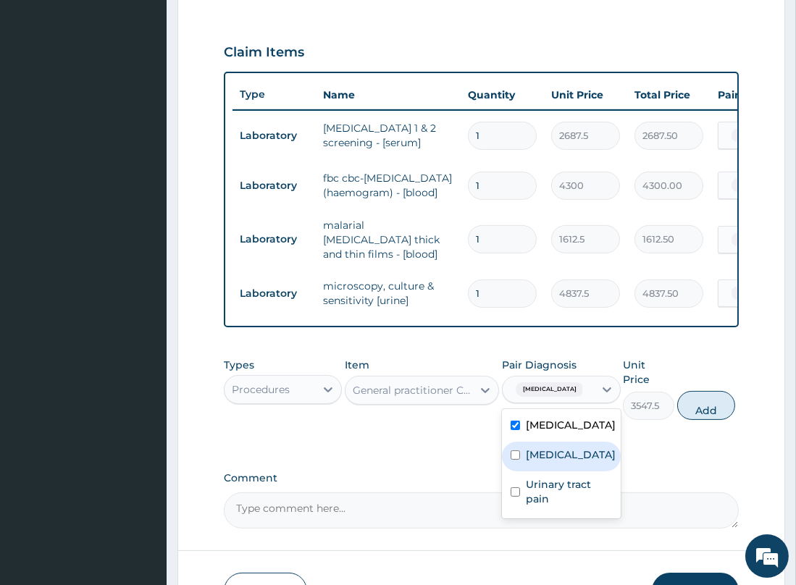
click at [521, 466] on div "[MEDICAL_DATA]" at bounding box center [561, 457] width 119 height 30
checkbox input "true"
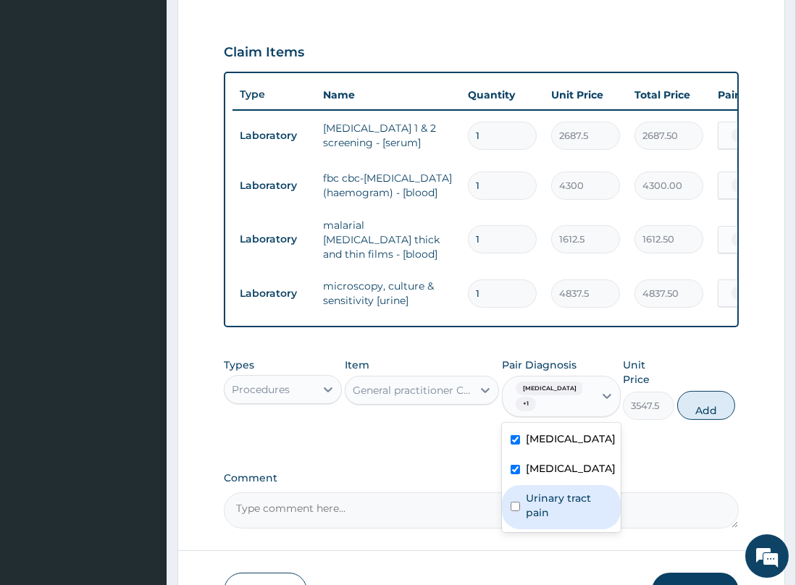
click at [516, 511] on input "checkbox" at bounding box center [514, 506] width 9 height 9
checkbox input "true"
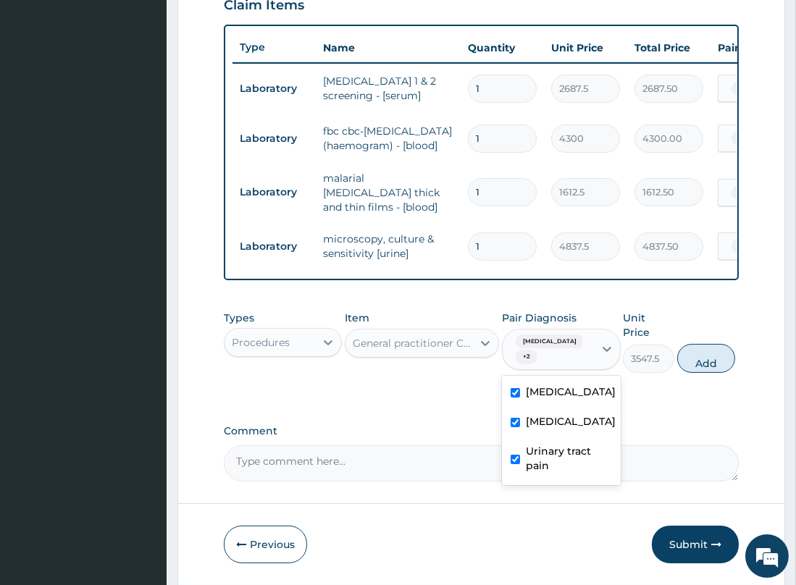
scroll to position [571, 0]
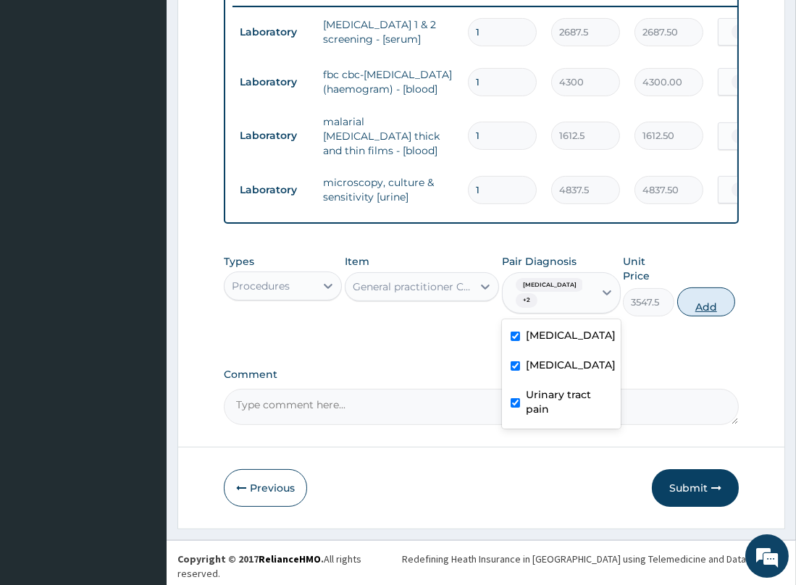
click at [713, 312] on button "Add" at bounding box center [706, 301] width 58 height 29
type input "0"
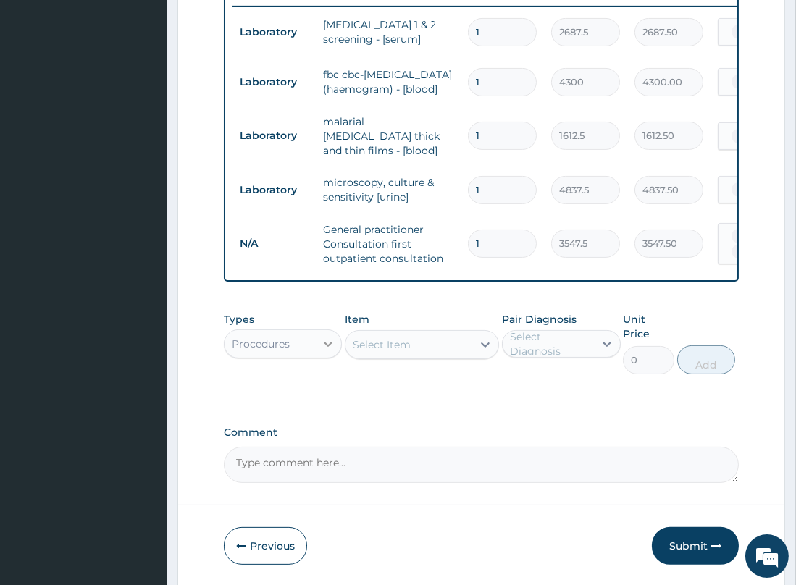
click at [320, 356] on div at bounding box center [328, 344] width 26 height 26
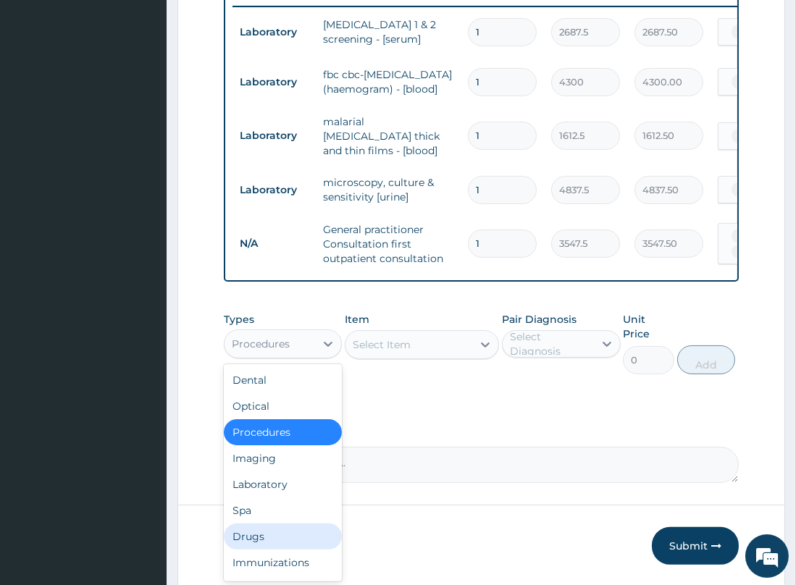
click at [261, 543] on div "Drugs" at bounding box center [283, 537] width 119 height 26
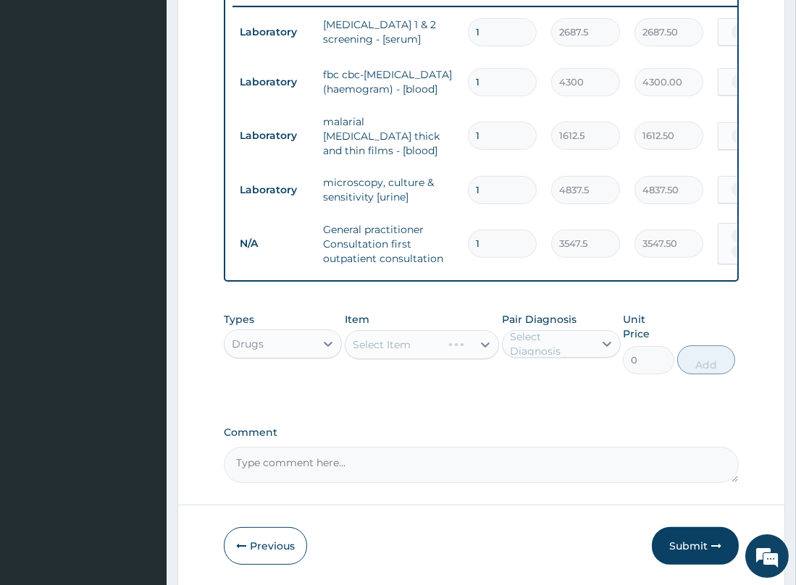
click at [428, 354] on div "Select Item" at bounding box center [422, 344] width 154 height 29
click at [428, 354] on div "Select Item" at bounding box center [393, 344] width 96 height 23
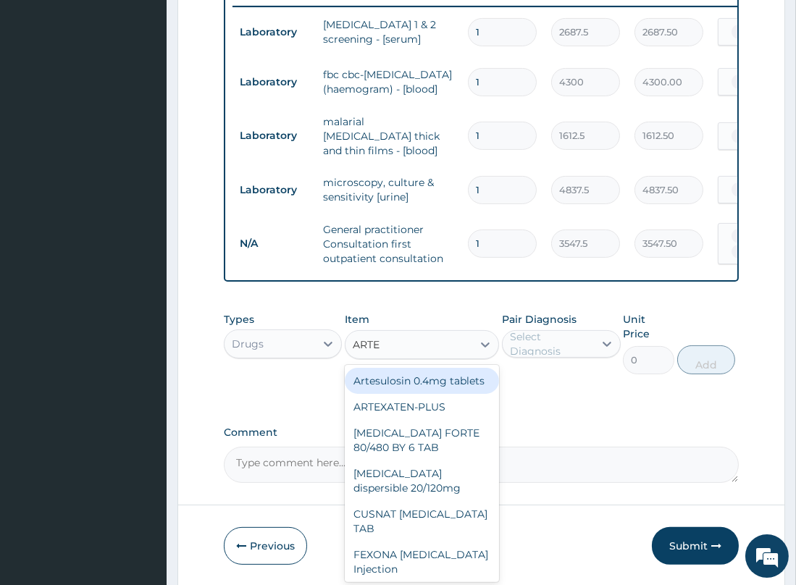
type input "ARTEM"
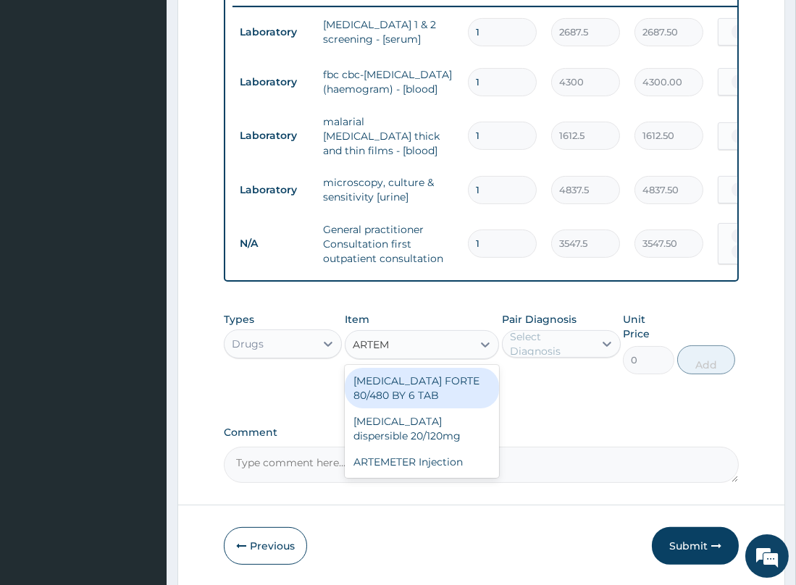
click at [416, 402] on div "[MEDICAL_DATA] FORTE 80/480 BY 6 TAB" at bounding box center [422, 388] width 154 height 41
type input "449.35"
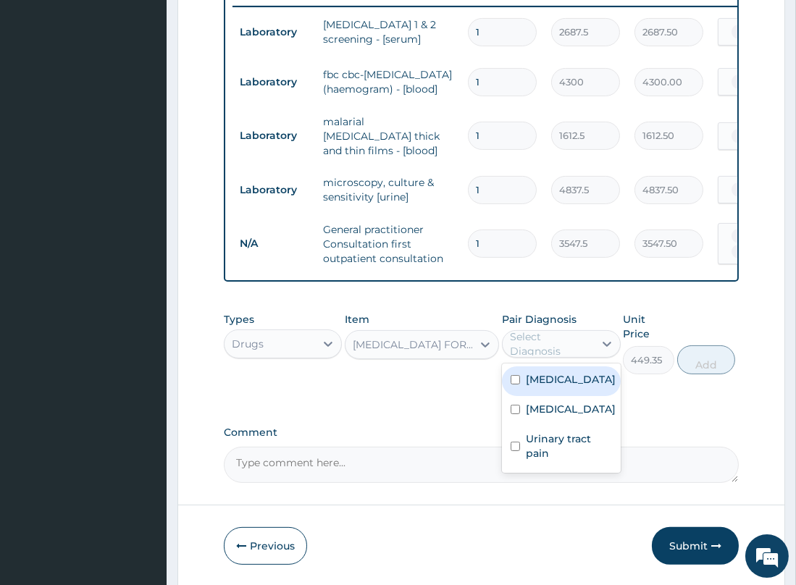
click at [547, 355] on div "Select Diagnosis" at bounding box center [551, 343] width 83 height 29
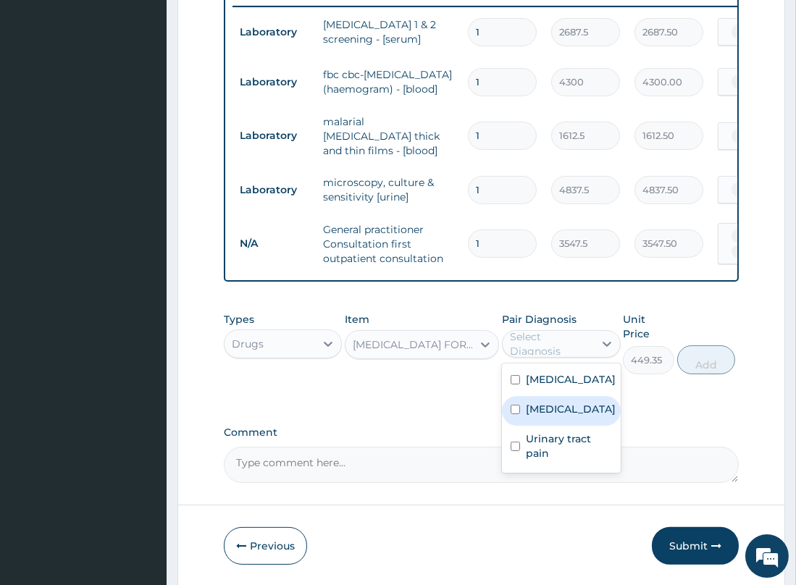
click at [514, 414] on input "checkbox" at bounding box center [514, 409] width 9 height 9
checkbox input "true"
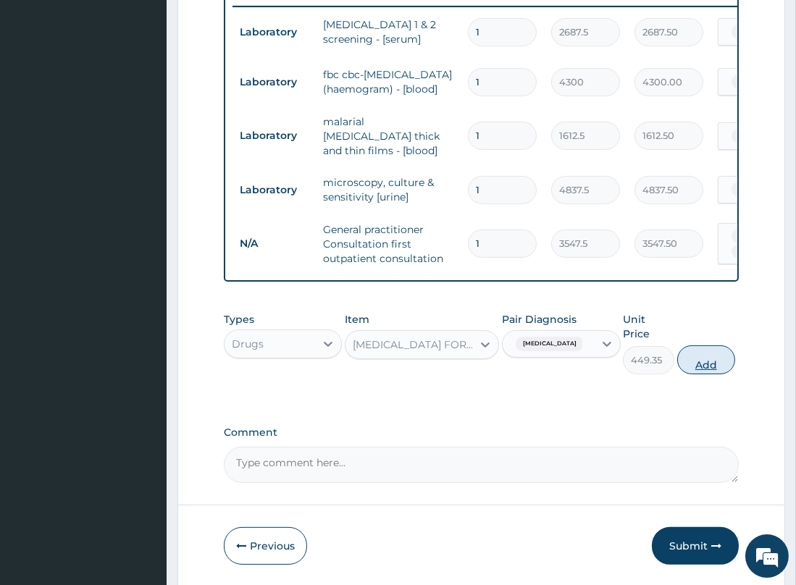
click at [696, 363] on button "Add" at bounding box center [706, 359] width 58 height 29
type input "0"
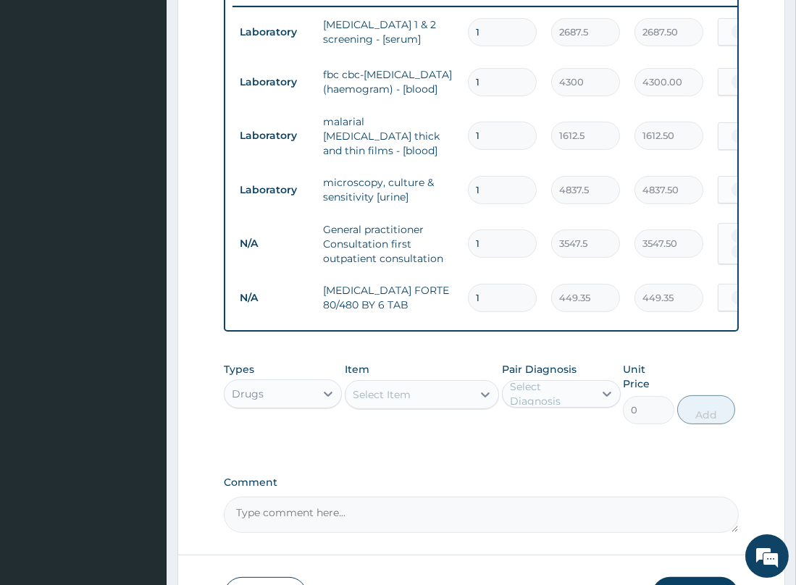
click at [503, 301] on input "1" at bounding box center [502, 298] width 69 height 28
type input "0.00"
type input "6"
type input "2696.10"
type input "6"
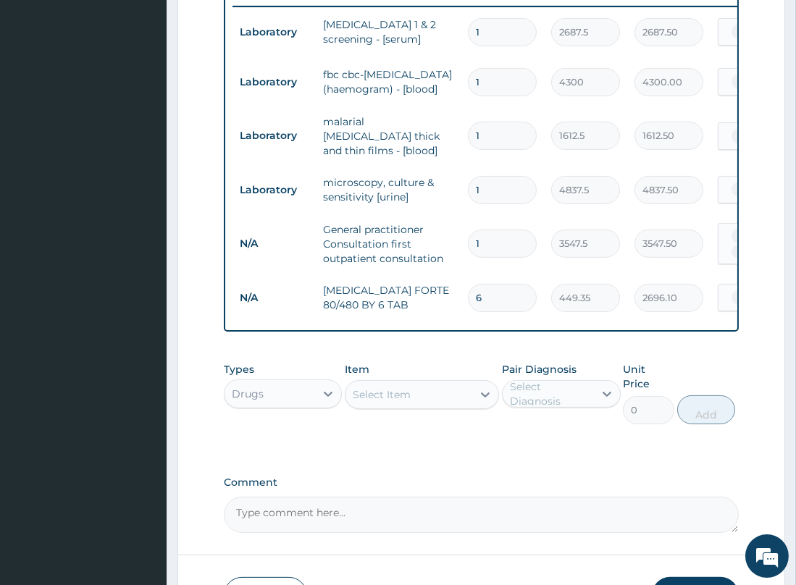
click at [406, 402] on div "Select Item" at bounding box center [382, 394] width 58 height 14
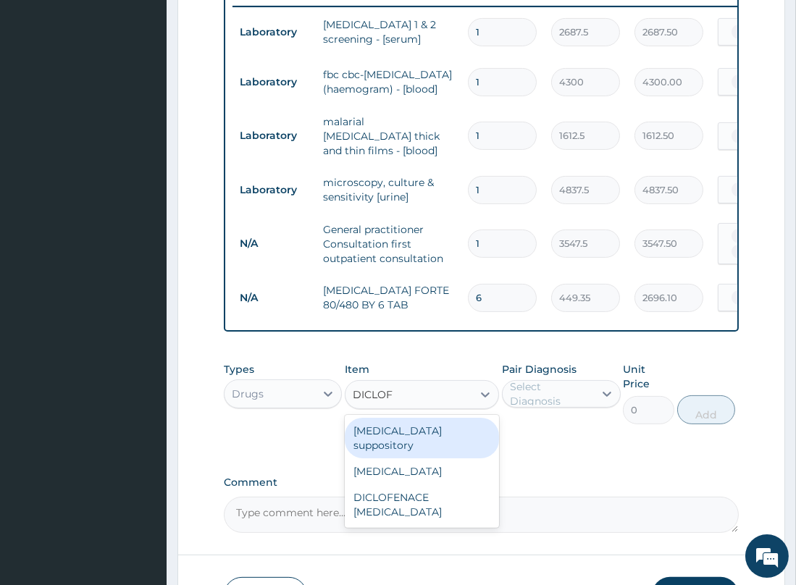
type input "DICLOFE"
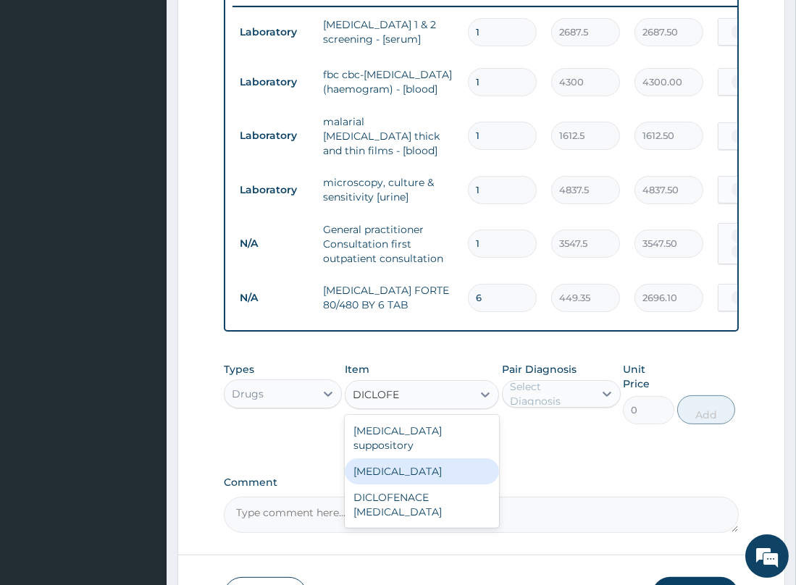
click at [413, 467] on div "[MEDICAL_DATA]" at bounding box center [422, 471] width 154 height 26
type input "591.25"
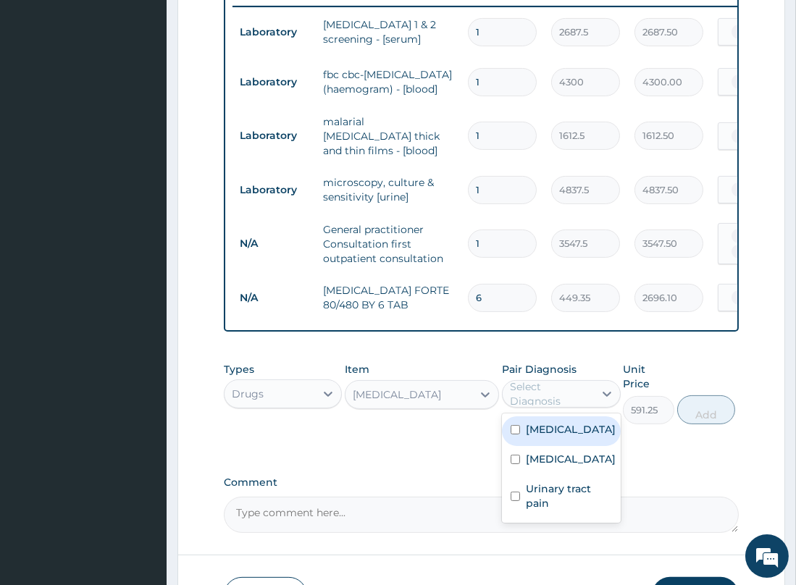
click at [565, 405] on div "Select Diagnosis" at bounding box center [551, 393] width 83 height 29
click at [455, 406] on div "[MEDICAL_DATA]" at bounding box center [408, 394] width 127 height 23
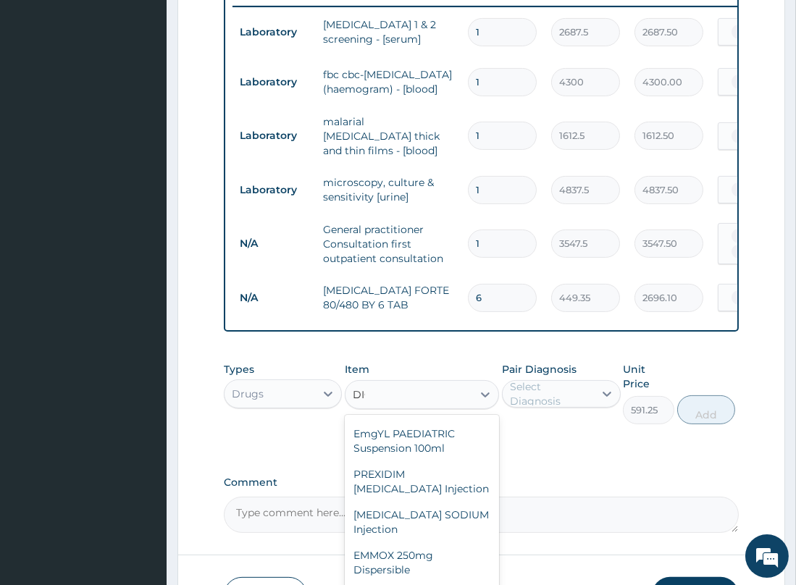
scroll to position [0, 0]
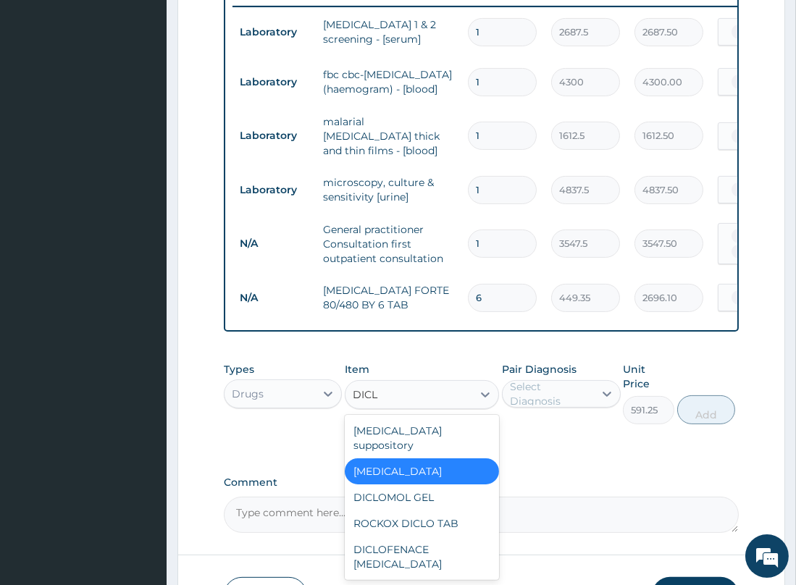
type input "DICLO"
click at [383, 516] on div "ROCKOX DICLO TAB" at bounding box center [422, 523] width 154 height 26
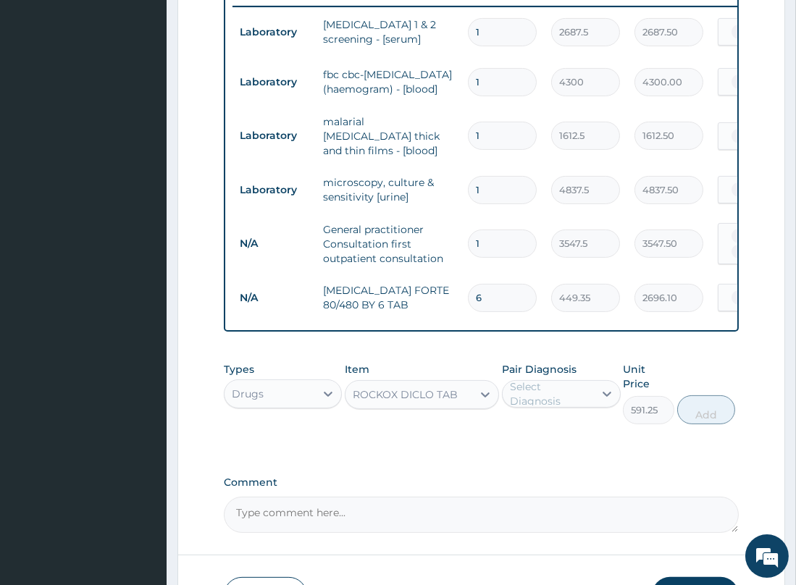
type input "82.775"
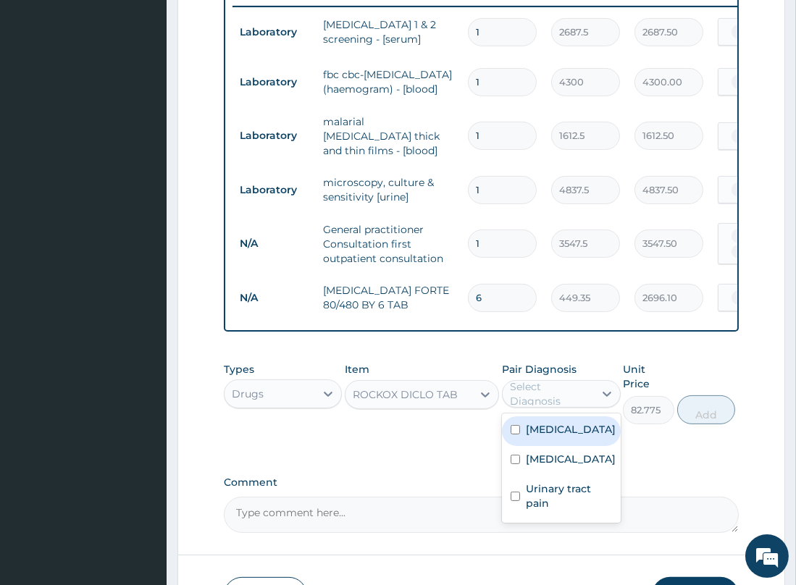
click at [587, 405] on div "Select Diagnosis" at bounding box center [551, 393] width 83 height 29
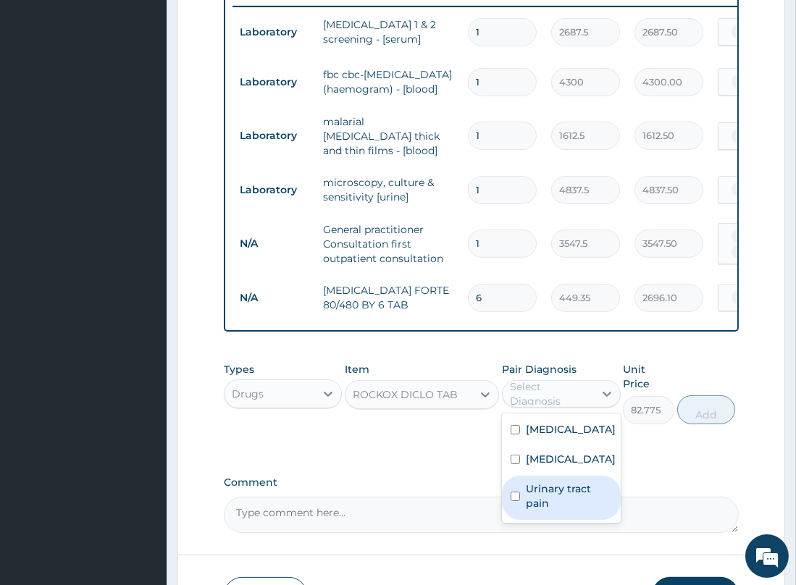
click at [514, 501] on input "checkbox" at bounding box center [514, 496] width 9 height 9
checkbox input "true"
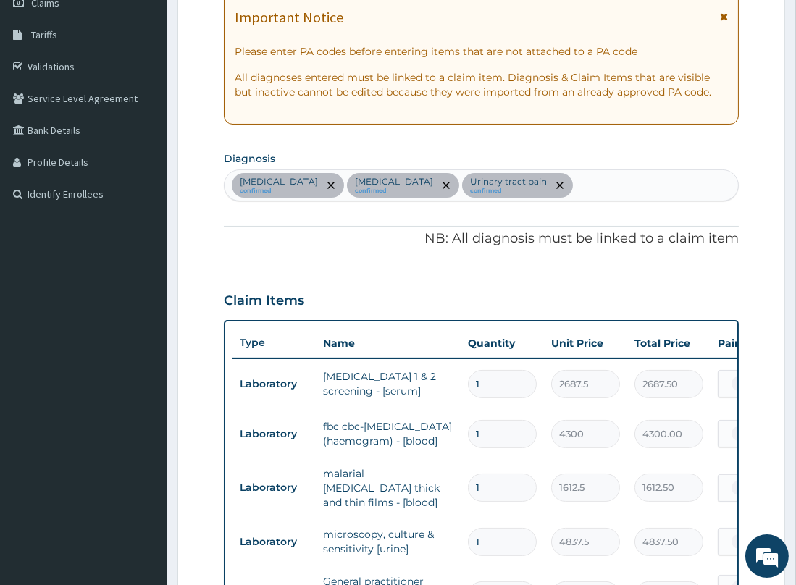
scroll to position [194, 0]
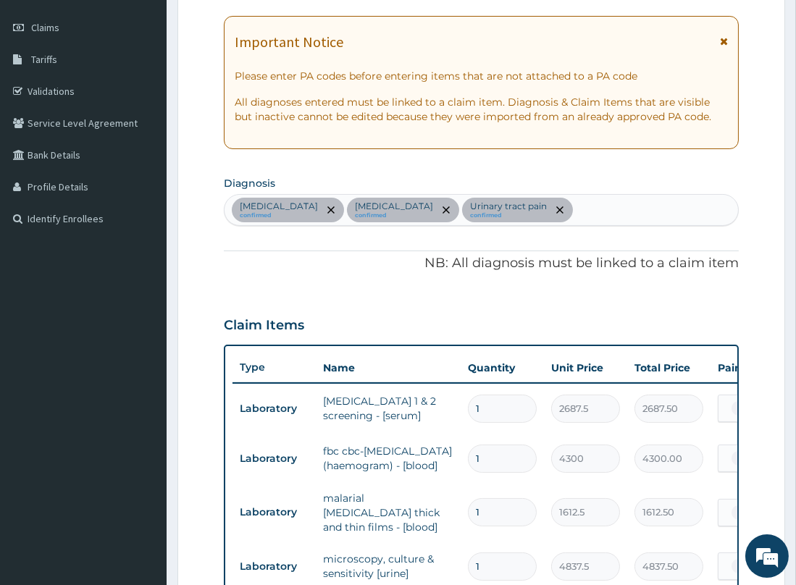
click at [610, 207] on div "Immunosuppression confirmed Malaria confirmed Urinary tract pain confirmed" at bounding box center [480, 210] width 513 height 30
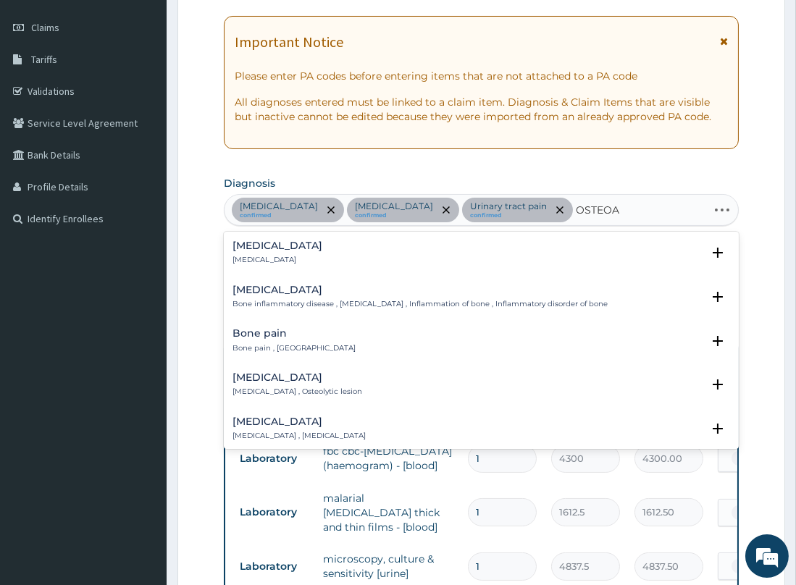
type input "OSTEOAR"
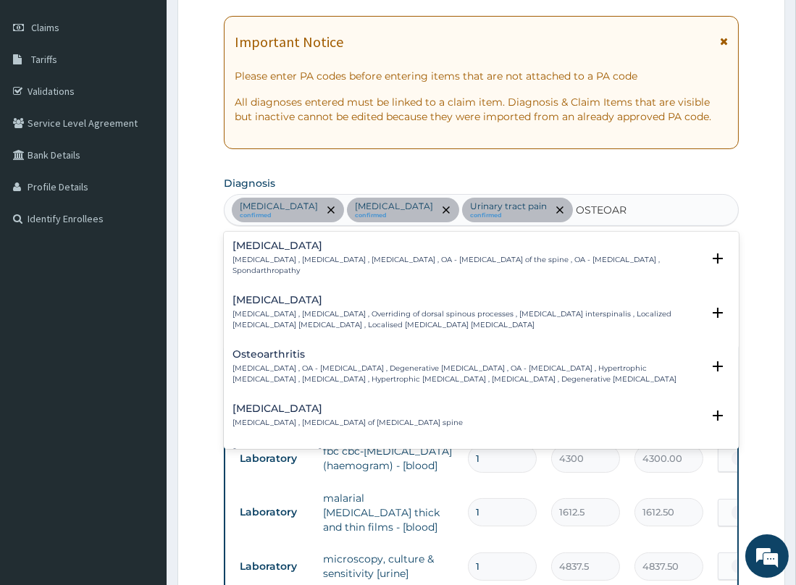
click at [287, 357] on h4 "Osteoarthritis" at bounding box center [466, 354] width 469 height 11
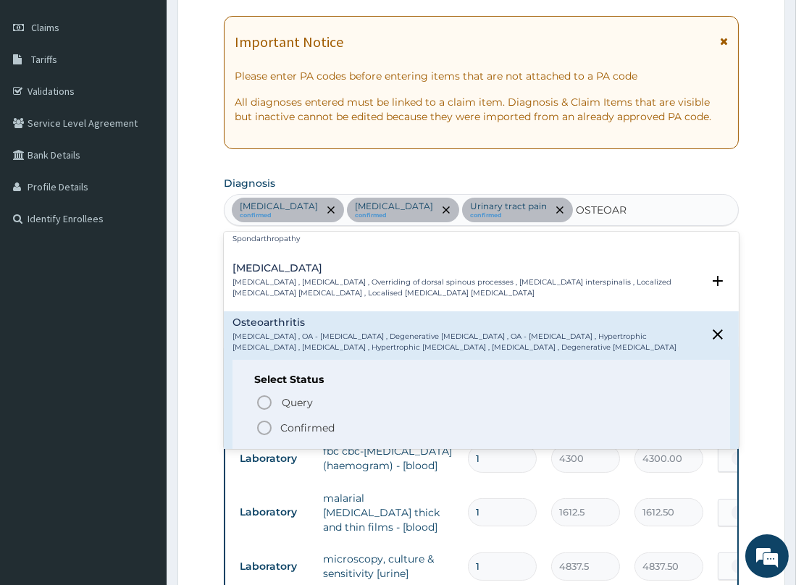
scroll to position [65, 0]
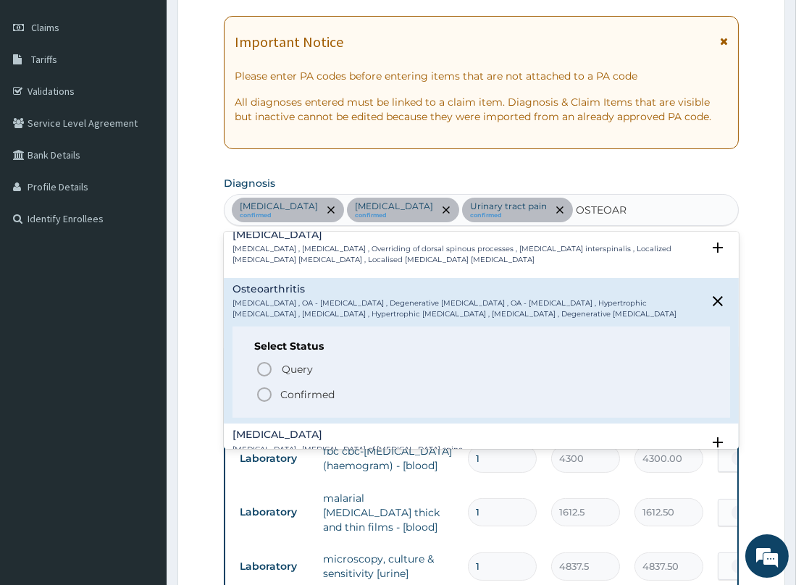
click at [262, 389] on icon "status option filled" at bounding box center [264, 394] width 17 height 17
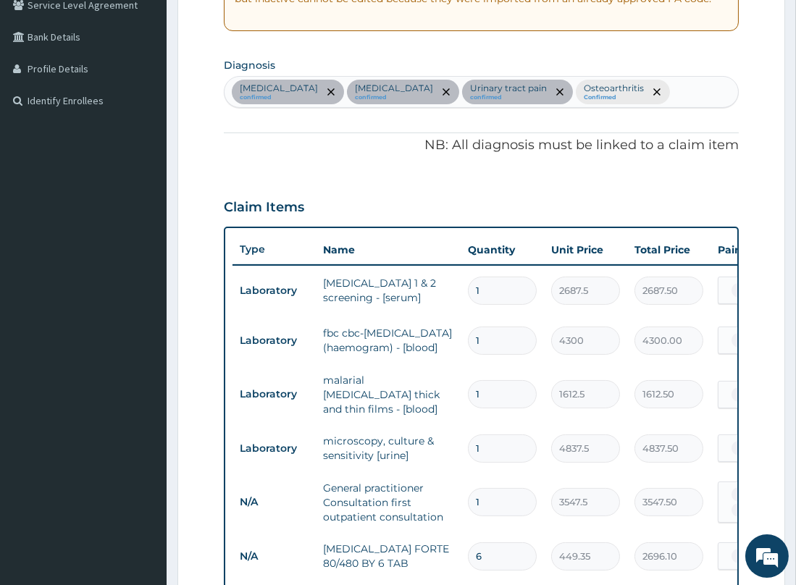
scroll to position [440, 0]
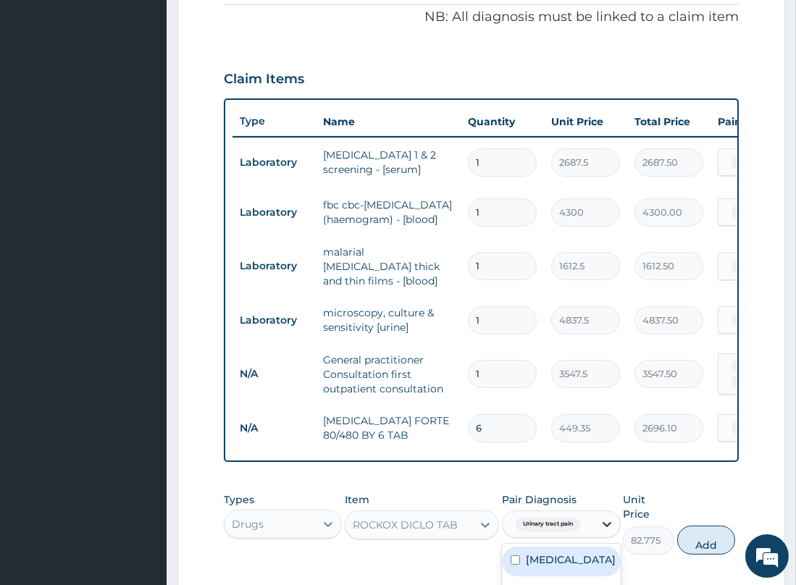
click at [605, 531] on icon at bounding box center [607, 524] width 14 height 14
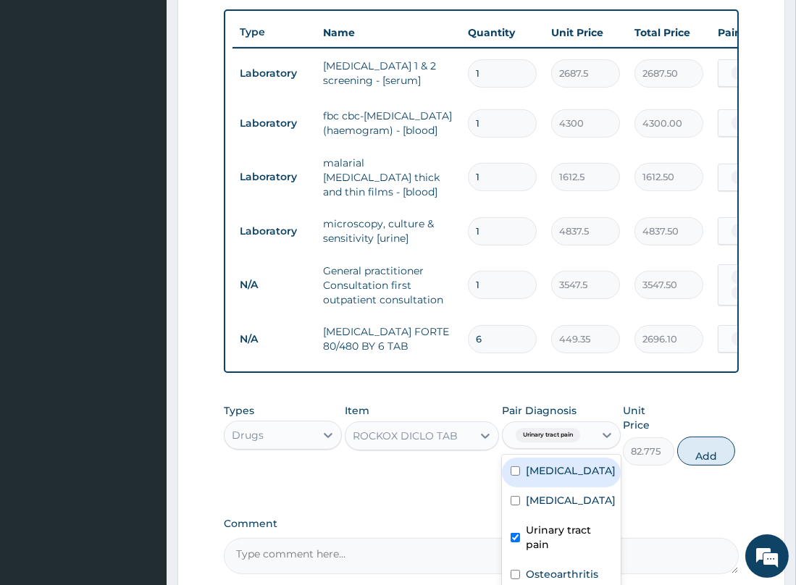
scroll to position [534, 0]
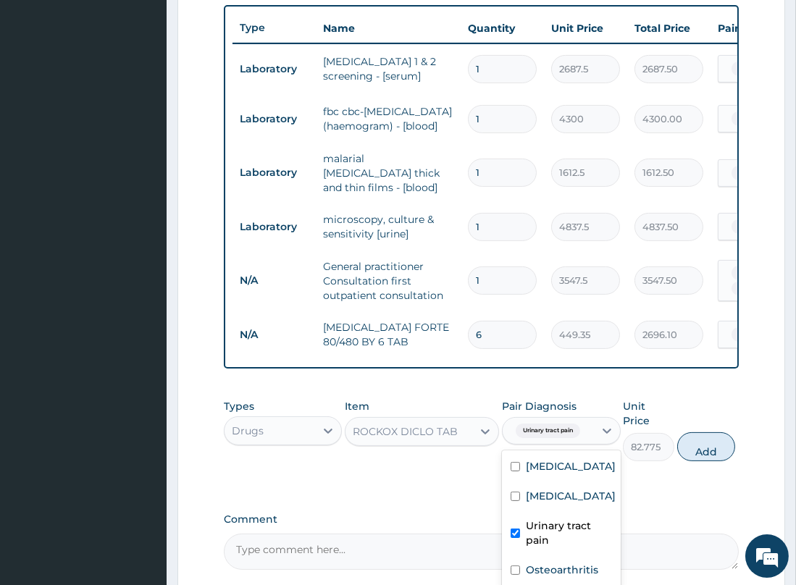
click at [514, 538] on input "checkbox" at bounding box center [514, 533] width 9 height 9
checkbox input "false"
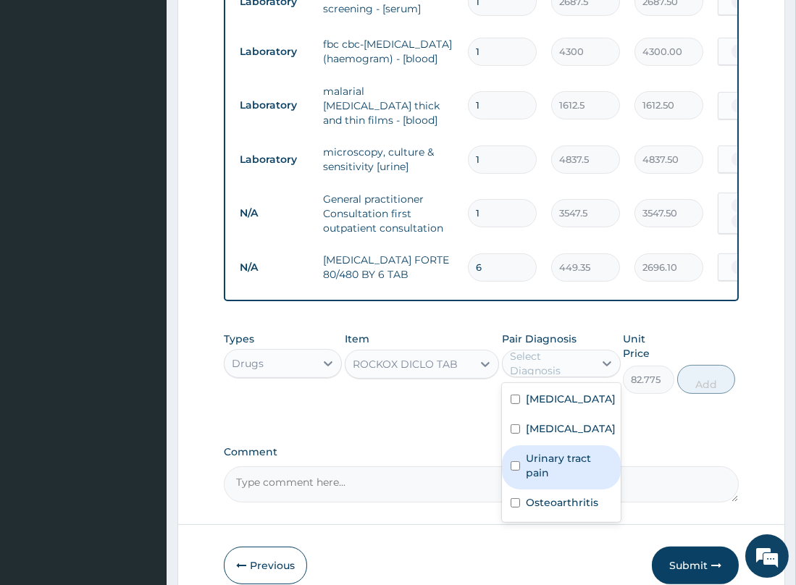
scroll to position [605, 0]
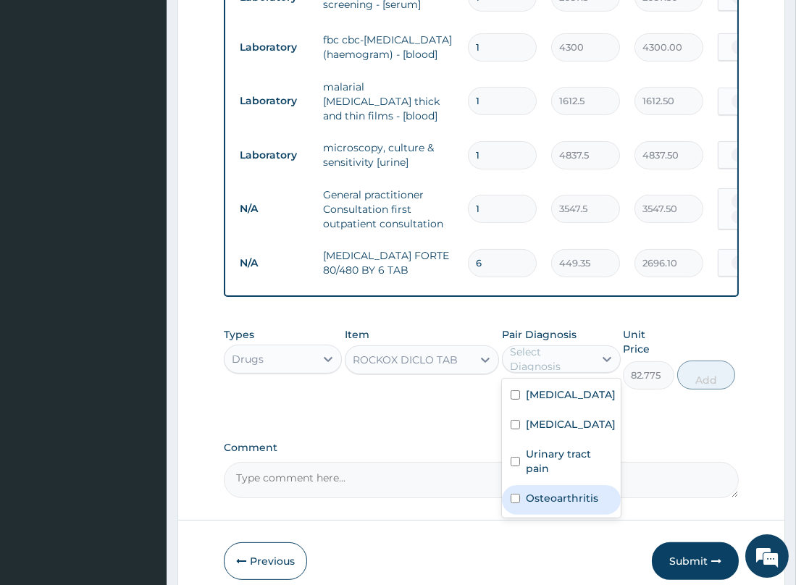
click at [503, 513] on div "Osteoarthritis" at bounding box center [561, 500] width 119 height 30
checkbox input "true"
click at [697, 377] on button "Add" at bounding box center [706, 375] width 58 height 29
type input "0"
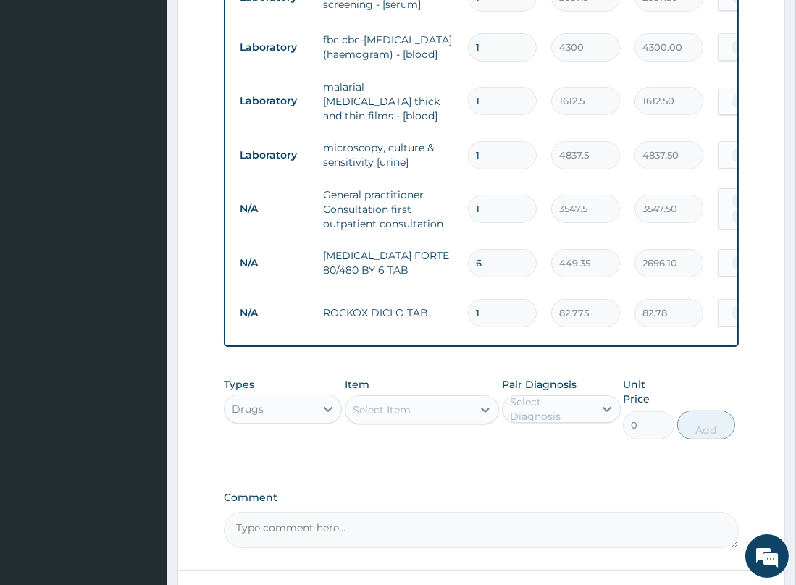
click at [497, 316] on input "1" at bounding box center [502, 313] width 69 height 28
type input "10"
type input "827.75"
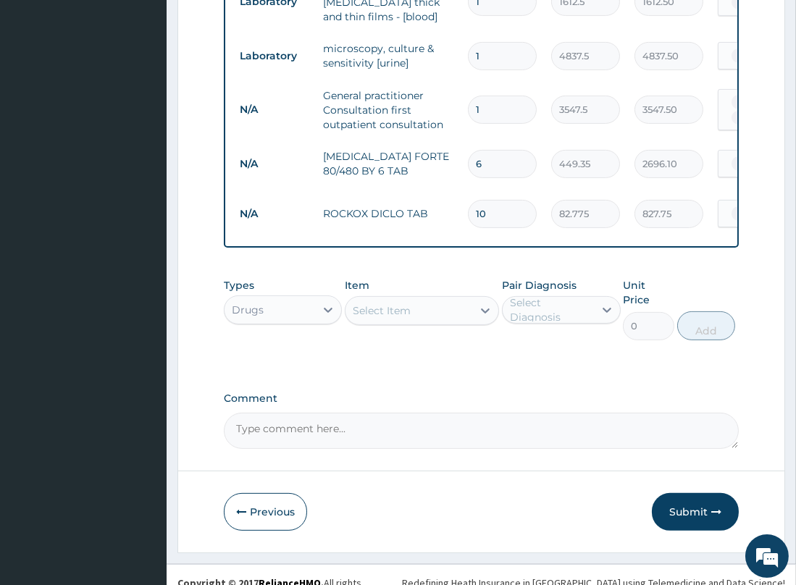
scroll to position [714, 0]
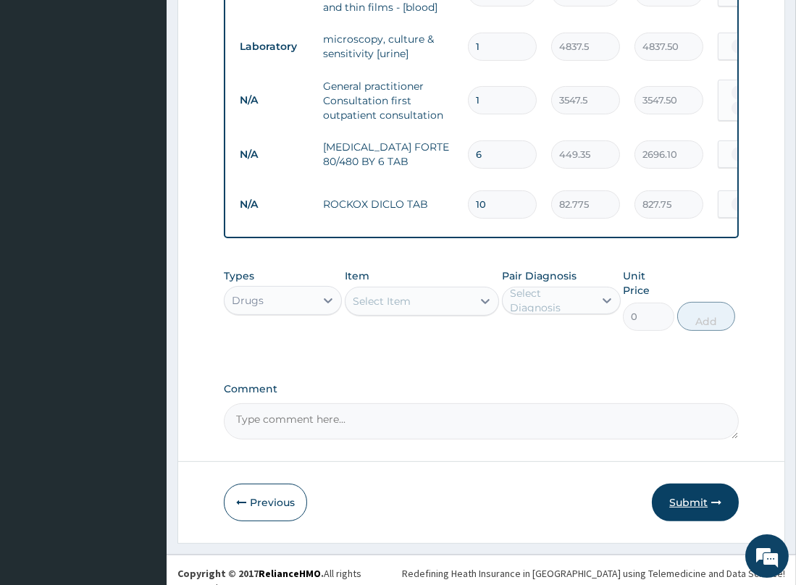
type input "10"
click at [694, 495] on button "Submit" at bounding box center [695, 503] width 87 height 38
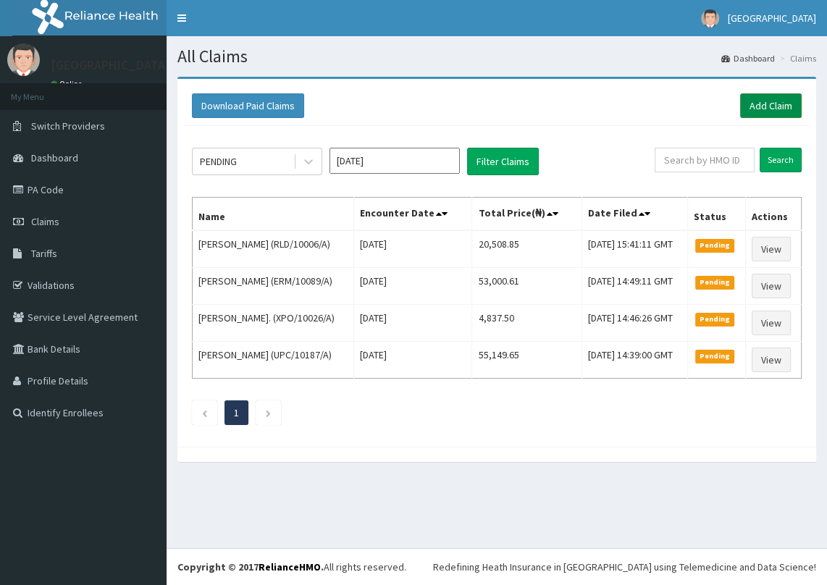
click at [760, 104] on link "Add Claim" at bounding box center [771, 105] width 62 height 25
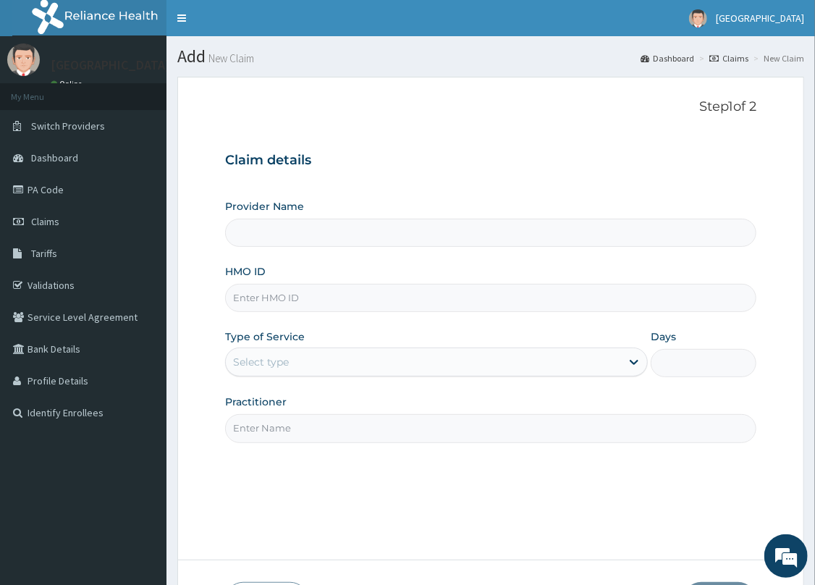
type input "[GEOGRAPHIC_DATA]- [GEOGRAPHIC_DATA]"
click at [392, 304] on input "HMO ID" at bounding box center [490, 298] width 531 height 28
type input "ITX/10197/A"
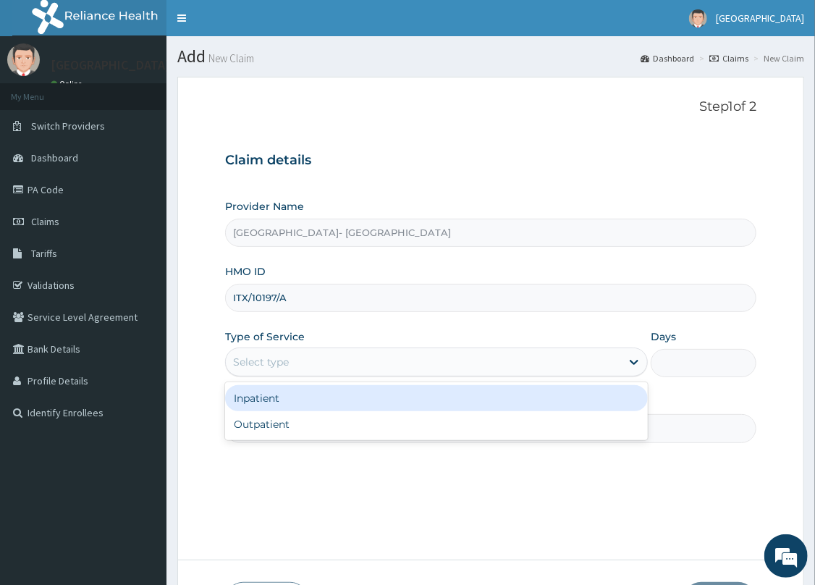
click at [342, 367] on div "Select type" at bounding box center [423, 361] width 395 height 23
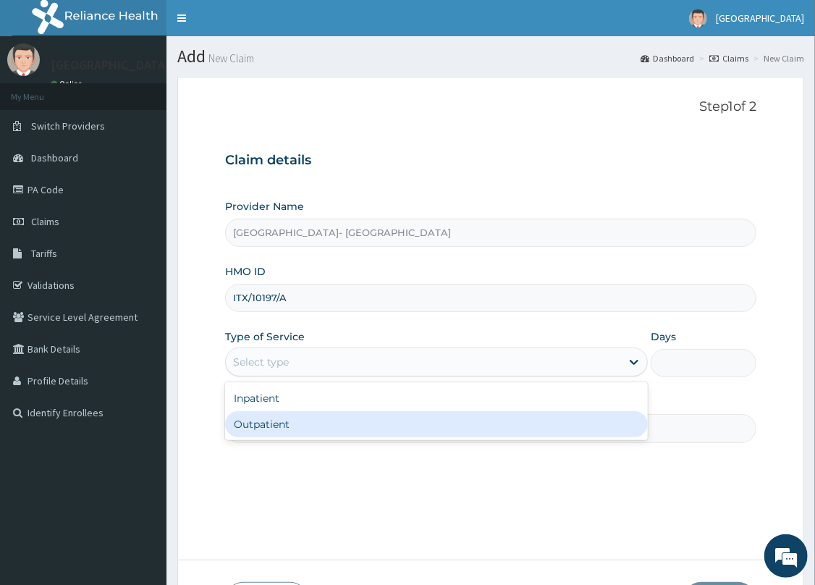
click at [306, 426] on div "Outpatient" at bounding box center [436, 424] width 423 height 26
type input "1"
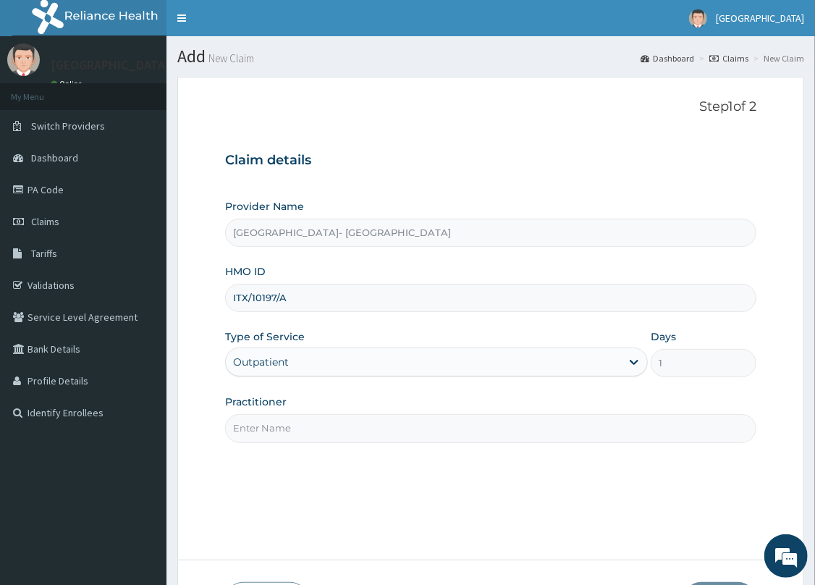
click at [306, 426] on input "Practitioner" at bounding box center [490, 428] width 531 height 28
type input "DR. [GEOGRAPHIC_DATA]"
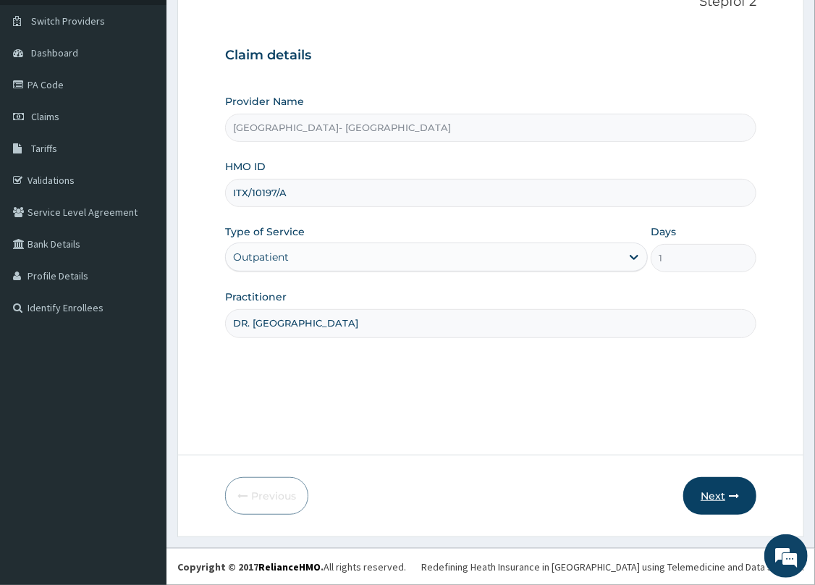
click at [715, 489] on button "Next" at bounding box center [720, 496] width 73 height 38
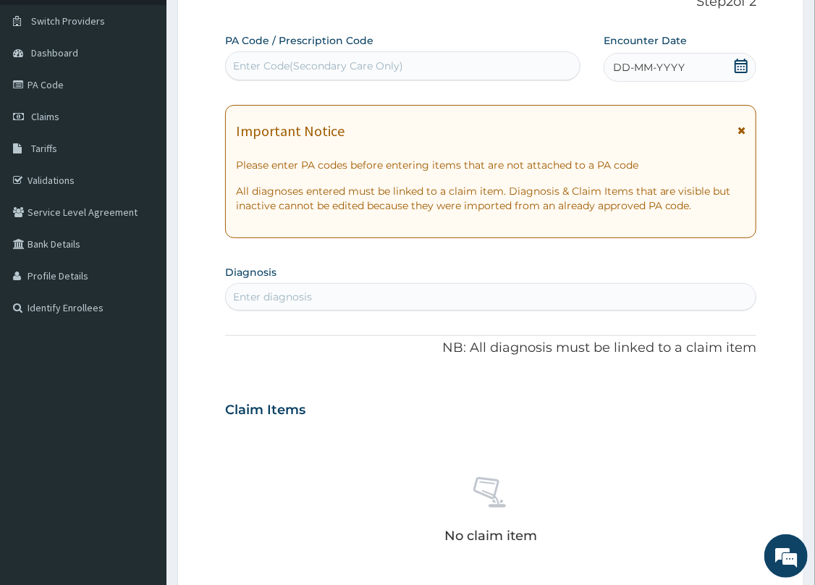
click at [742, 66] on icon at bounding box center [741, 66] width 13 height 14
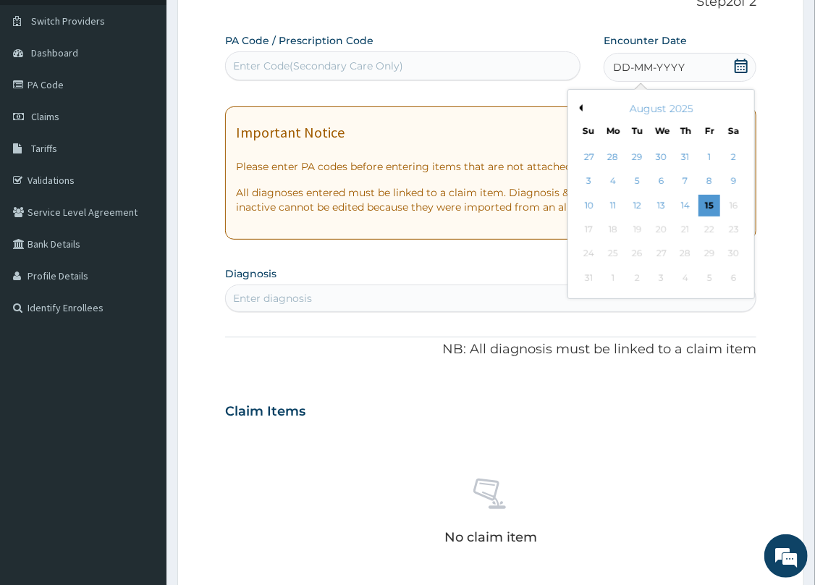
click at [580, 107] on button "Previous Month" at bounding box center [579, 107] width 7 height 7
click at [706, 179] on div "11" at bounding box center [710, 182] width 22 height 22
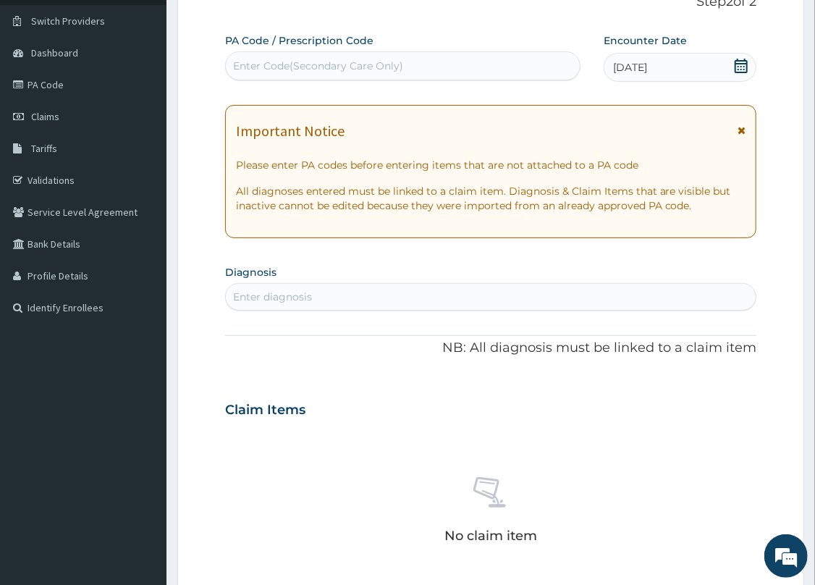
click at [350, 300] on div "Enter diagnosis" at bounding box center [491, 296] width 530 height 23
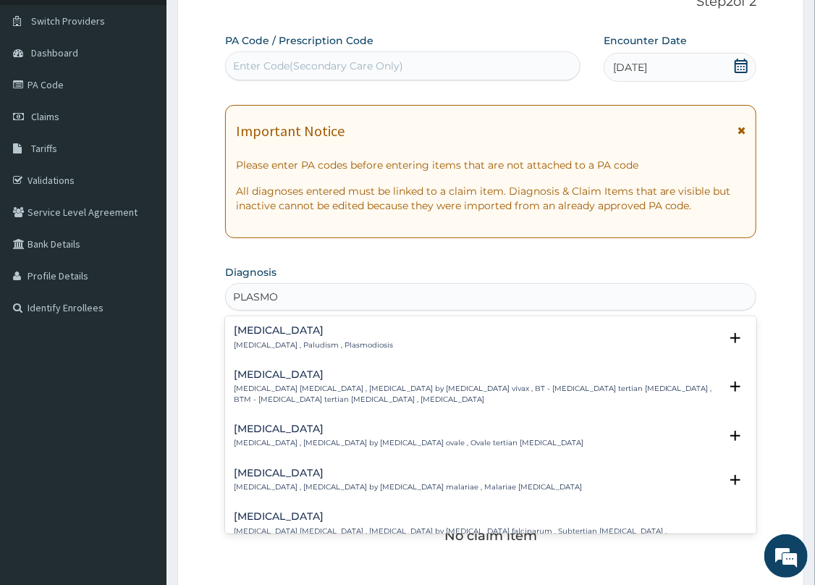
type input "PLASMOD"
click at [268, 345] on p "Malaria , Paludism , Plasmodiosis" at bounding box center [313, 345] width 159 height 10
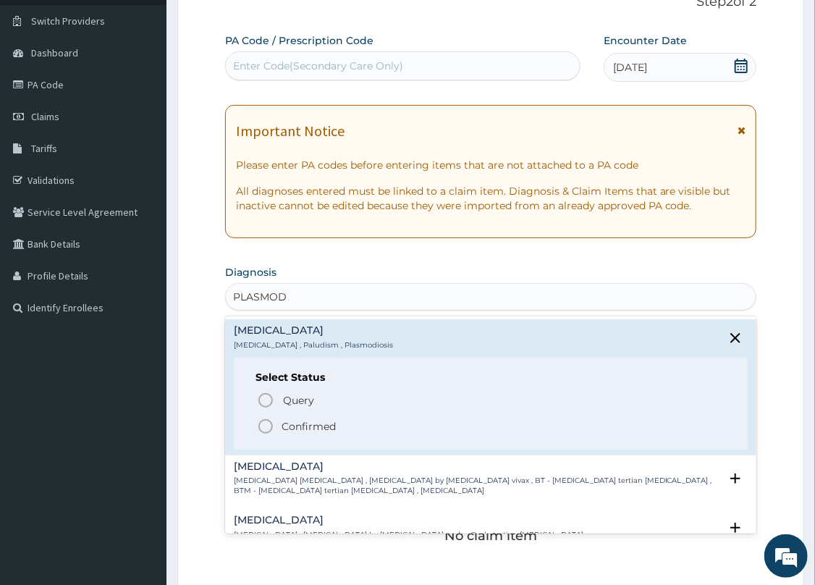
click at [261, 426] on icon "status option filled" at bounding box center [265, 426] width 17 height 17
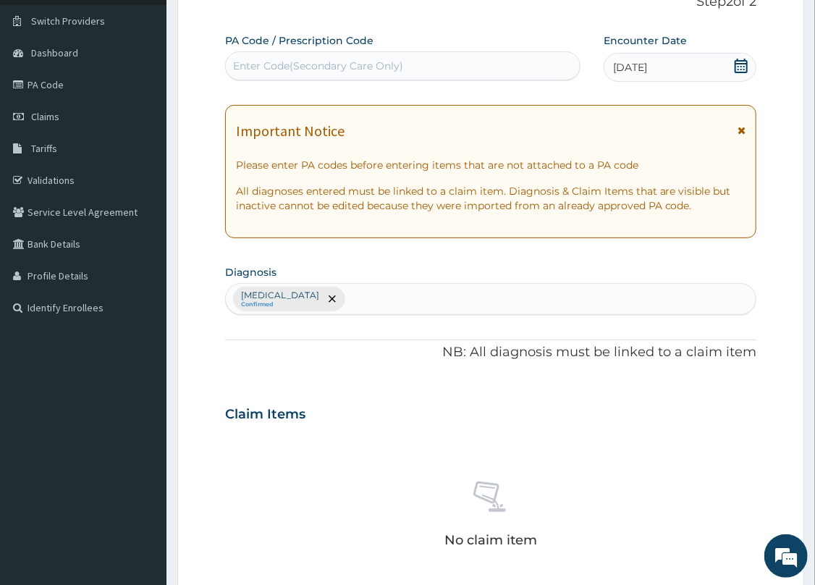
click at [384, 293] on div "Malaria Confirmed" at bounding box center [491, 299] width 530 height 30
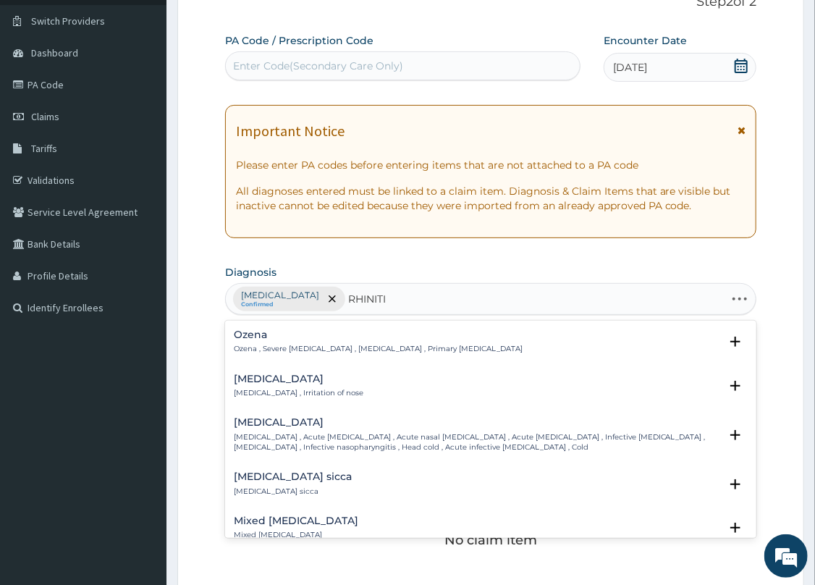
type input "RHINITIS"
click at [253, 374] on h4 "Rhinitis" at bounding box center [299, 379] width 130 height 11
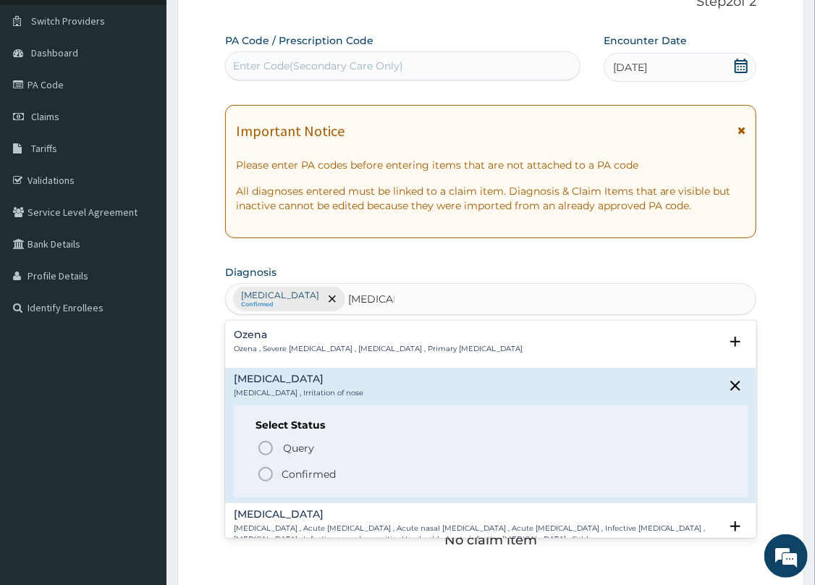
click at [261, 462] on div "Query Query covers suspected (?), Keep in view (kiv), Ruled out (r/o) Confirmed" at bounding box center [491, 461] width 471 height 44
click at [261, 469] on circle "status option filled" at bounding box center [265, 474] width 13 height 13
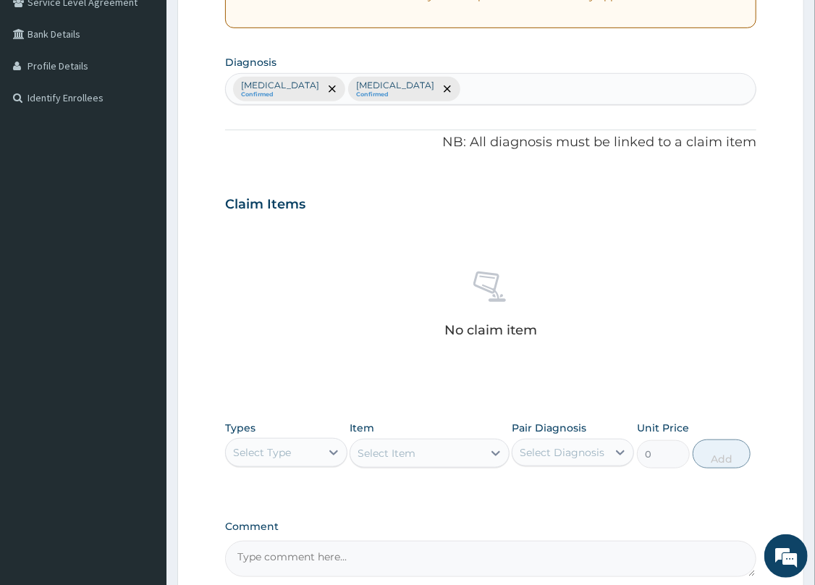
scroll to position [337, 0]
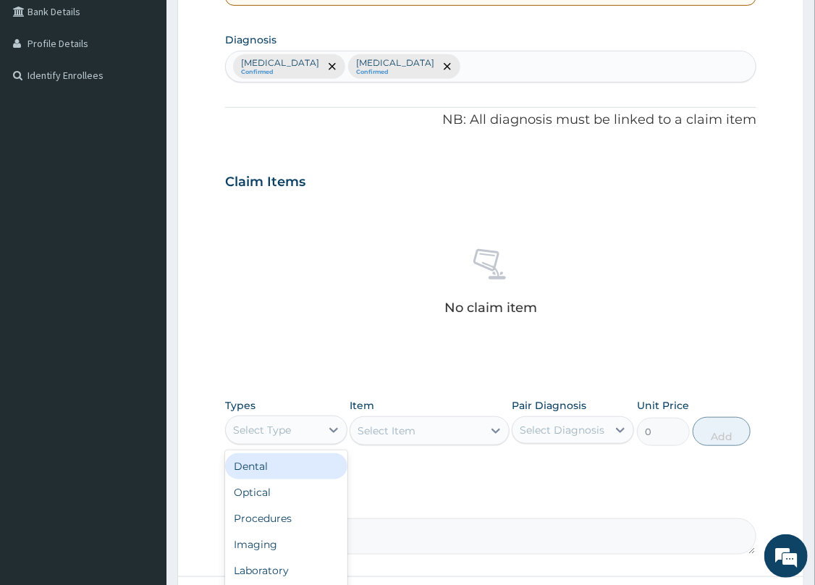
click at [320, 434] on div "Select Type" at bounding box center [273, 430] width 95 height 23
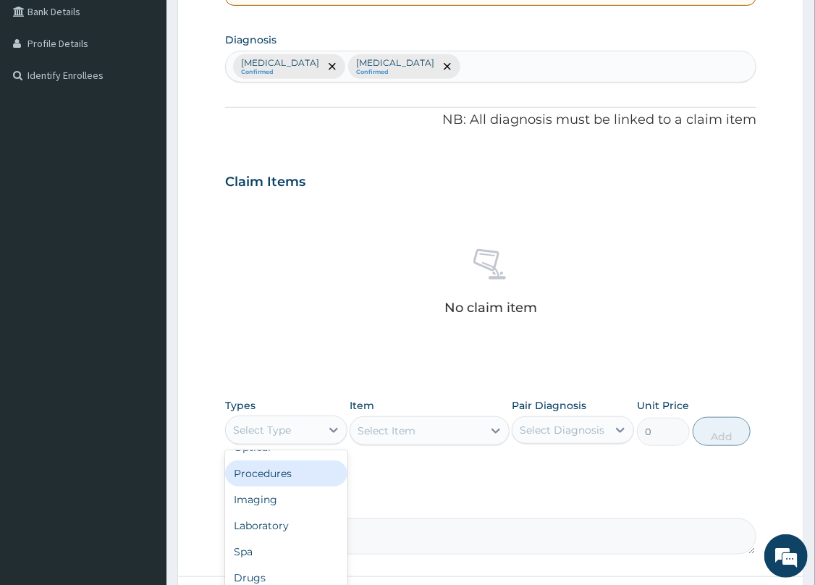
scroll to position [49, 0]
click at [313, 464] on div "Procedures" at bounding box center [286, 470] width 122 height 26
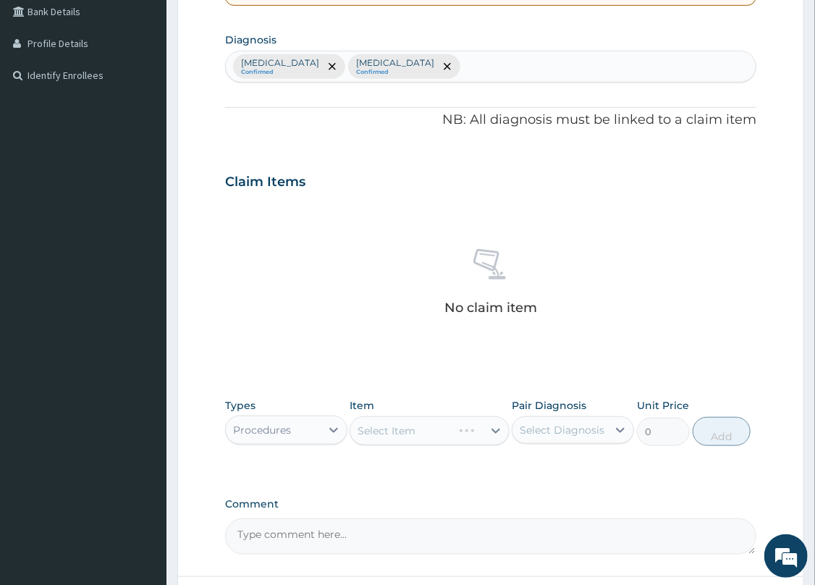
click at [455, 429] on div "Select Item" at bounding box center [429, 430] width 159 height 29
click at [453, 429] on div "Select Item" at bounding box center [416, 430] width 132 height 23
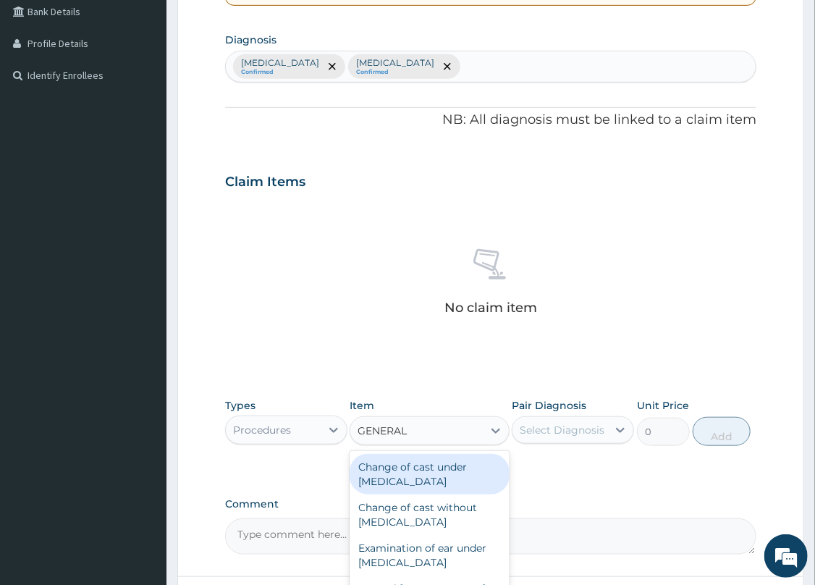
type input "GENERAL P"
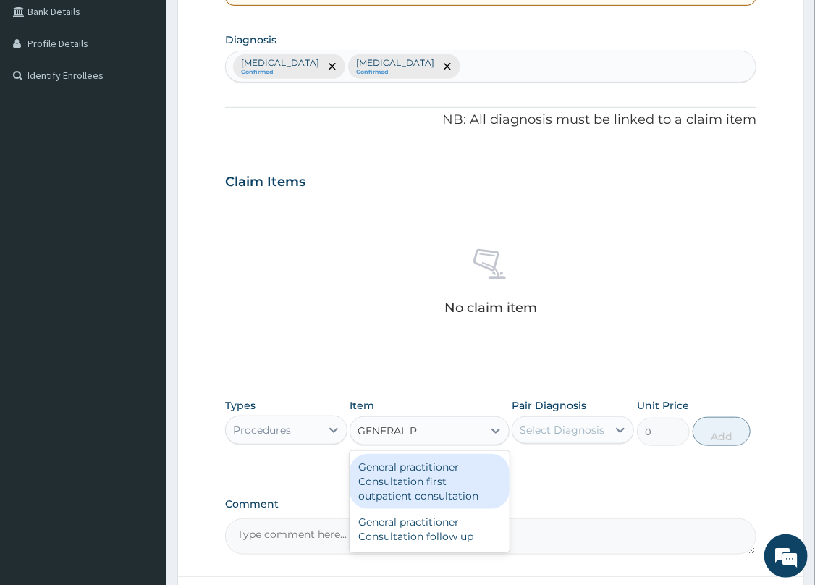
click at [420, 469] on div "General practitioner Consultation first outpatient consultation" at bounding box center [429, 481] width 159 height 55
type input "3547.5"
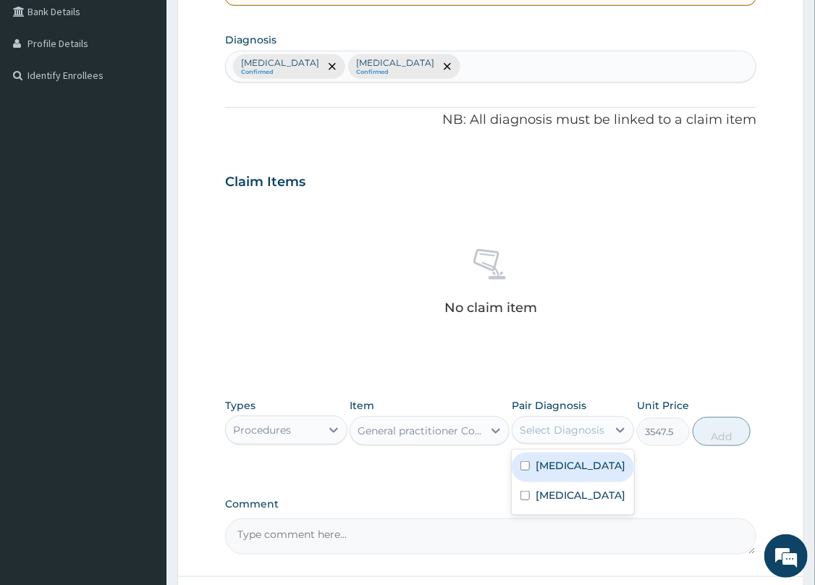
click at [593, 423] on div "Select Diagnosis" at bounding box center [562, 430] width 85 height 14
click at [550, 468] on label "Malaria" at bounding box center [581, 465] width 90 height 14
checkbox input "true"
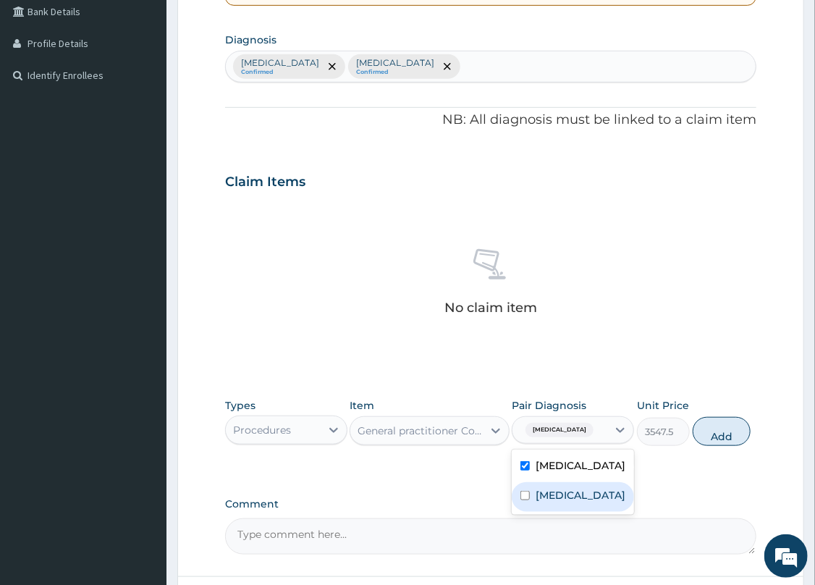
click at [545, 490] on label "Rhinitis" at bounding box center [581, 495] width 90 height 14
checkbox input "true"
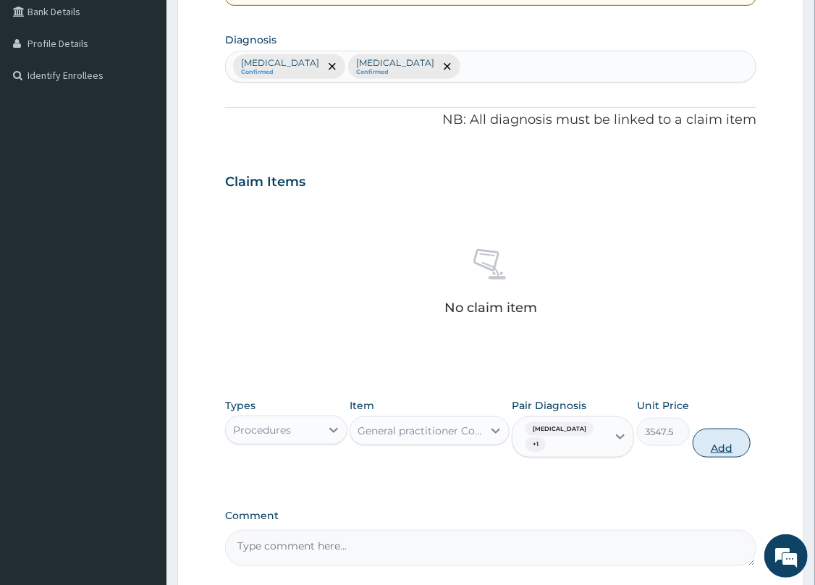
click at [731, 429] on button "Add" at bounding box center [722, 443] width 58 height 29
type input "0"
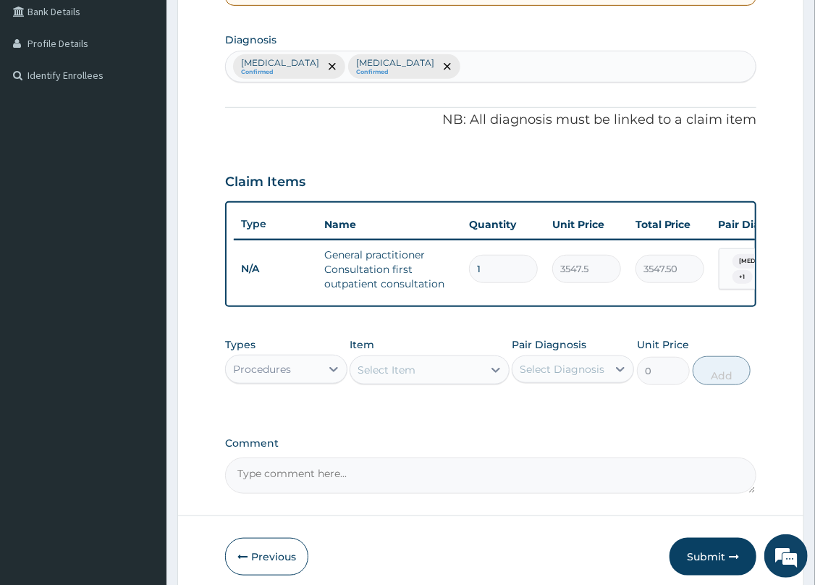
scroll to position [408, 0]
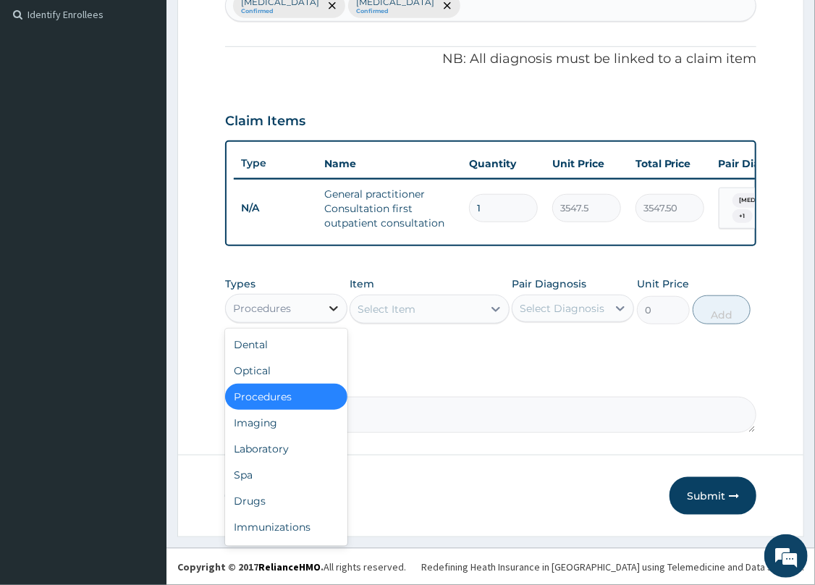
click at [322, 298] on div at bounding box center [334, 308] width 26 height 26
click at [290, 454] on div "Laboratory" at bounding box center [286, 449] width 122 height 26
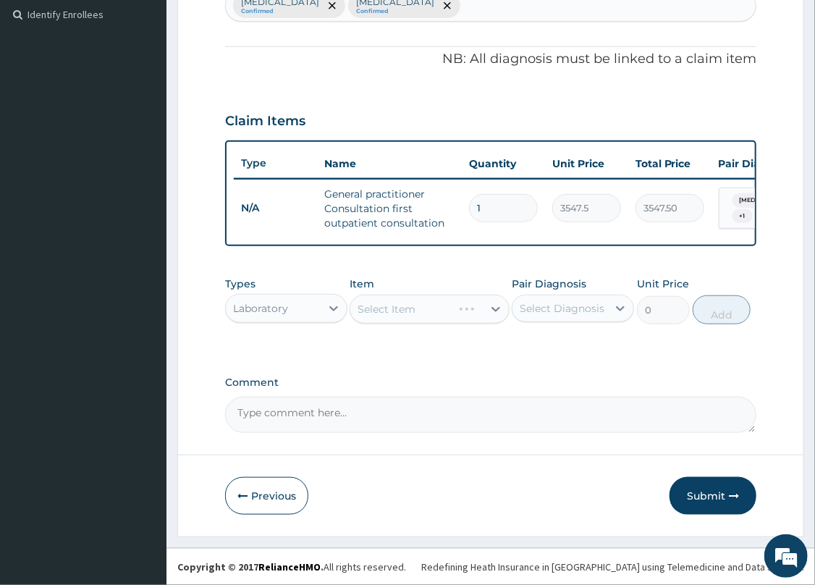
click at [447, 309] on div "Select Item" at bounding box center [429, 309] width 159 height 29
click at [447, 311] on div "Select Item" at bounding box center [429, 309] width 159 height 29
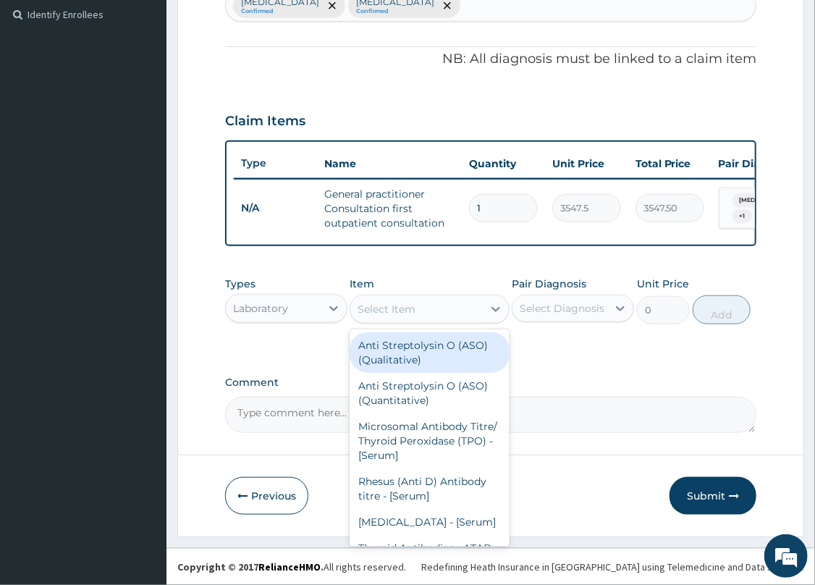
click at [447, 311] on div "Select Item" at bounding box center [416, 309] width 132 height 23
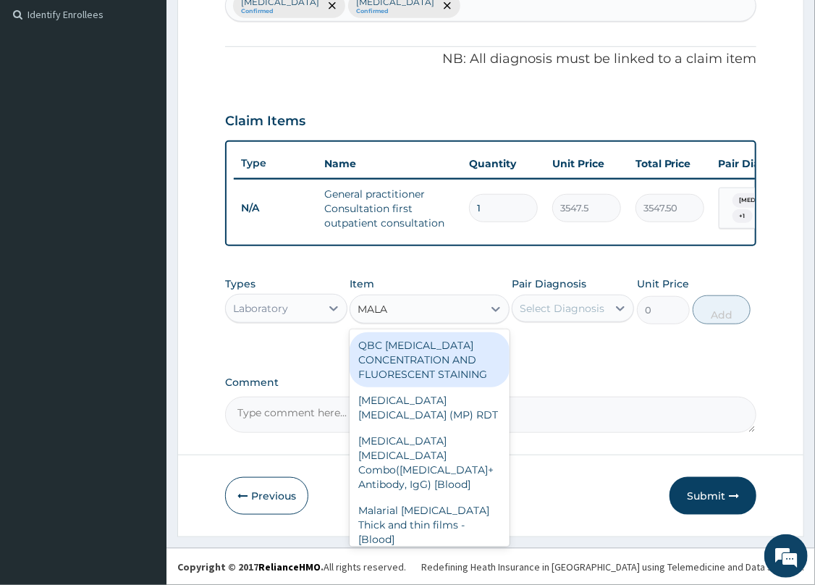
type input "MALAR"
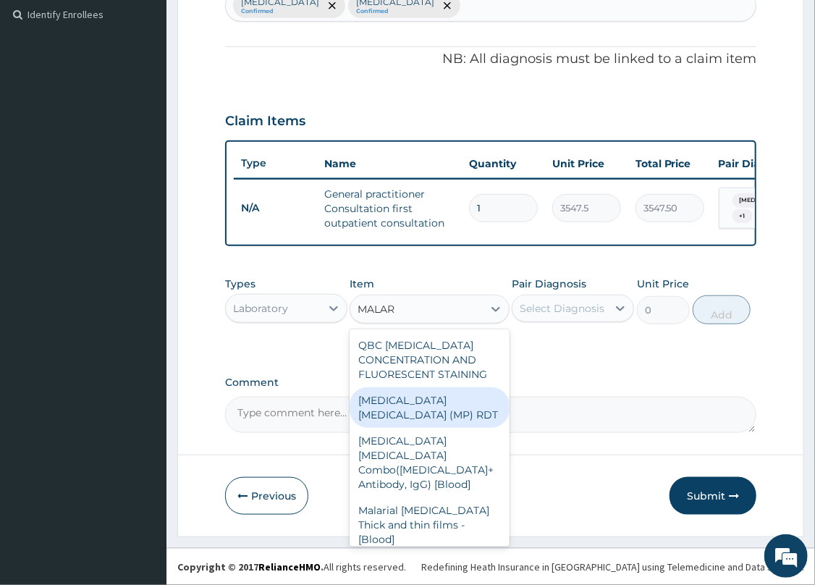
click at [441, 420] on div "MALARIA PARASITE (MP) RDT" at bounding box center [429, 407] width 159 height 41
type input "1612.5"
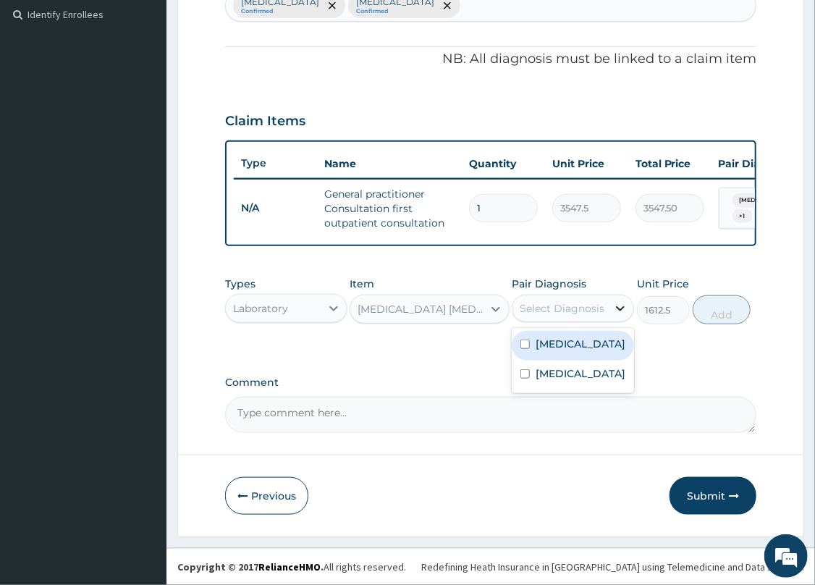
click at [610, 310] on div at bounding box center [621, 308] width 26 height 26
click at [554, 340] on label "Malaria" at bounding box center [581, 344] width 90 height 14
checkbox input "true"
click at [715, 308] on button "Add" at bounding box center [722, 309] width 58 height 29
type input "0"
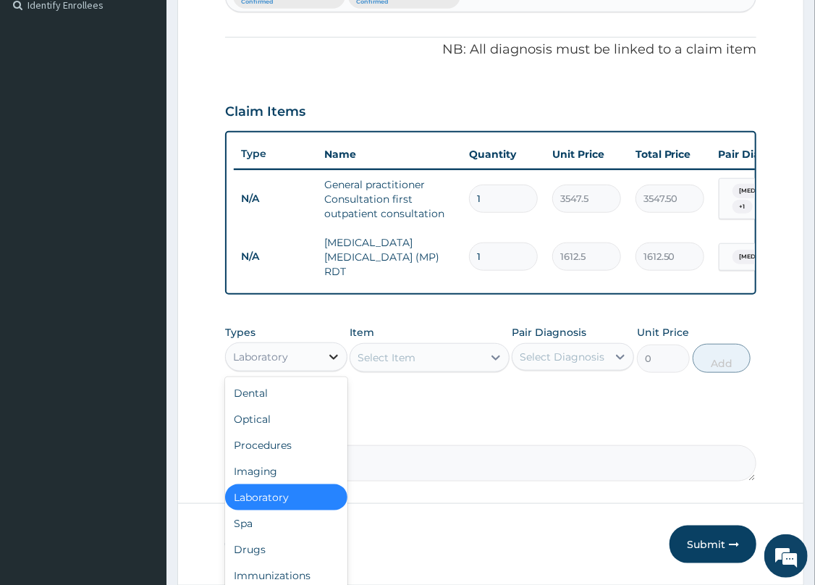
click at [328, 358] on icon at bounding box center [334, 357] width 14 height 14
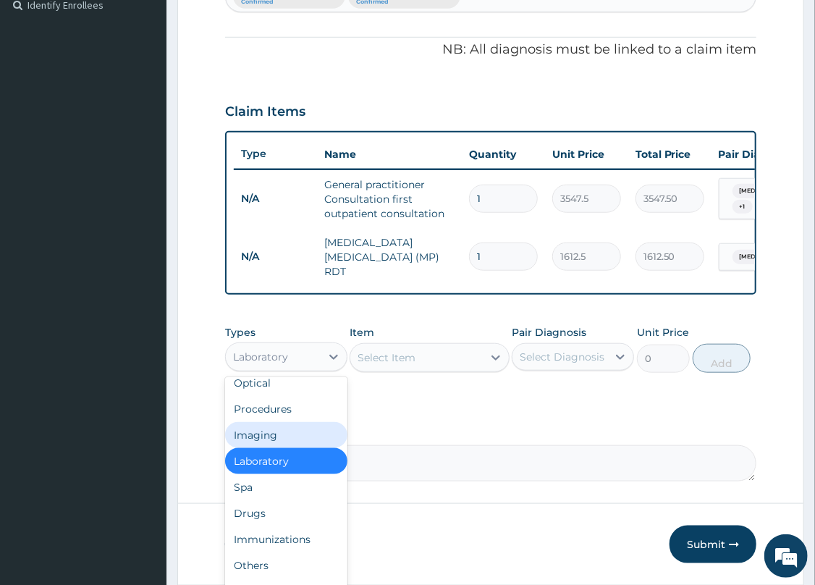
scroll to position [49, 0]
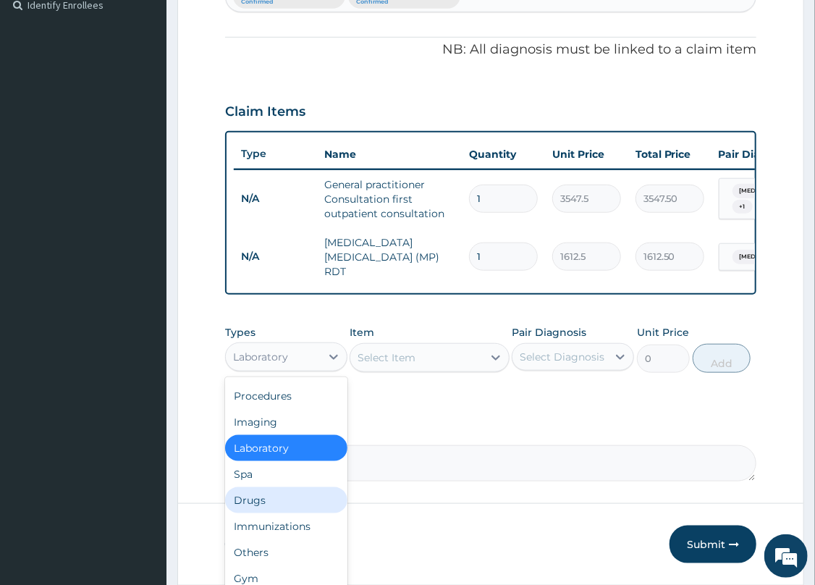
click at [278, 500] on div "Drugs" at bounding box center [286, 500] width 122 height 26
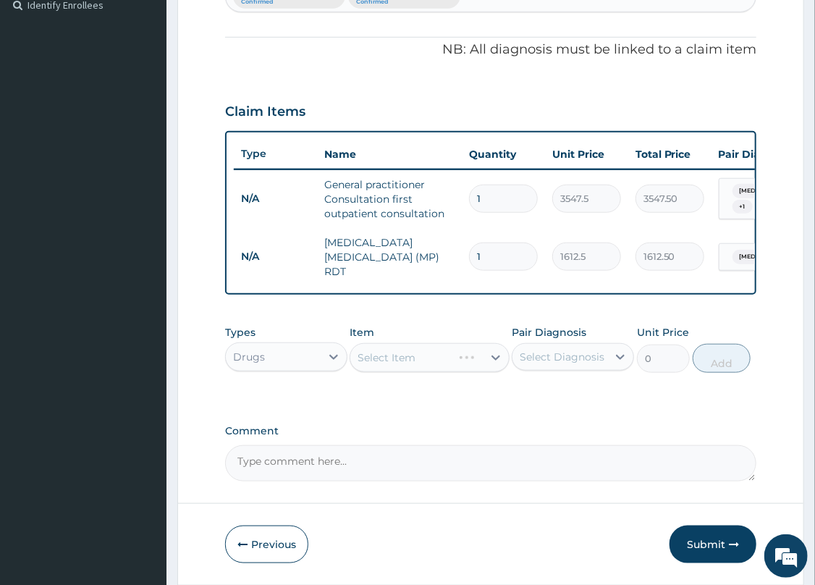
click at [429, 356] on div "Select Item" at bounding box center [429, 357] width 159 height 29
click at [429, 356] on div "Select Item" at bounding box center [416, 357] width 132 height 23
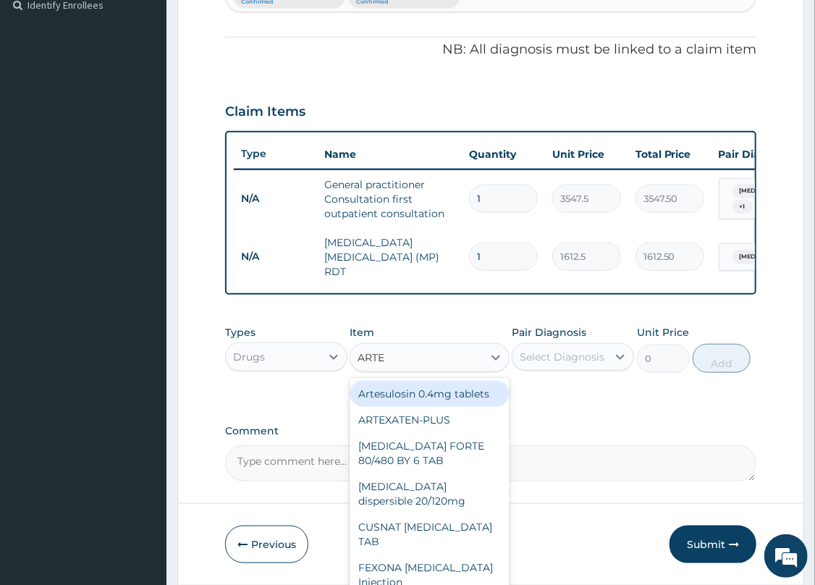
type input "ARTEM"
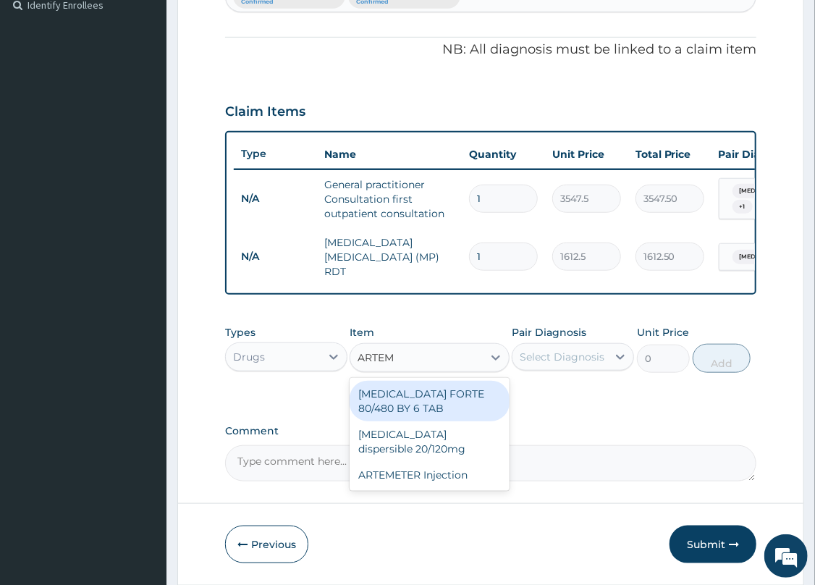
click at [398, 416] on div "COARTEM FORTE 80/480 BY 6 TAB" at bounding box center [429, 401] width 159 height 41
type input "449.35"
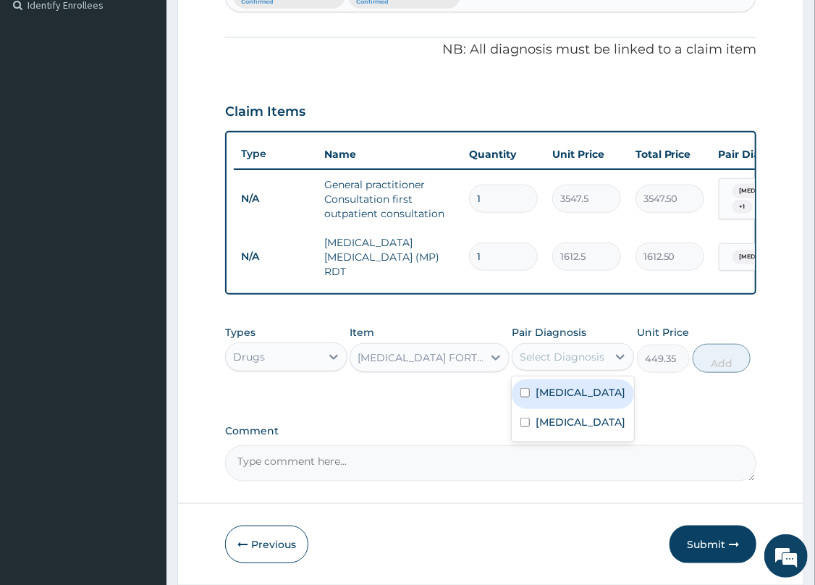
click at [594, 353] on div "Select Diagnosis" at bounding box center [562, 357] width 85 height 14
click at [578, 391] on div "Malaria" at bounding box center [573, 394] width 122 height 30
checkbox input "true"
click at [705, 367] on button "Add" at bounding box center [722, 358] width 58 height 29
type input "0"
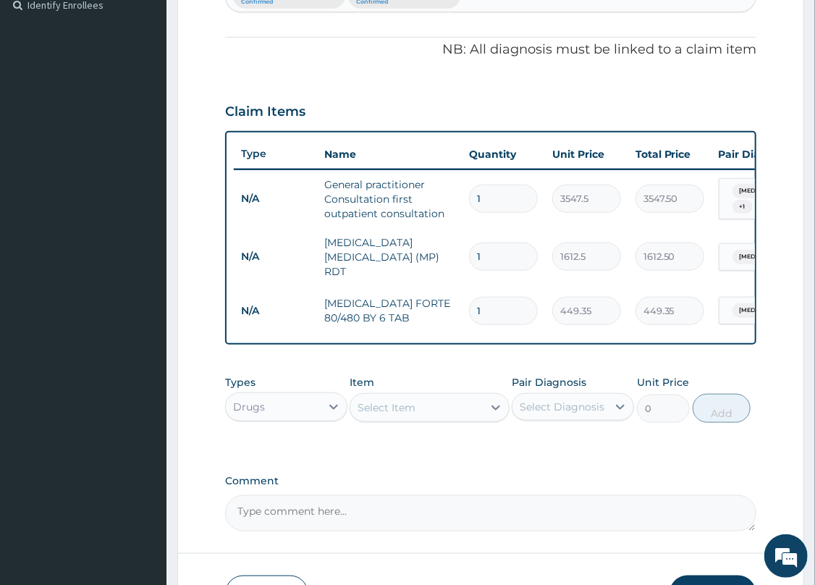
click at [516, 303] on input "1" at bounding box center [503, 311] width 69 height 28
type input "0.00"
type input "6"
type input "2696.10"
type input "6"
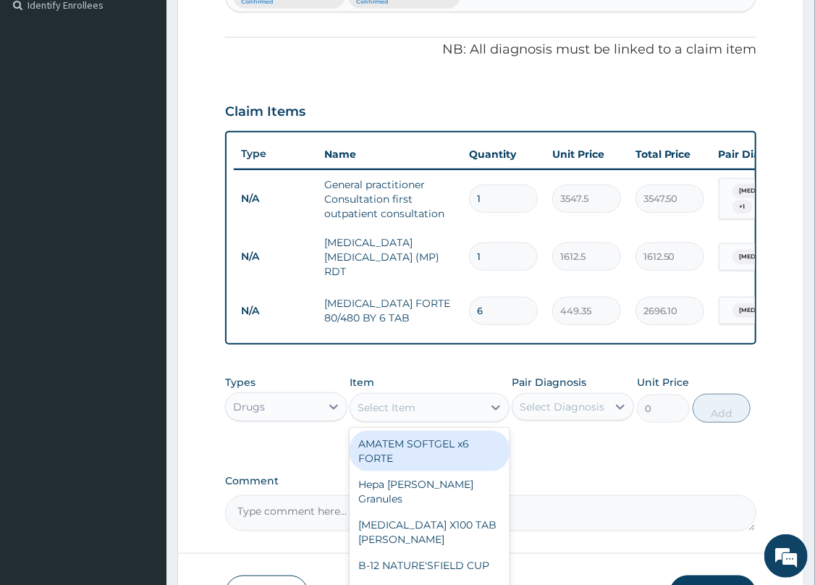
click div "Select Item"
type input "PARACET"
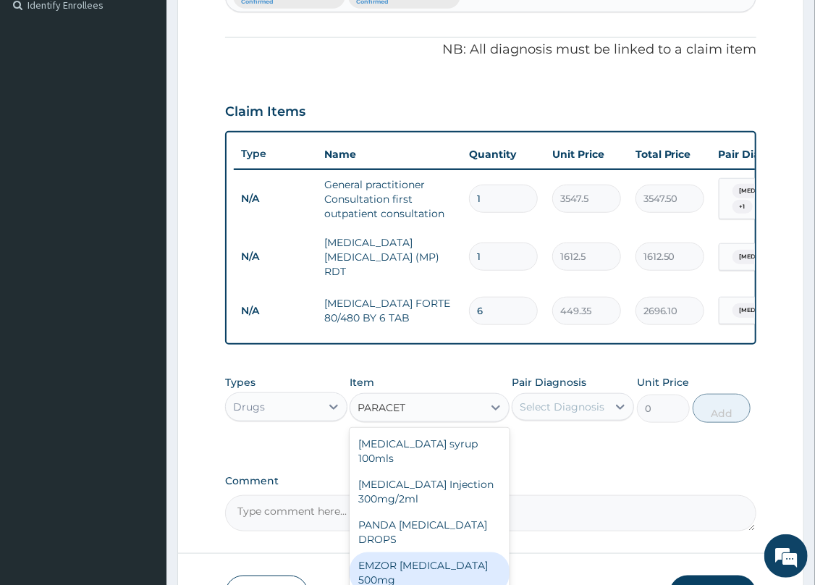
click div "EMZOR PARACETAMOL 500mg"
type input "23.65"
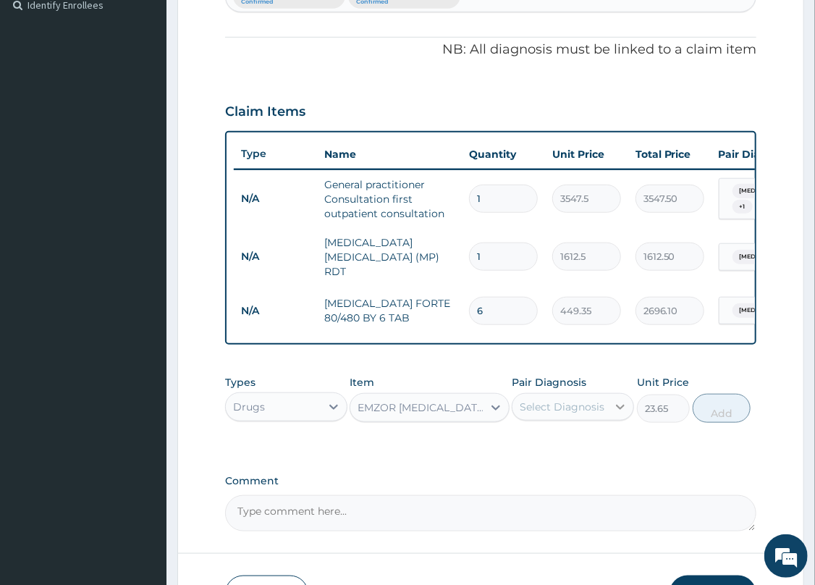
click div
click div "Malaria"
checkbox input "true"
click button "Add"
type input "0"
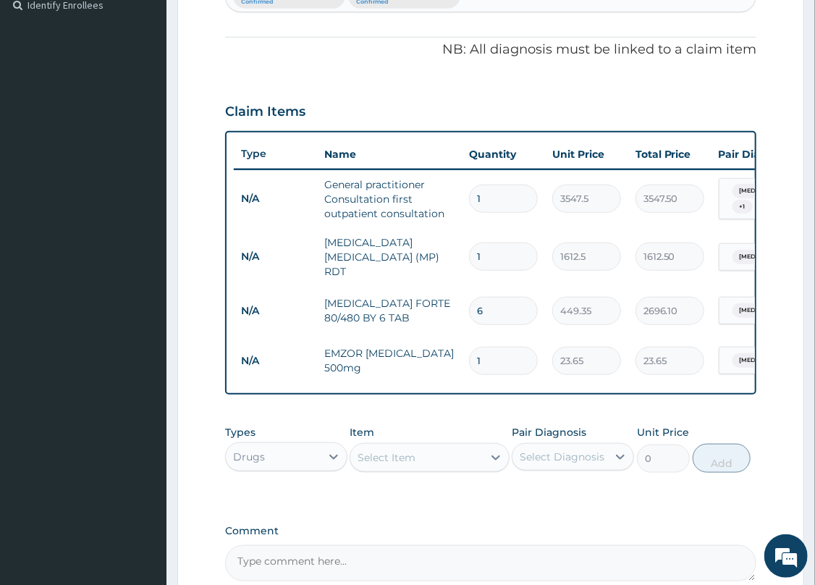
click input "1"
type input "18"
type input "425.70"
type input "18"
click div "Select Item"
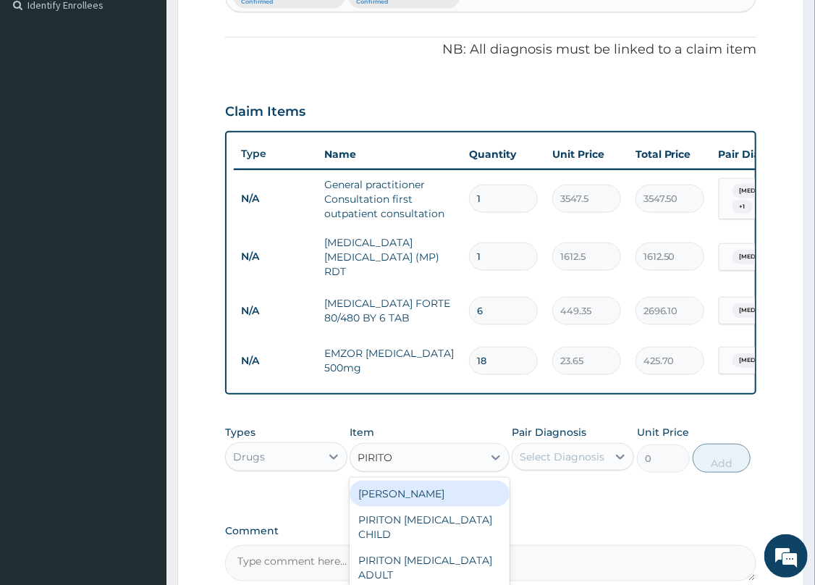
type input "PIRITON"
click div "PIRITON TAB EVANS"
type input "23.65"
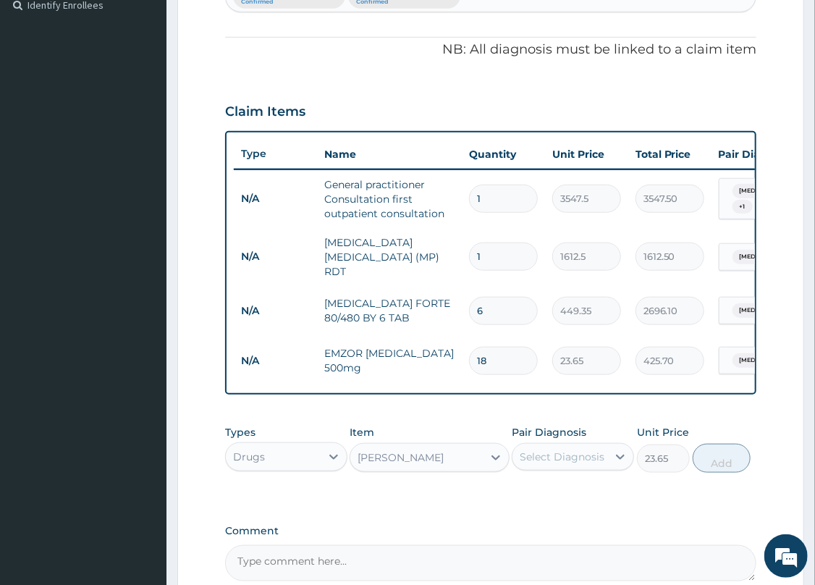
click div "Select Diagnosis"
click div "Rhinitis"
checkbox input "true"
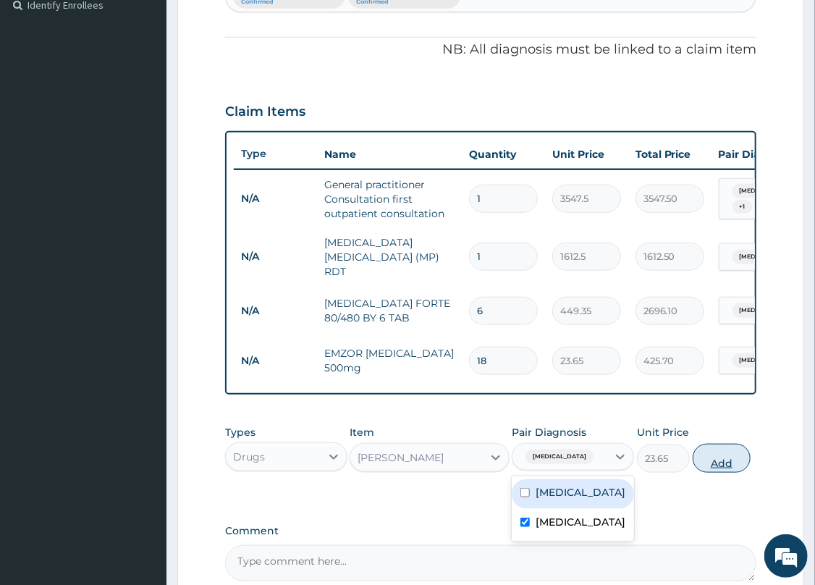
click button "Add"
type input "0"
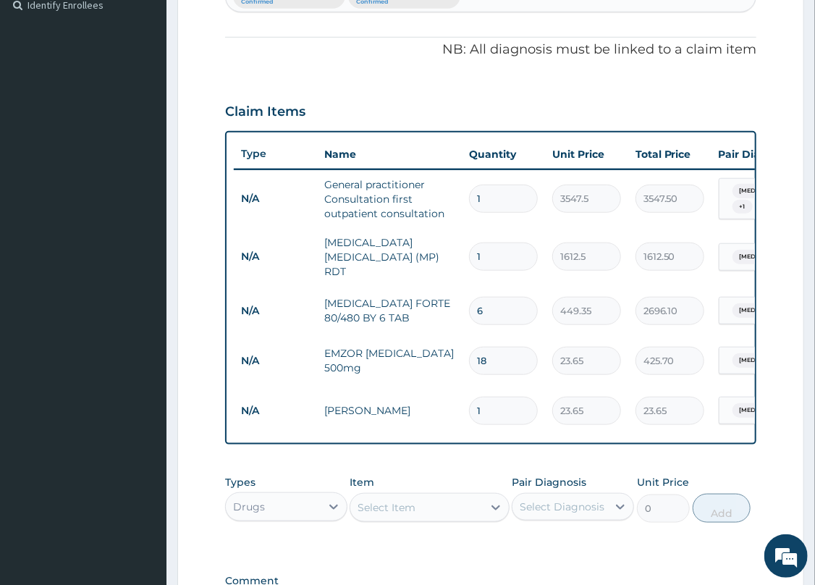
click input "1"
type input "15"
type input "354.75"
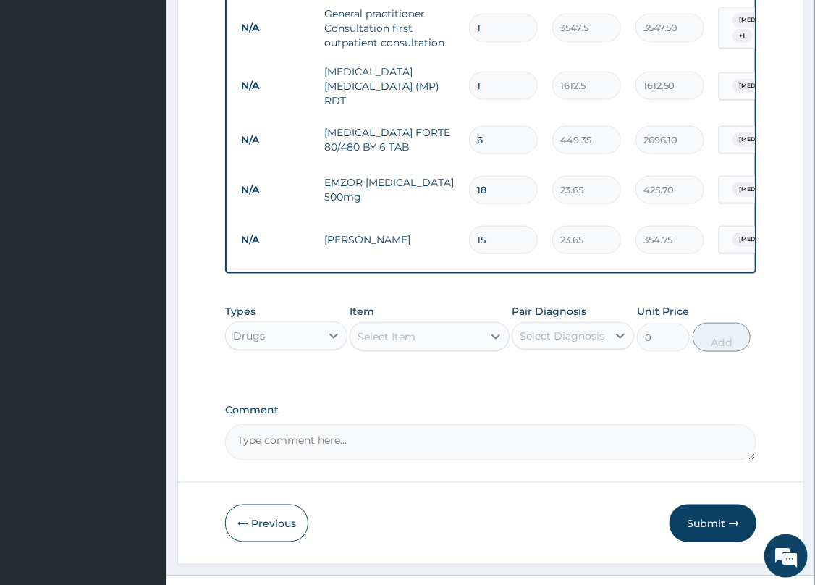
scroll to position [608, 0]
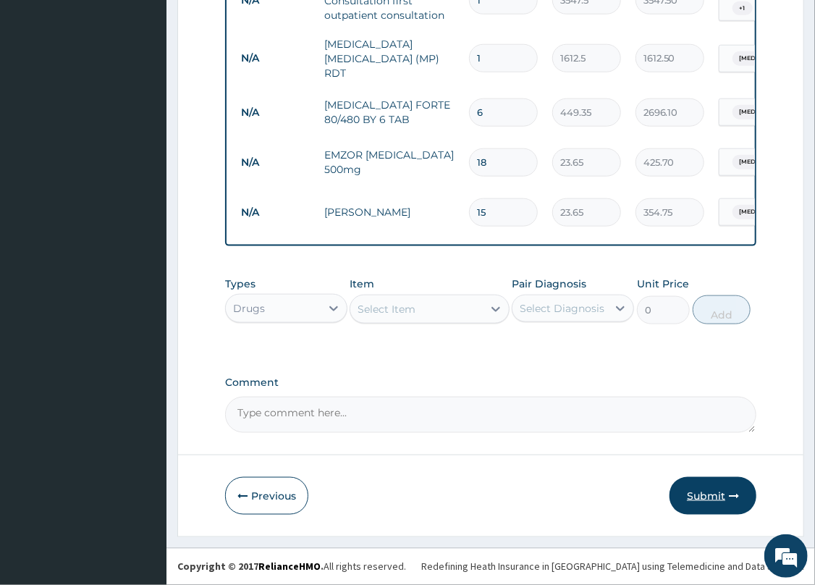
type input "15"
click button "Submit"
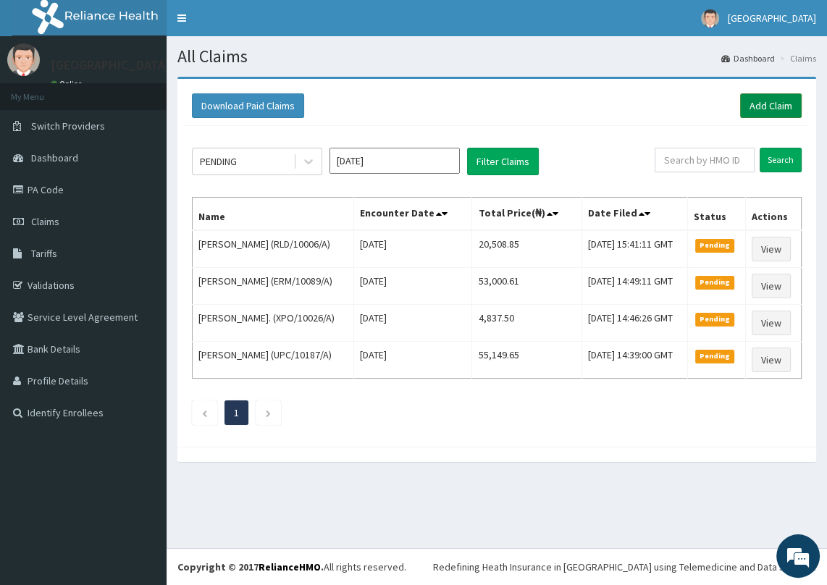
click at [765, 109] on link "Add Claim" at bounding box center [771, 105] width 62 height 25
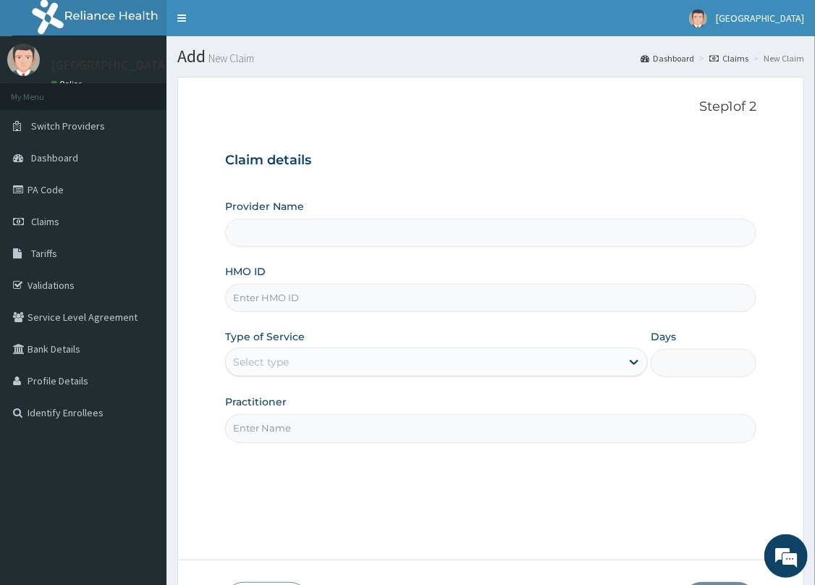
type input "[GEOGRAPHIC_DATA]- [GEOGRAPHIC_DATA]"
click at [310, 295] on input "HMO ID" at bounding box center [490, 298] width 531 height 28
type input "[PERSON_NAME]/10130/A"
click at [298, 358] on div "Select type" at bounding box center [423, 361] width 395 height 23
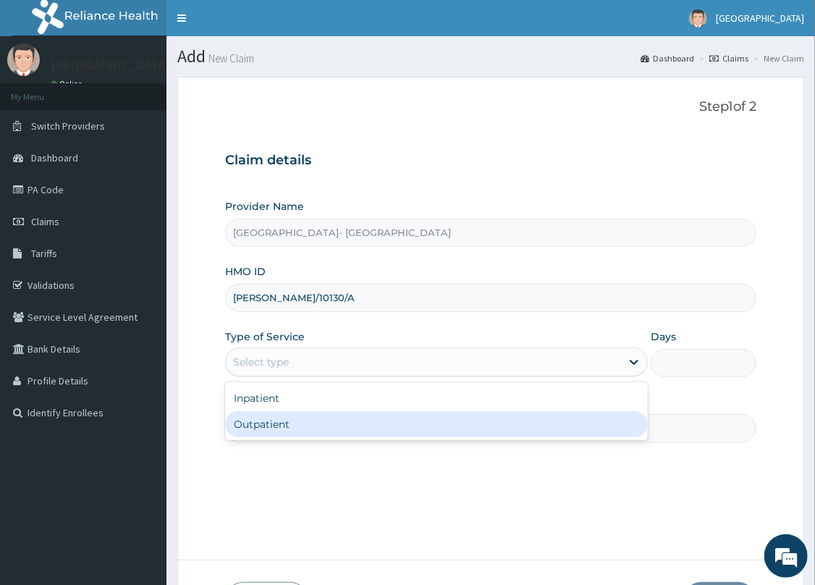
click at [304, 434] on div "Outpatient" at bounding box center [436, 424] width 423 height 26
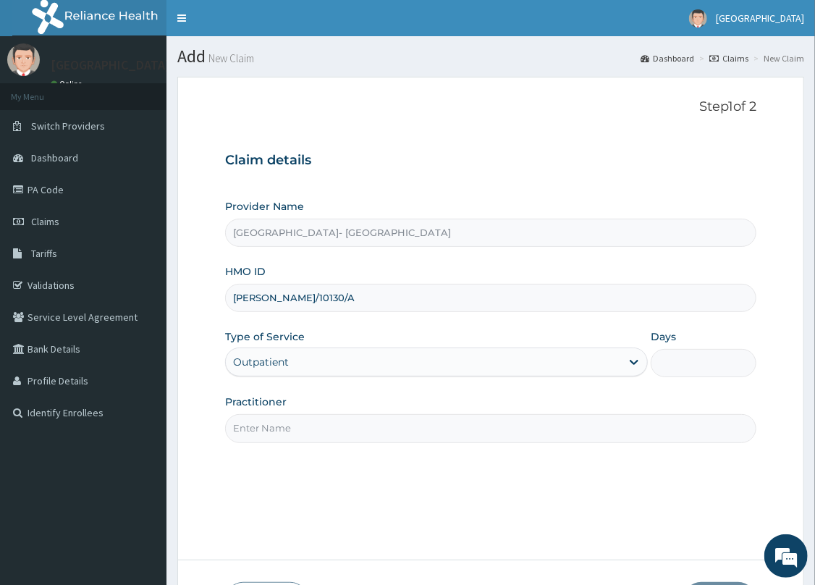
type input "1"
click at [302, 433] on input "Practitioner" at bounding box center [490, 428] width 531 height 28
type input "DR. [GEOGRAPHIC_DATA]"
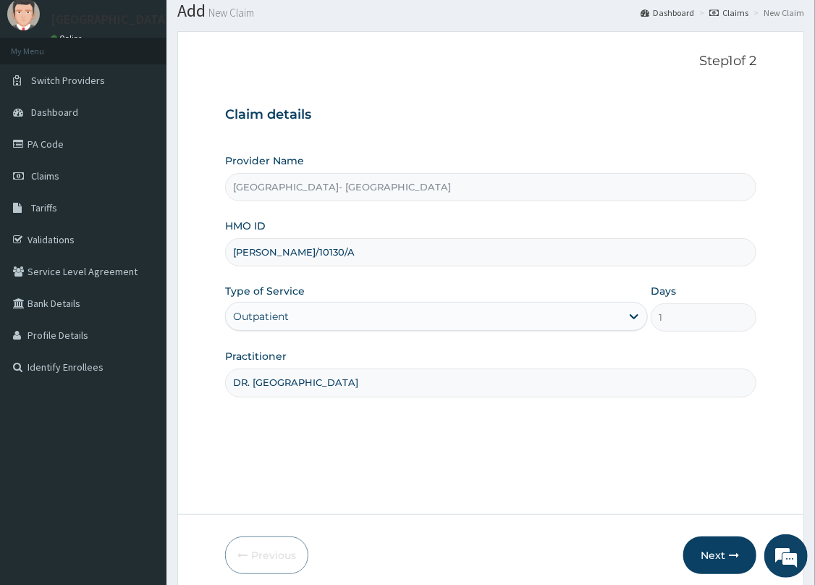
scroll to position [105, 0]
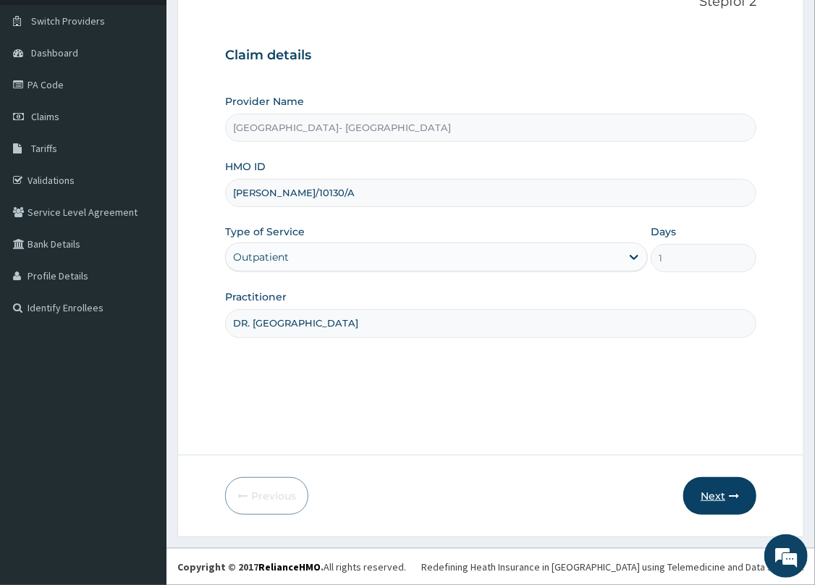
click at [719, 492] on button "Next" at bounding box center [720, 496] width 73 height 38
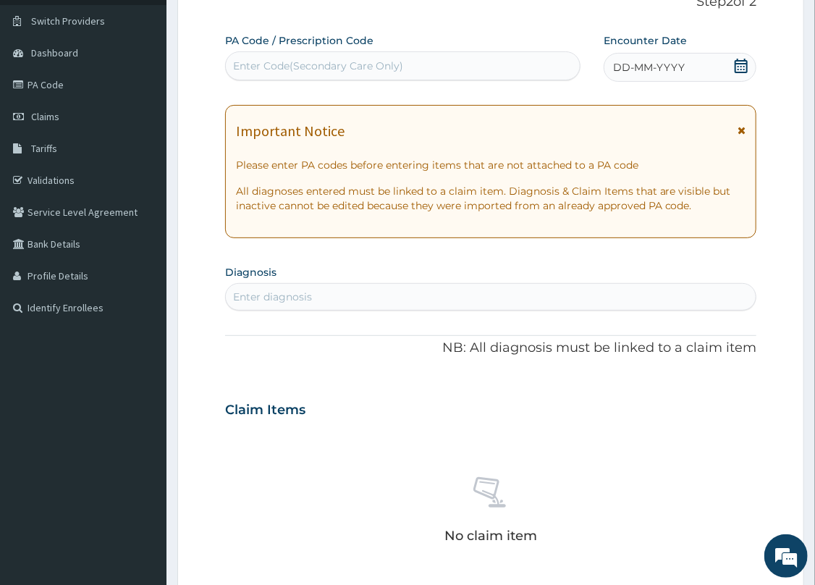
click at [658, 62] on span "DD-MM-YYYY" at bounding box center [649, 67] width 72 height 14
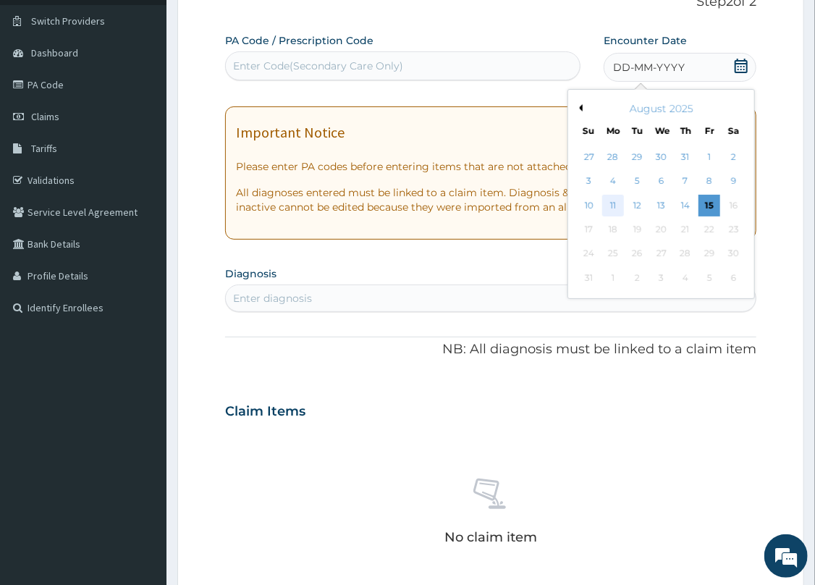
click at [612, 198] on div "11" at bounding box center [613, 206] width 22 height 22
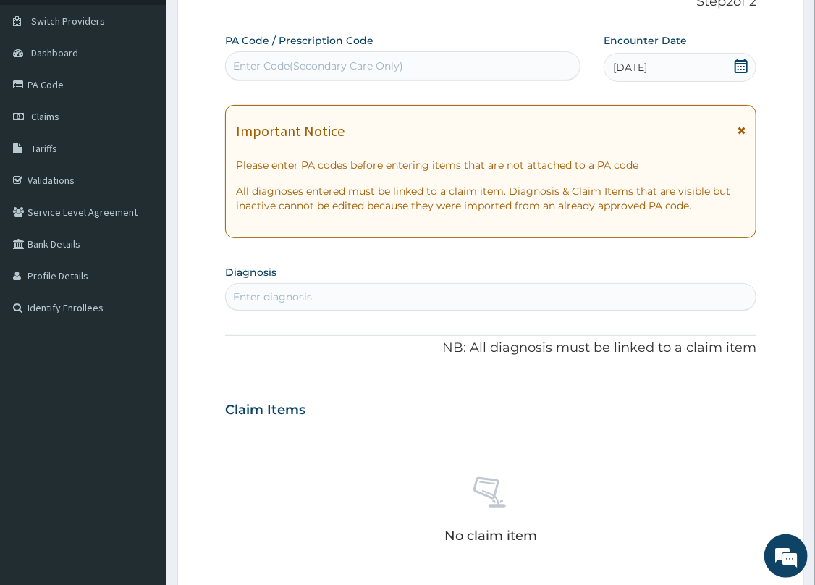
click at [354, 54] on div "Enter Code(Secondary Care Only)" at bounding box center [403, 65] width 355 height 23
paste input "PA/0CF5FB"
type input "PA/0CF5FB"
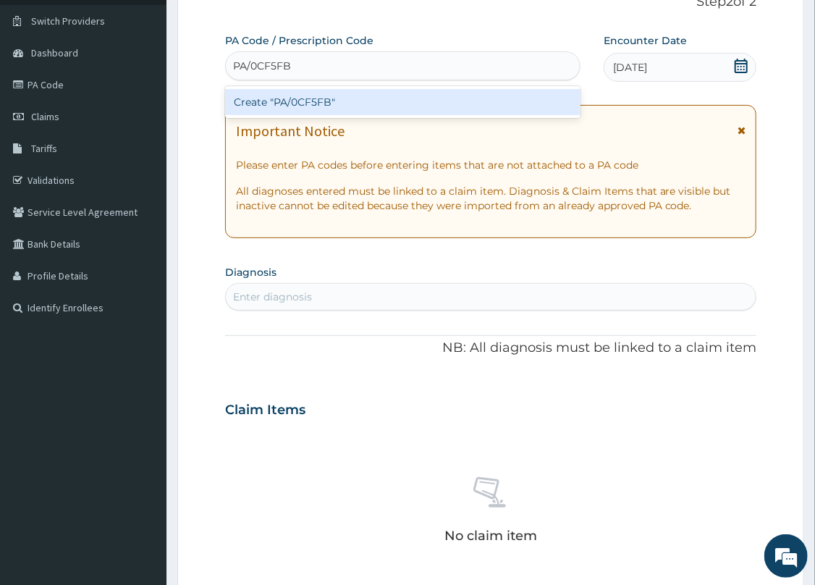
click at [321, 99] on div "Create "PA/0CF5FB"" at bounding box center [403, 102] width 356 height 26
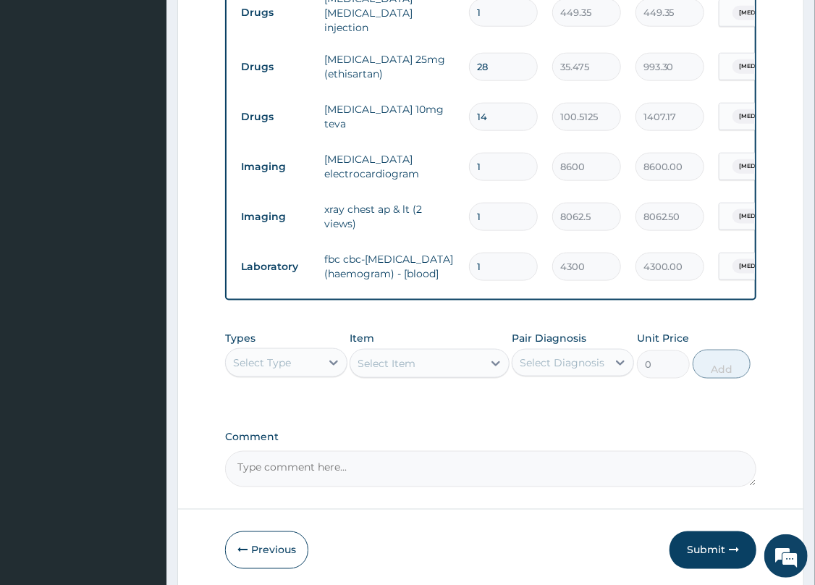
scroll to position [673, 0]
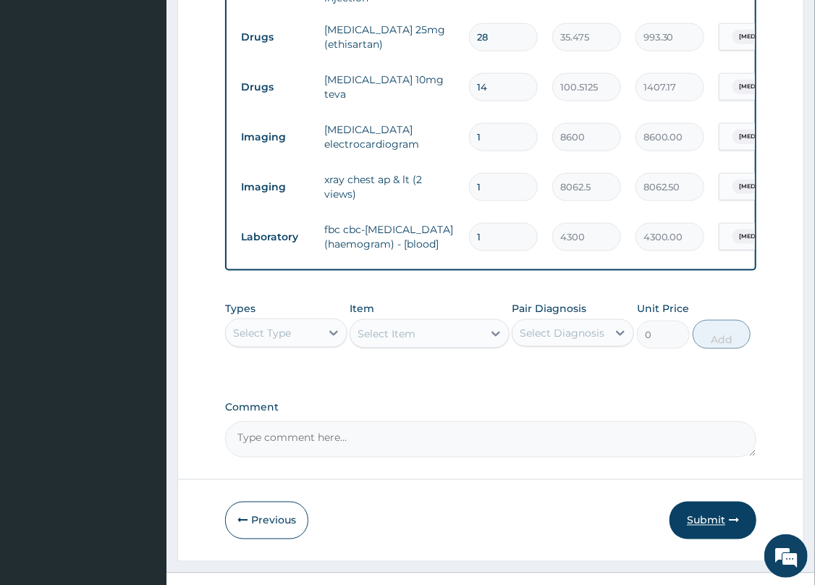
click at [710, 529] on button "Submit" at bounding box center [713, 521] width 87 height 38
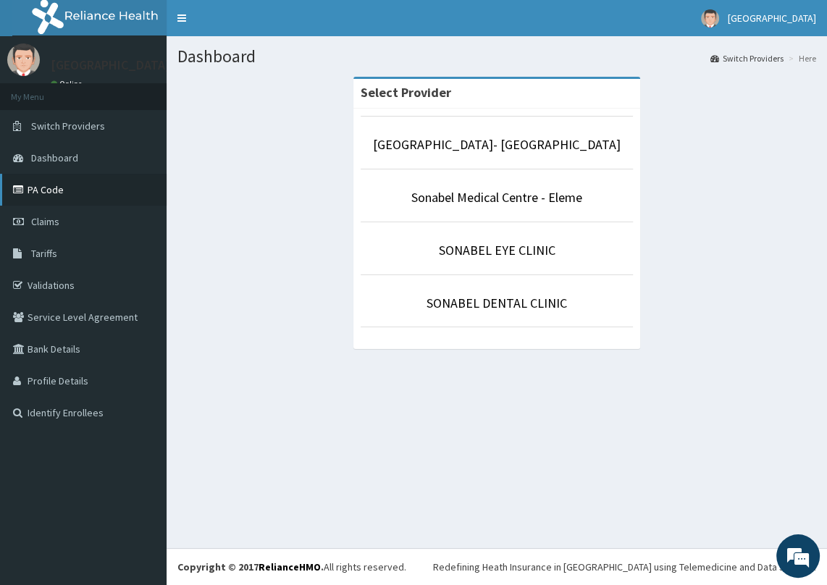
click at [67, 184] on link "PA Code" at bounding box center [83, 190] width 167 height 32
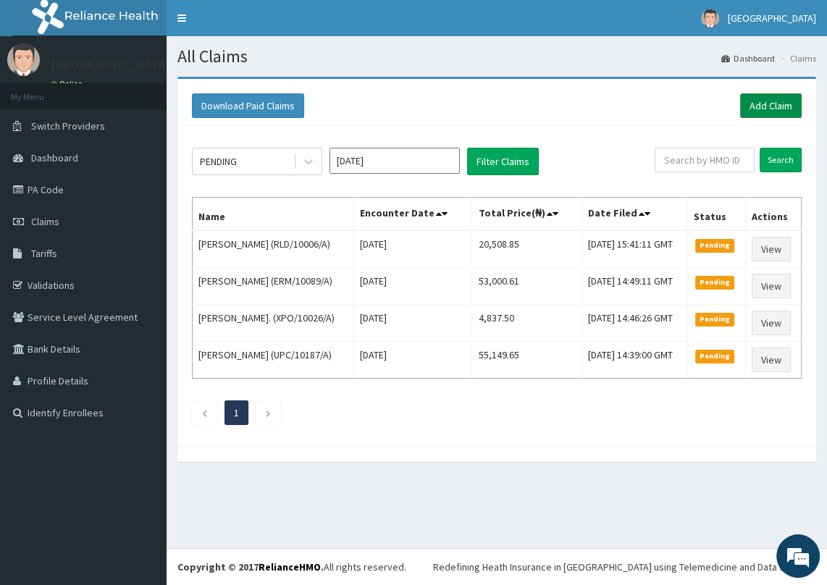
click at [751, 100] on link "Add Claim" at bounding box center [771, 105] width 62 height 25
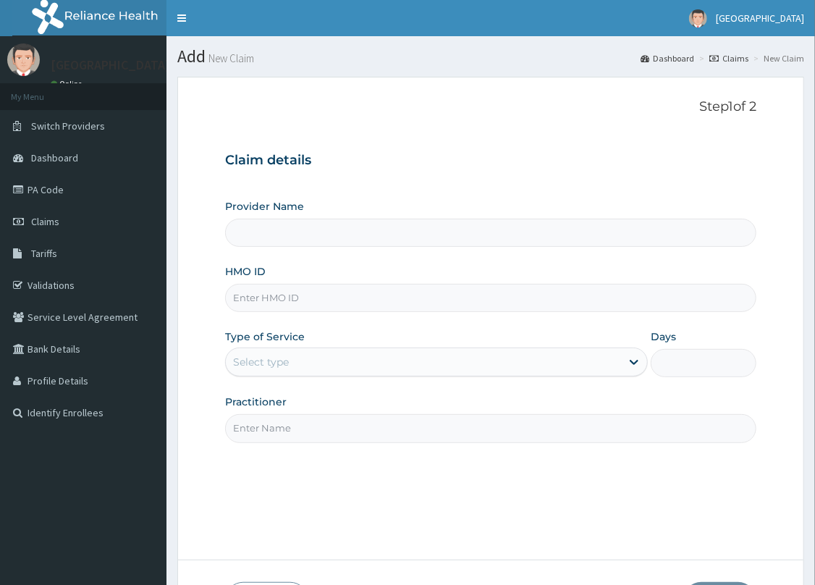
type input "[GEOGRAPHIC_DATA]- [GEOGRAPHIC_DATA]"
click at [316, 303] on input "HMO ID" at bounding box center [490, 298] width 531 height 28
type input "NLM/10071/E"
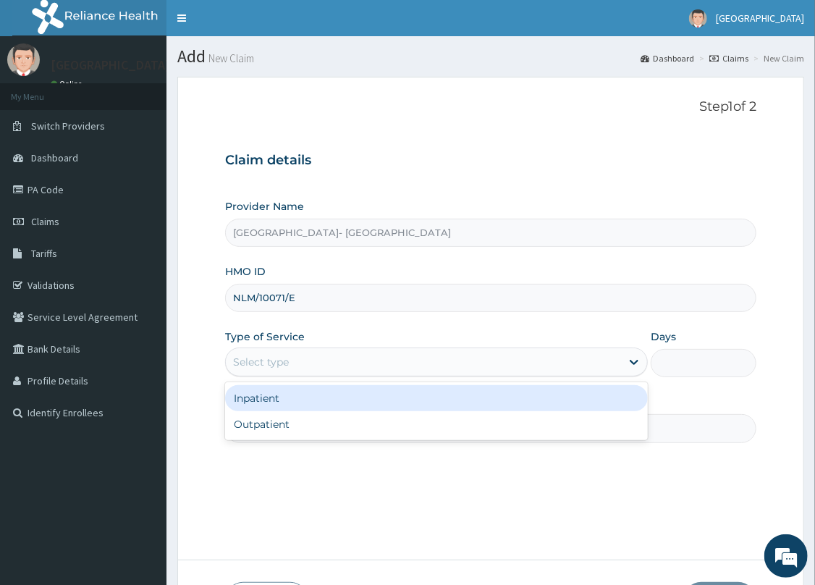
click at [308, 361] on div "Select type" at bounding box center [423, 361] width 395 height 23
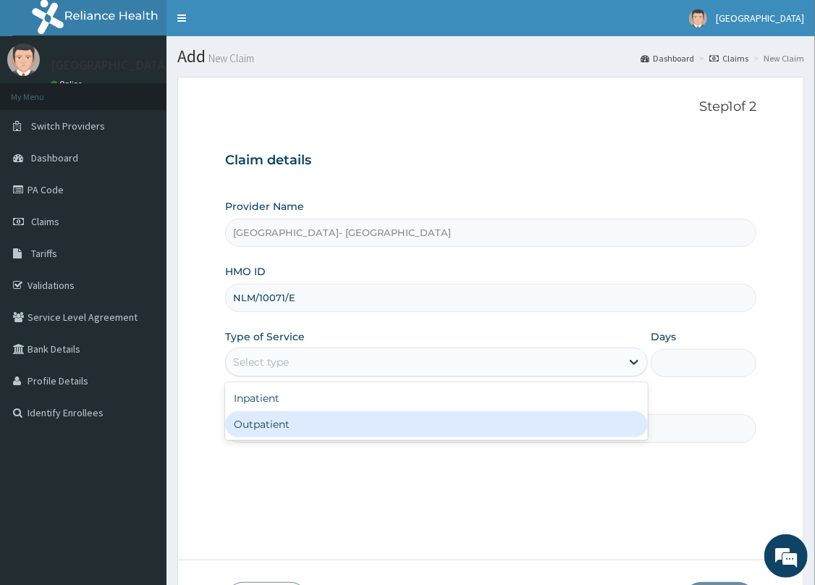
click at [289, 424] on div "Outpatient" at bounding box center [436, 424] width 423 height 26
type input "1"
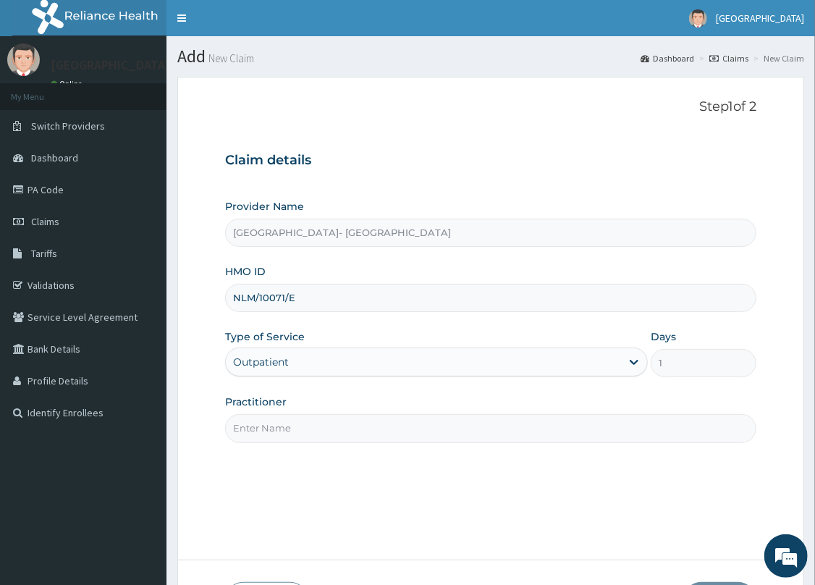
click at [304, 426] on input "Practitioner" at bounding box center [490, 428] width 531 height 28
type input "DR. ODEBEGO"
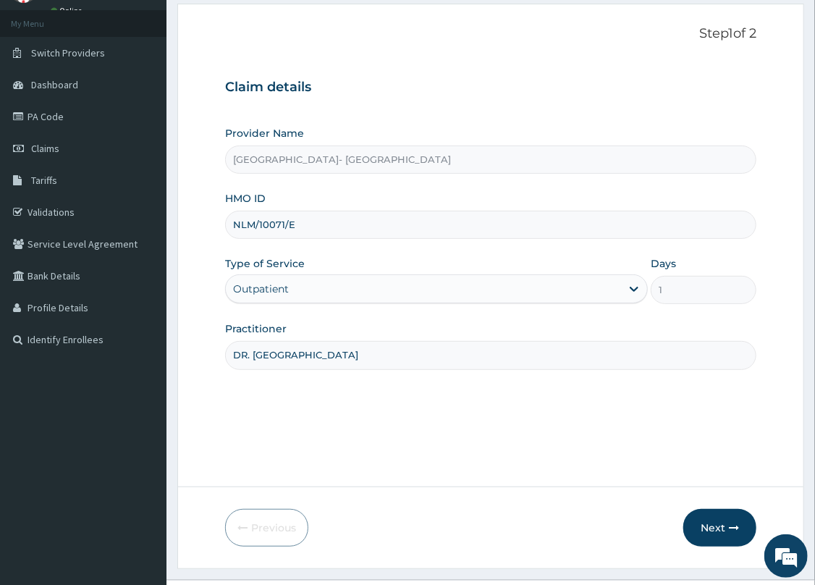
scroll to position [105, 0]
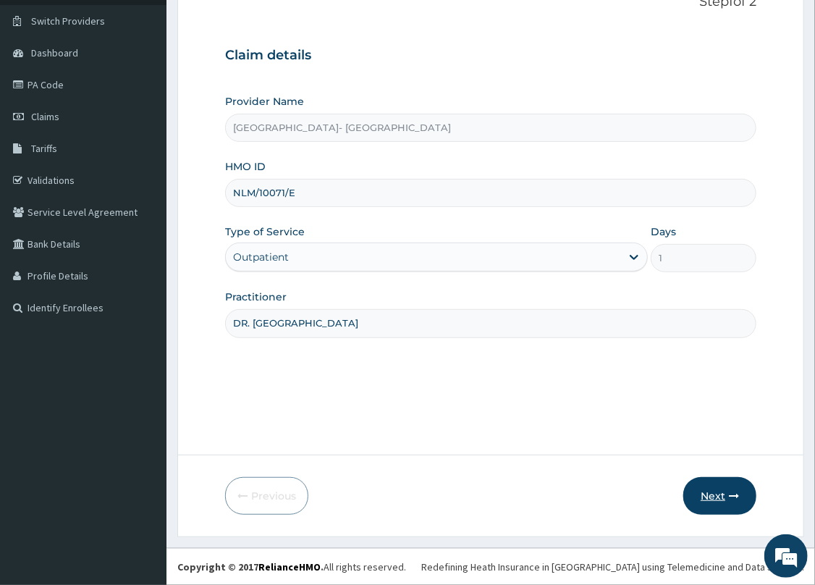
click at [715, 488] on button "Next" at bounding box center [720, 496] width 73 height 38
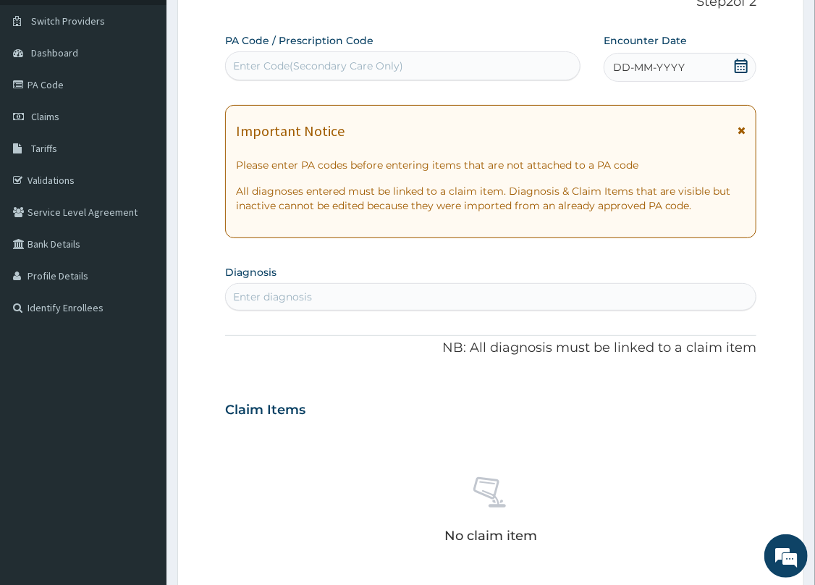
click at [709, 70] on div "DD-MM-YYYY" at bounding box center [680, 67] width 153 height 29
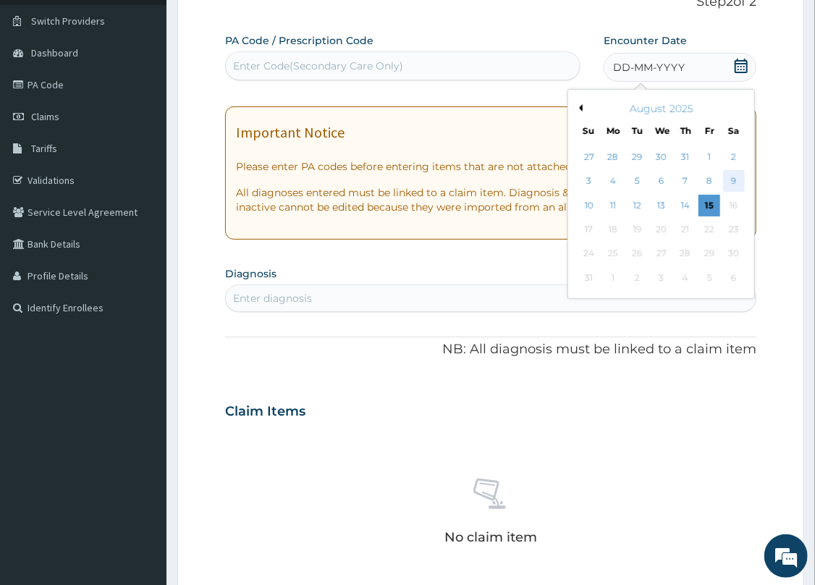
click at [731, 172] on div "9" at bounding box center [734, 182] width 22 height 22
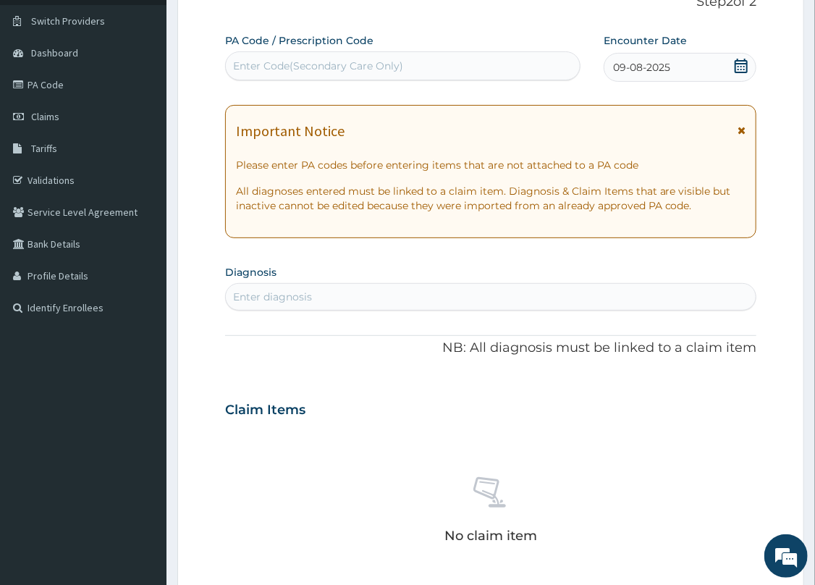
click at [415, 65] on div "Enter Code(Secondary Care Only)" at bounding box center [403, 65] width 355 height 23
paste input "PA/2932D7"
type input "PA/2932D7"
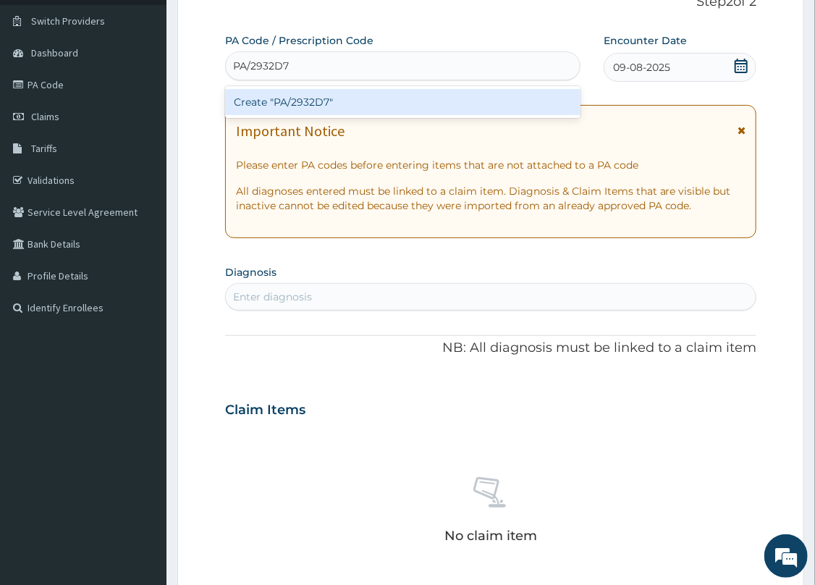
click at [319, 96] on div "Create "PA/2932D7"" at bounding box center [403, 102] width 356 height 26
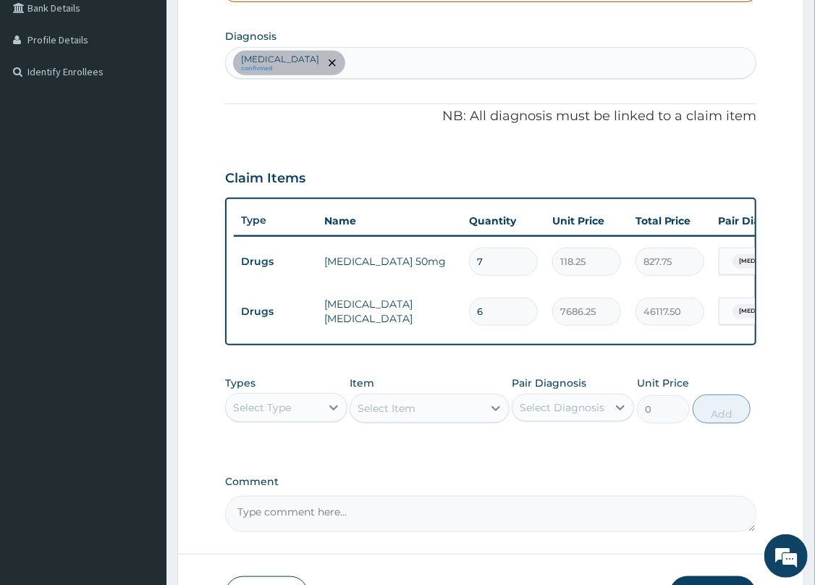
scroll to position [339, 0]
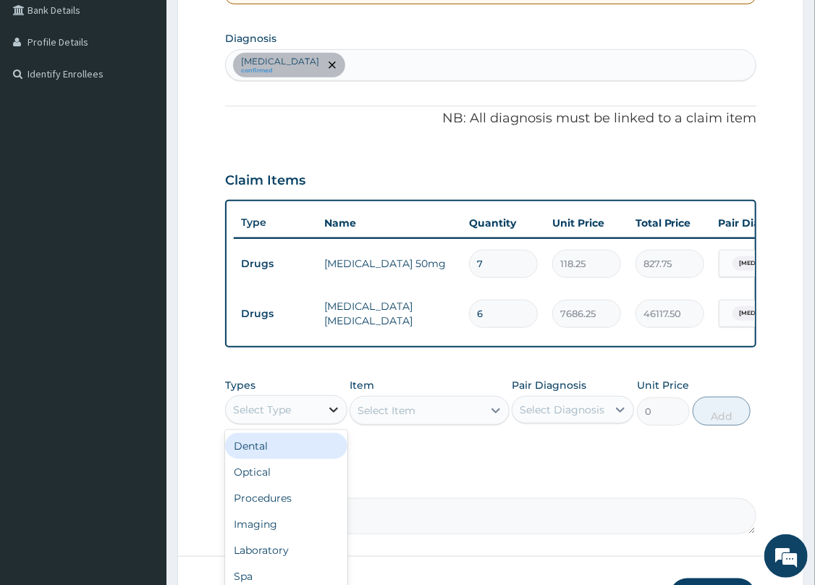
click at [329, 414] on icon at bounding box center [334, 410] width 14 height 14
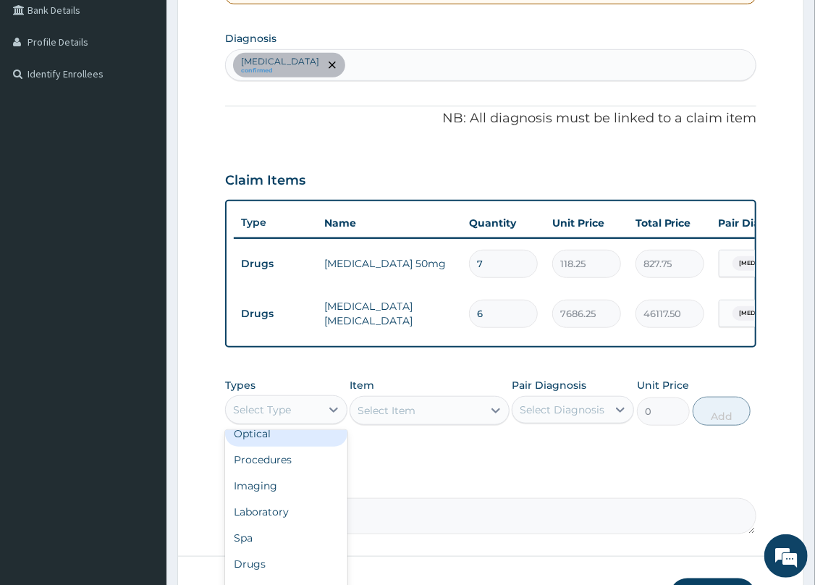
scroll to position [49, 0]
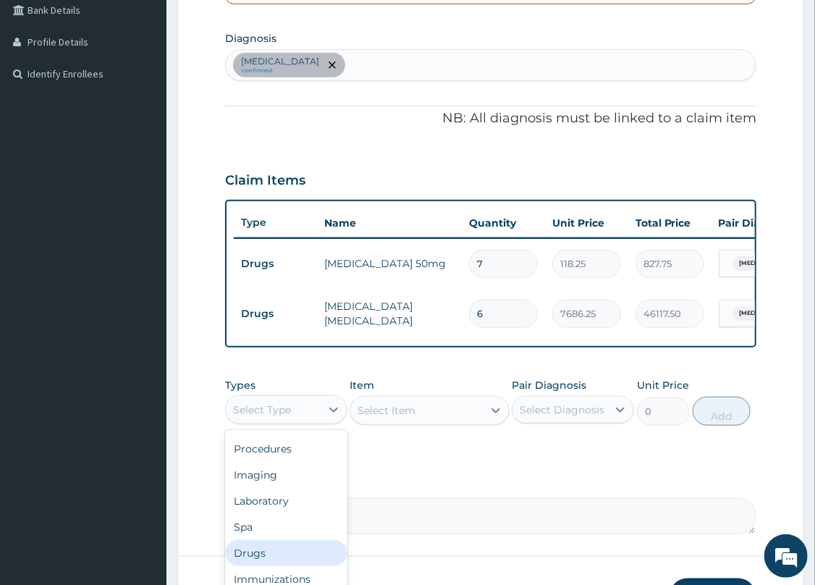
click at [261, 558] on div "Drugs" at bounding box center [286, 553] width 122 height 26
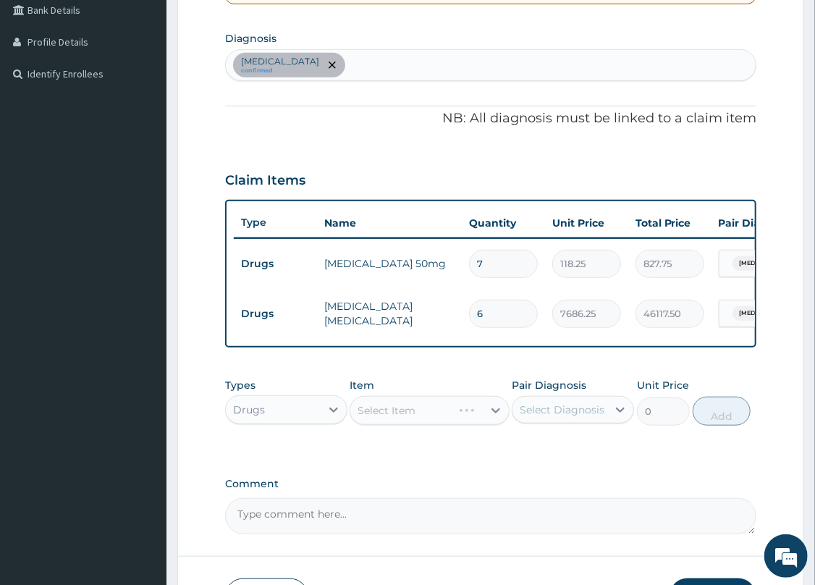
click at [455, 424] on div "Select Item" at bounding box center [429, 410] width 159 height 29
click at [307, 418] on div "Drugs" at bounding box center [273, 409] width 95 height 23
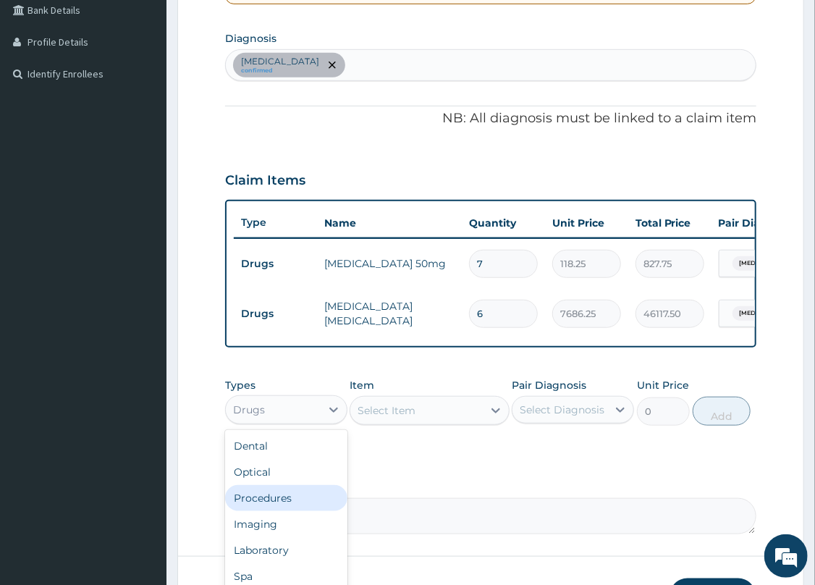
click at [270, 510] on div "Procedures" at bounding box center [286, 498] width 122 height 26
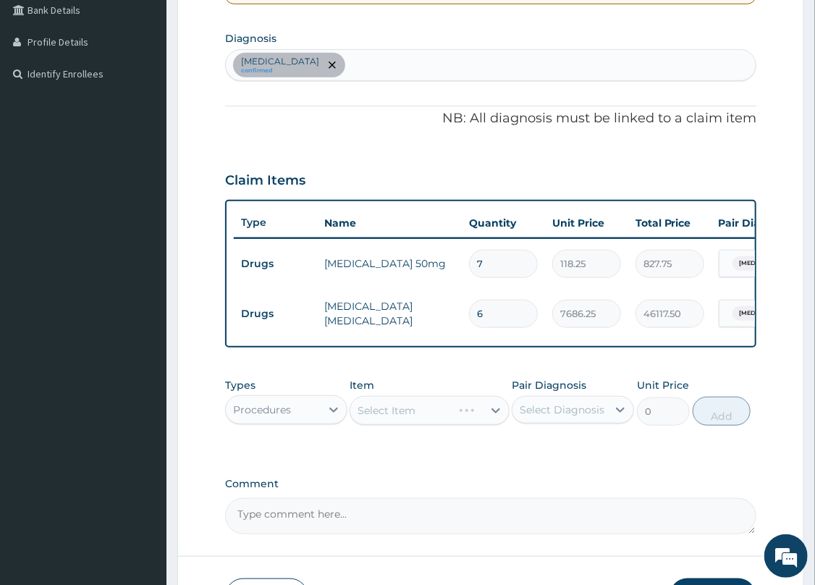
click at [444, 420] on div "Select Item" at bounding box center [429, 410] width 159 height 29
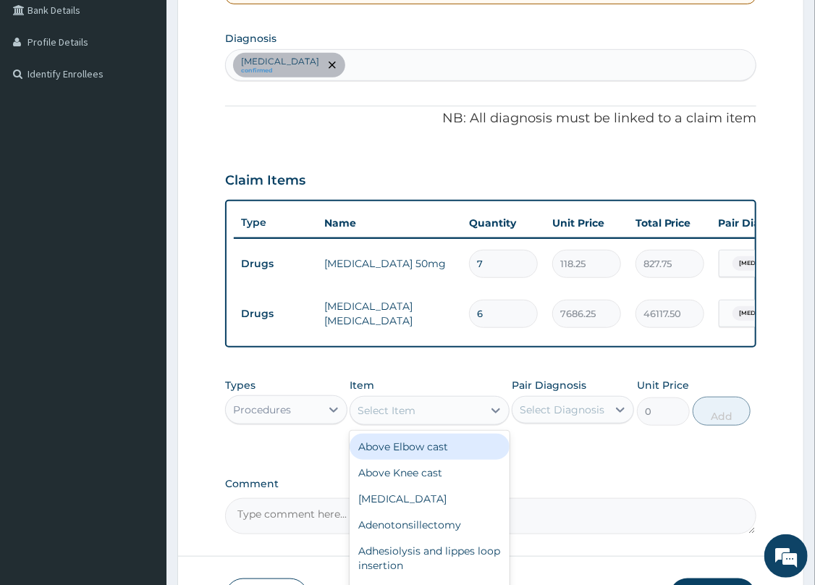
click at [444, 419] on div "Select Item" at bounding box center [416, 410] width 132 height 23
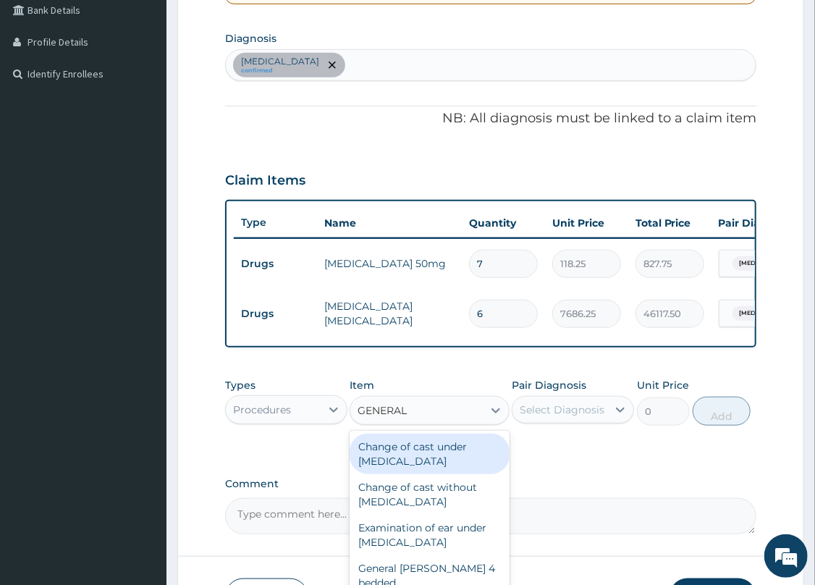
type input "GENERAL P"
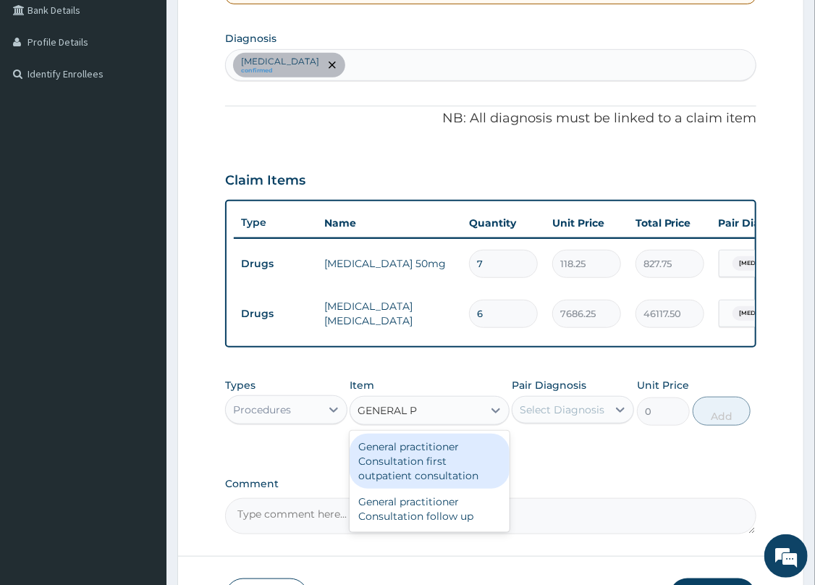
click at [417, 467] on div "General practitioner Consultation first outpatient consultation" at bounding box center [429, 461] width 159 height 55
type input "3547.5"
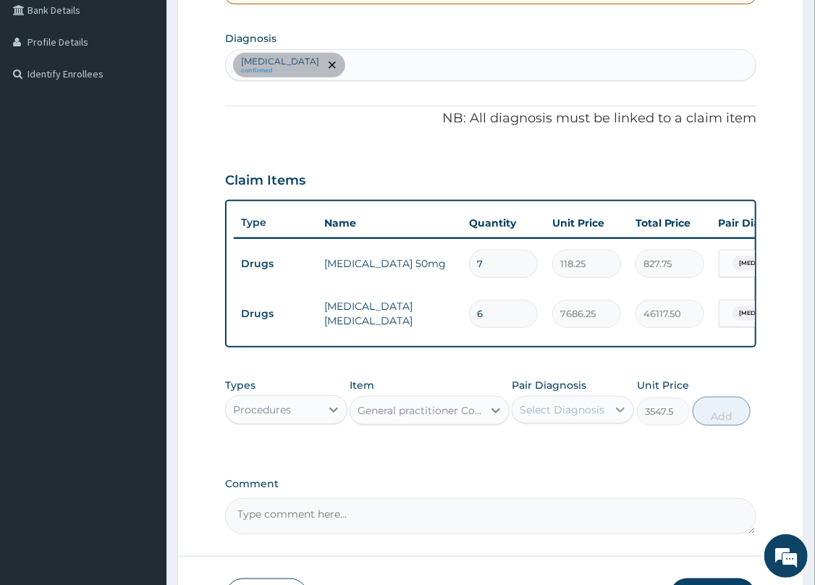
click at [610, 420] on div at bounding box center [621, 410] width 26 height 26
click at [561, 453] on label "Vulvovaginitis" at bounding box center [581, 445] width 90 height 14
checkbox input "true"
click at [725, 426] on button "Add" at bounding box center [722, 411] width 58 height 29
type input "0"
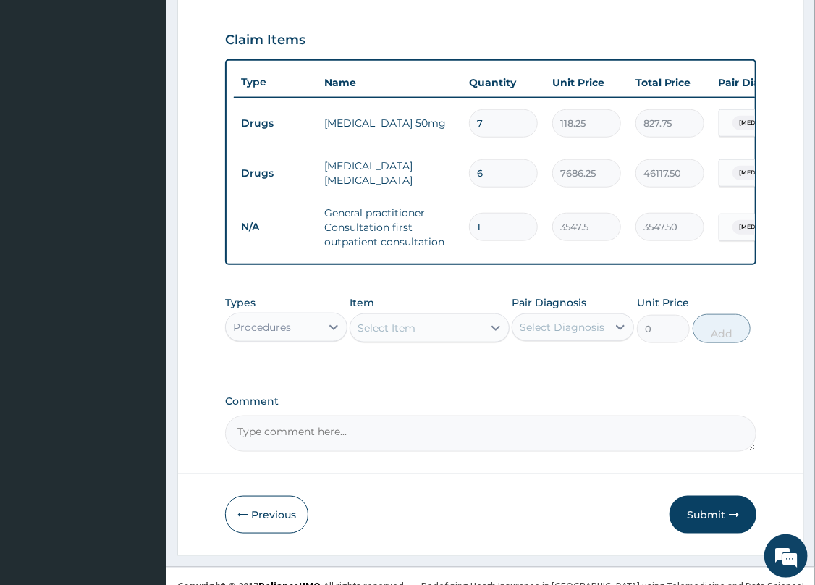
scroll to position [508, 0]
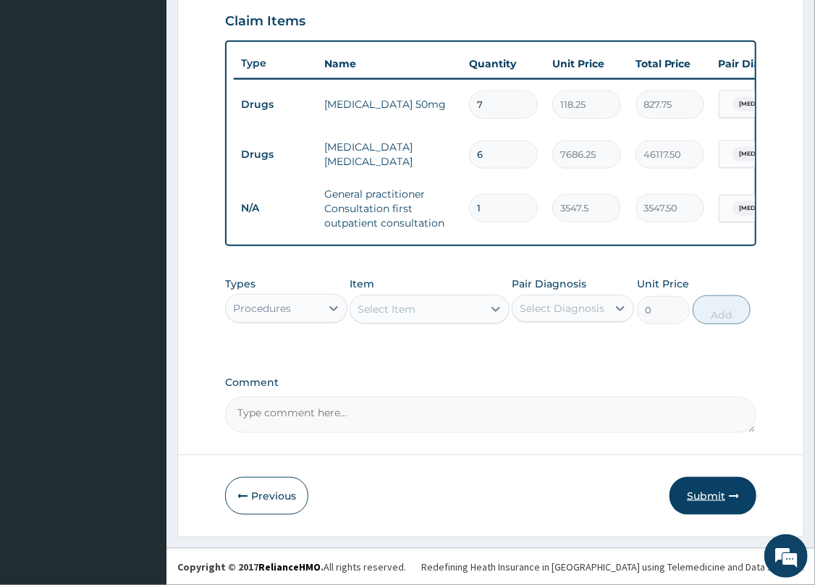
click at [714, 493] on button "Submit" at bounding box center [713, 496] width 87 height 38
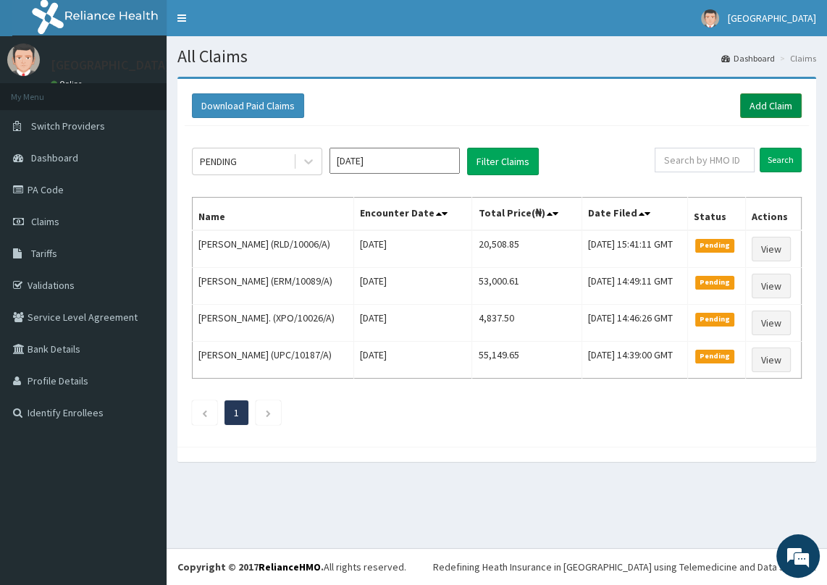
click at [768, 105] on link "Add Claim" at bounding box center [771, 105] width 62 height 25
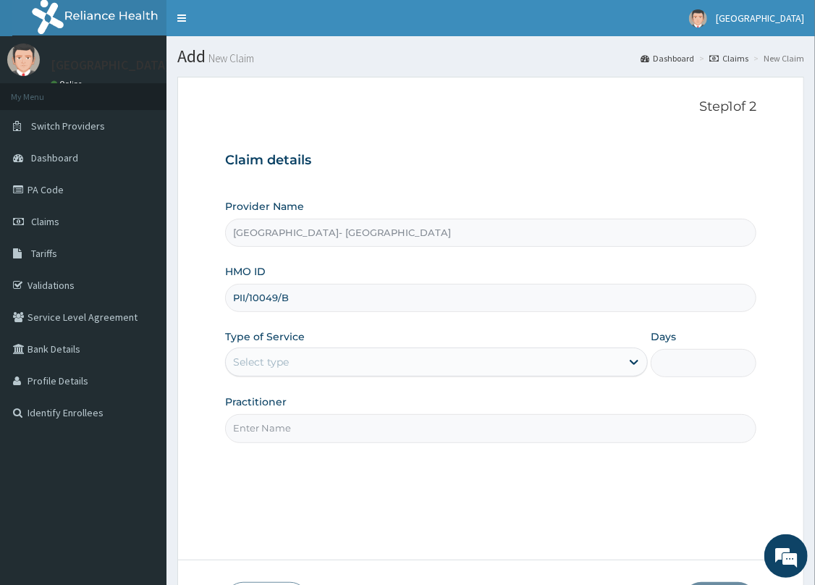
type input "PII/10049/B"
click at [282, 356] on div "Select type" at bounding box center [261, 362] width 56 height 14
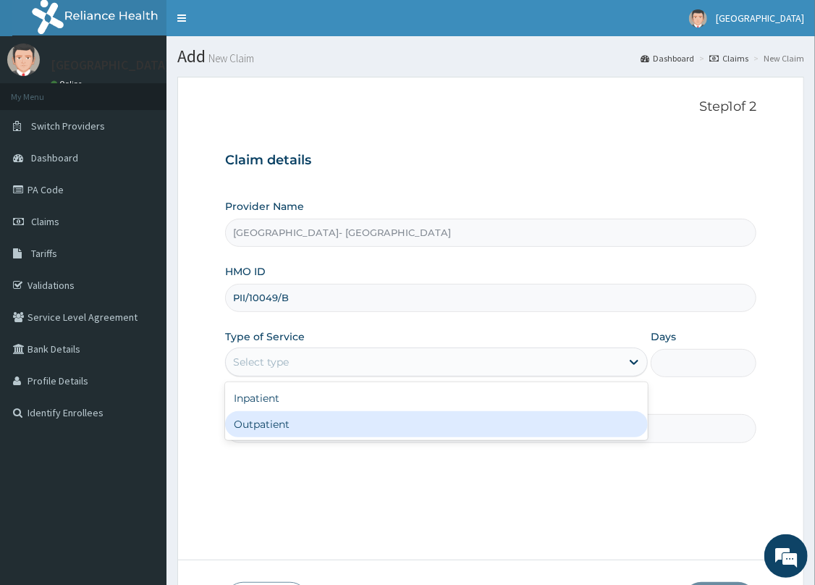
click at [274, 424] on div "Outpatient" at bounding box center [436, 424] width 423 height 26
type input "1"
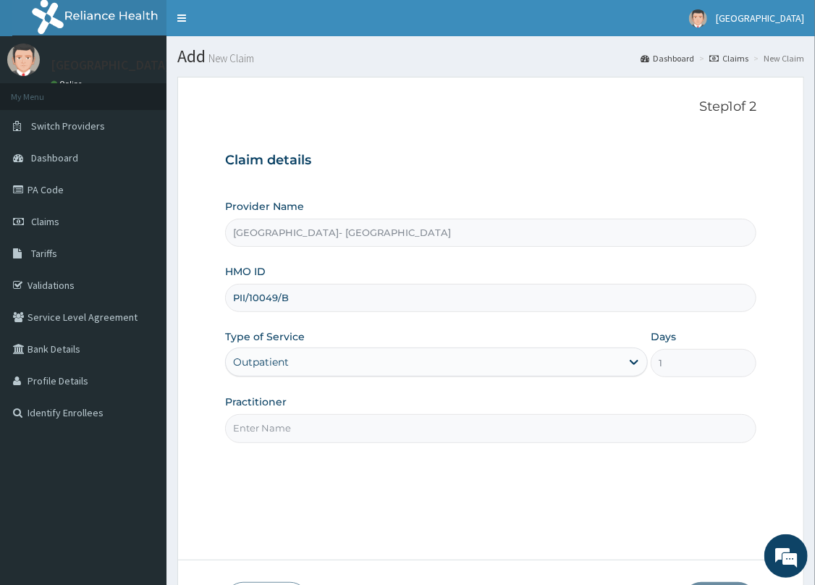
click at [321, 426] on input "Practitioner" at bounding box center [490, 428] width 531 height 28
type input "DR. PRECIOUS"
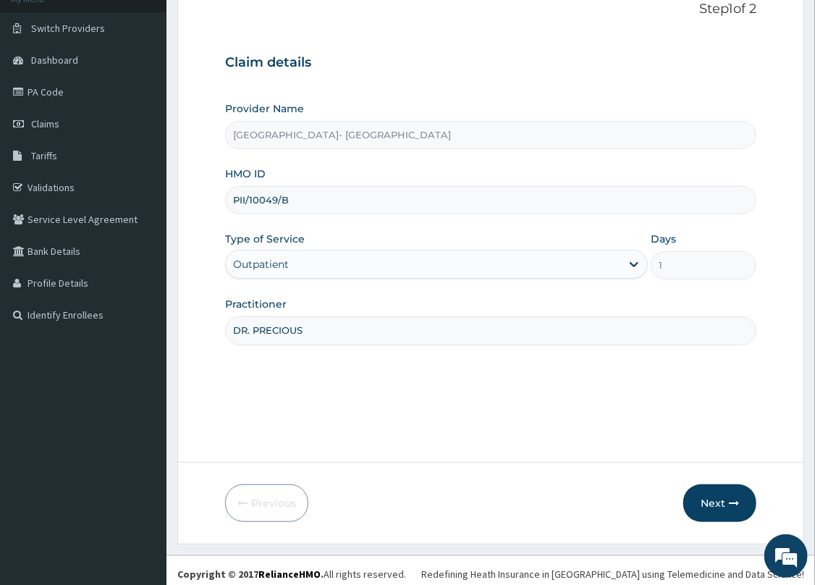
scroll to position [105, 0]
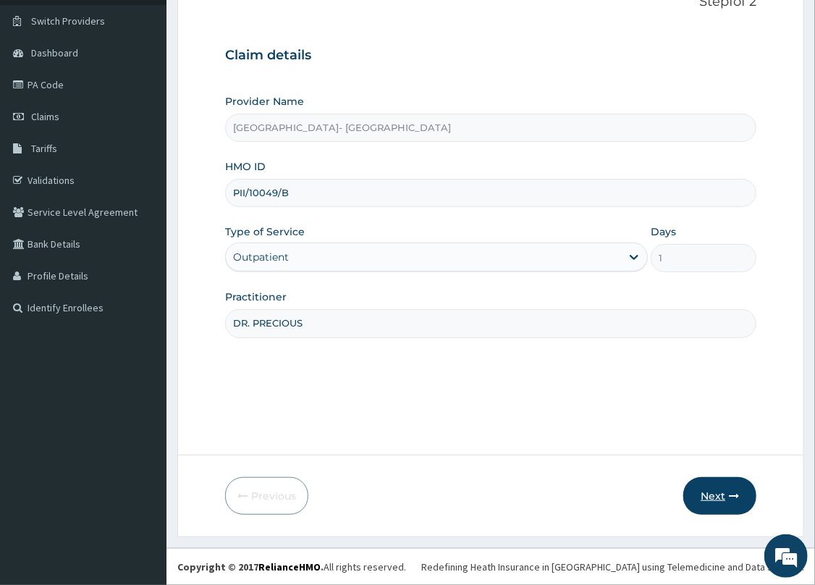
click at [719, 494] on button "Next" at bounding box center [720, 496] width 73 height 38
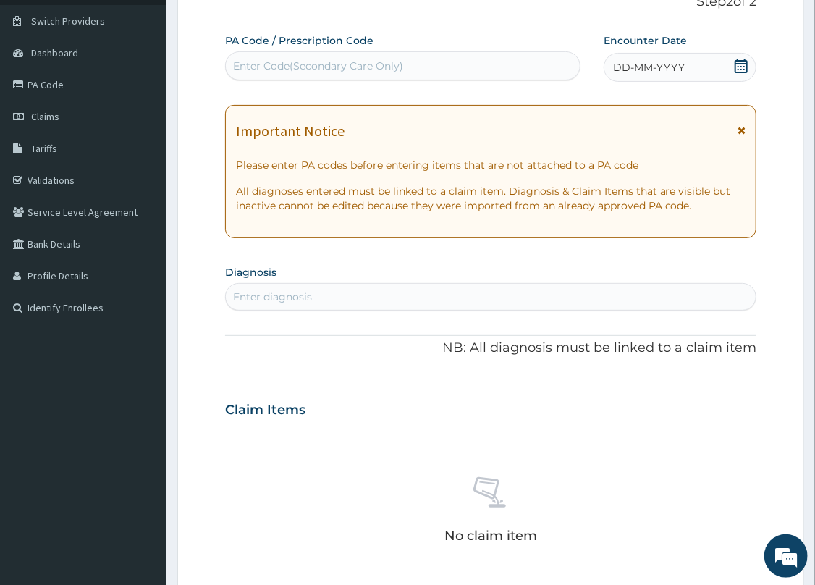
click at [738, 68] on icon at bounding box center [741, 66] width 14 height 14
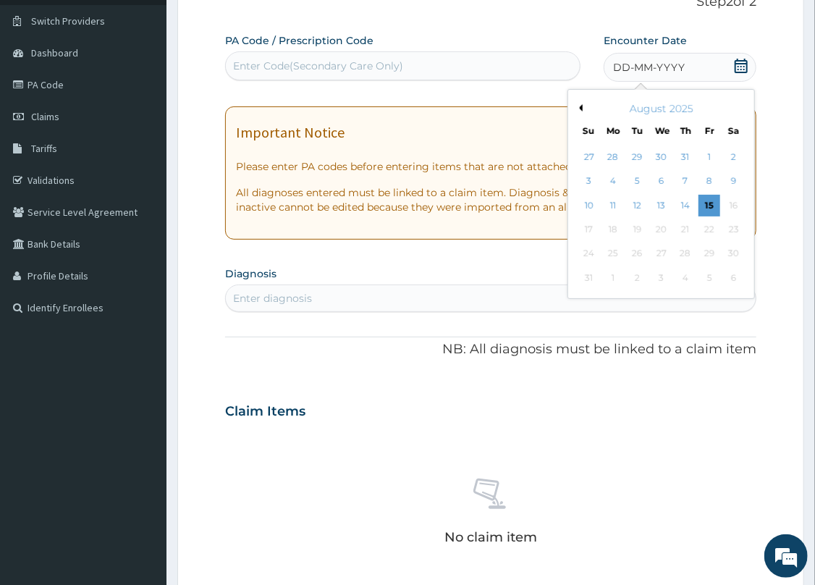
click at [582, 114] on div "August 2025" at bounding box center [661, 108] width 175 height 14
click at [582, 109] on button "Previous Month" at bounding box center [579, 107] width 7 height 7
click at [741, 107] on button "Next Month" at bounding box center [744, 107] width 7 height 7
click at [729, 179] on div "9" at bounding box center [734, 182] width 22 height 22
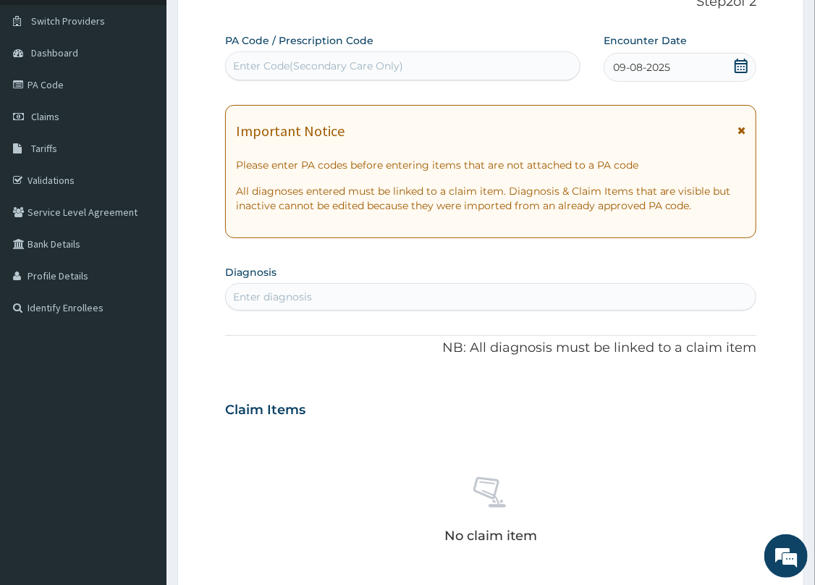
click at [440, 64] on div "Enter Code(Secondary Care Only)" at bounding box center [403, 65] width 355 height 23
click at [311, 62] on div "Enter Code(Secondary Care Only)" at bounding box center [318, 66] width 170 height 14
paste input "PA/212DE7"
type input "PA/212DE7"
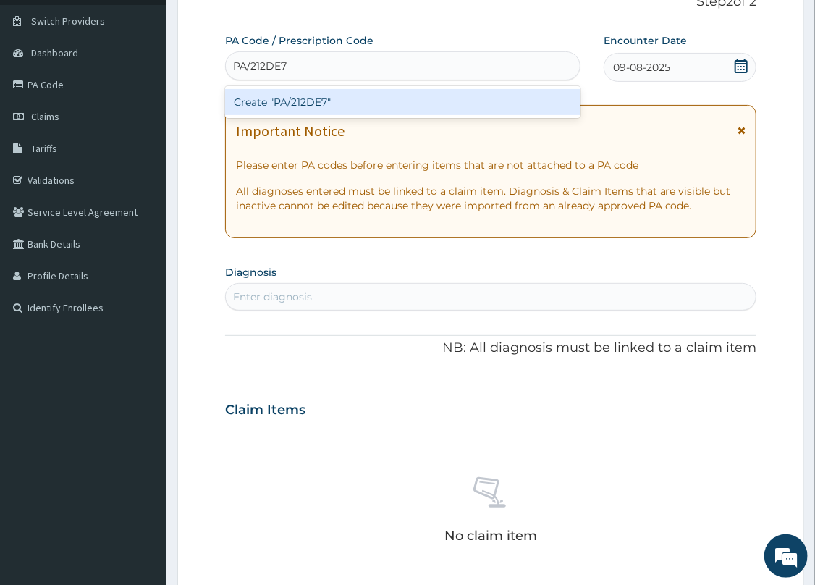
click at [304, 102] on div "Create "PA/212DE7"" at bounding box center [403, 102] width 356 height 26
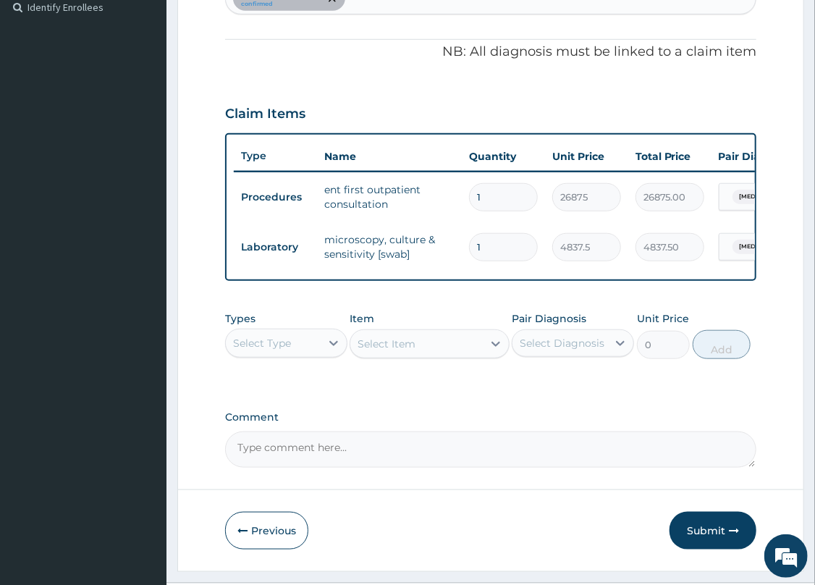
scroll to position [407, 0]
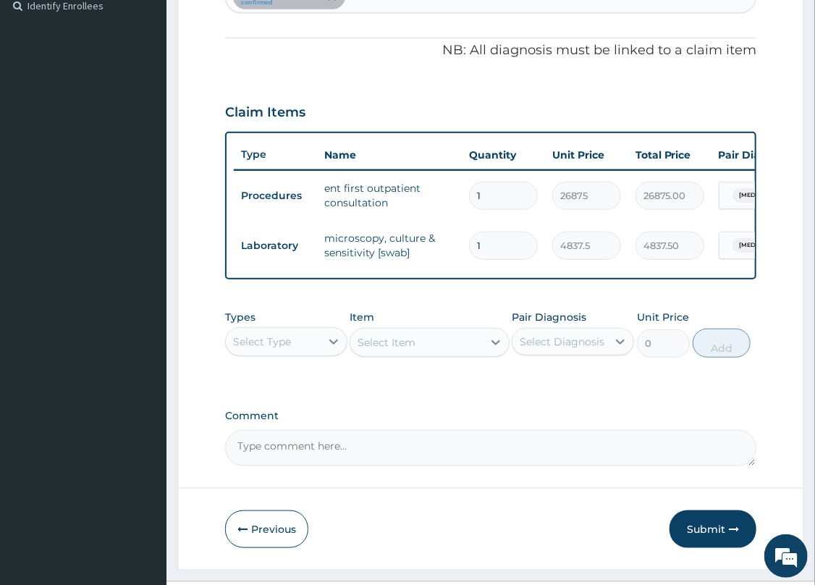
click at [320, 353] on div "Select Type" at bounding box center [273, 341] width 95 height 23
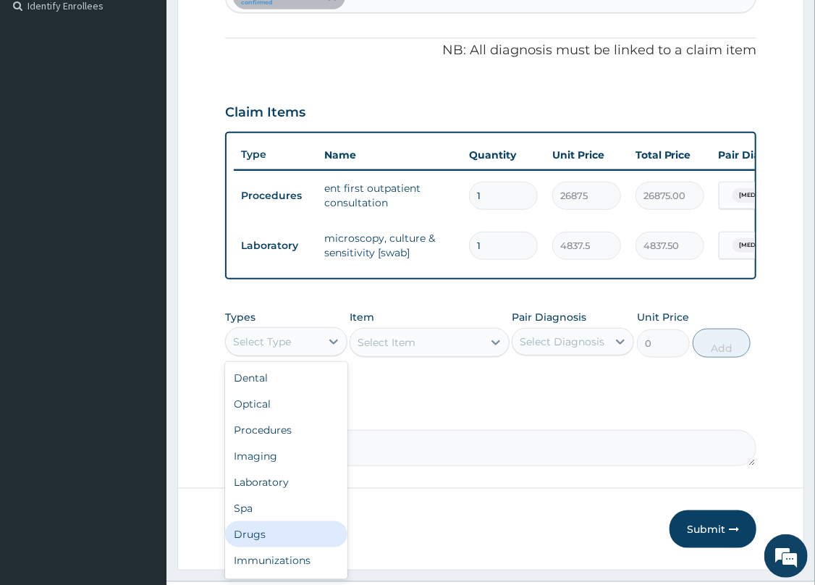
click at [269, 539] on div "Drugs" at bounding box center [286, 534] width 122 height 26
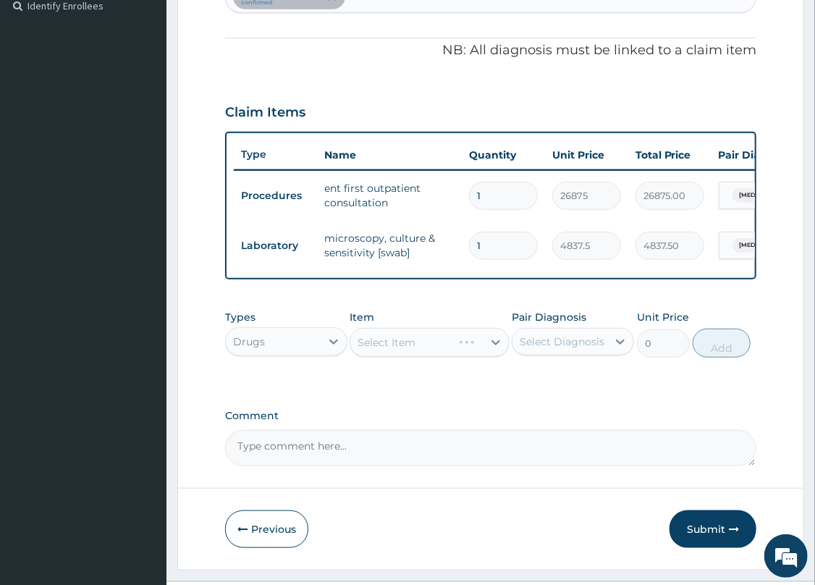
click at [442, 346] on div "Select Item" at bounding box center [429, 342] width 159 height 29
click at [445, 351] on div "Select Item" at bounding box center [400, 342] width 101 height 23
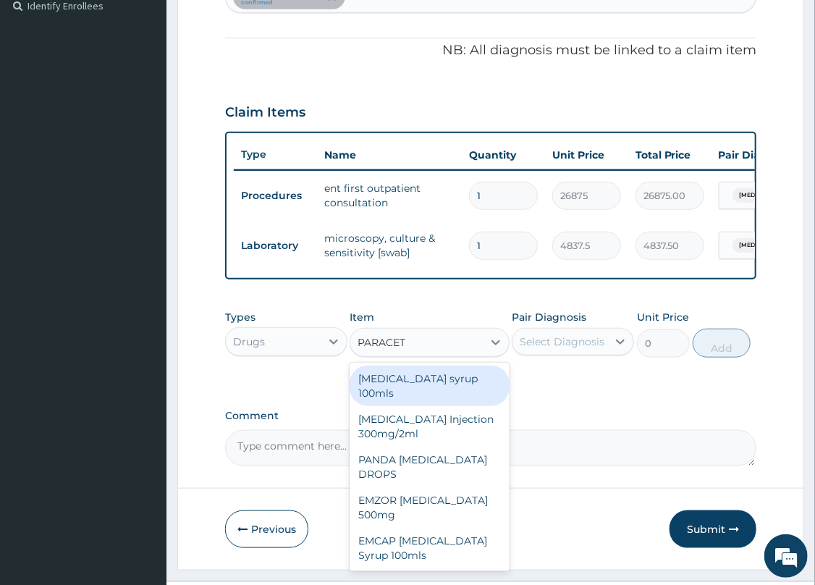
type input "PARACETA"
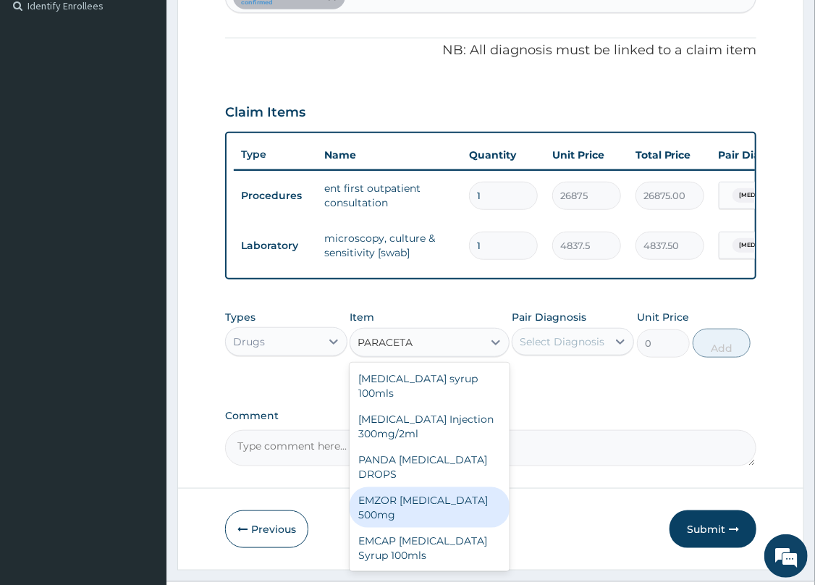
click at [382, 491] on div "EMZOR PARACETAMOL 500mg" at bounding box center [429, 507] width 159 height 41
type input "23.65"
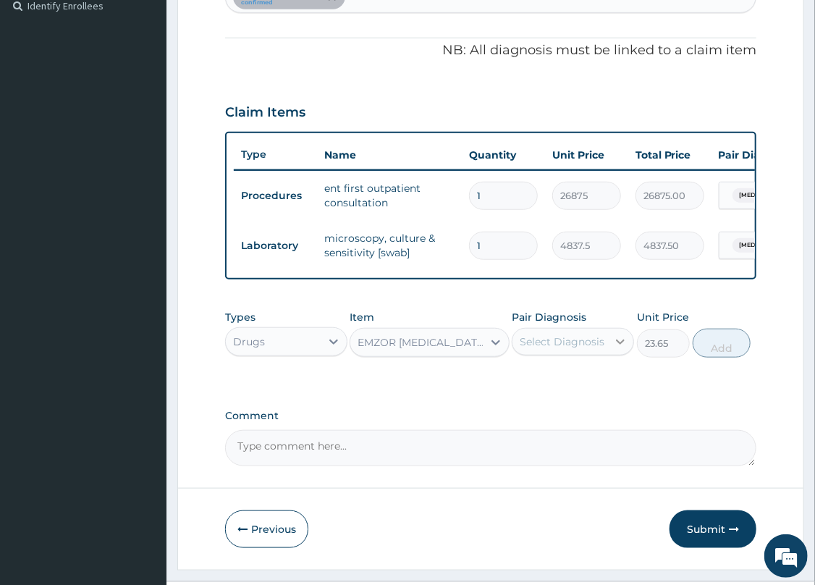
click at [612, 351] on div at bounding box center [621, 342] width 26 height 26
click at [560, 382] on label "Otitis media" at bounding box center [581, 377] width 90 height 14
checkbox input "true"
click at [723, 356] on button "Add" at bounding box center [722, 343] width 58 height 29
type input "0"
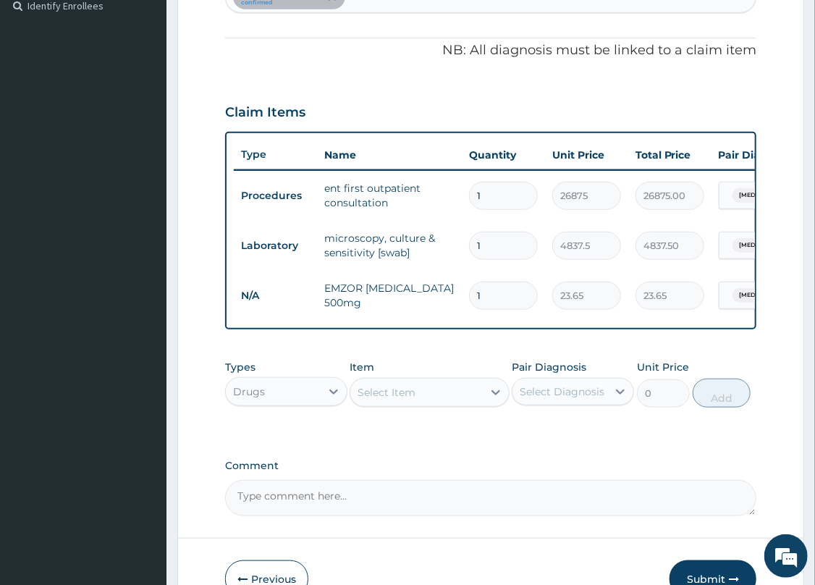
click at [507, 300] on input "1" at bounding box center [503, 296] width 69 height 28
type input "18"
type input "425.70"
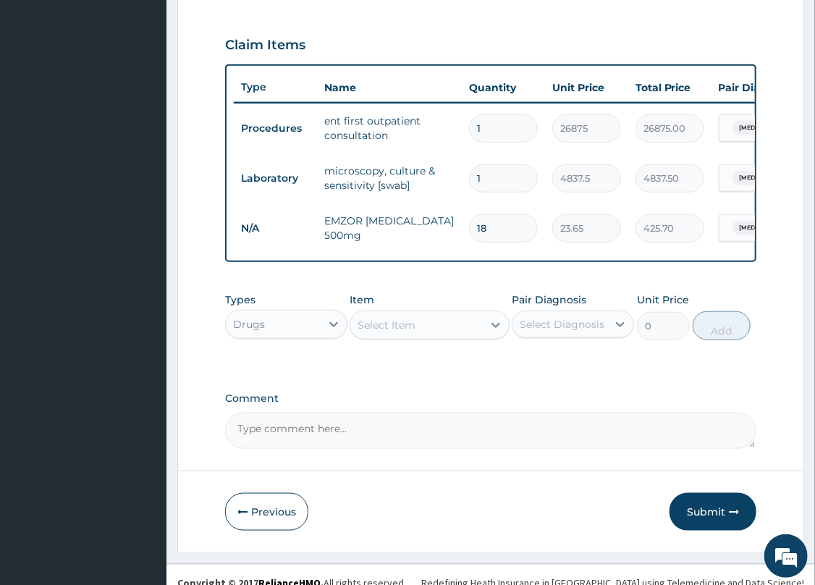
scroll to position [500, 0]
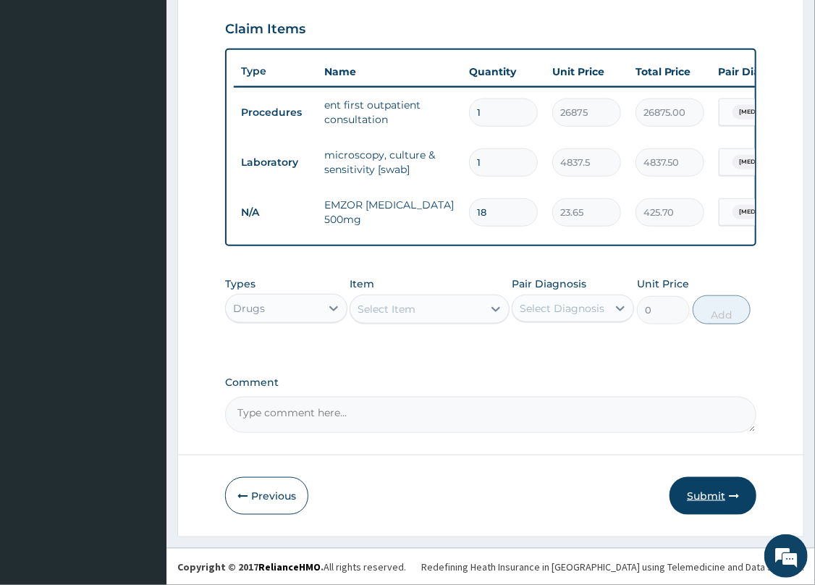
type input "18"
click at [703, 493] on button "Submit" at bounding box center [713, 496] width 87 height 38
